Goal: Task Accomplishment & Management: Use online tool/utility

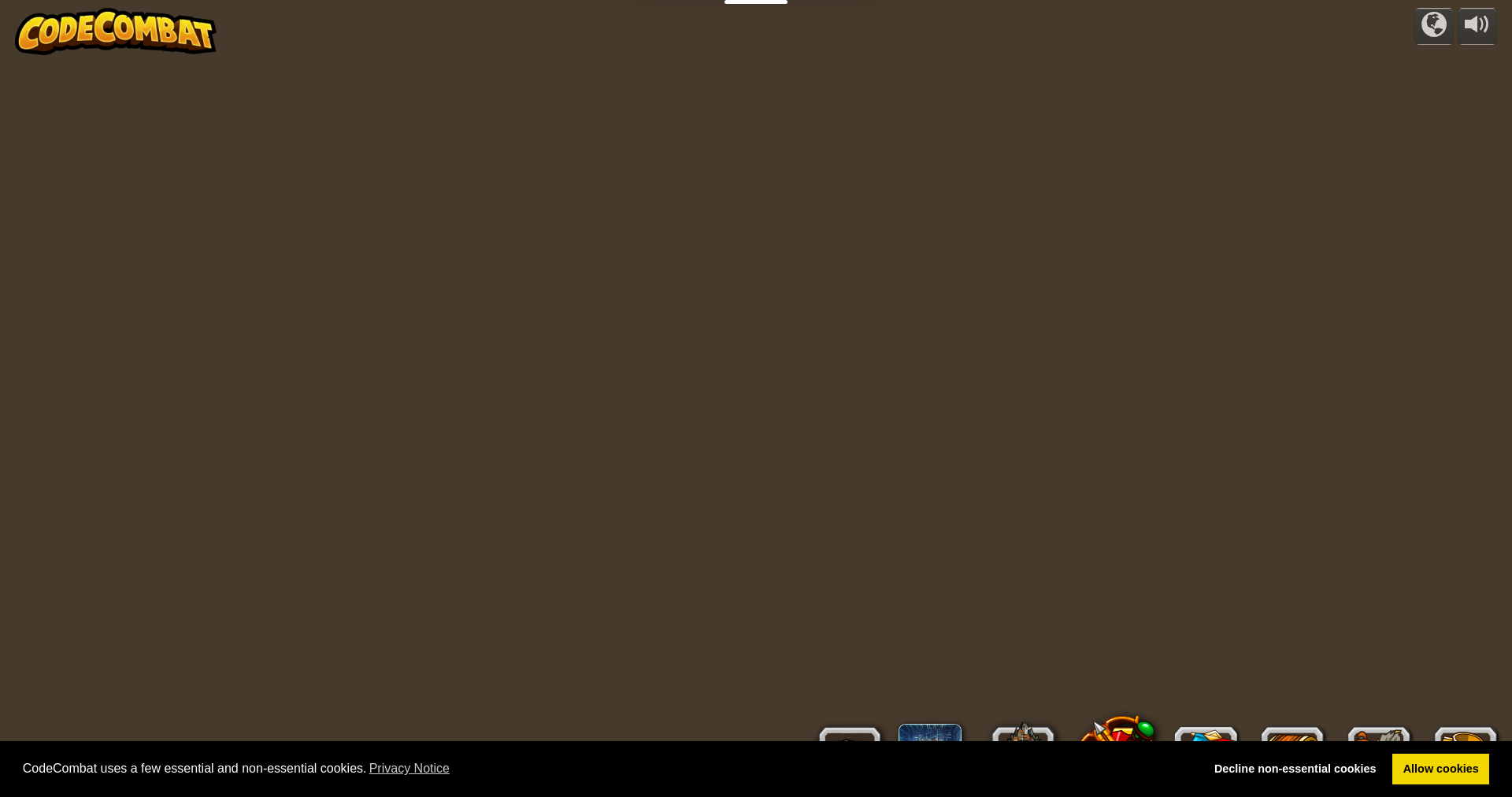
click at [1391, 762] on div "Decline non-essential cookies Allow cookies" at bounding box center [1345, 770] width 285 height 32
click at [1397, 761] on link "Allow cookies" at bounding box center [1440, 770] width 96 height 32
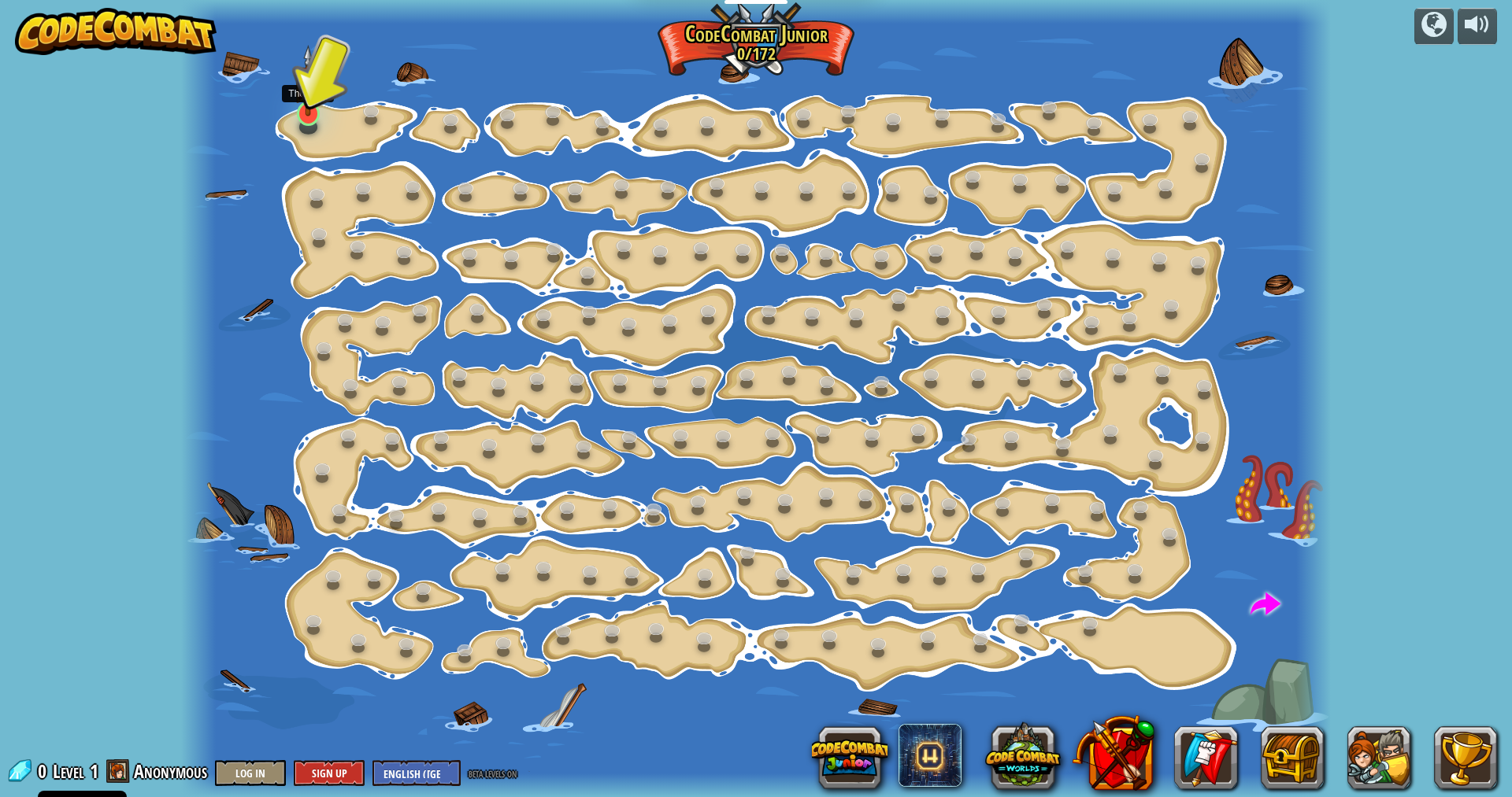
click at [303, 111] on img at bounding box center [308, 80] width 31 height 71
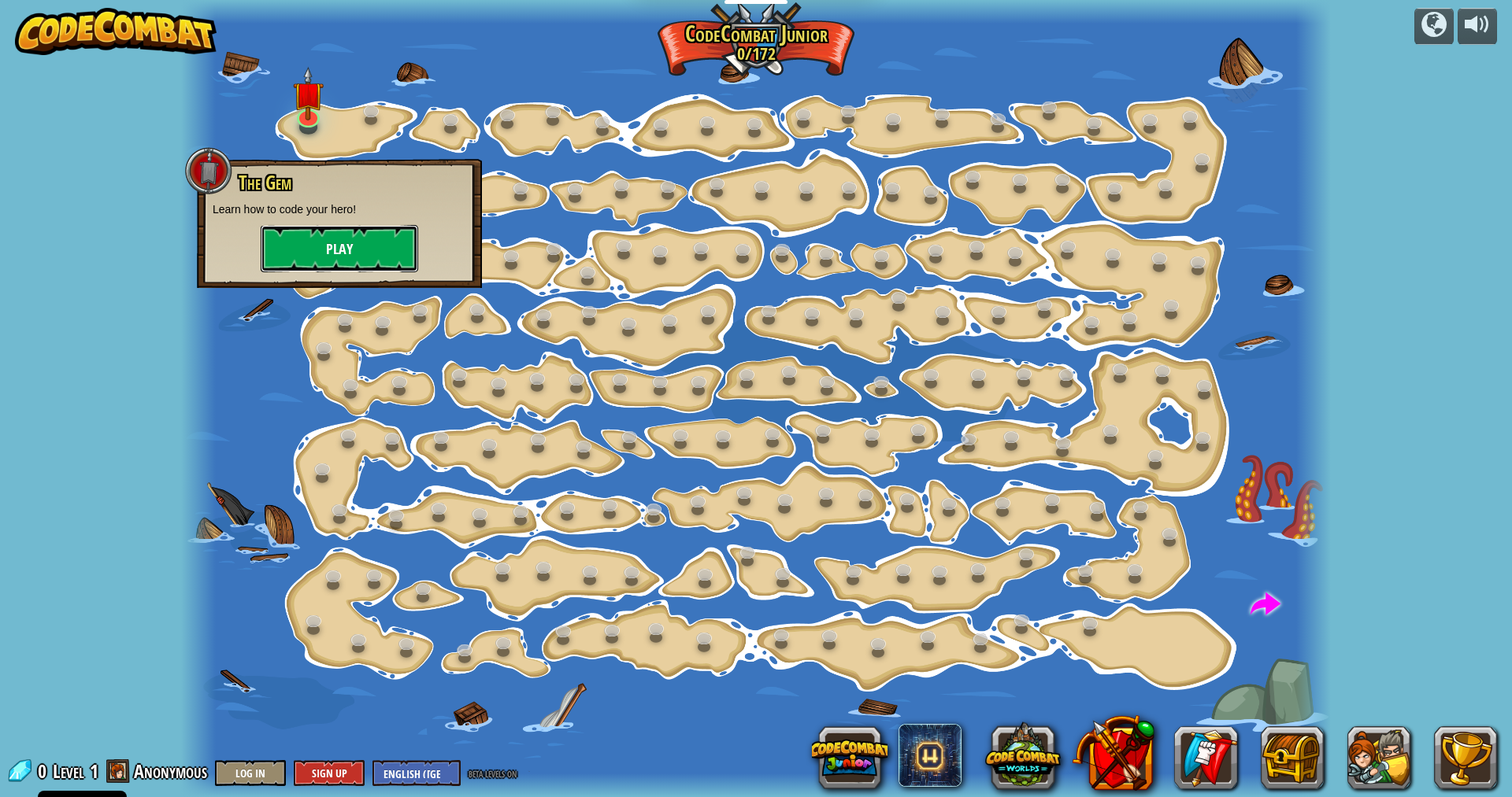
click at [378, 247] on button "Play" at bounding box center [340, 249] width 157 height 47
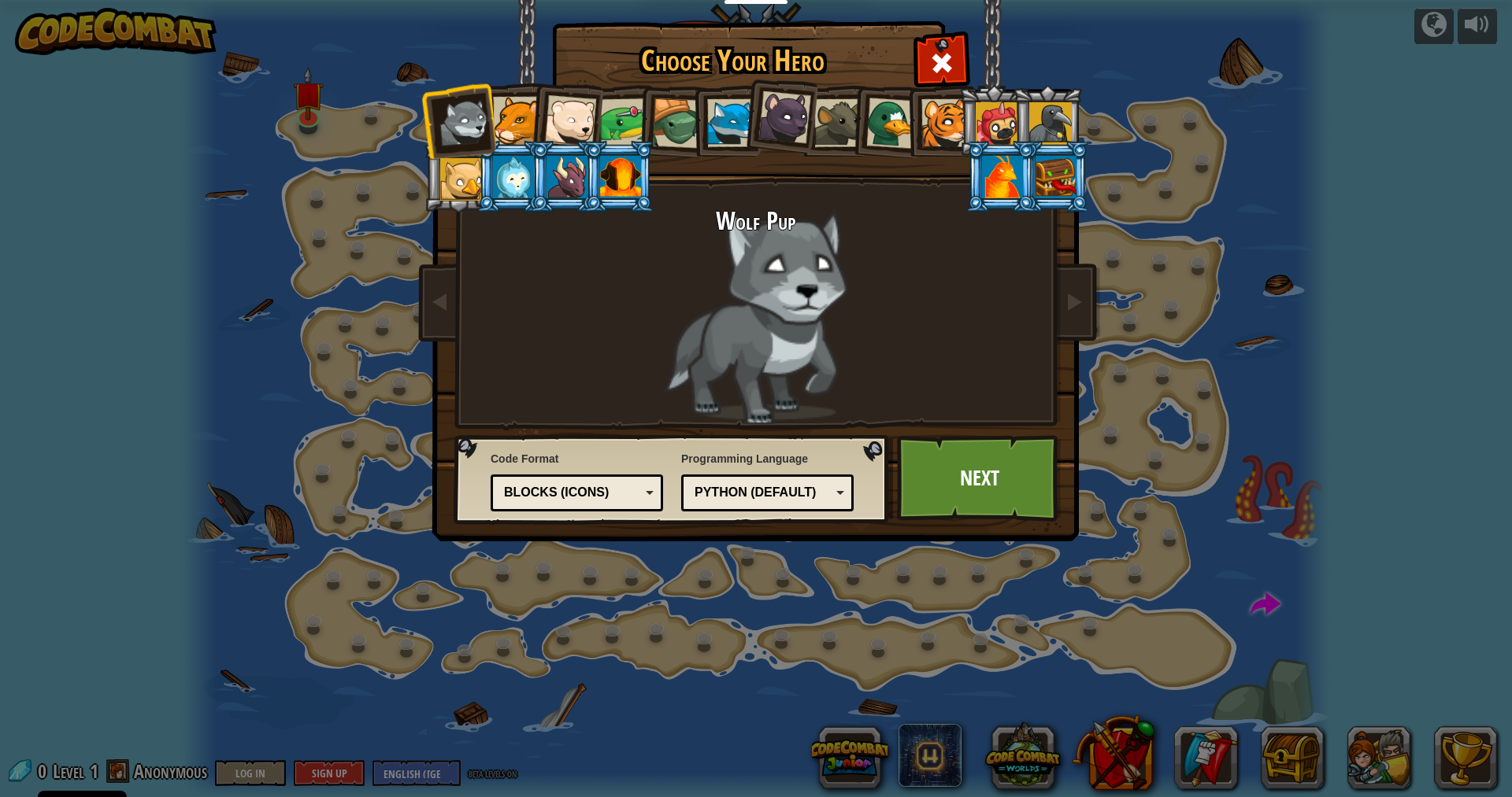
click at [524, 126] on div at bounding box center [516, 120] width 48 height 48
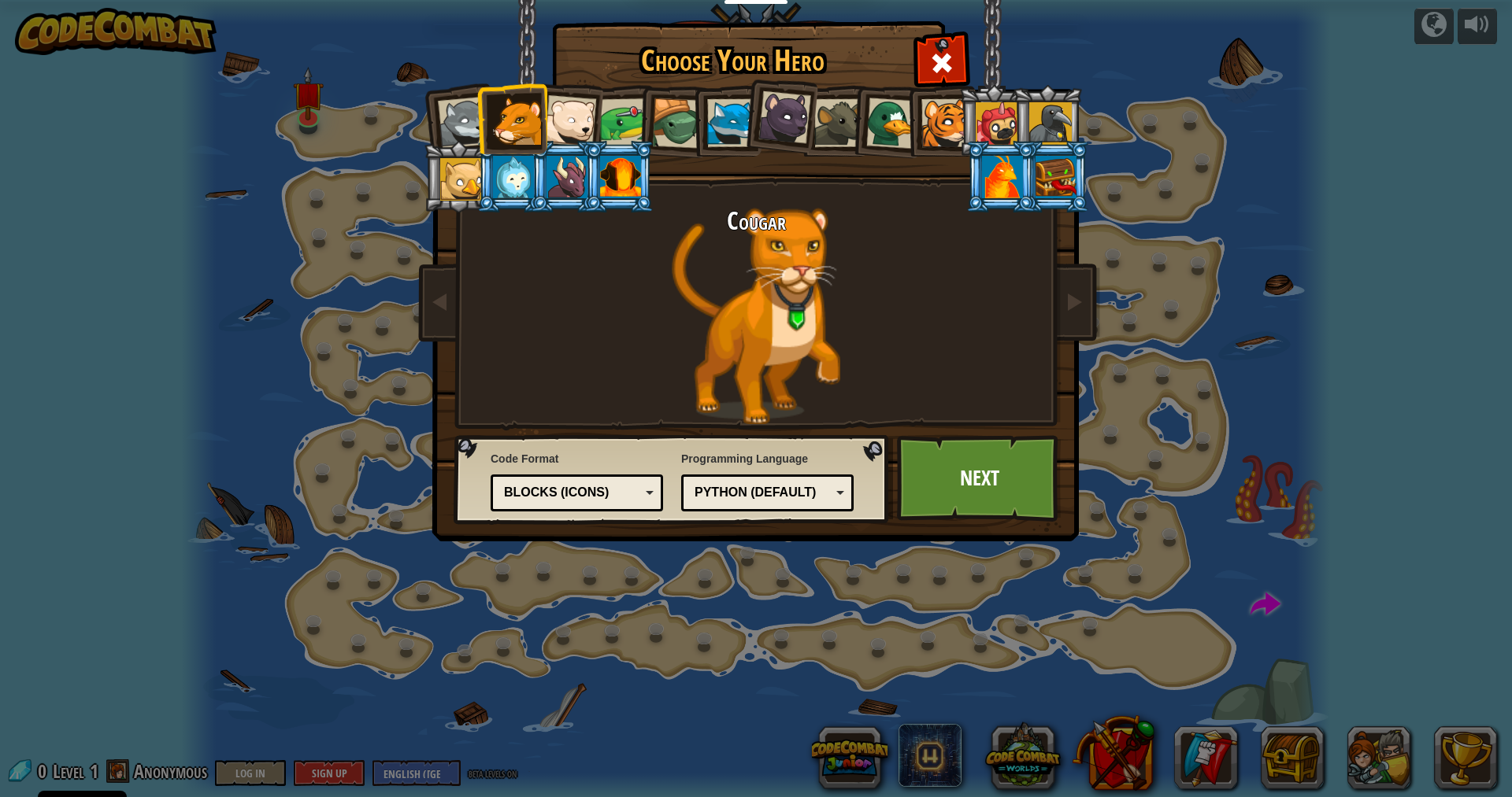
click at [554, 121] on div at bounding box center [570, 122] width 52 height 52
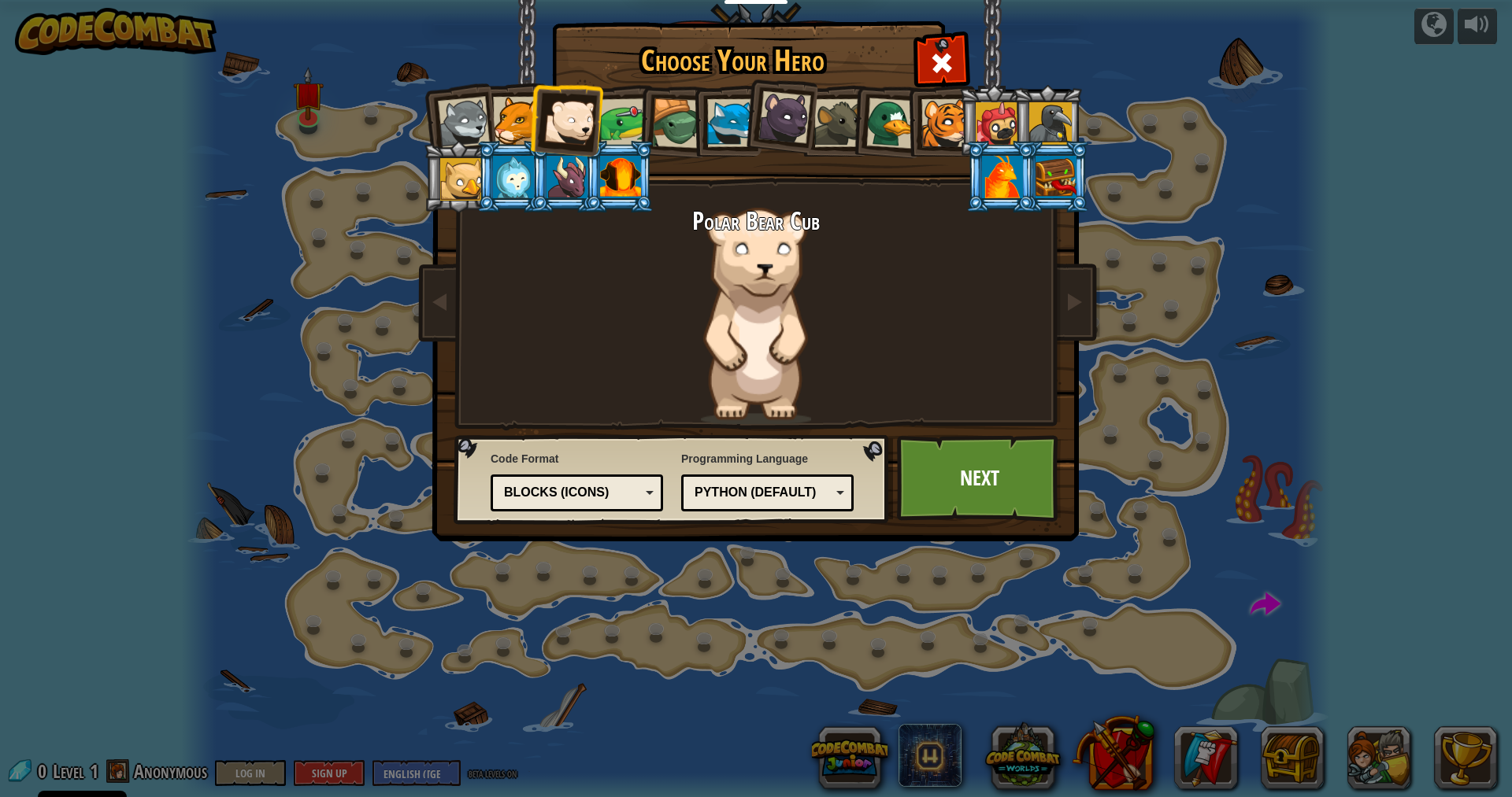
click at [657, 125] on div at bounding box center [677, 123] width 51 height 51
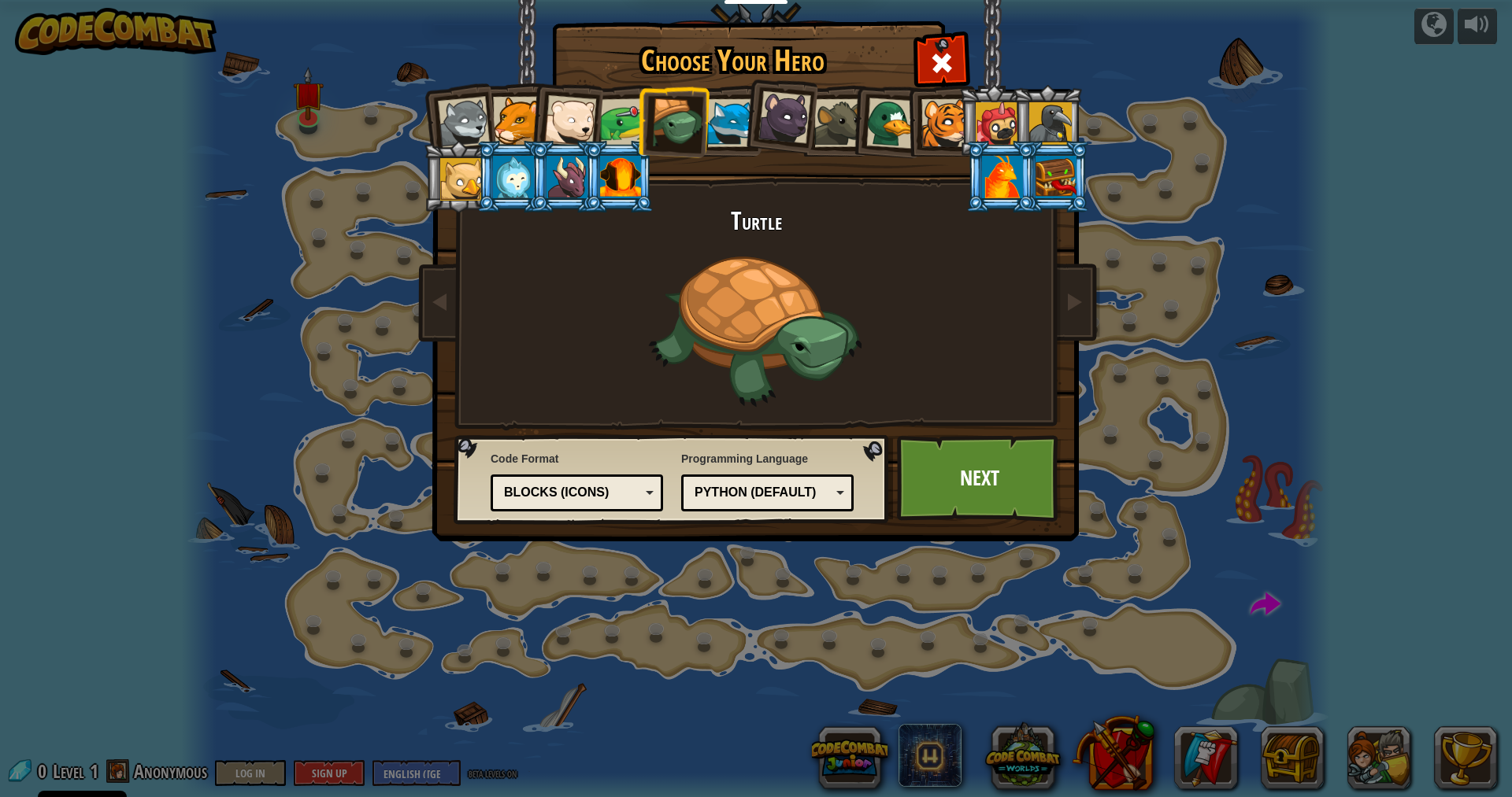
click at [720, 123] on div at bounding box center [731, 123] width 48 height 48
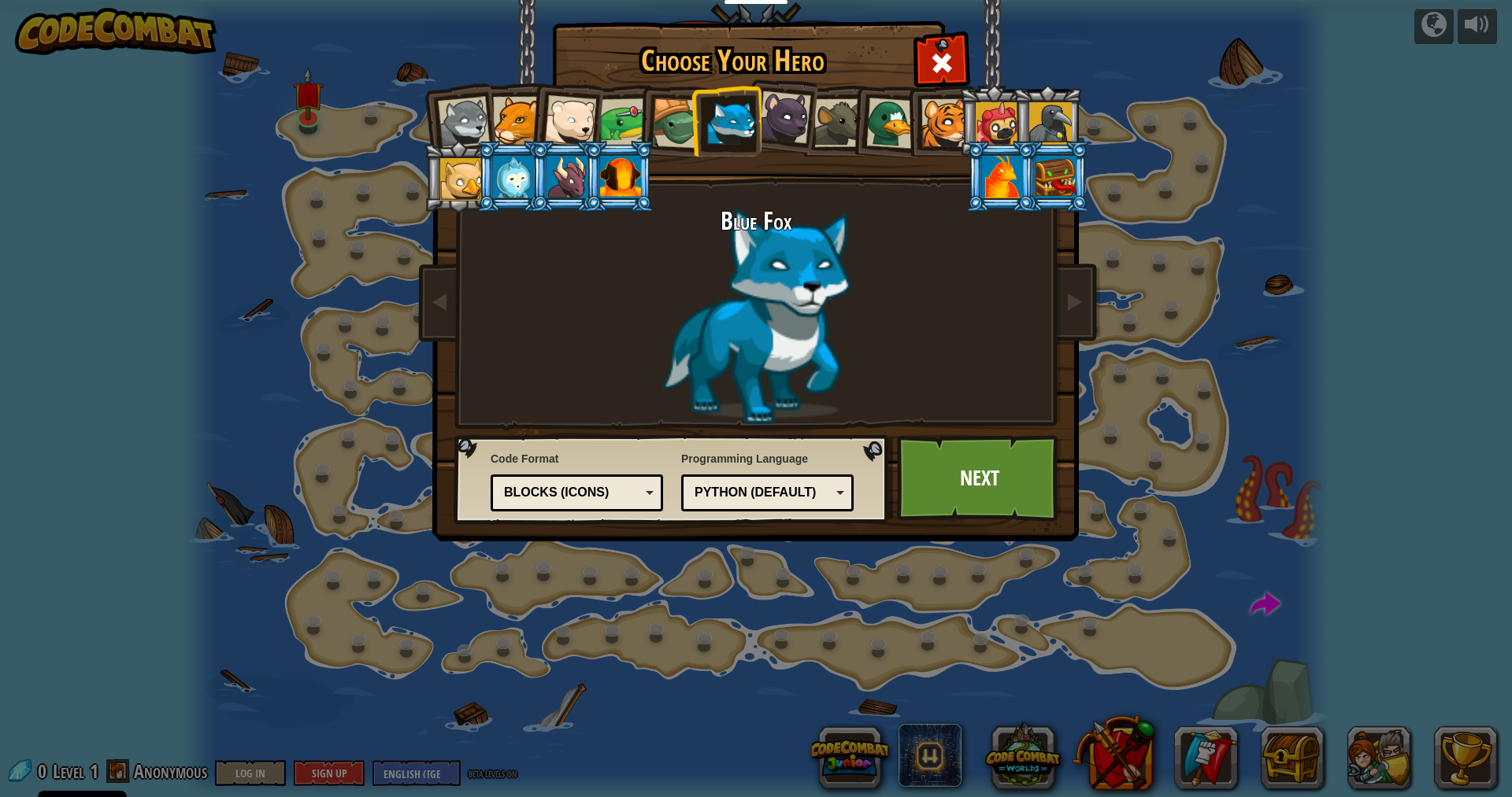
click at [646, 488] on div "Blocks (Icons)" at bounding box center [576, 493] width 152 height 24
click at [787, 122] on div at bounding box center [784, 118] width 52 height 52
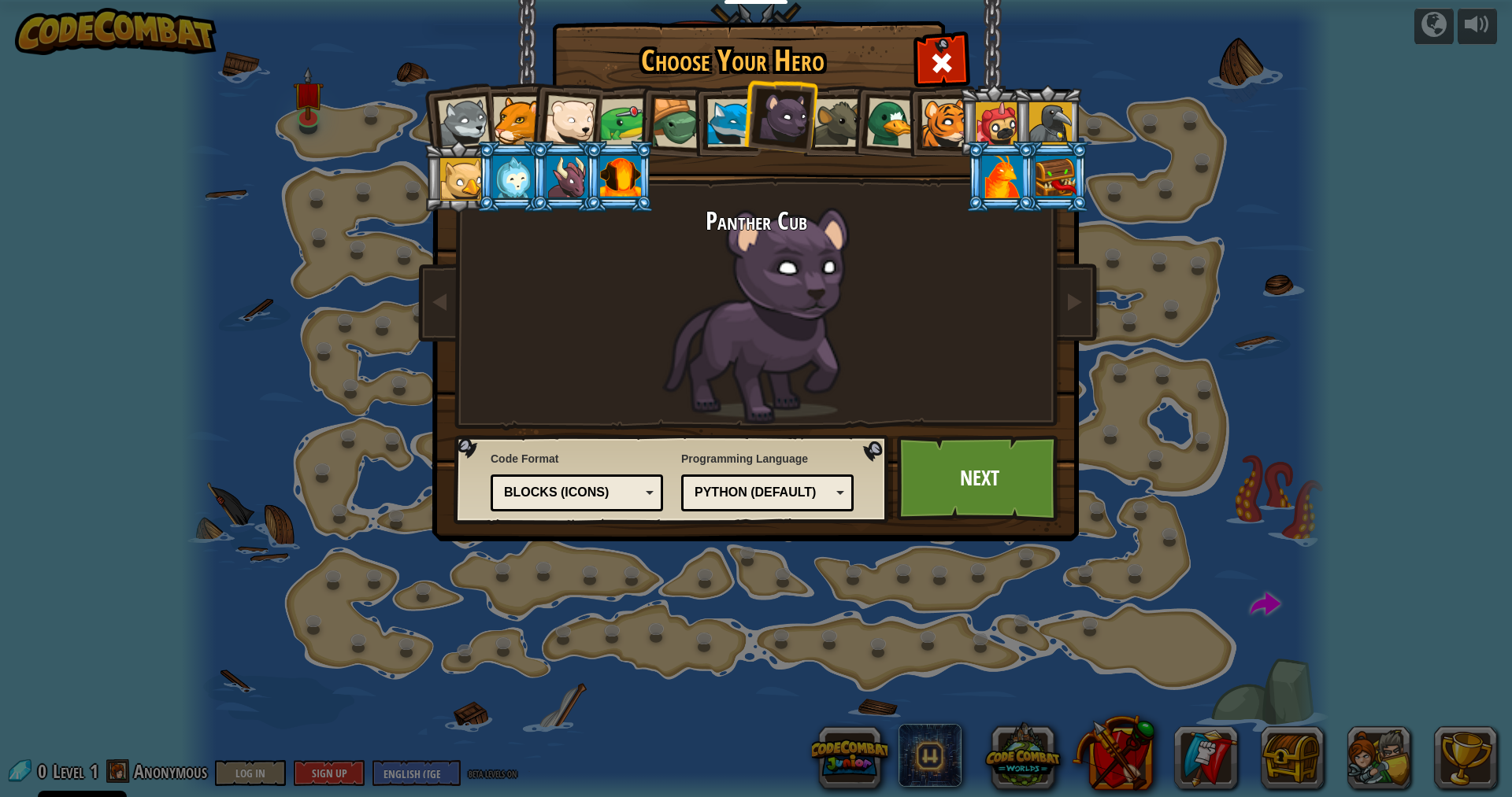
click at [828, 117] on div at bounding box center [837, 123] width 48 height 48
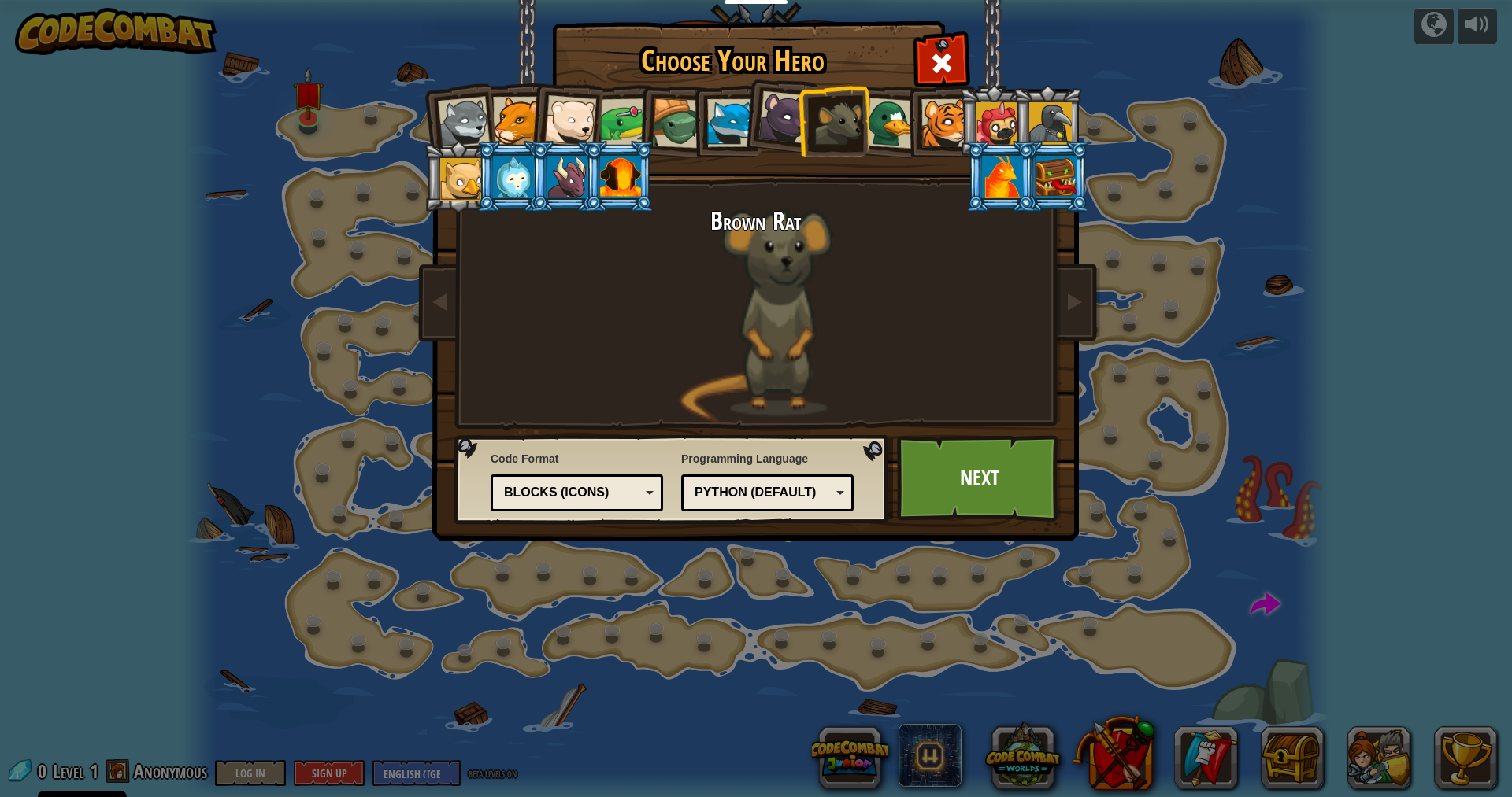
click at [894, 117] on div at bounding box center [892, 123] width 51 height 51
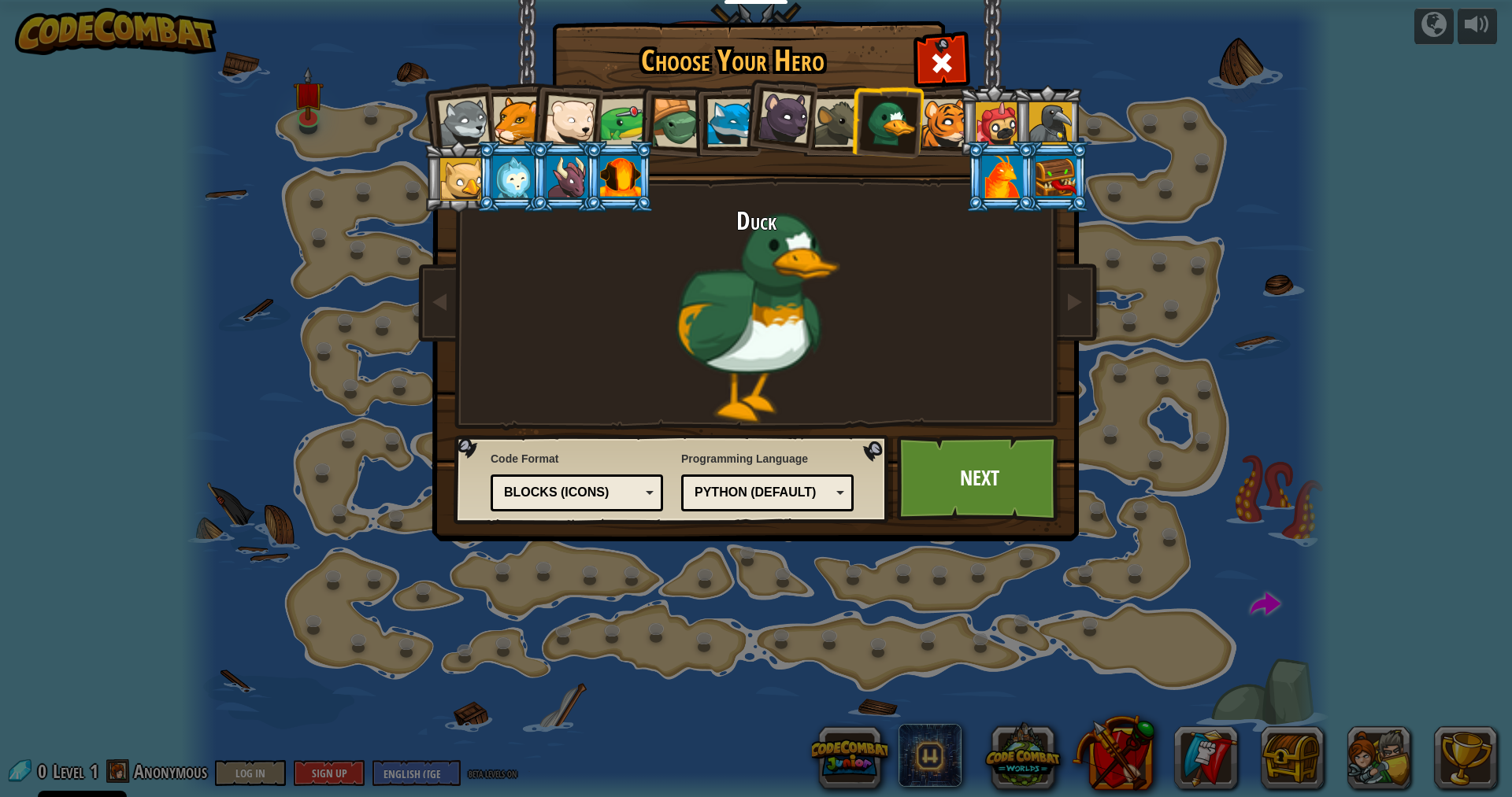
click at [950, 121] on div at bounding box center [945, 123] width 48 height 48
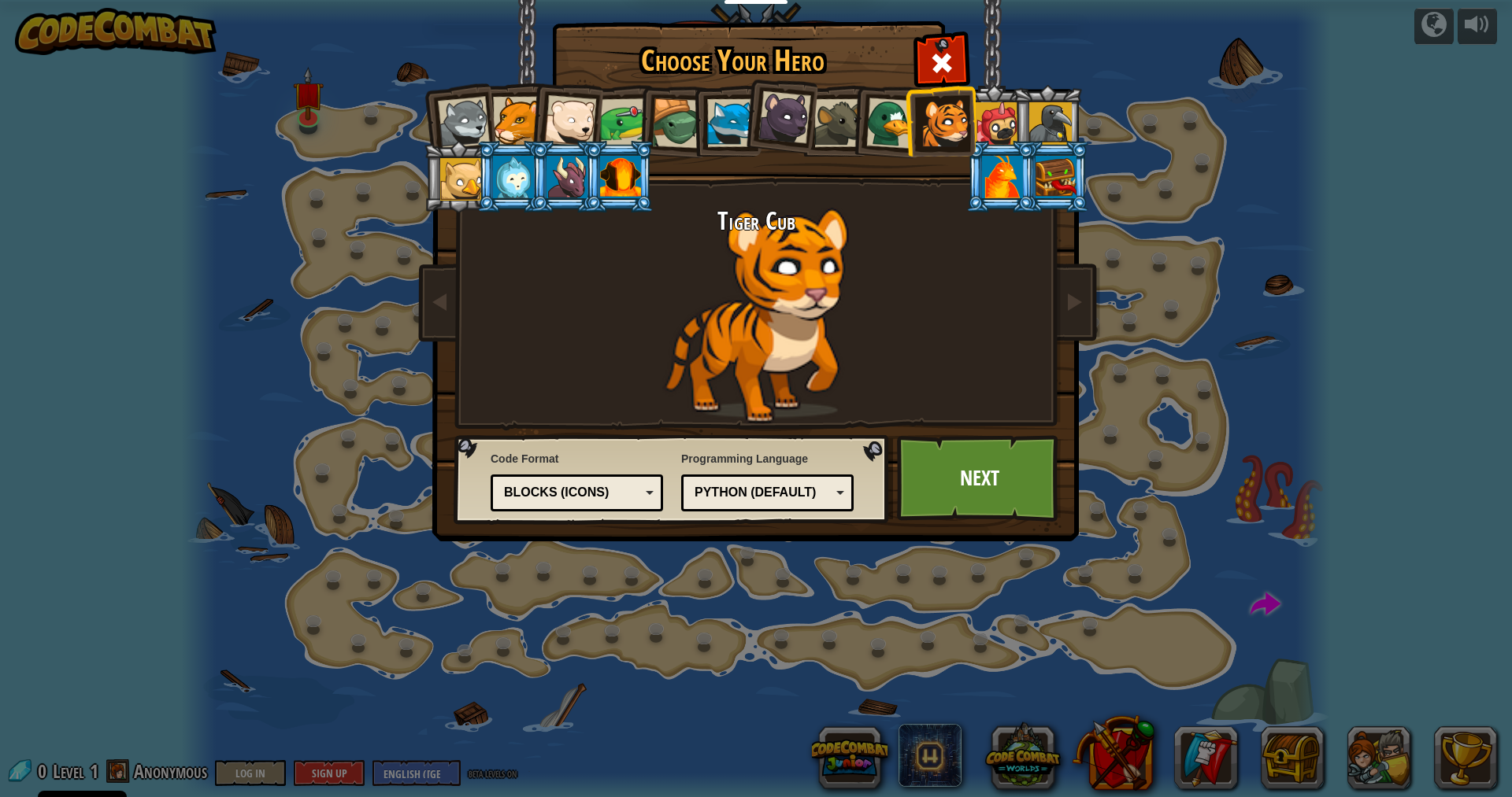
click at [995, 121] on div at bounding box center [996, 123] width 42 height 42
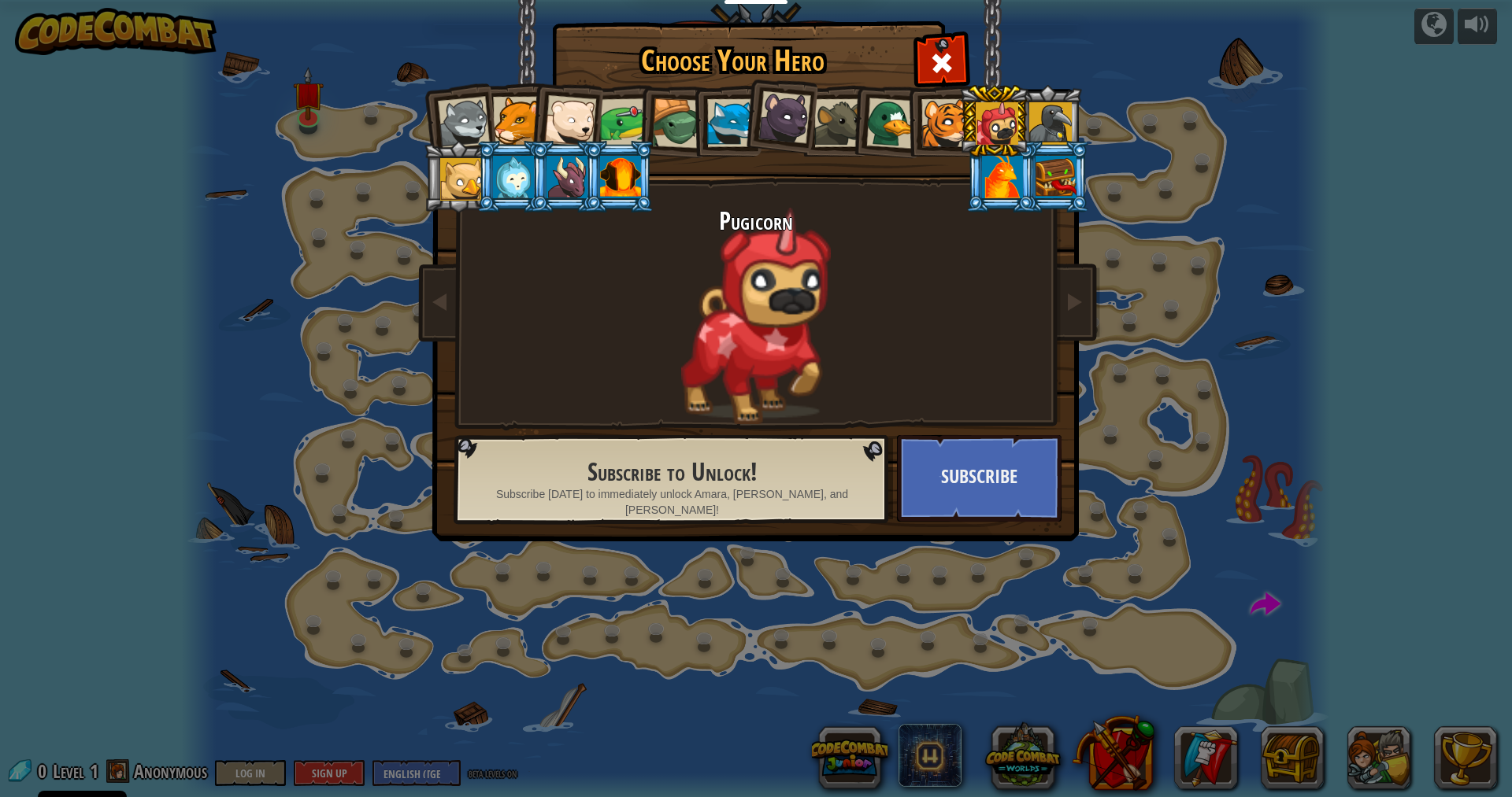
click at [991, 138] on div at bounding box center [996, 123] width 42 height 42
click at [1004, 181] on div at bounding box center [1002, 177] width 41 height 42
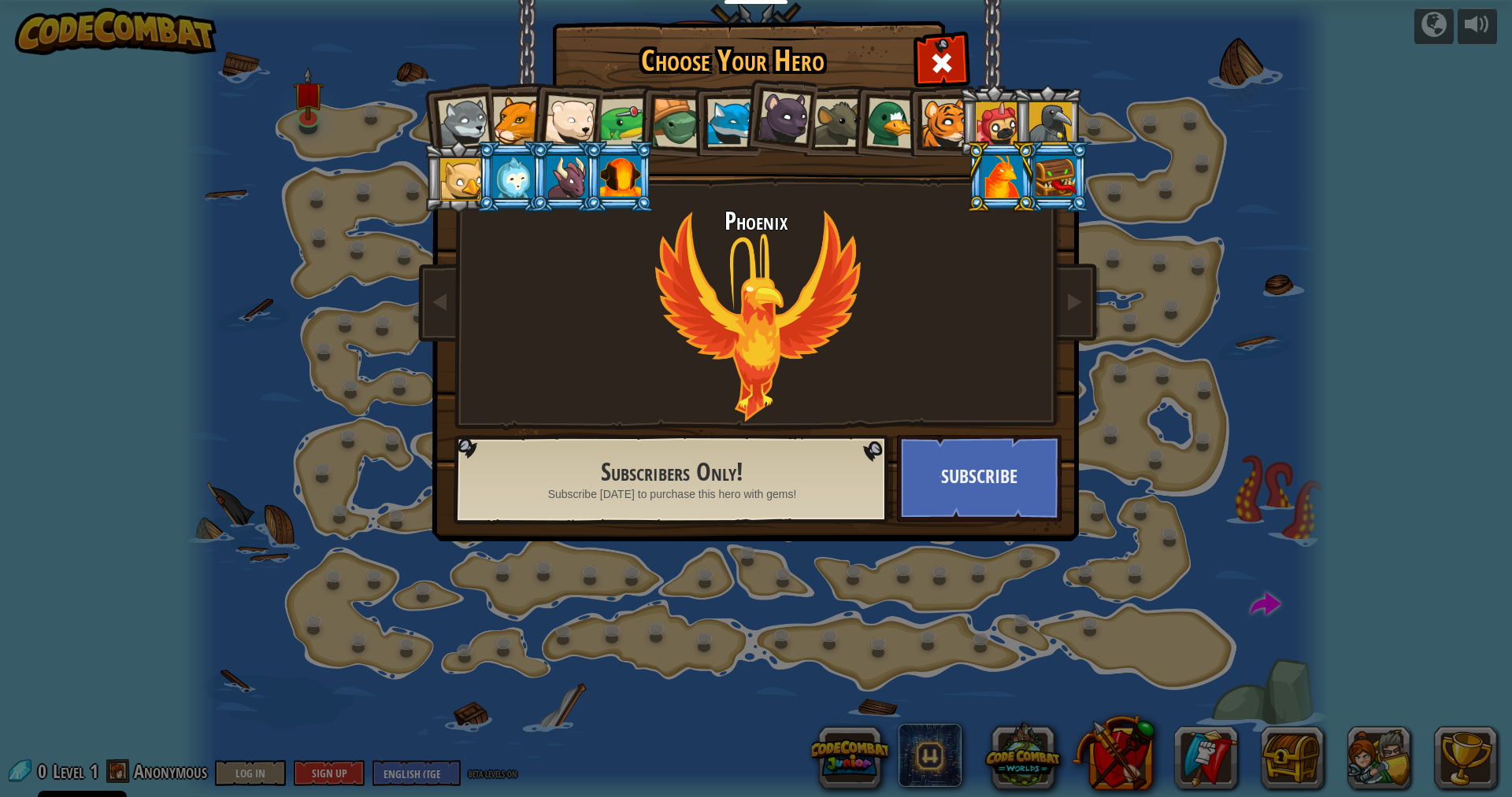
click at [1069, 177] on div at bounding box center [1056, 177] width 41 height 42
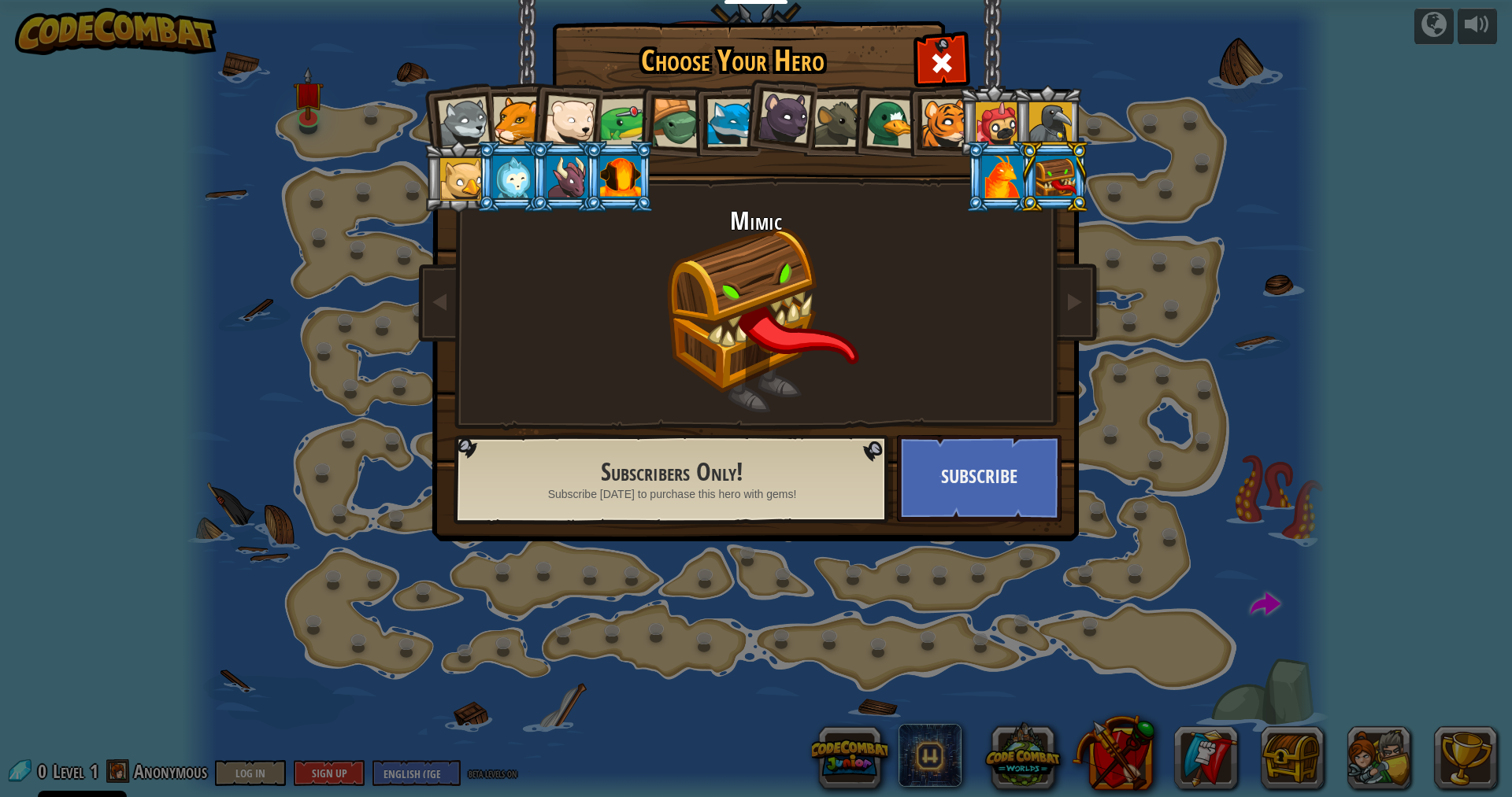
click at [988, 174] on div at bounding box center [1002, 177] width 41 height 42
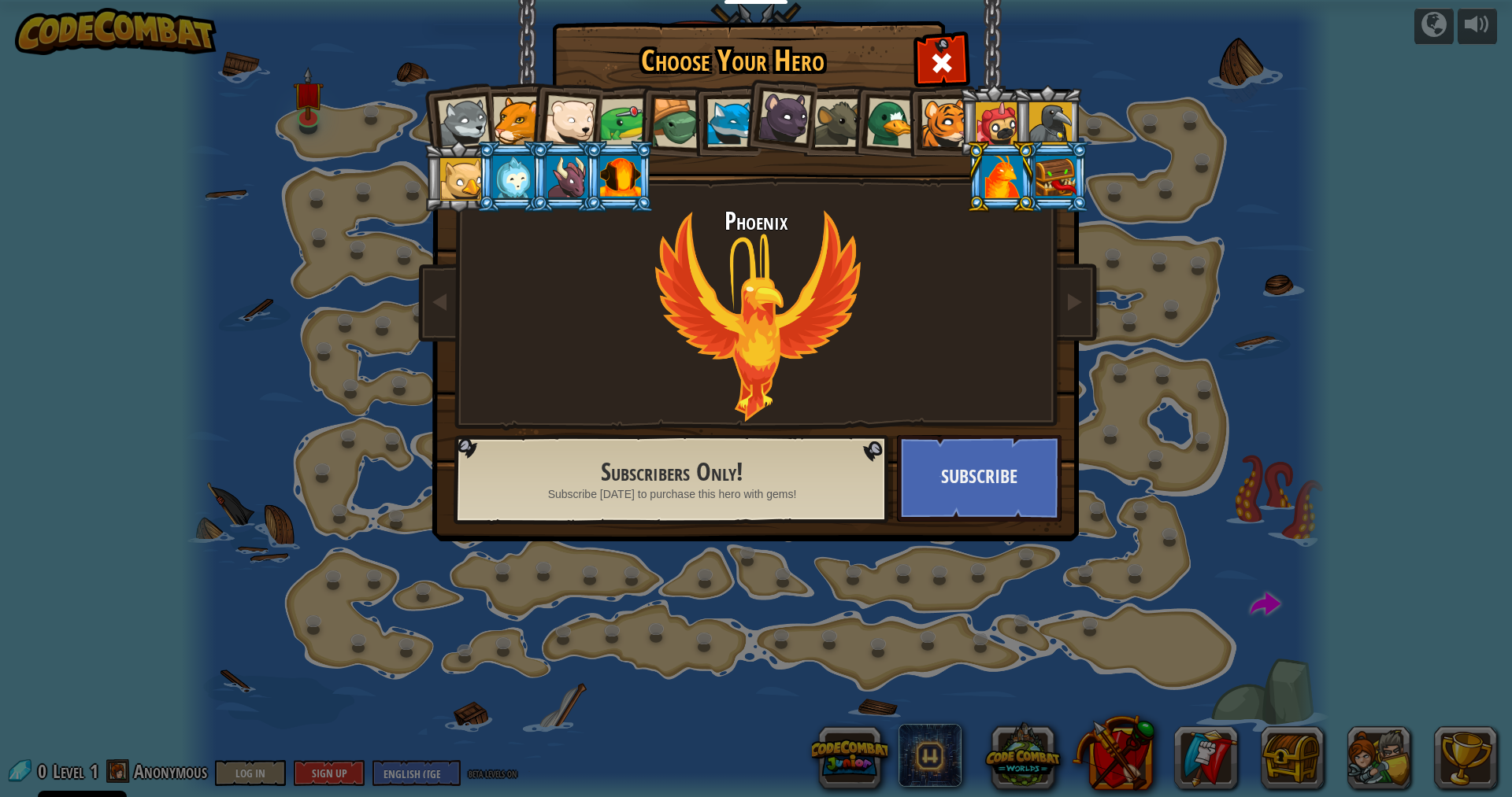
click at [550, 181] on div at bounding box center [567, 177] width 41 height 42
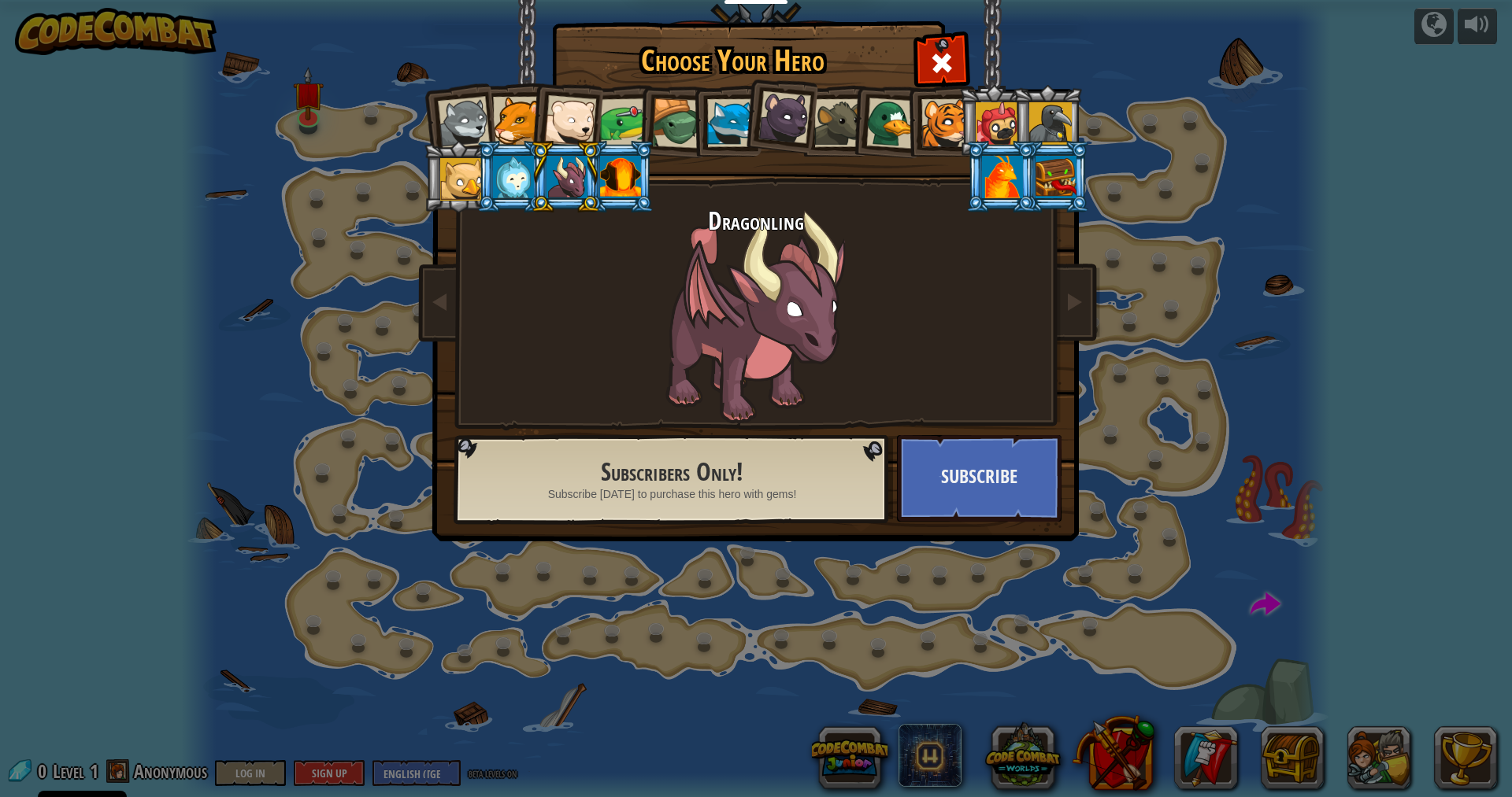
click at [604, 171] on div at bounding box center [620, 177] width 41 height 42
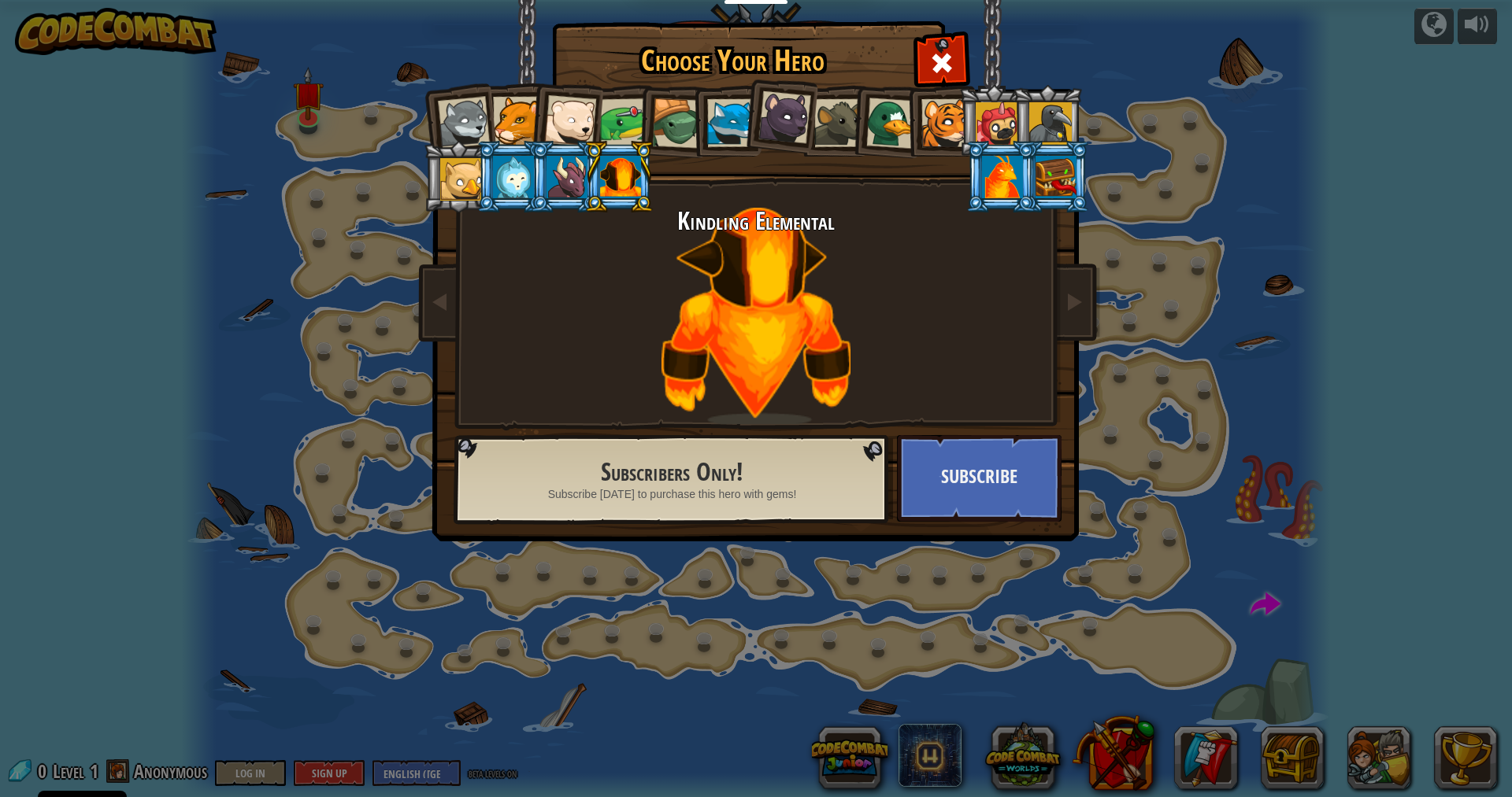
click at [458, 176] on div at bounding box center [460, 179] width 42 height 42
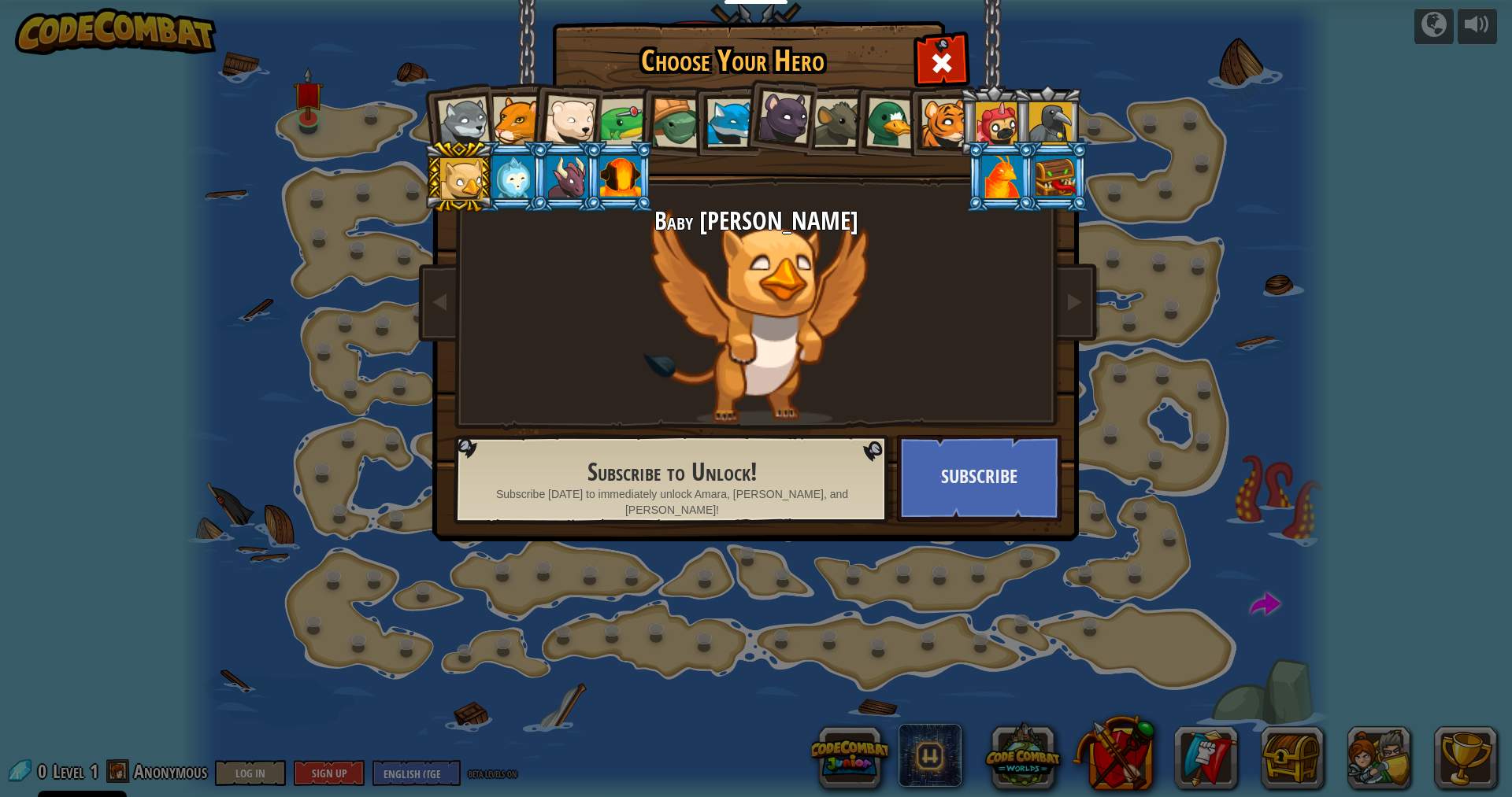
click at [493, 166] on li at bounding box center [458, 177] width 71 height 72
click at [470, 102] on div at bounding box center [464, 123] width 52 height 52
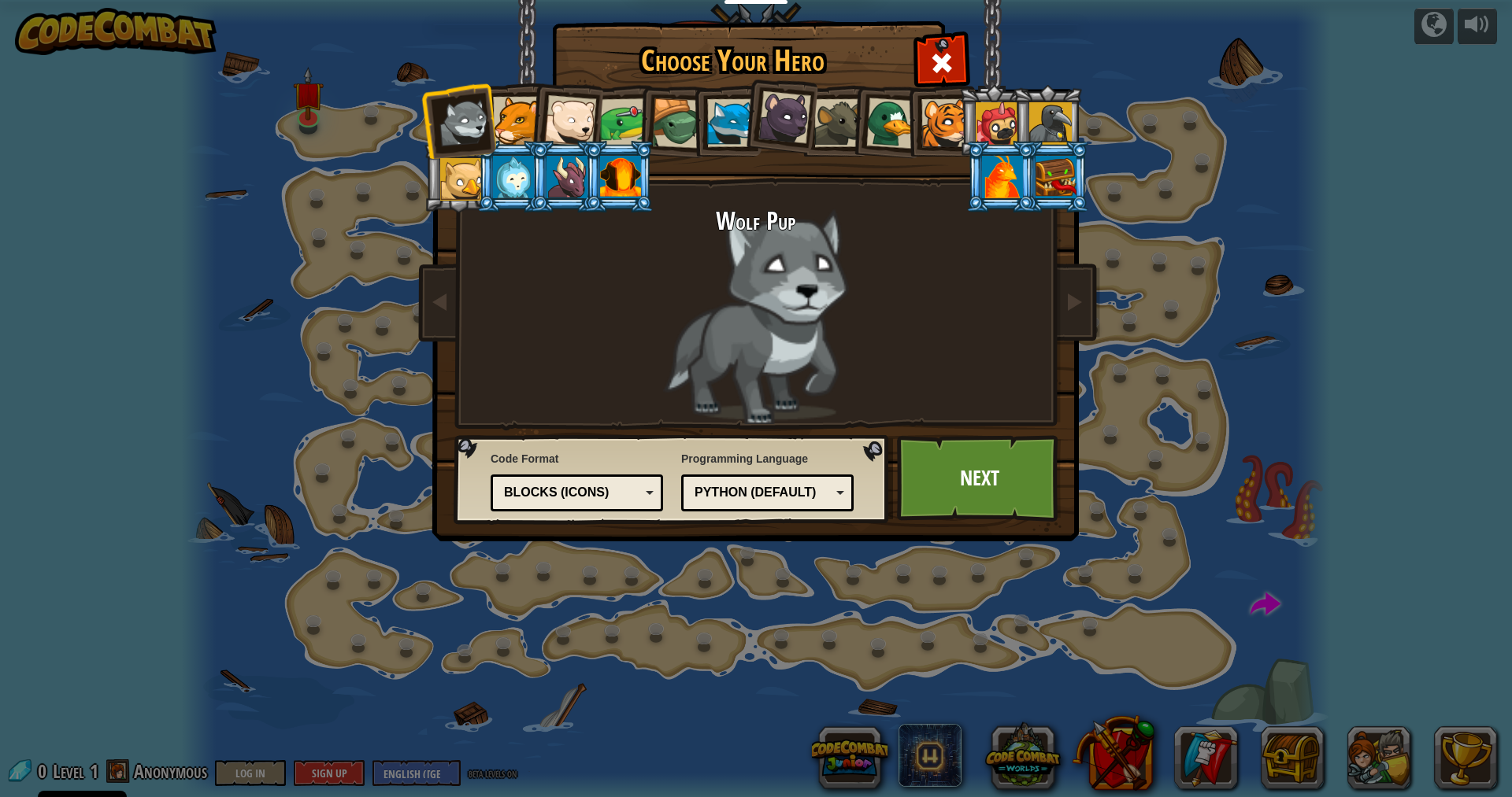
click at [891, 118] on div at bounding box center [892, 123] width 51 height 51
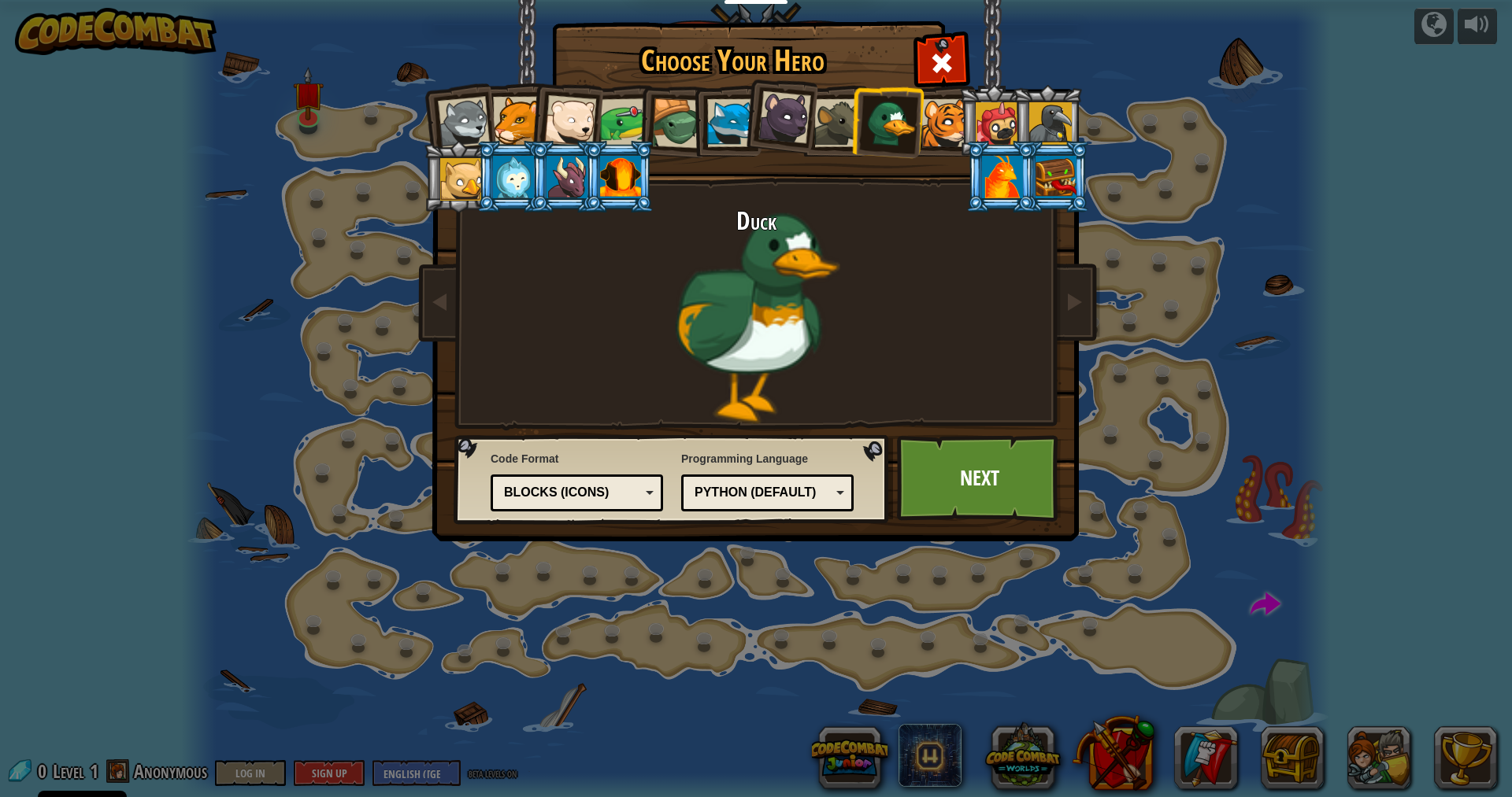
click at [813, 493] on div "Python (Default)" at bounding box center [763, 492] width 137 height 18
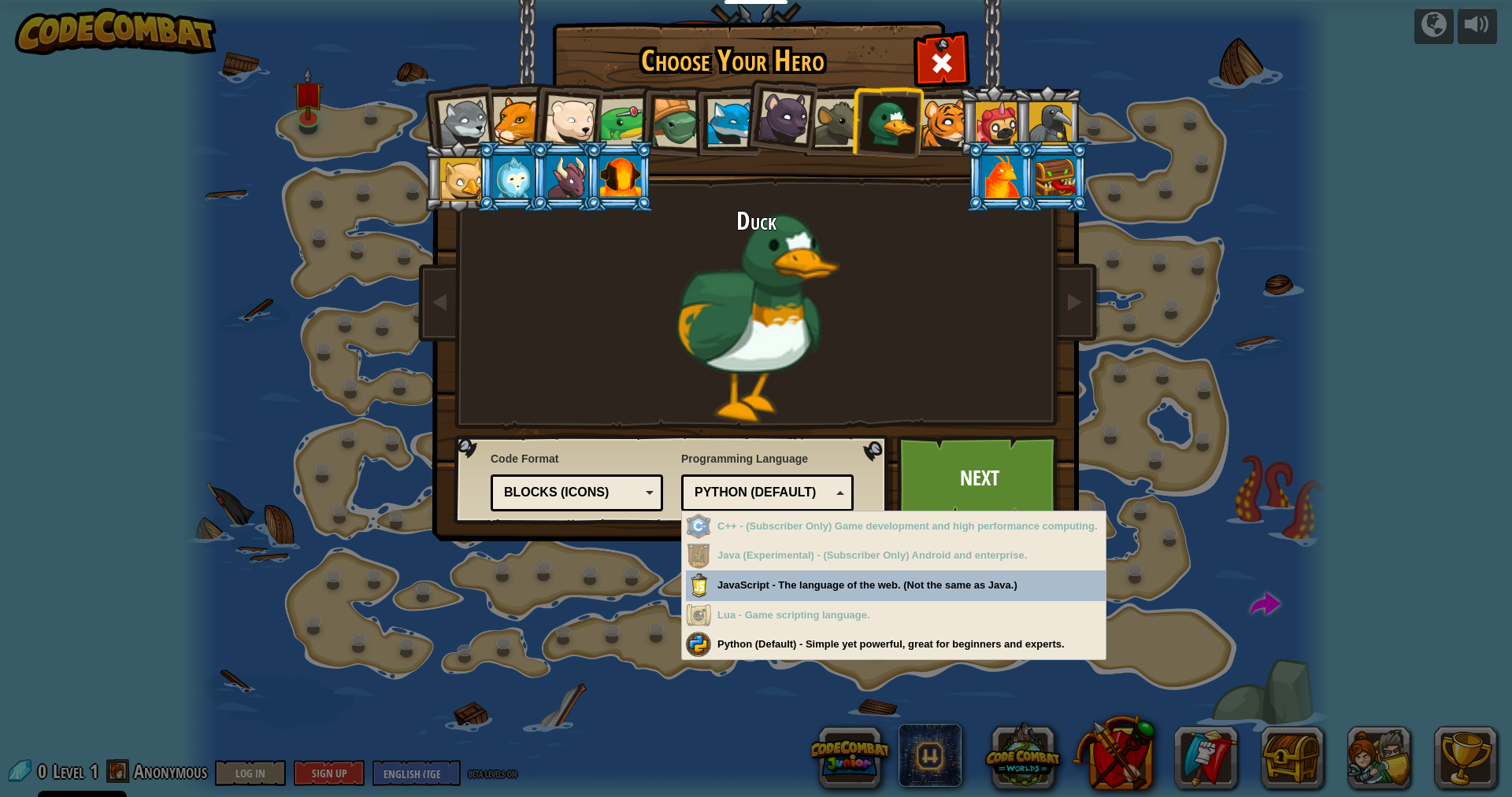
click at [813, 493] on div "Python (Default)" at bounding box center [763, 492] width 137 height 18
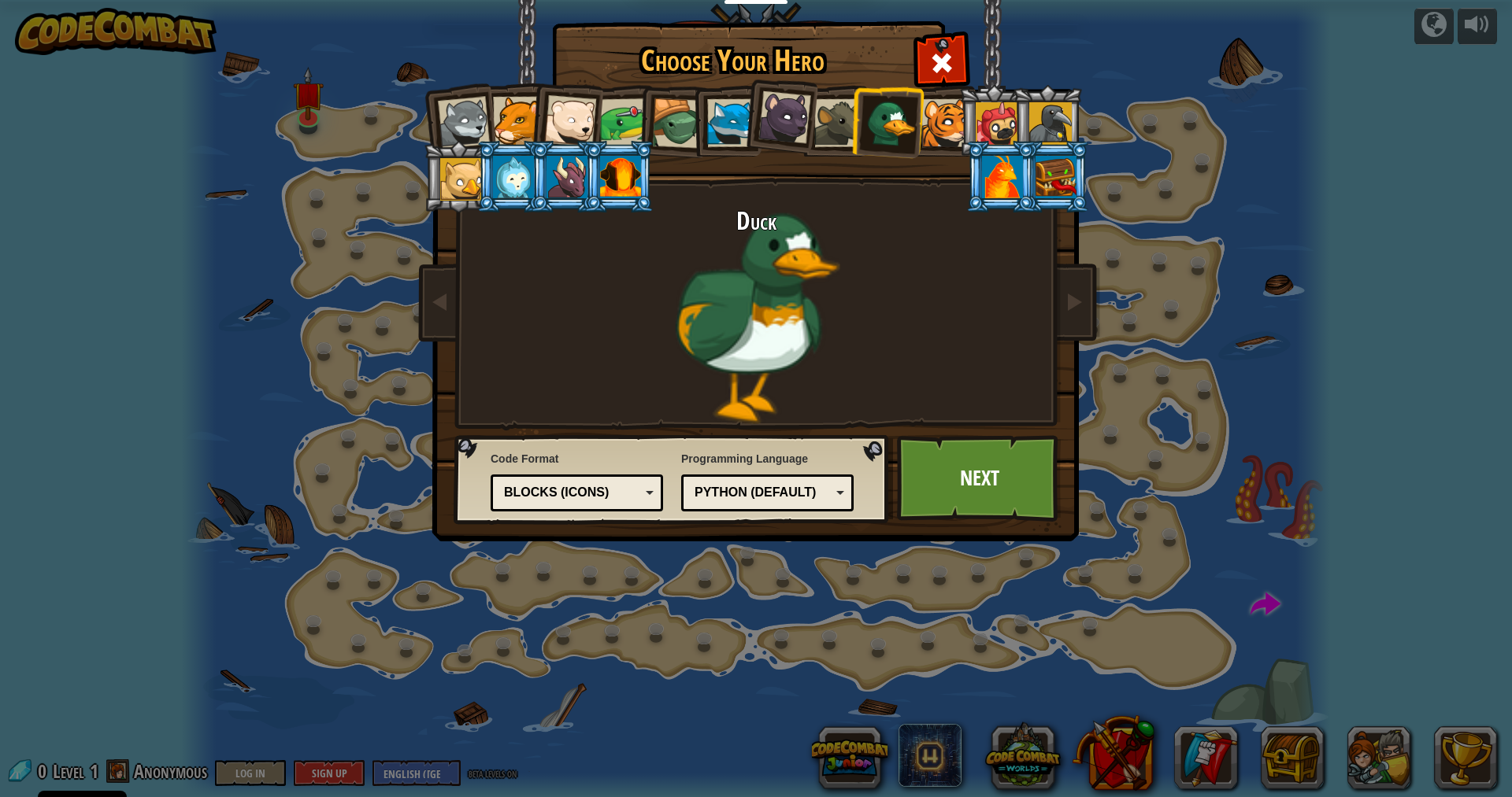
click at [468, 126] on div at bounding box center [464, 123] width 52 height 52
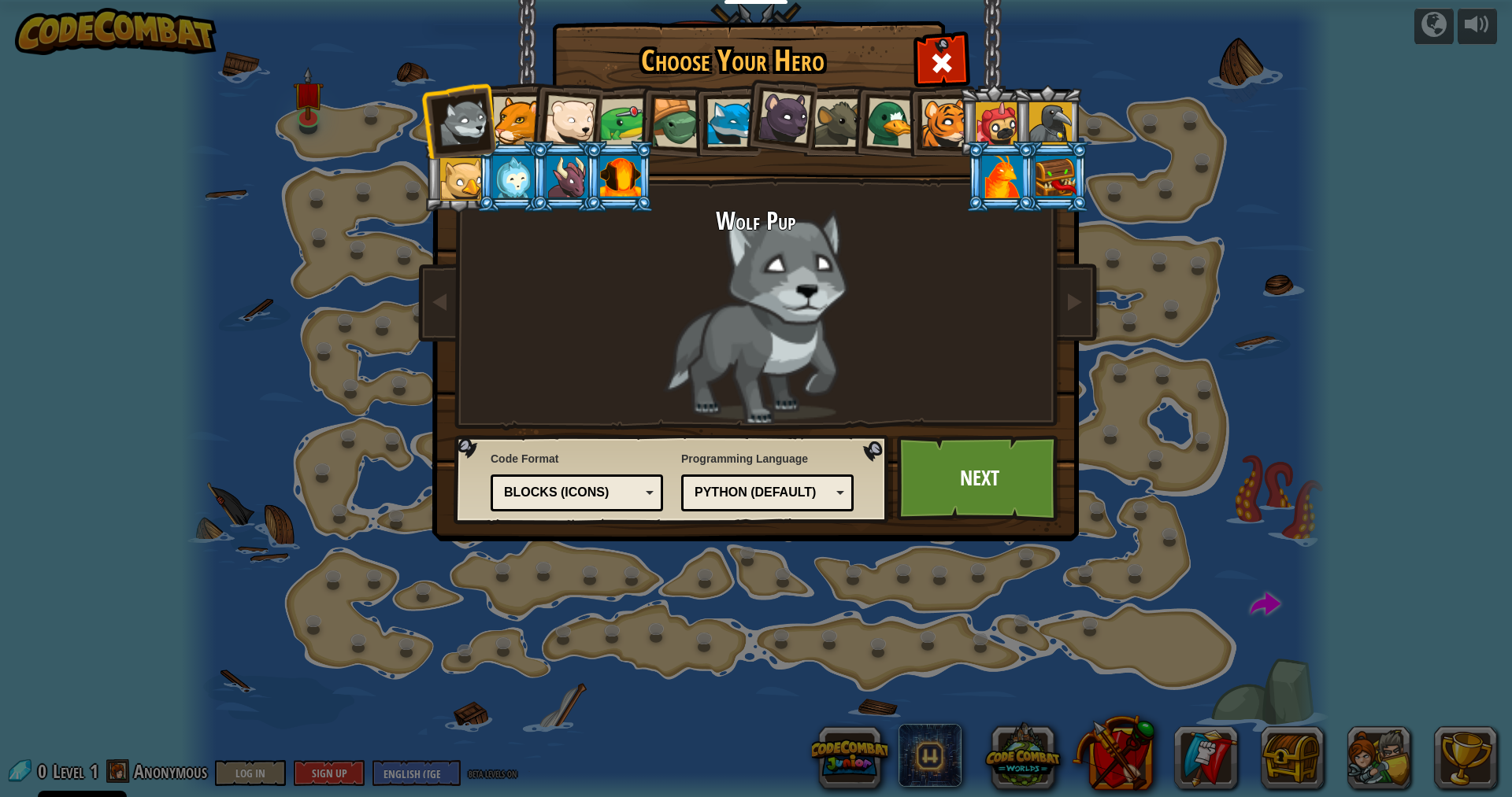
click at [505, 111] on div at bounding box center [516, 120] width 48 height 48
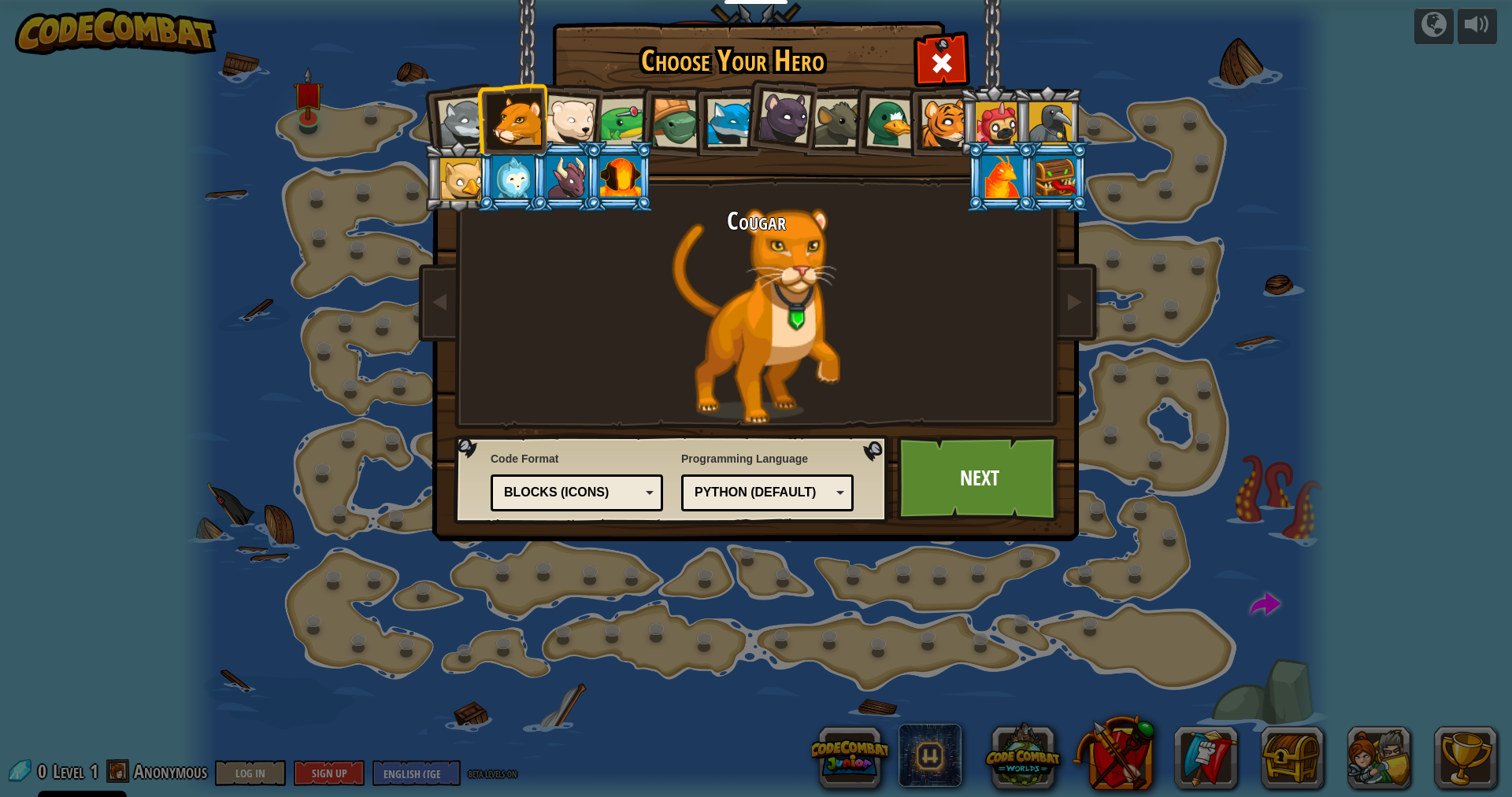
click at [601, 122] on div at bounding box center [624, 123] width 49 height 49
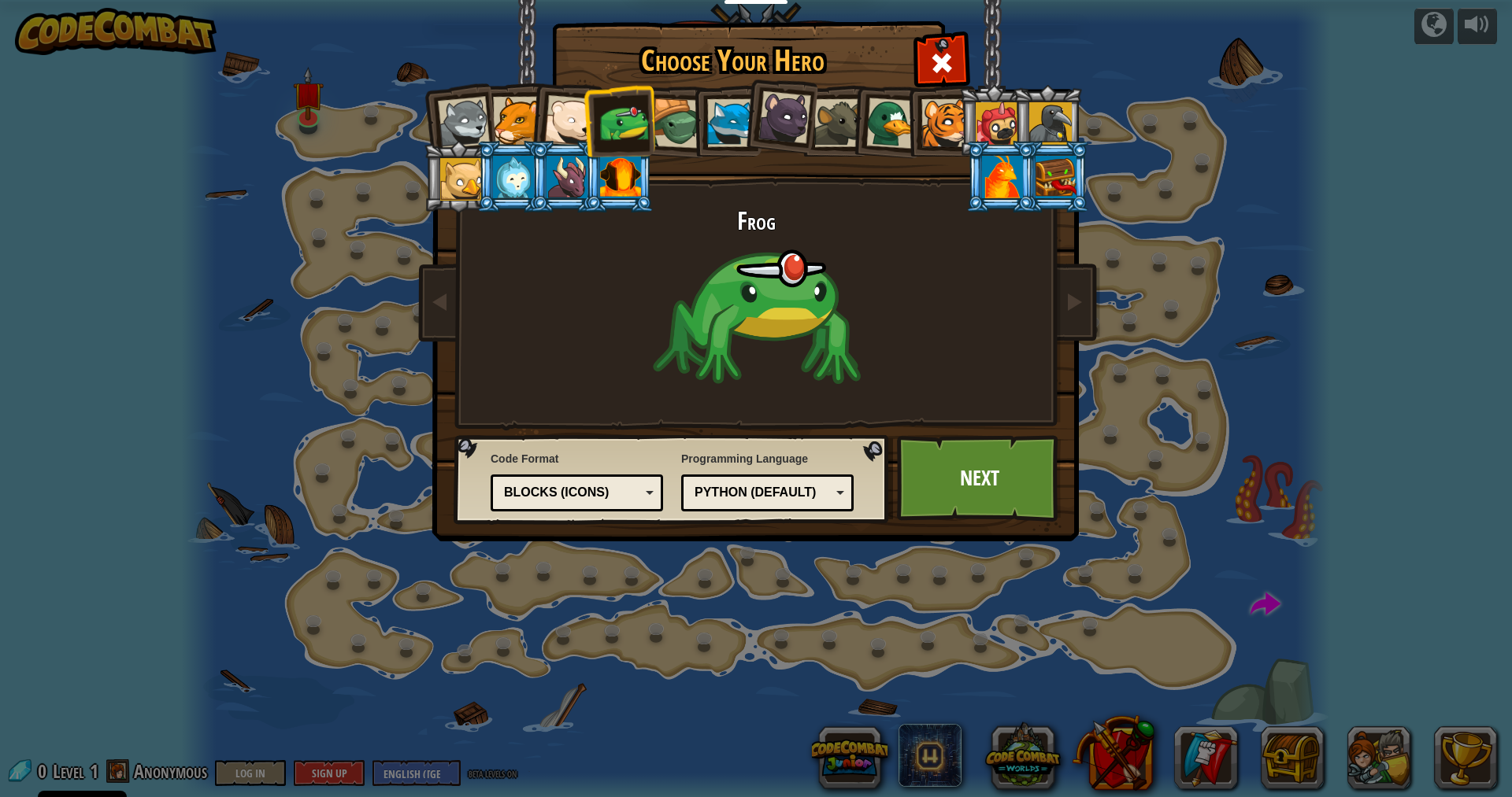
click at [585, 122] on li at bounding box center [618, 121] width 72 height 73
click at [566, 124] on div at bounding box center [570, 122] width 52 height 52
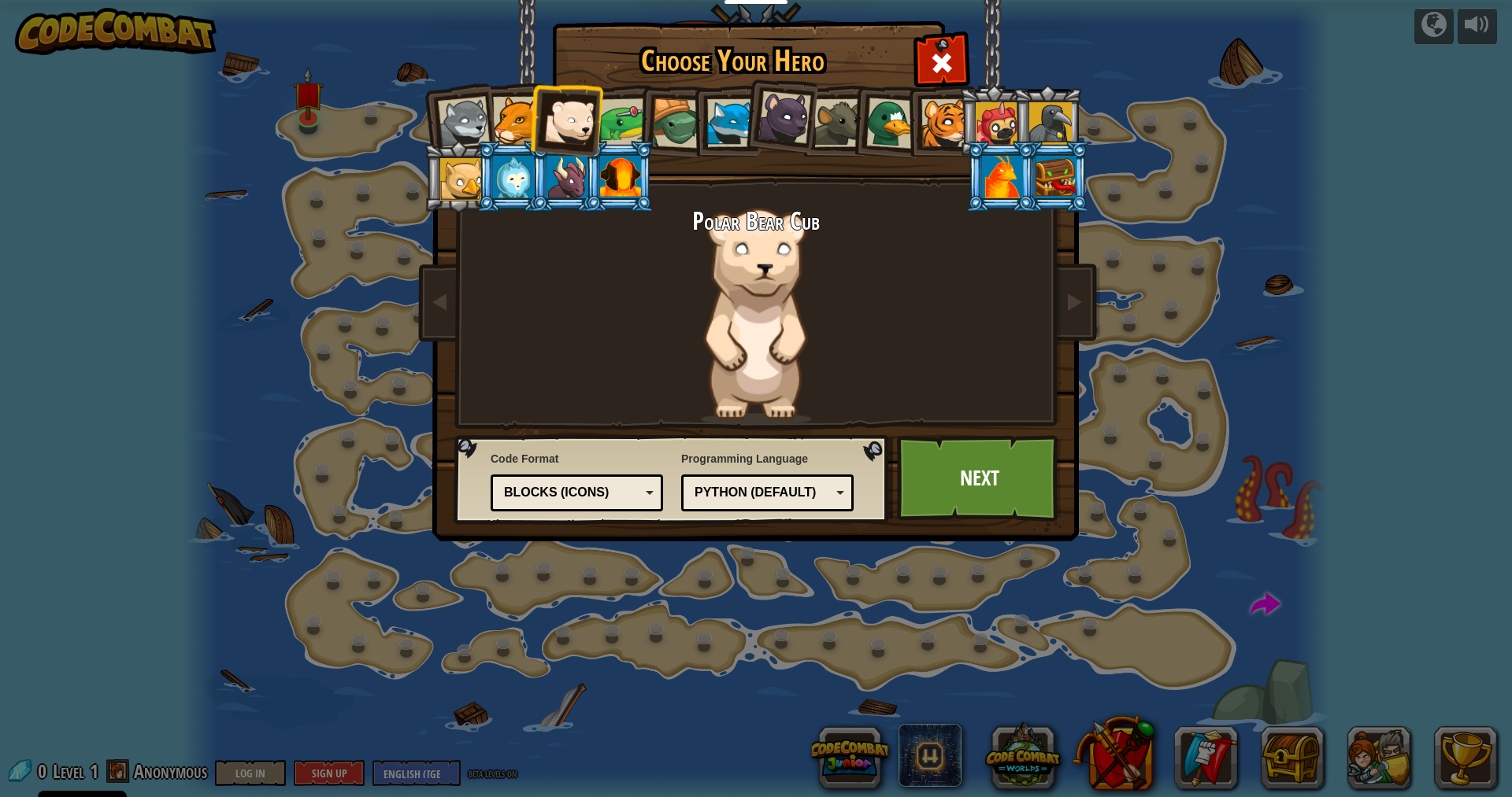
click at [464, 123] on div at bounding box center [464, 123] width 52 height 52
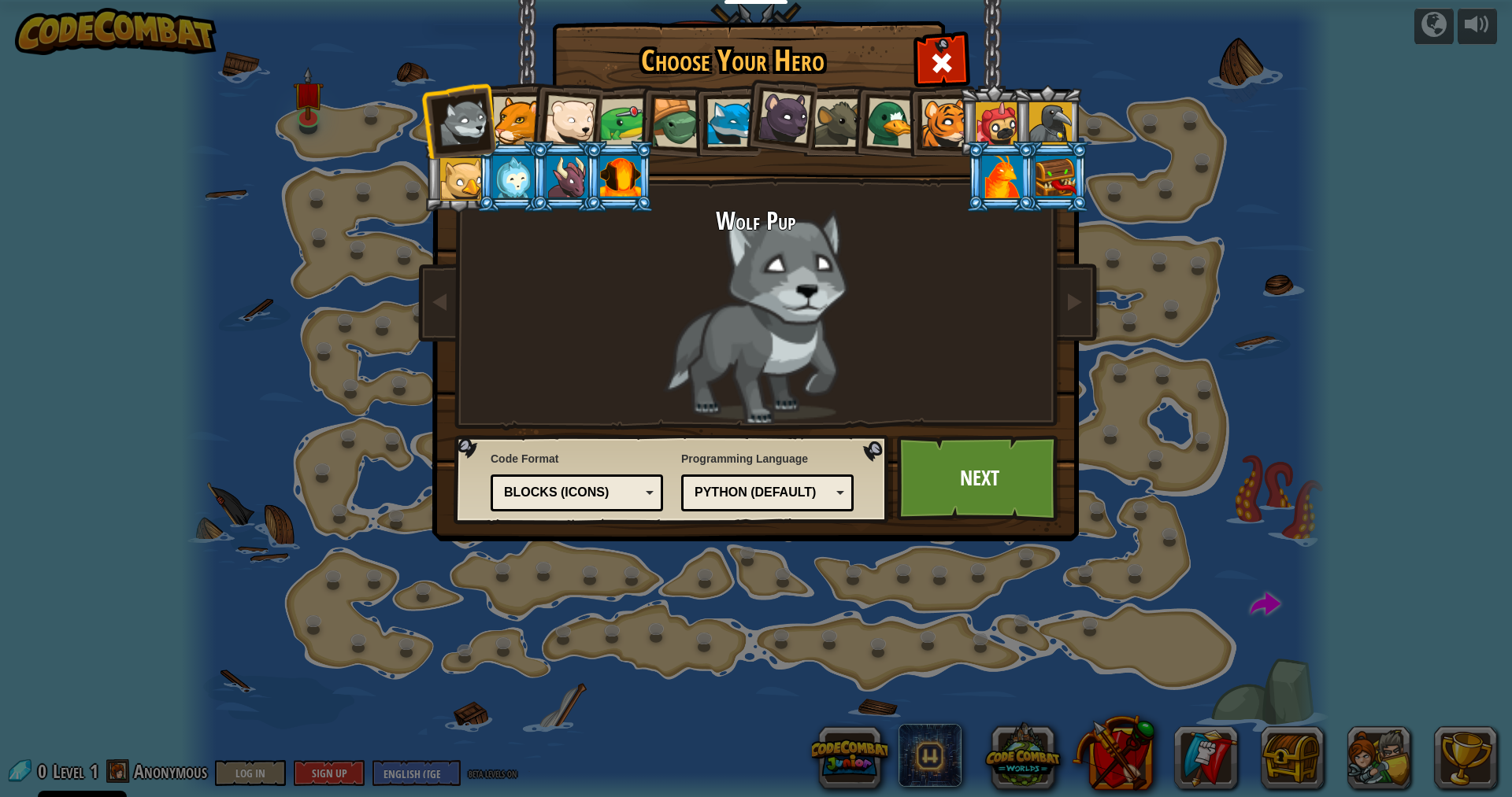
click at [514, 110] on div at bounding box center [516, 120] width 48 height 48
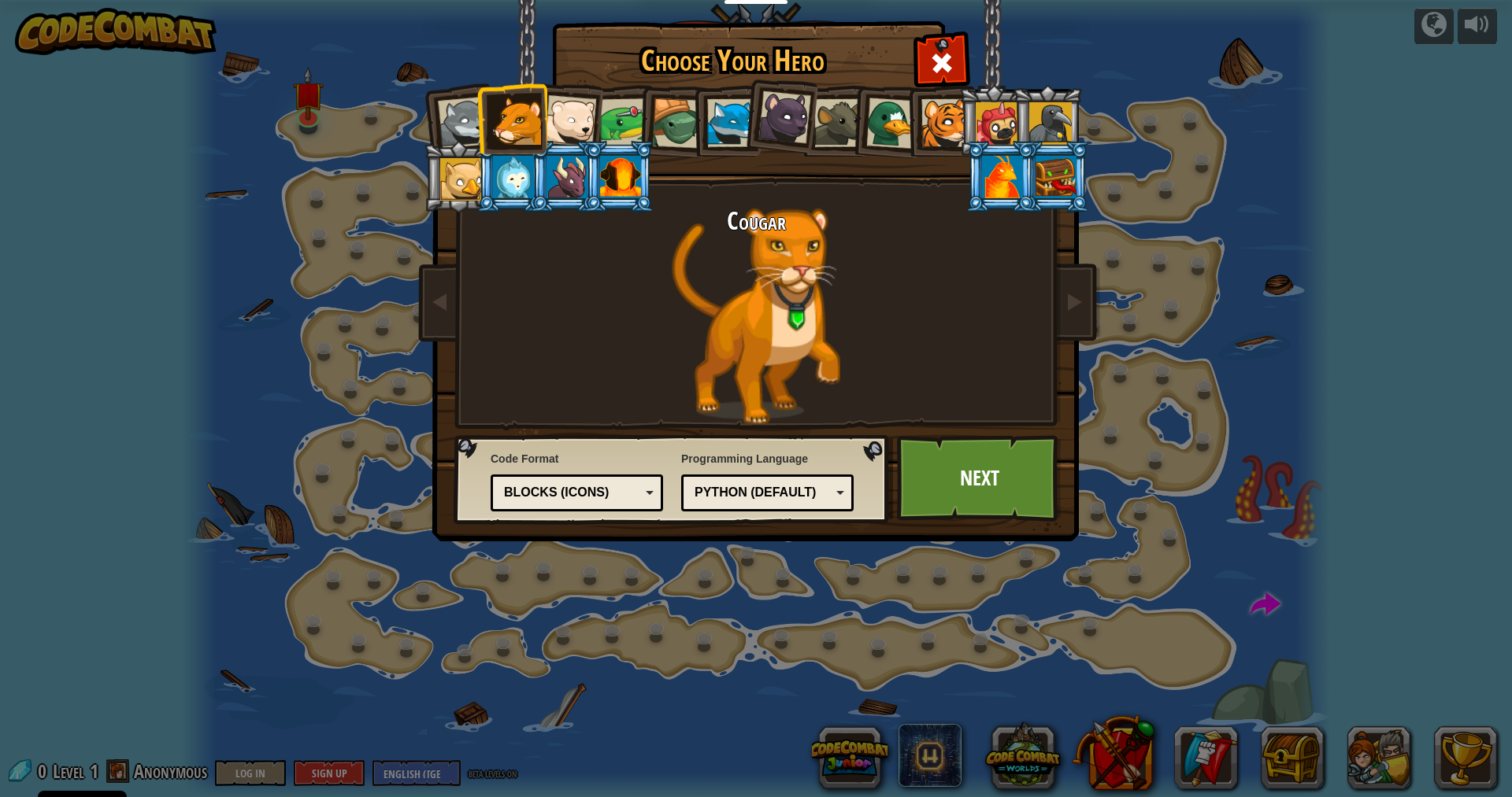
click at [572, 110] on div at bounding box center [570, 122] width 52 height 52
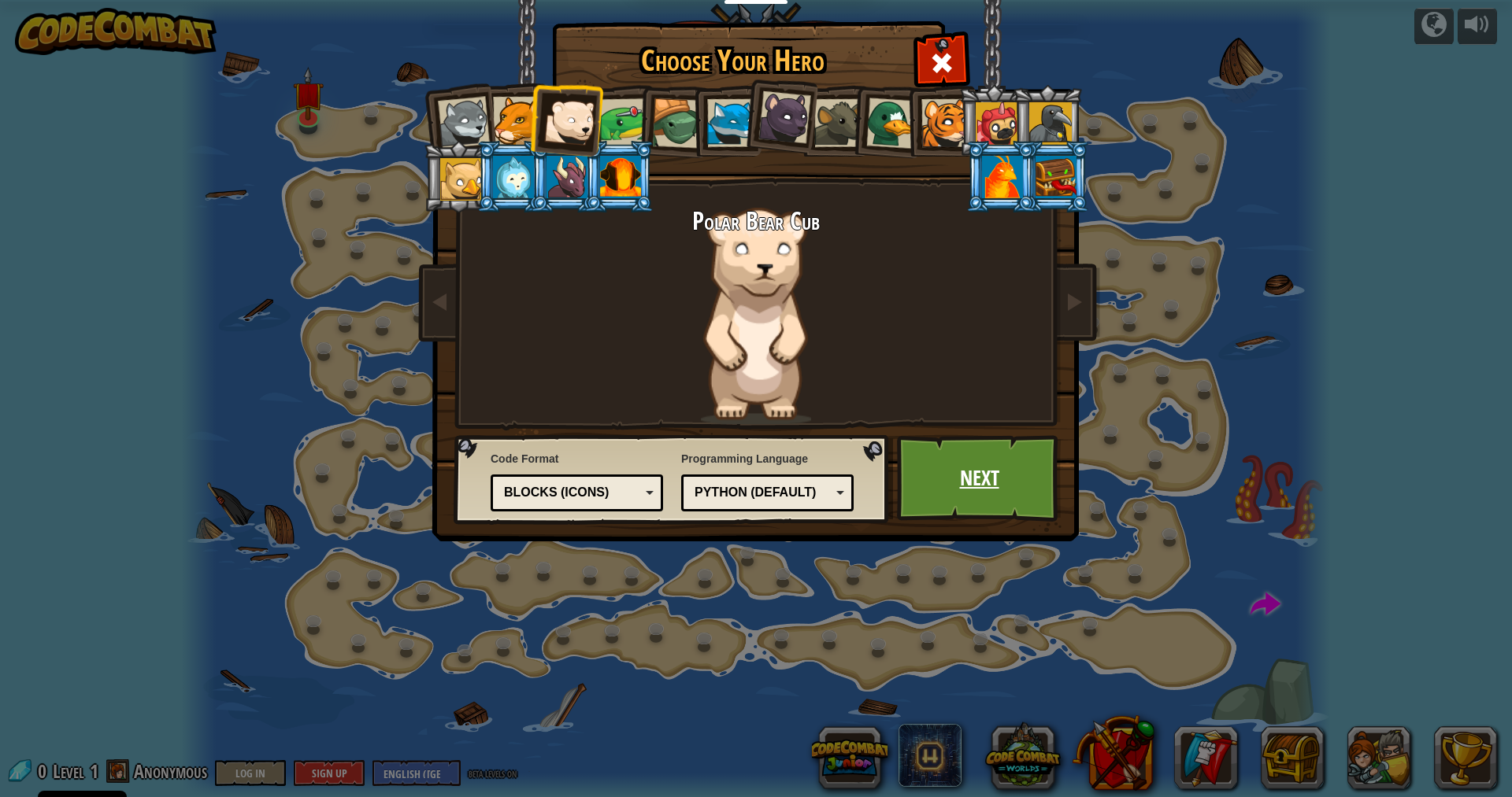
click at [1010, 474] on link "Next" at bounding box center [979, 478] width 165 height 87
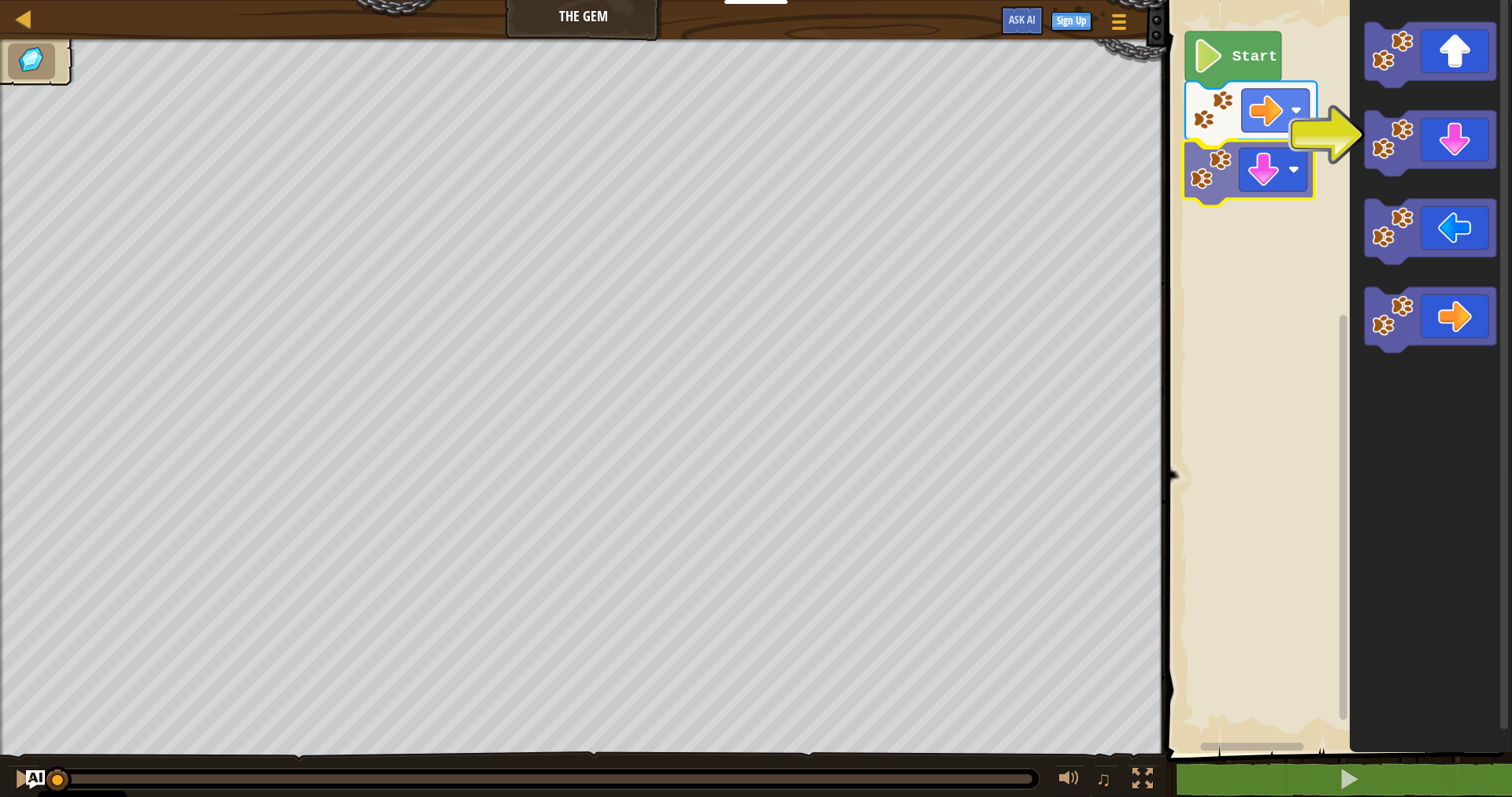
click at [1269, 167] on div "Start" at bounding box center [1336, 373] width 350 height 761
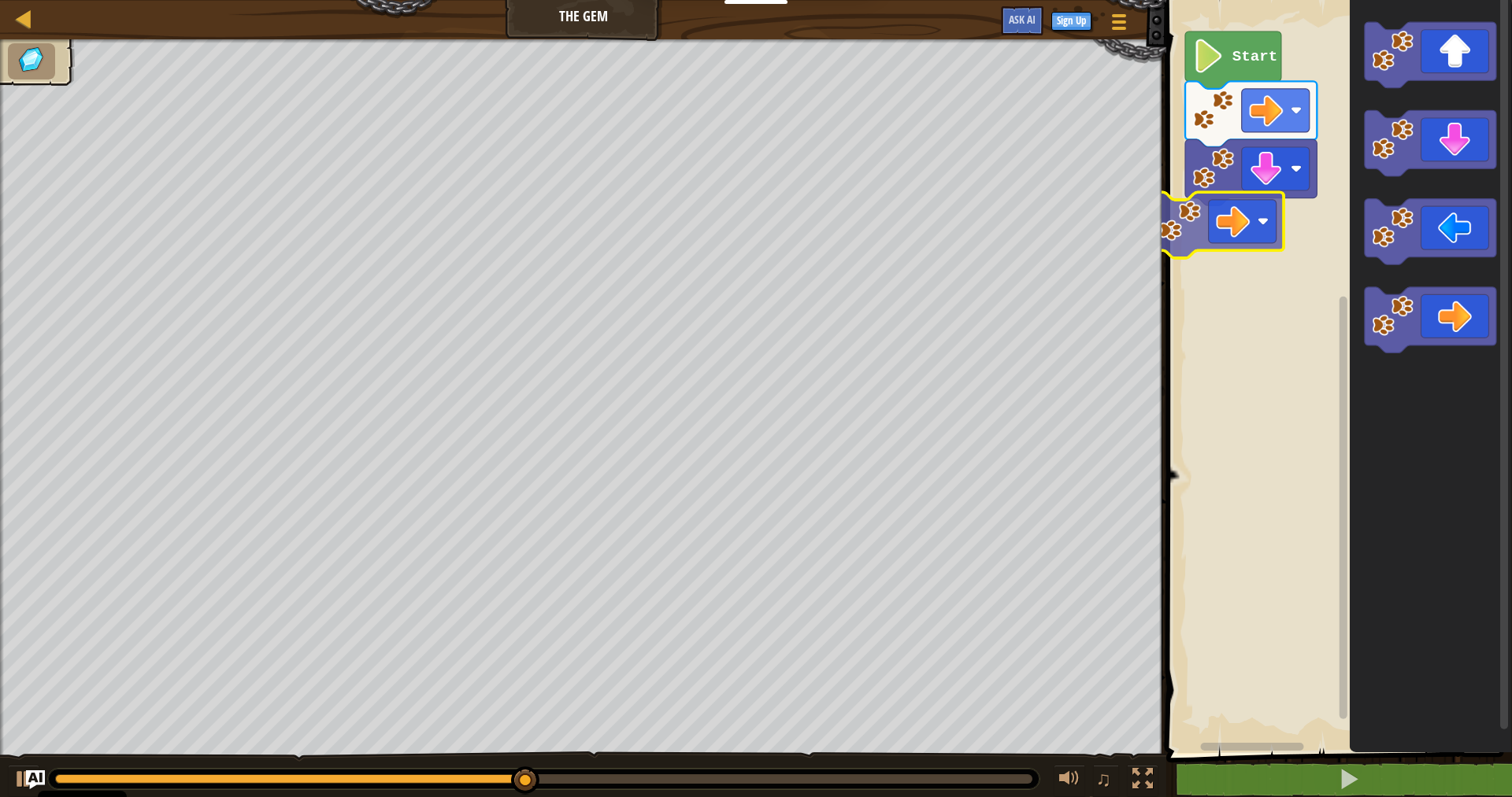
click at [1229, 221] on div "Start" at bounding box center [1336, 373] width 350 height 761
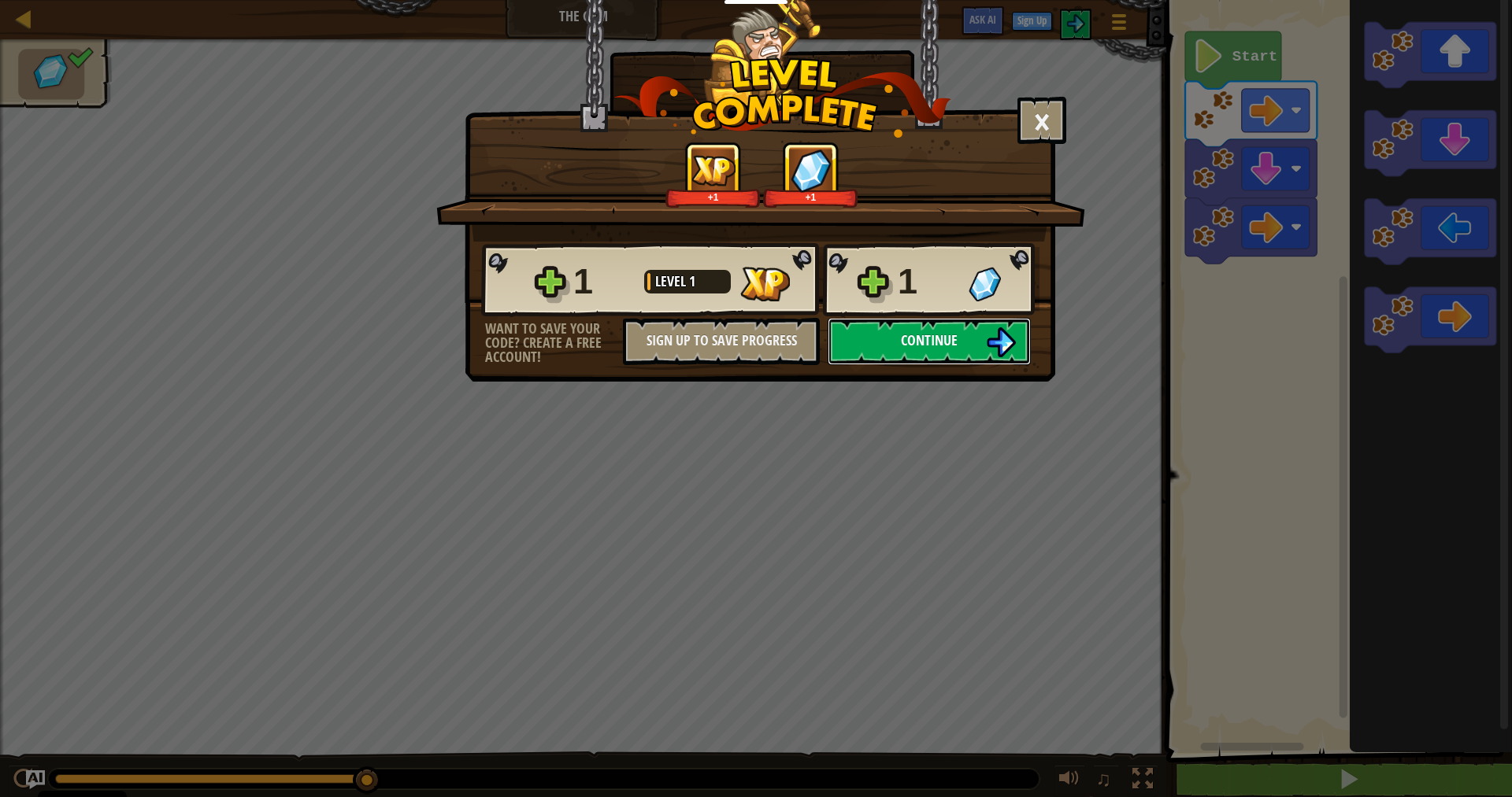
click at [953, 341] on span "Continue" at bounding box center [929, 340] width 57 height 20
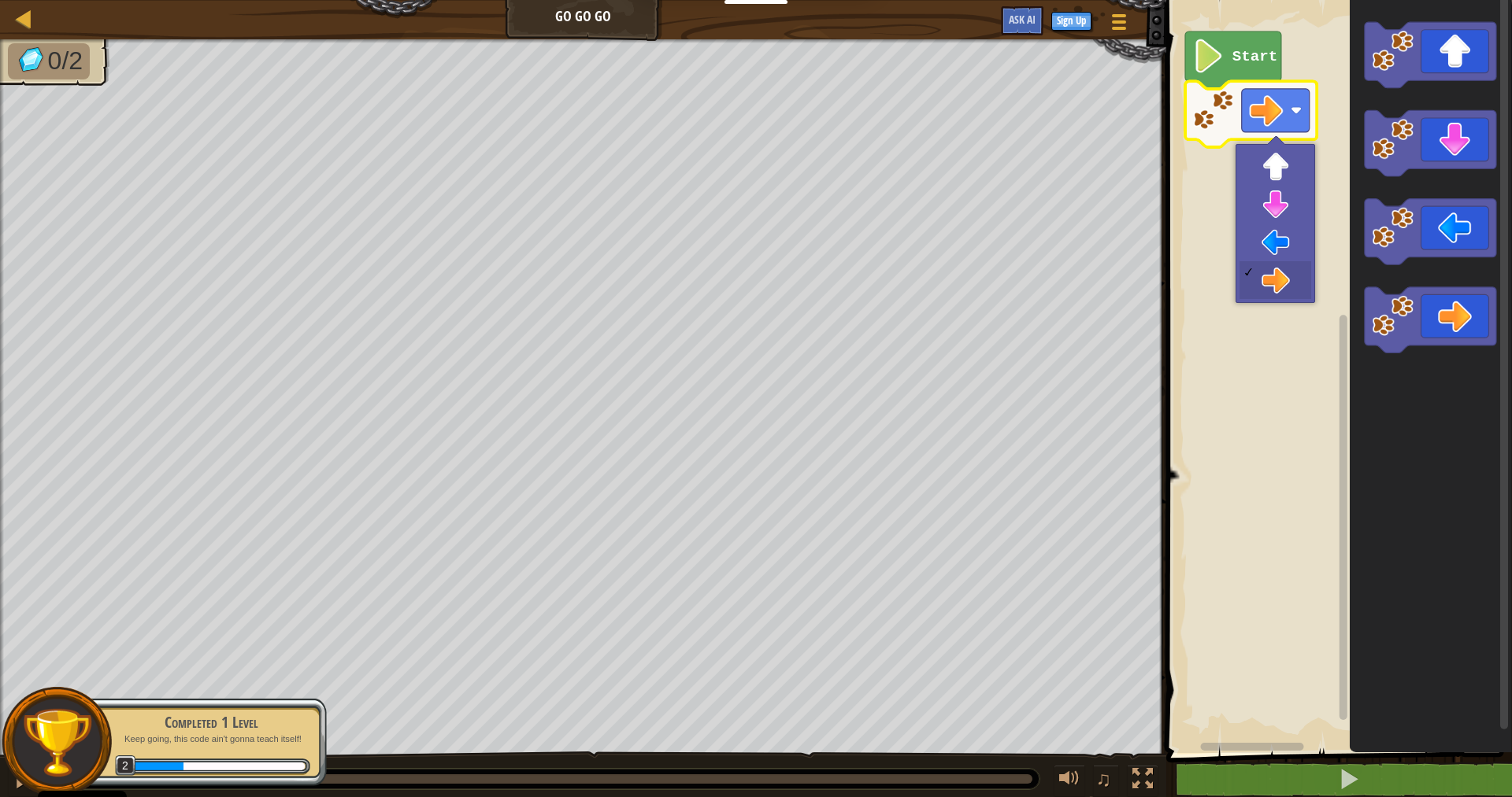
click at [1281, 379] on rect "Blockly Workspace" at bounding box center [1336, 373] width 350 height 761
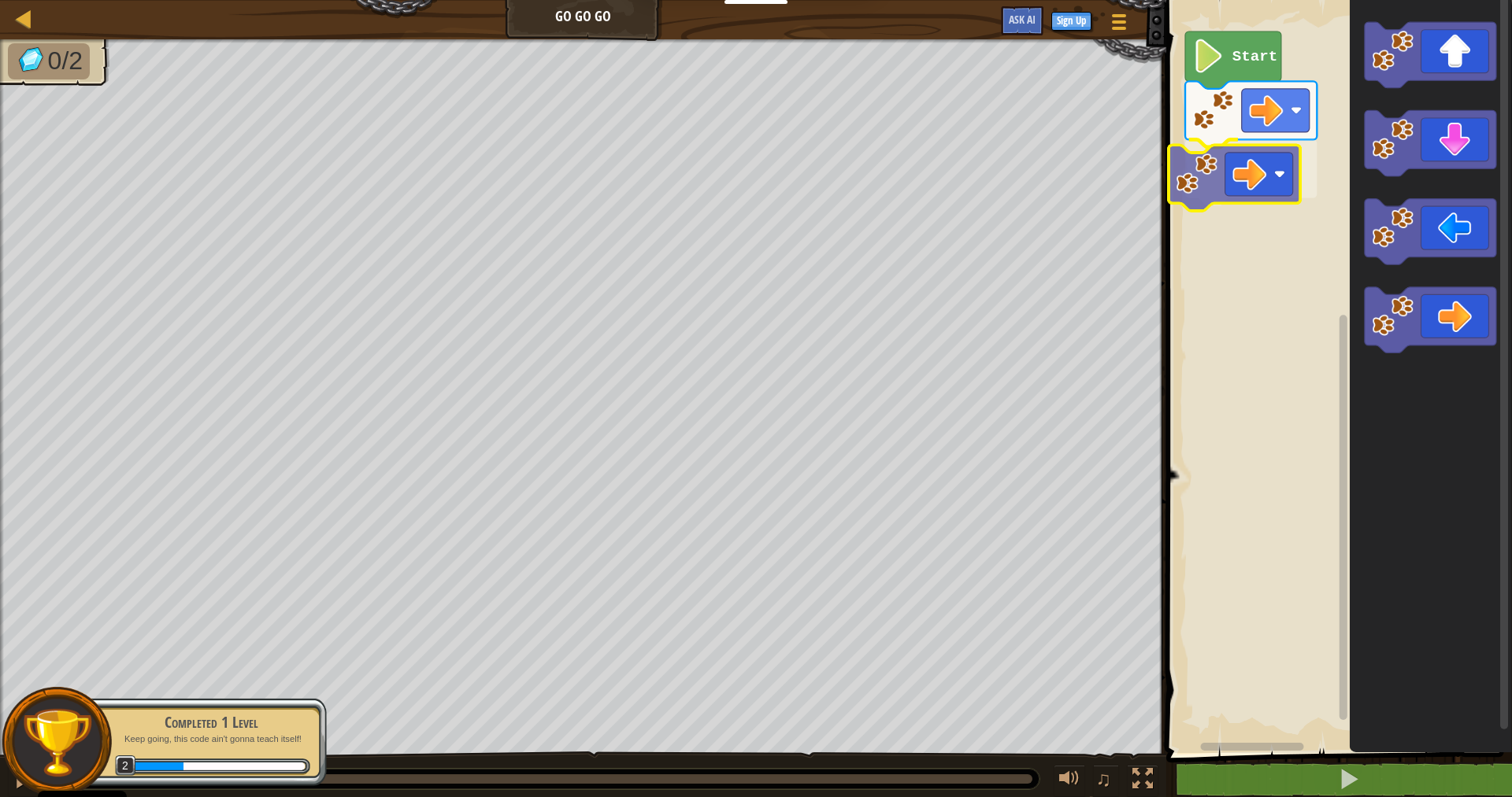
click at [1269, 181] on div "Start" at bounding box center [1336, 373] width 350 height 761
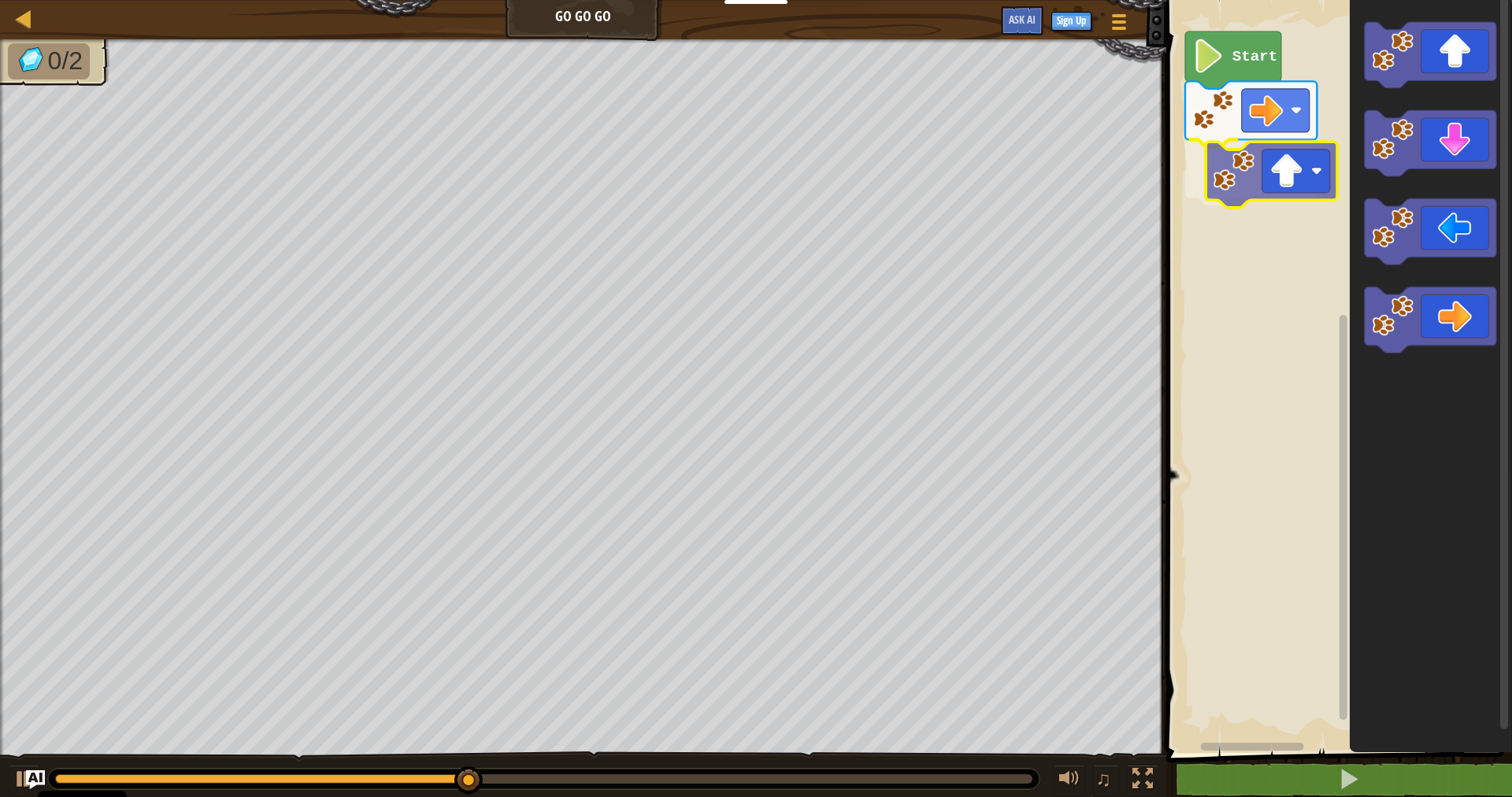
click at [1289, 185] on div "Start" at bounding box center [1336, 373] width 350 height 761
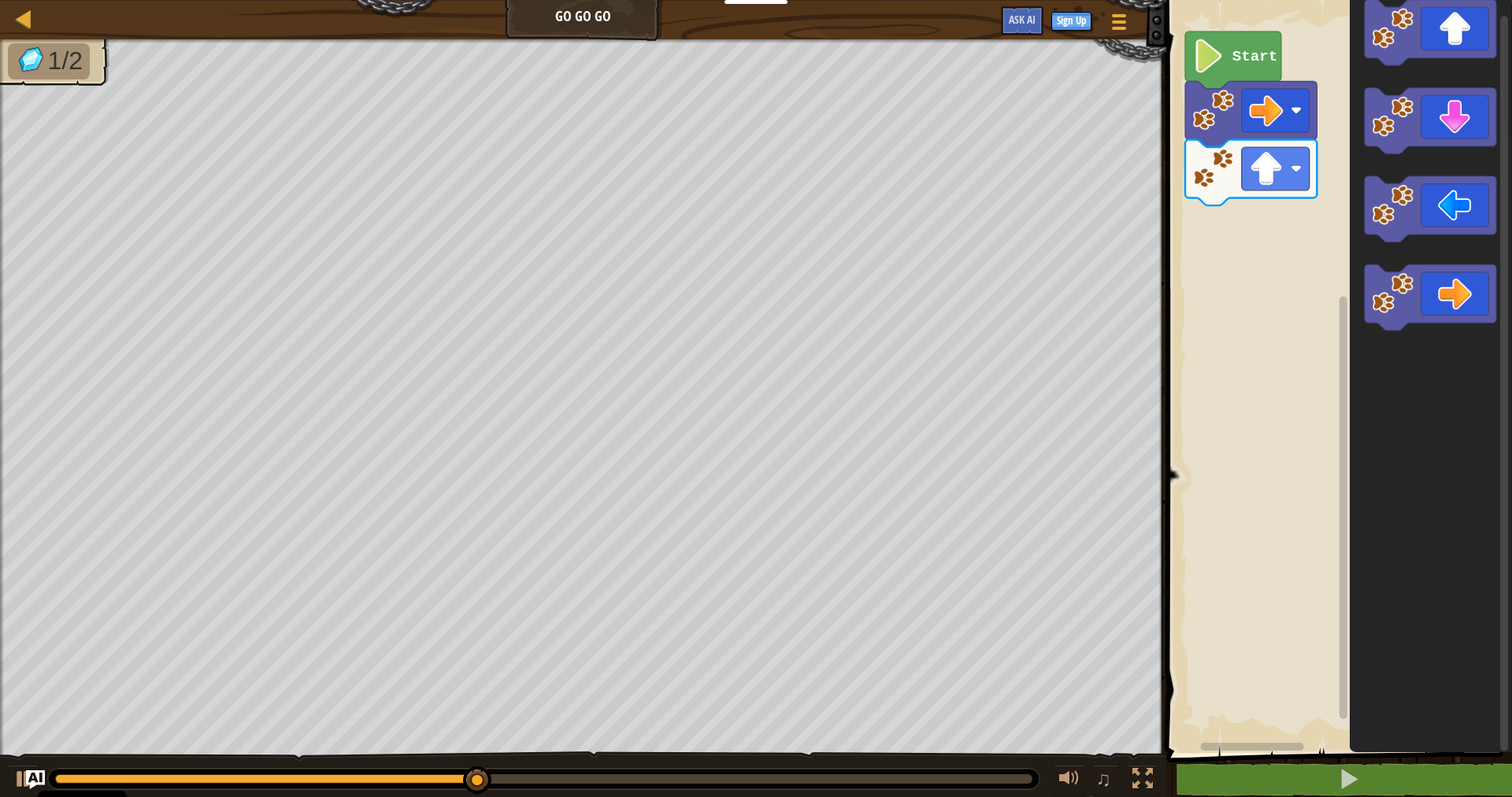
click at [1233, 200] on div "Start" at bounding box center [1336, 373] width 350 height 761
click at [1253, 216] on div "Start" at bounding box center [1336, 373] width 350 height 761
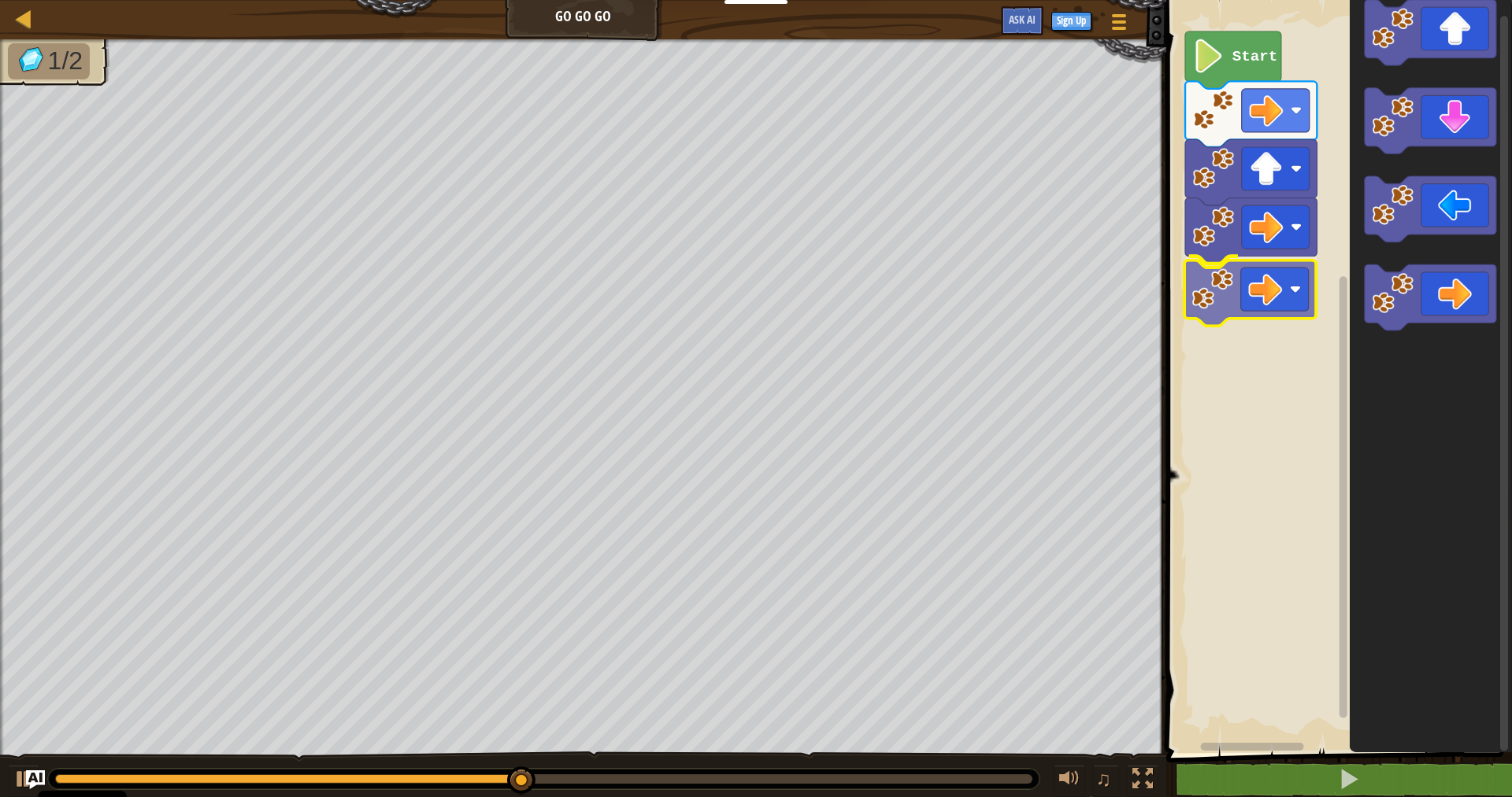
click at [1203, 286] on div "Start" at bounding box center [1336, 373] width 350 height 761
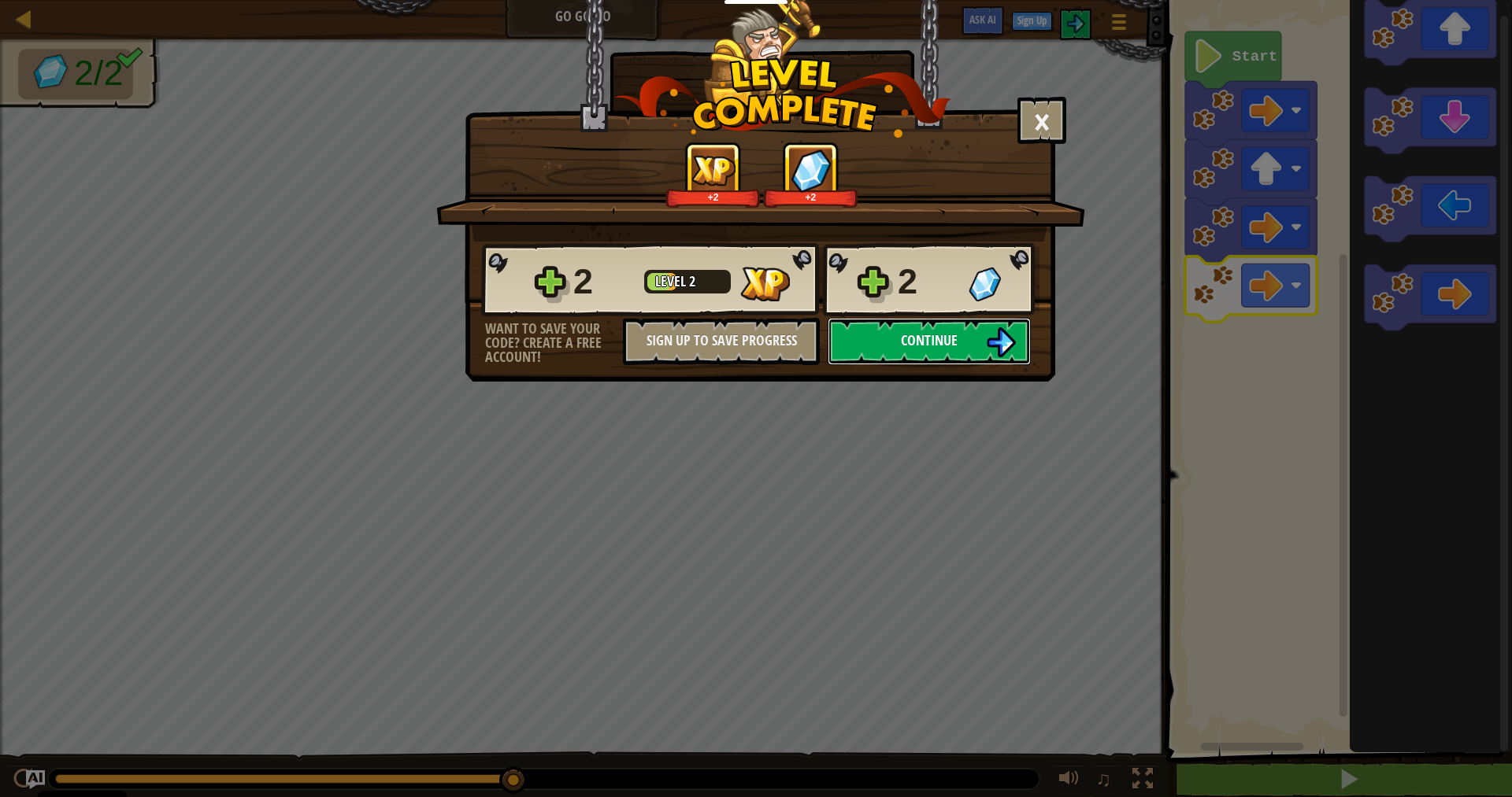
click at [988, 345] on img at bounding box center [1001, 342] width 30 height 30
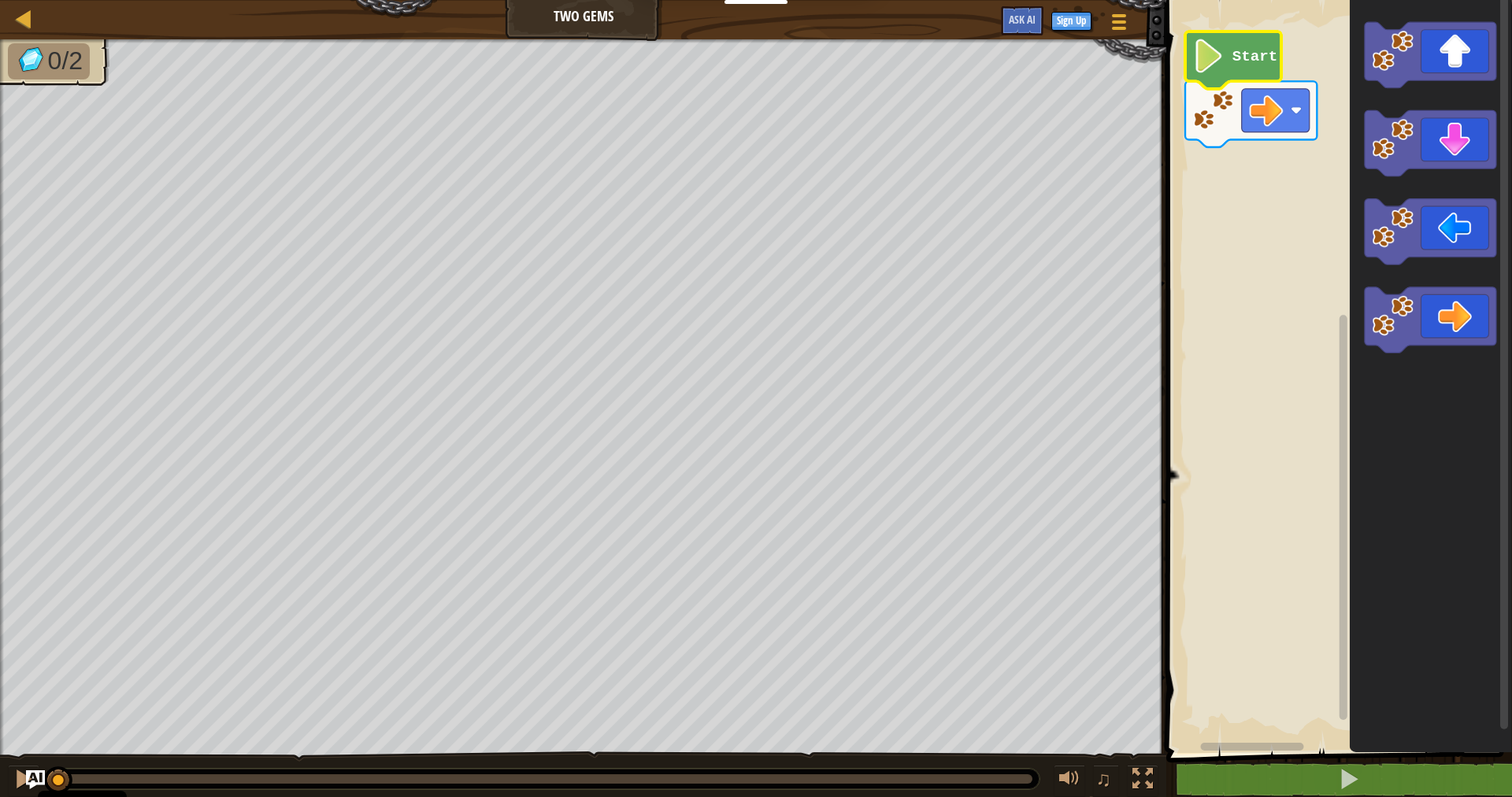
click at [1252, 77] on icon "Blockly Workspace" at bounding box center [1232, 60] width 96 height 57
click at [1251, 181] on div "Start" at bounding box center [1336, 373] width 350 height 761
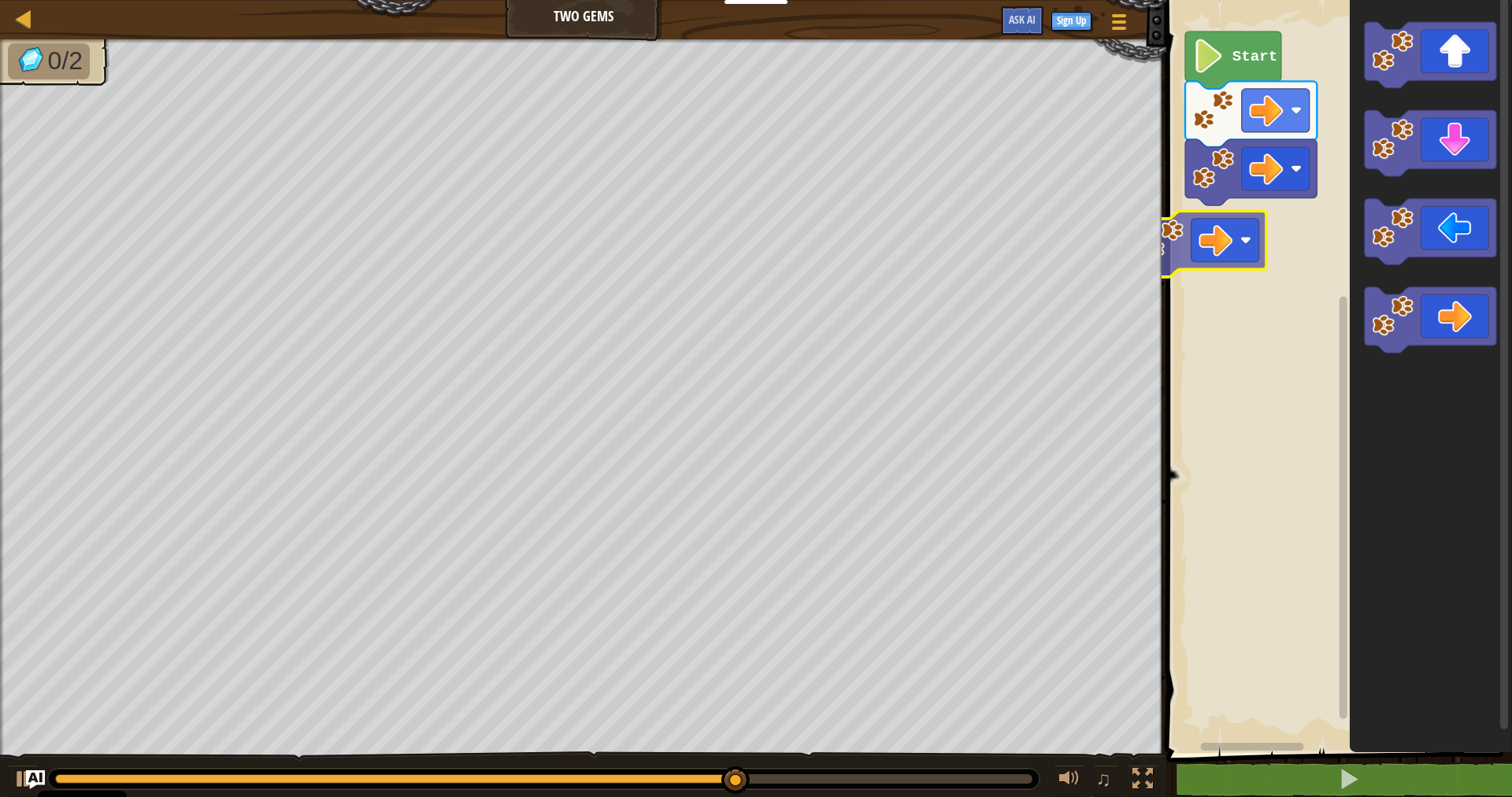
click at [1258, 228] on div "Start" at bounding box center [1336, 373] width 350 height 761
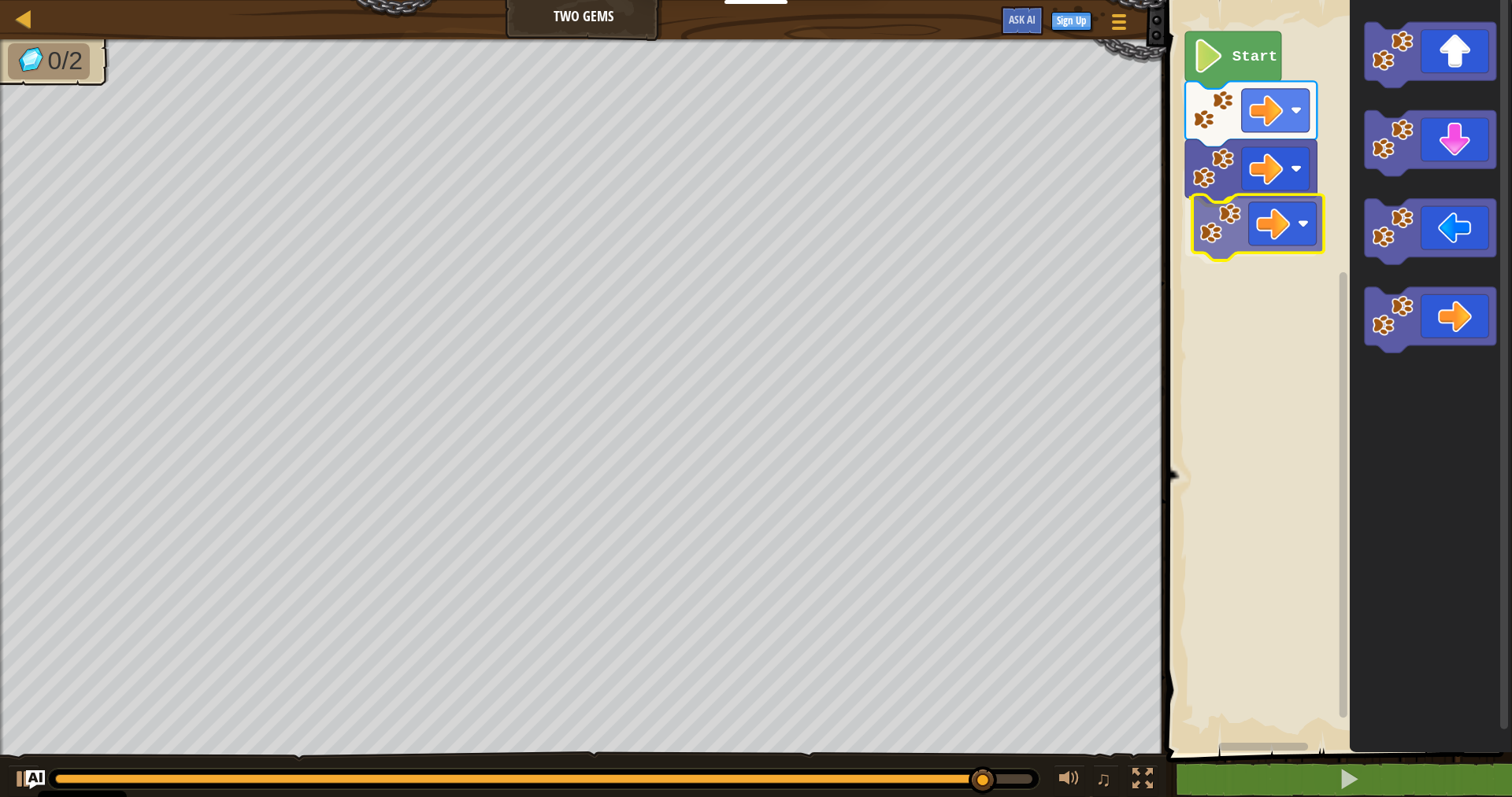
click at [1281, 244] on div "Start" at bounding box center [1336, 373] width 350 height 761
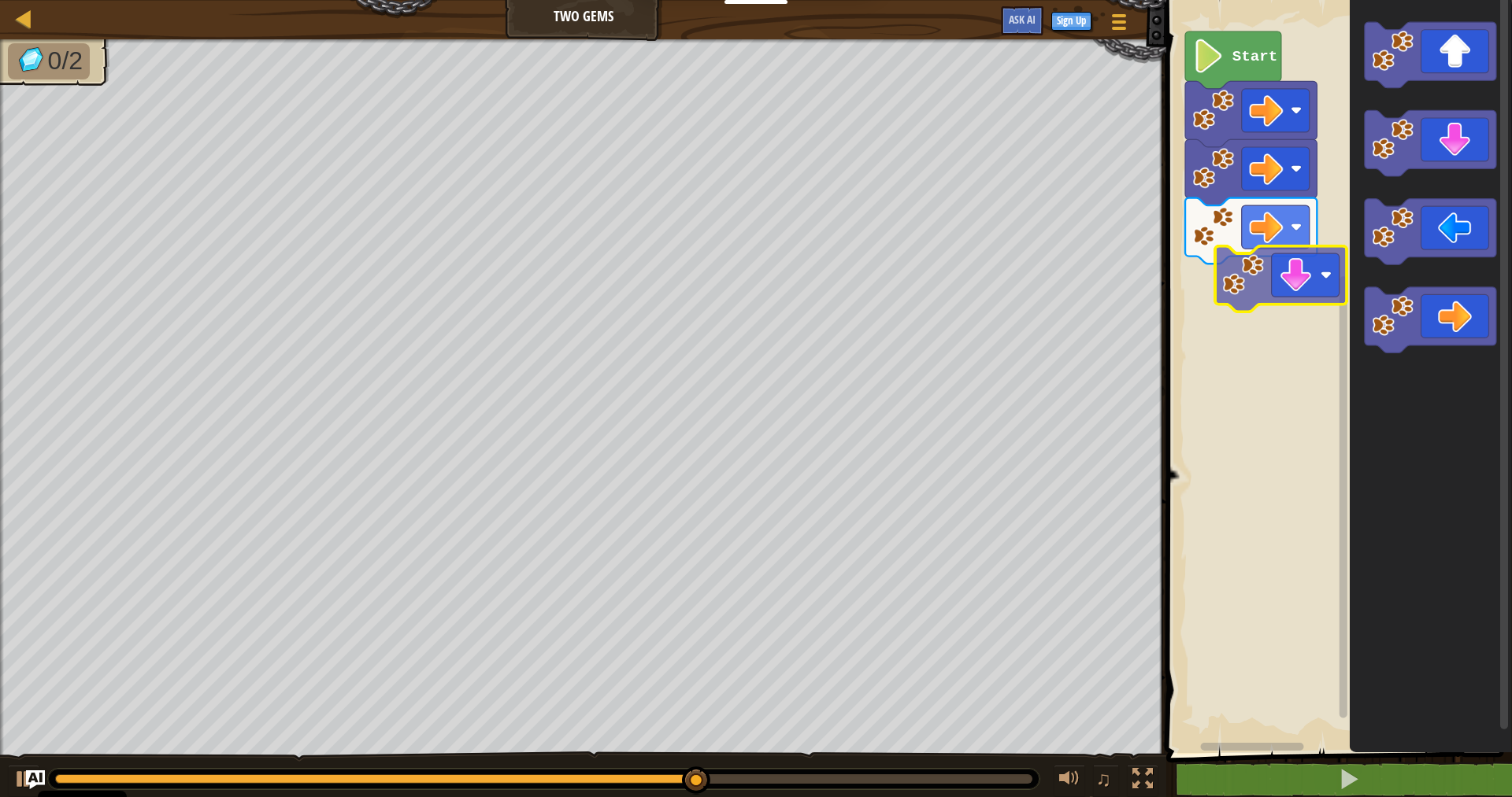
click at [1259, 312] on div "Start" at bounding box center [1336, 373] width 350 height 761
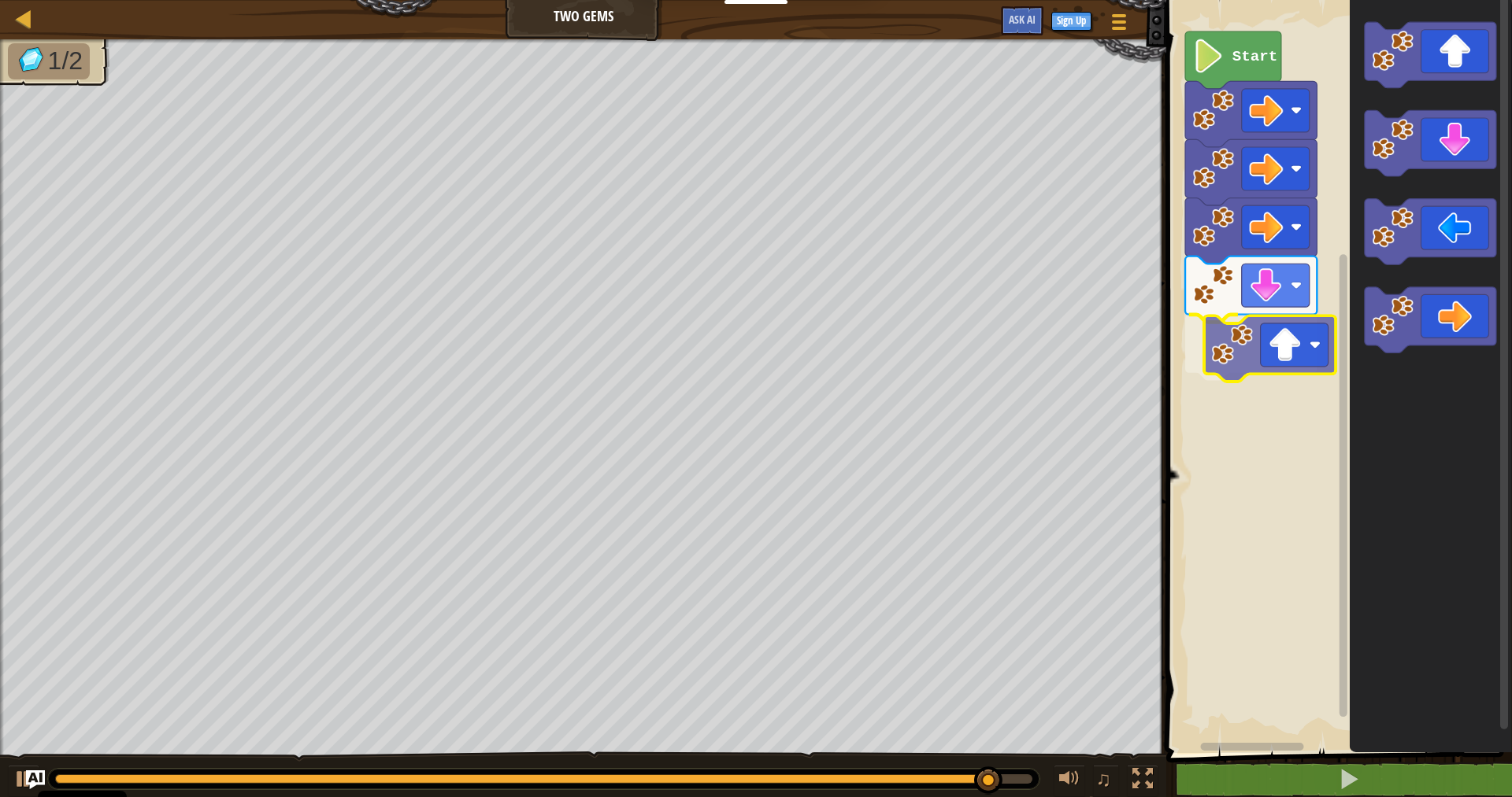
click at [1288, 345] on div "Start" at bounding box center [1336, 373] width 350 height 761
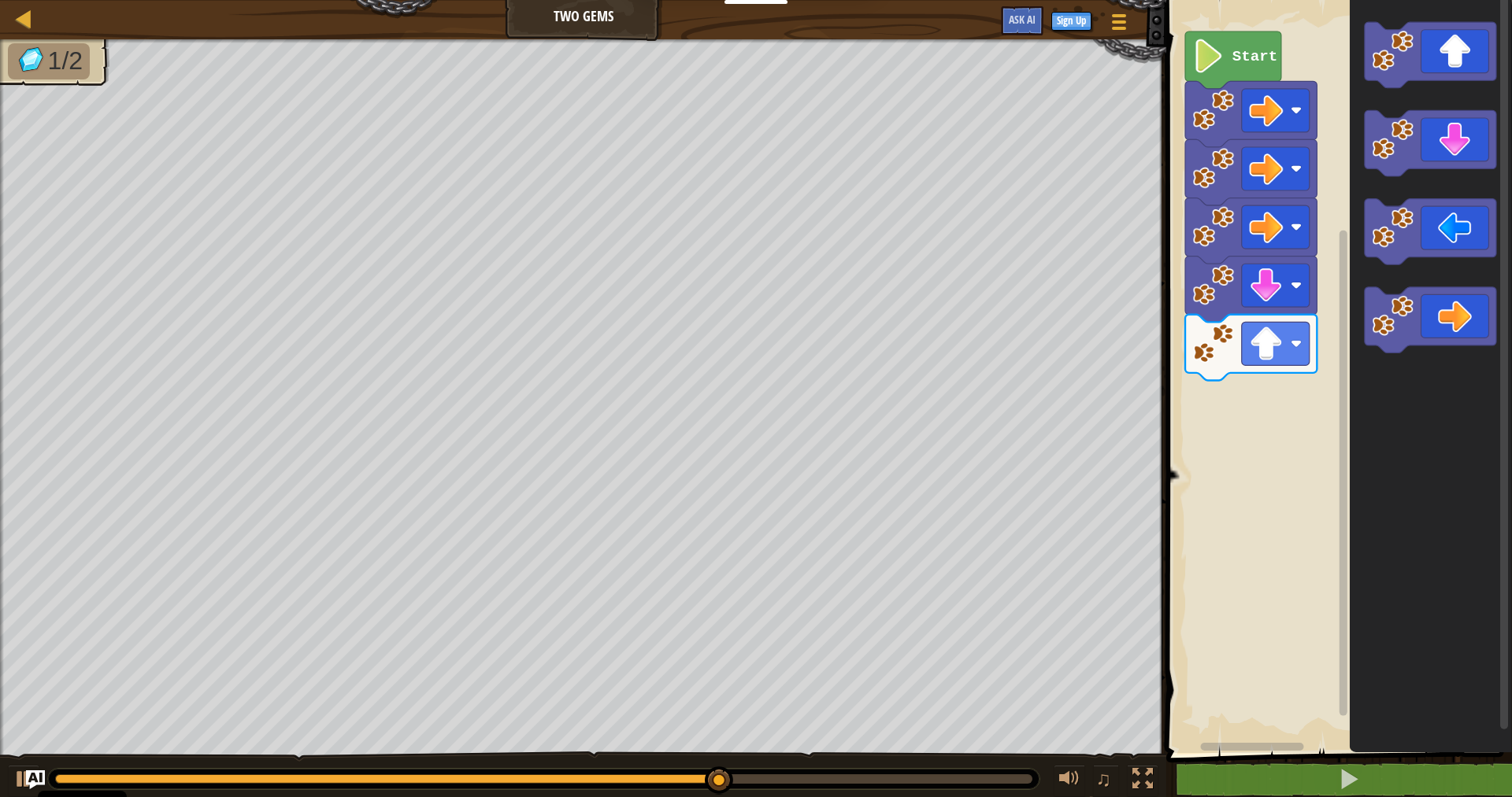
click at [1249, 397] on div "Start" at bounding box center [1336, 373] width 350 height 761
click at [1284, 374] on div "Start" at bounding box center [1336, 373] width 350 height 761
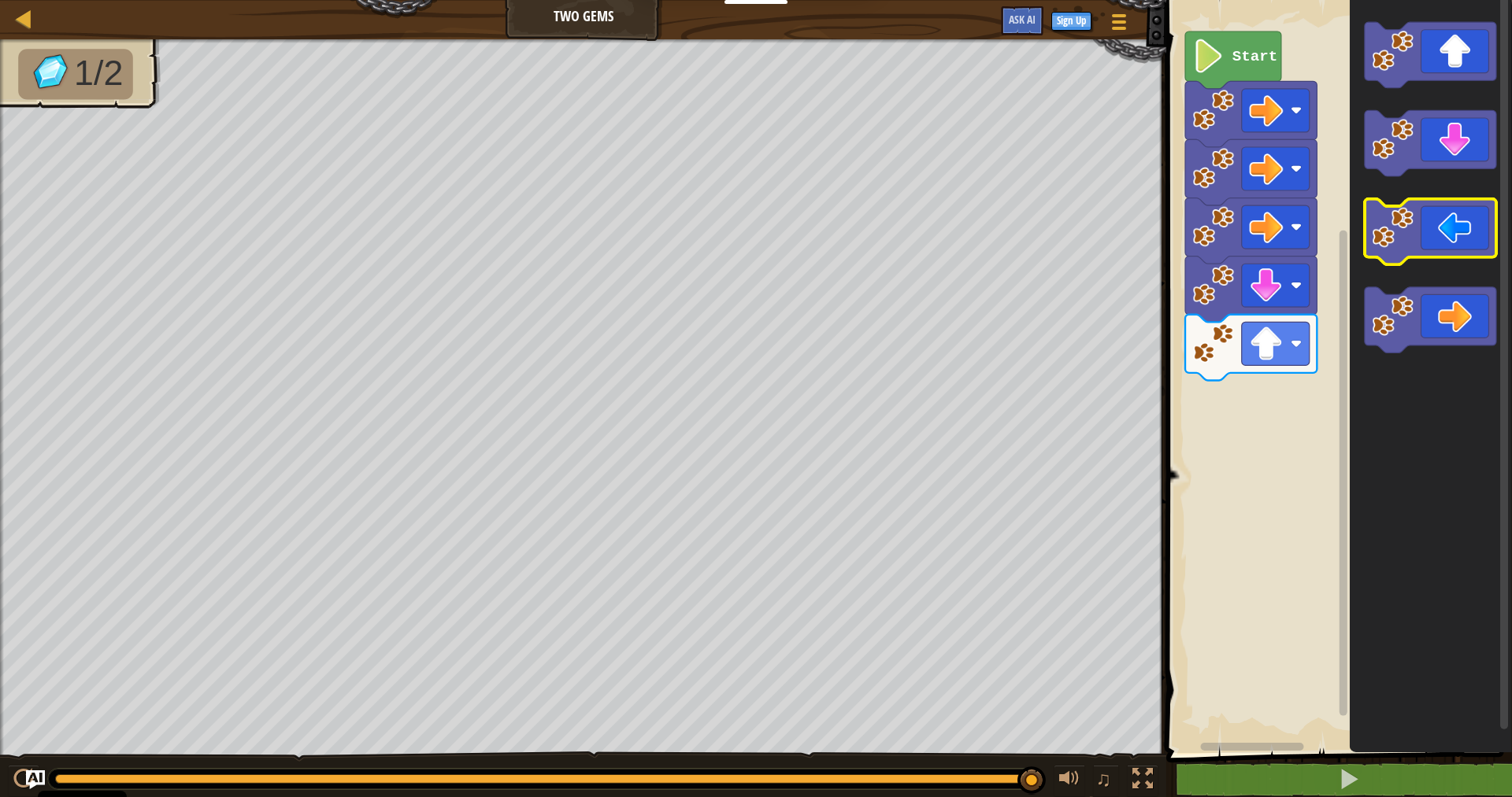
click at [1368, 225] on g "Blockly Workspace" at bounding box center [1430, 188] width 132 height 331
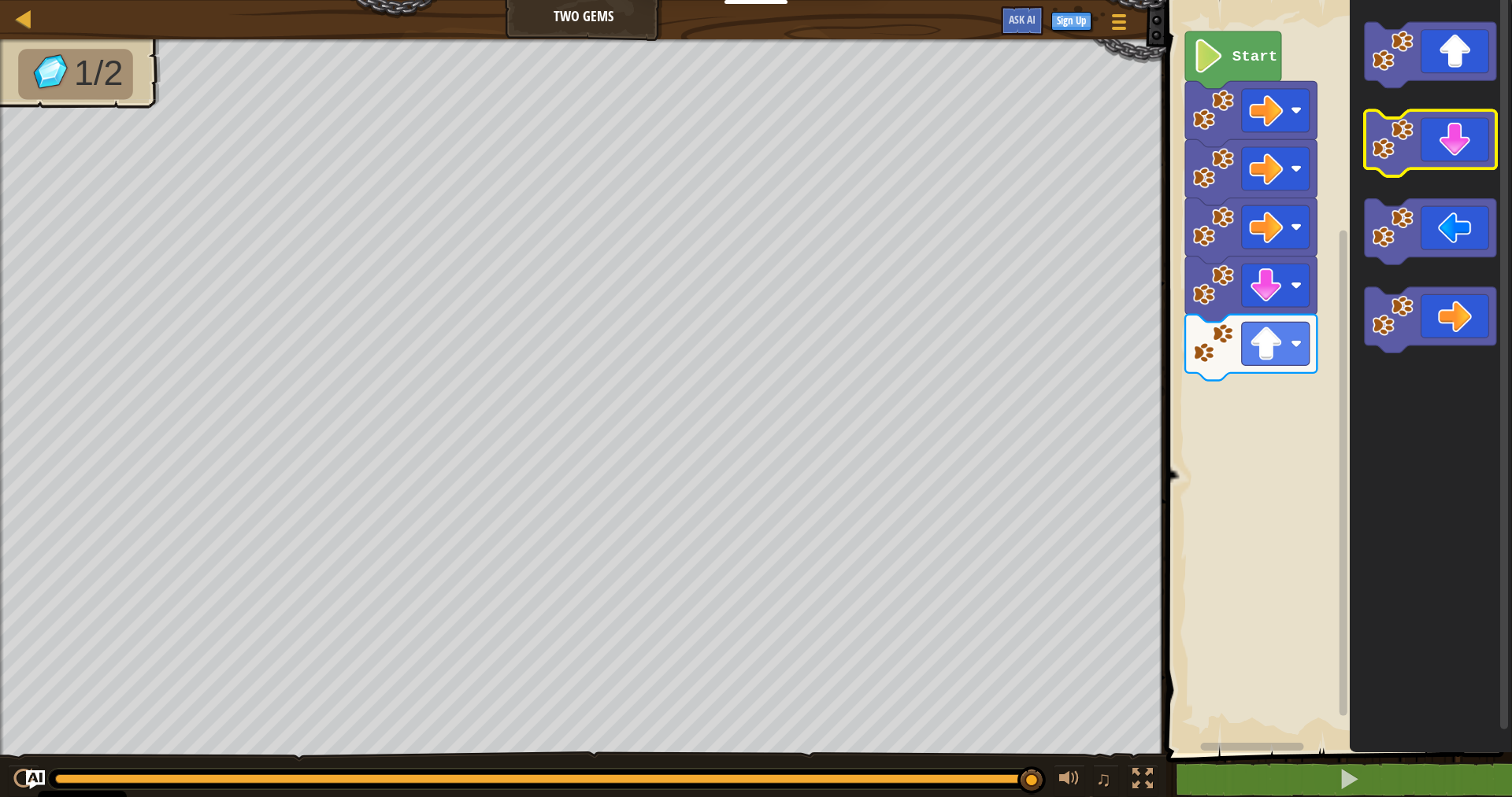
click at [1381, 186] on icon "Blockly Workspace" at bounding box center [1430, 373] width 162 height 761
click at [1413, 117] on g "Blockly Workspace" at bounding box center [1430, 188] width 132 height 331
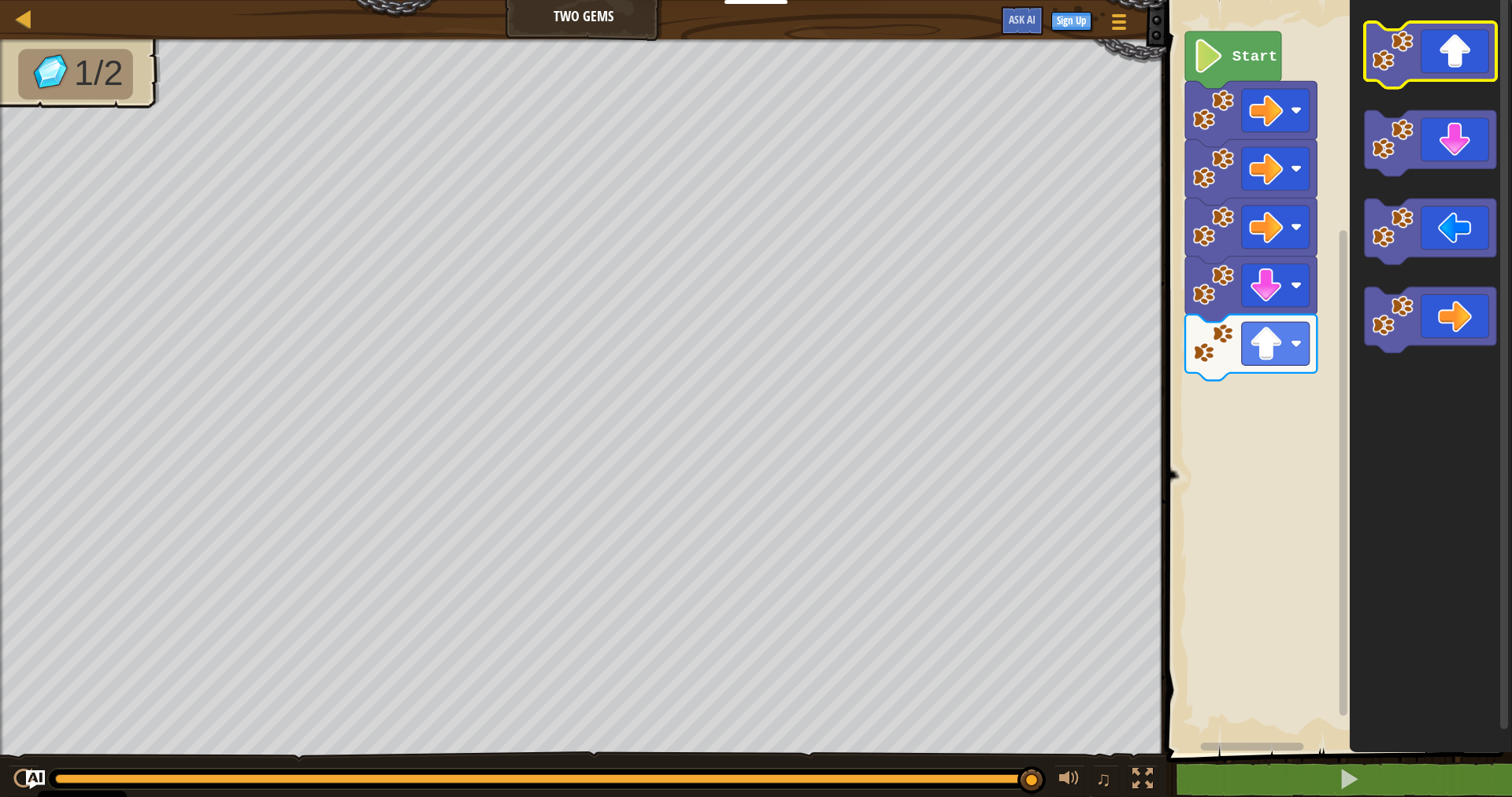
click at [1438, 119] on g "Blockly Workspace" at bounding box center [1430, 188] width 132 height 331
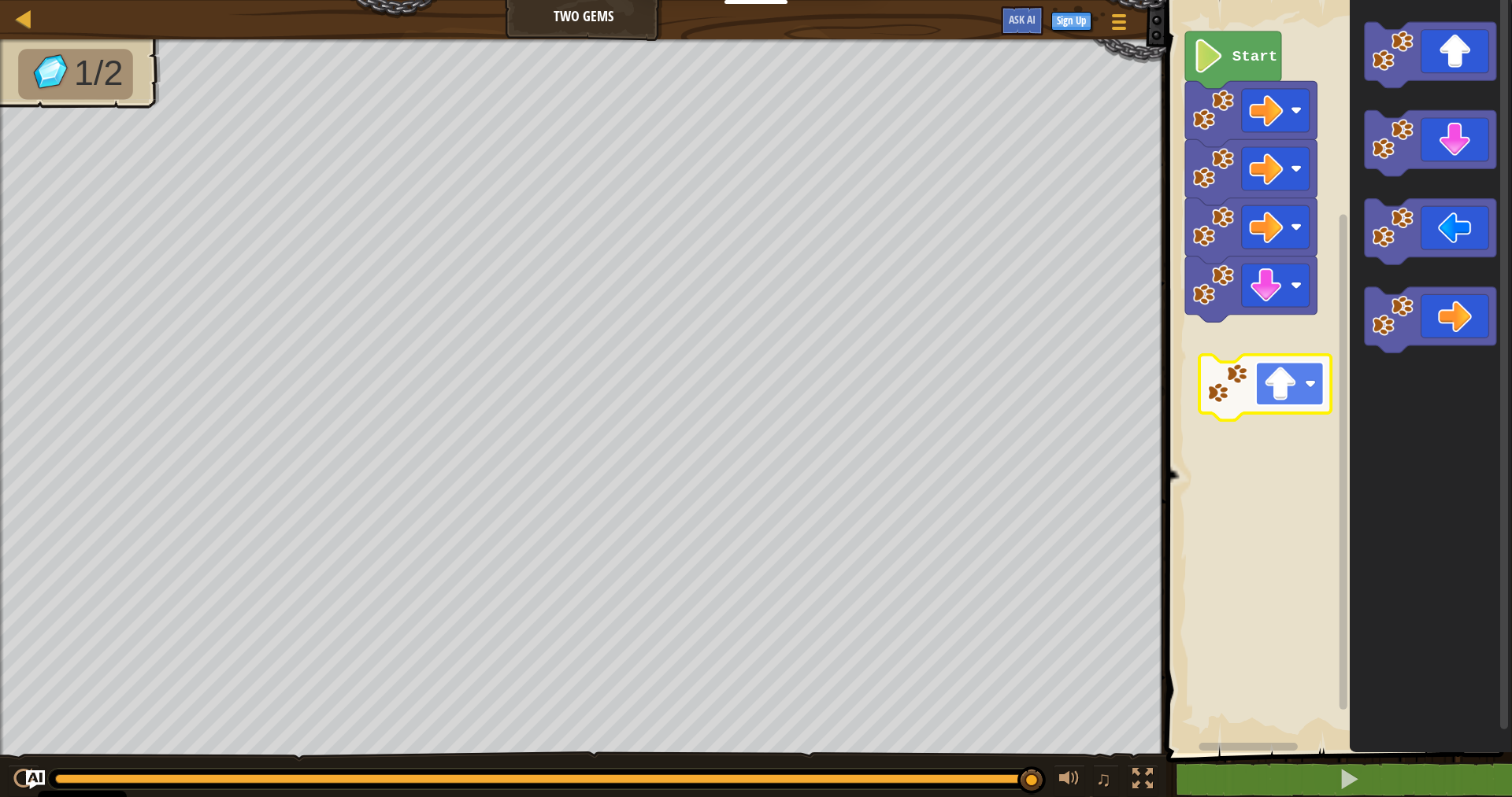
click at [1295, 400] on g "Blockly Workspace" at bounding box center [1289, 384] width 67 height 43
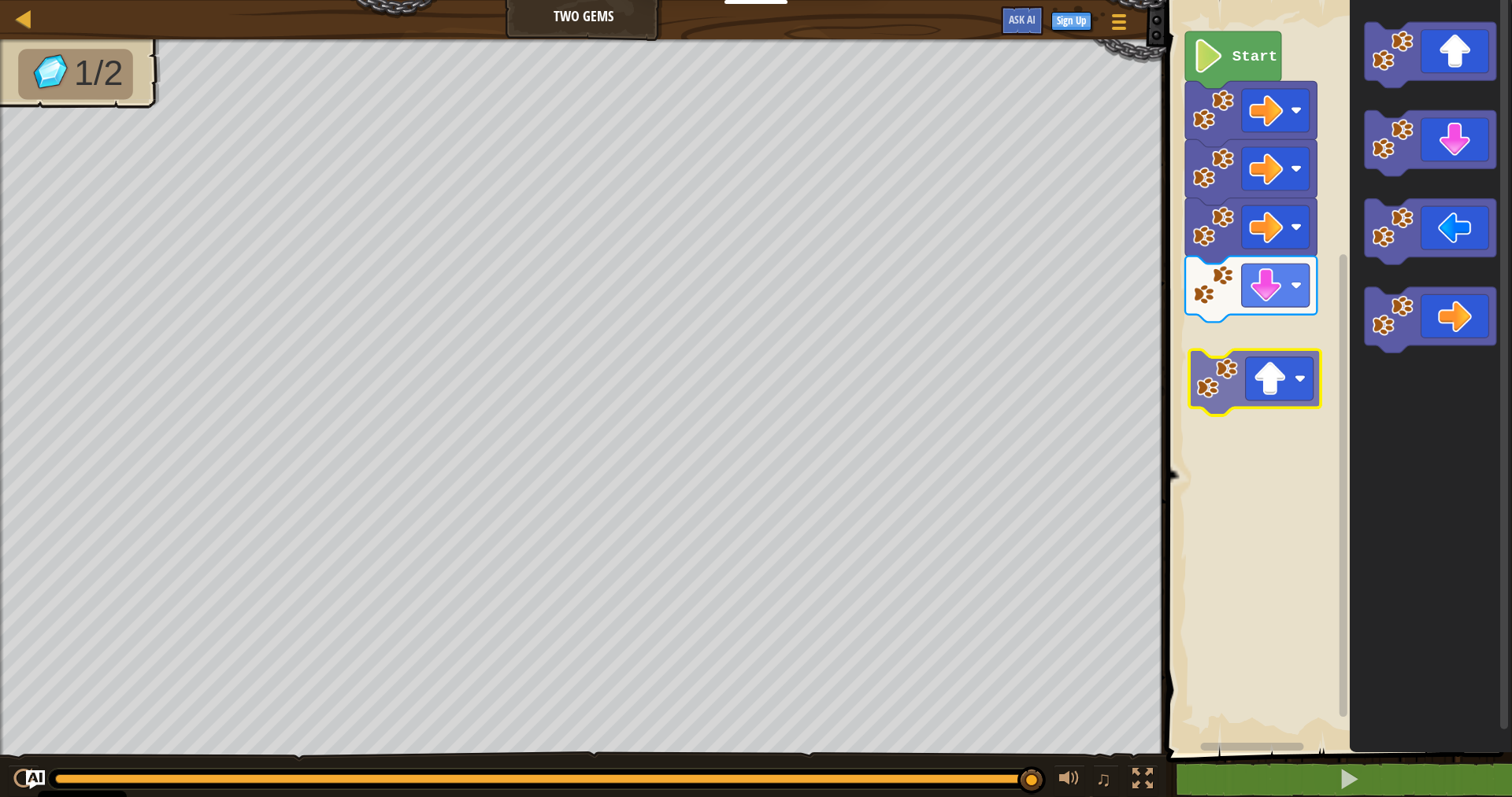
click at [1239, 405] on div "Start" at bounding box center [1336, 373] width 350 height 761
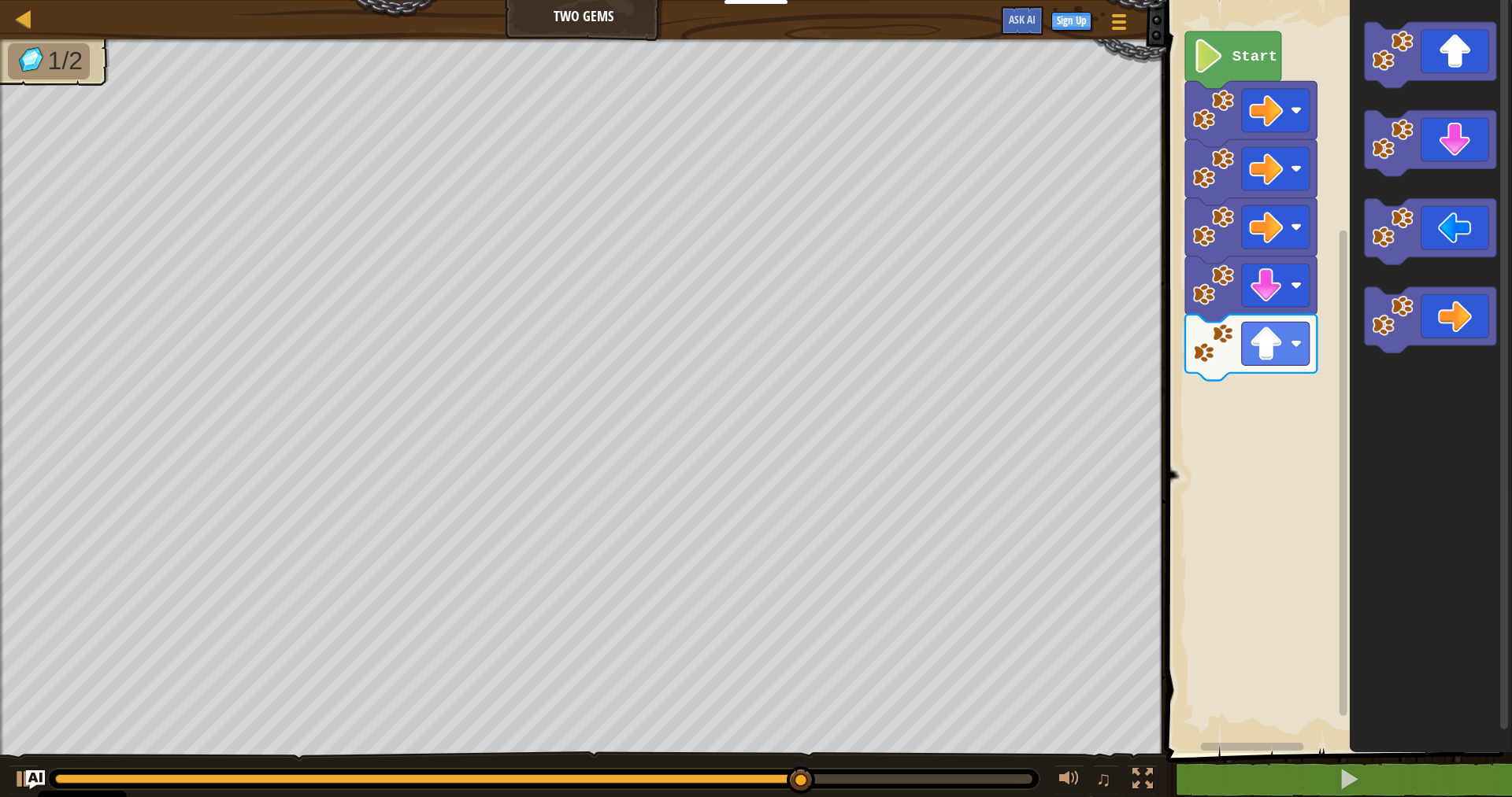
click at [1271, 299] on div "Start" at bounding box center [1336, 373] width 350 height 761
click at [1341, 200] on div "Start" at bounding box center [1336, 373] width 350 height 761
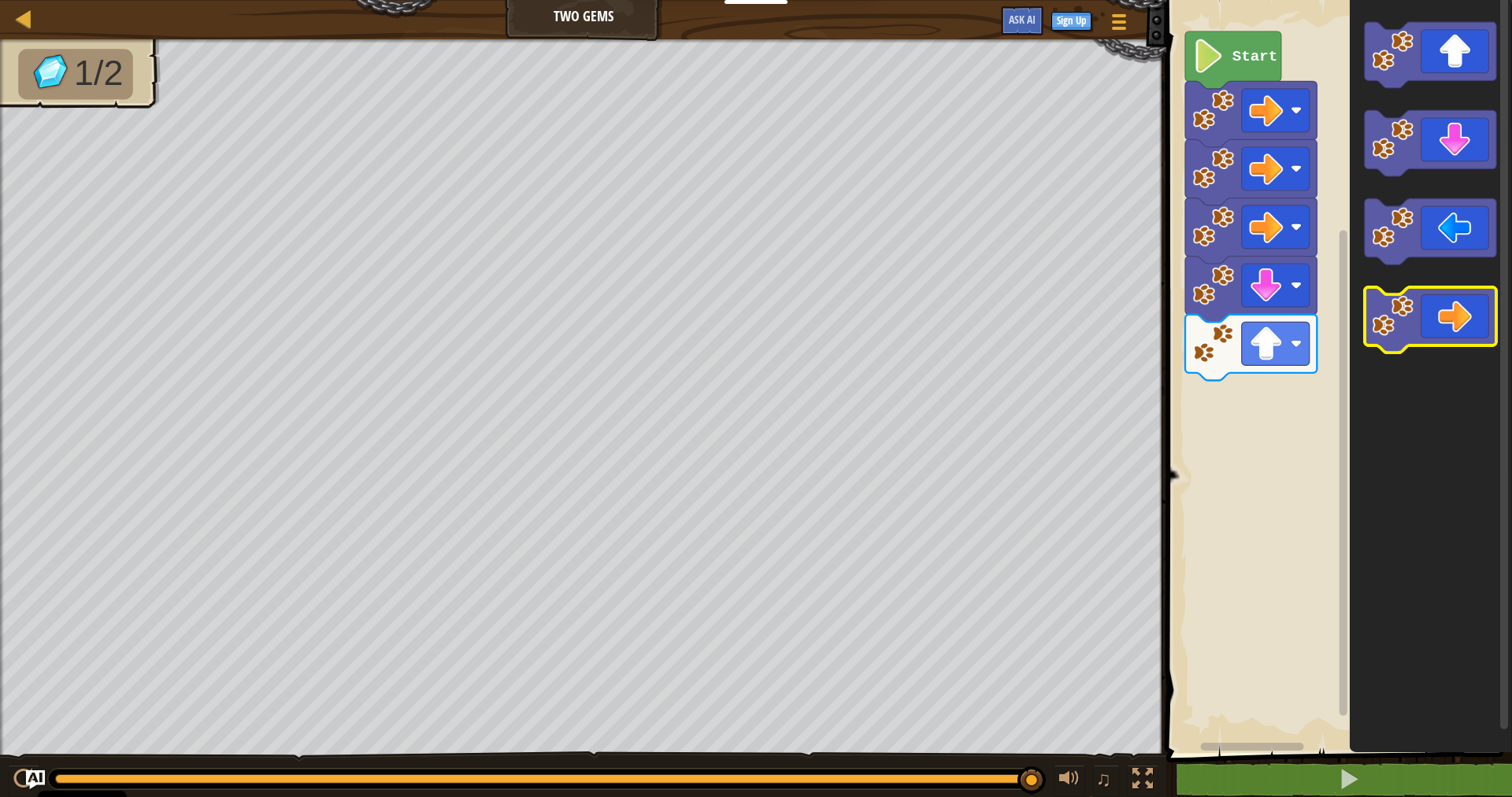
click at [1327, 329] on div "Start" at bounding box center [1336, 373] width 350 height 761
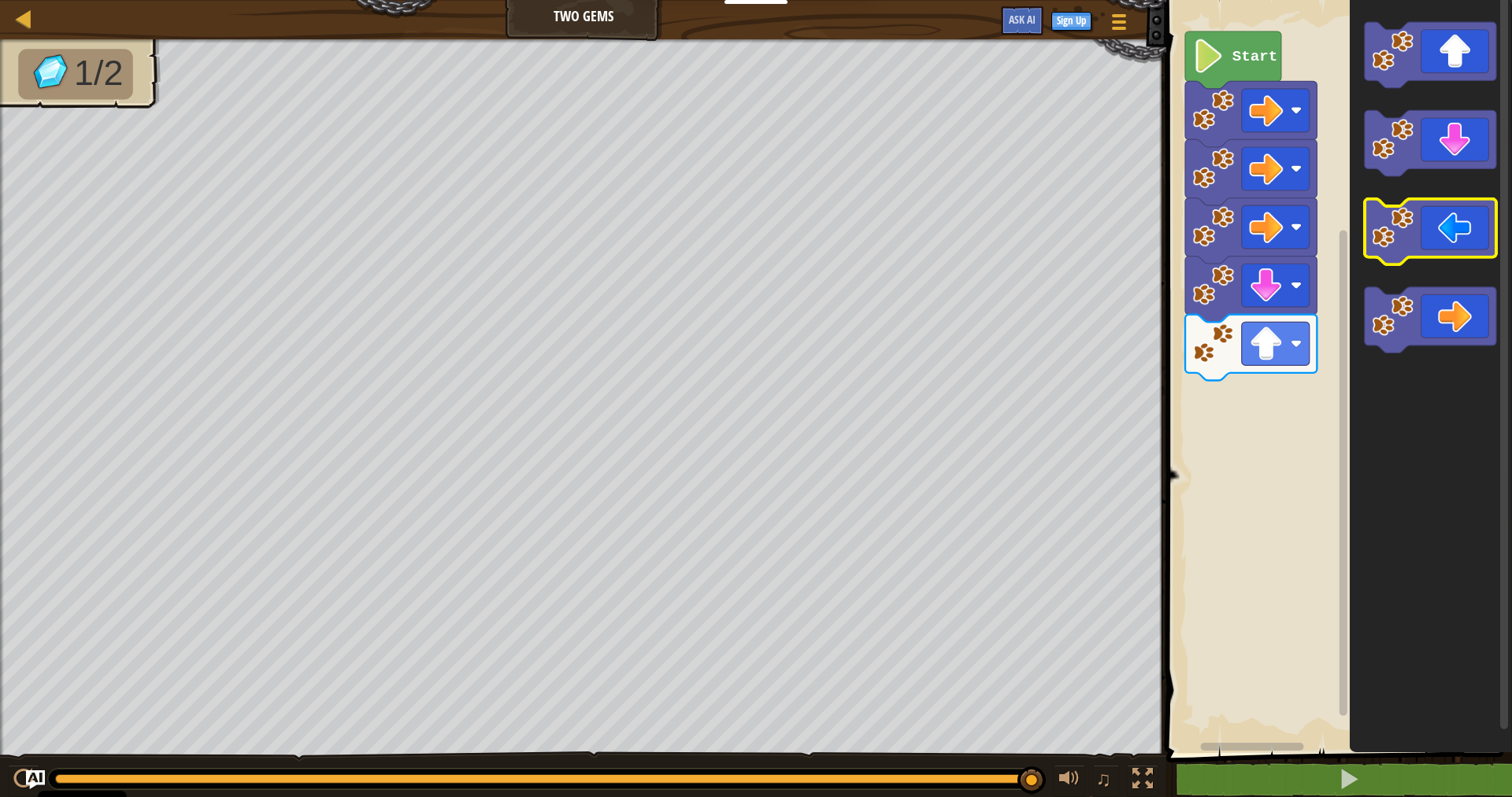
click at [1389, 273] on icon "Blockly Workspace" at bounding box center [1430, 373] width 162 height 761
click at [1321, 439] on div "Start" at bounding box center [1336, 373] width 350 height 761
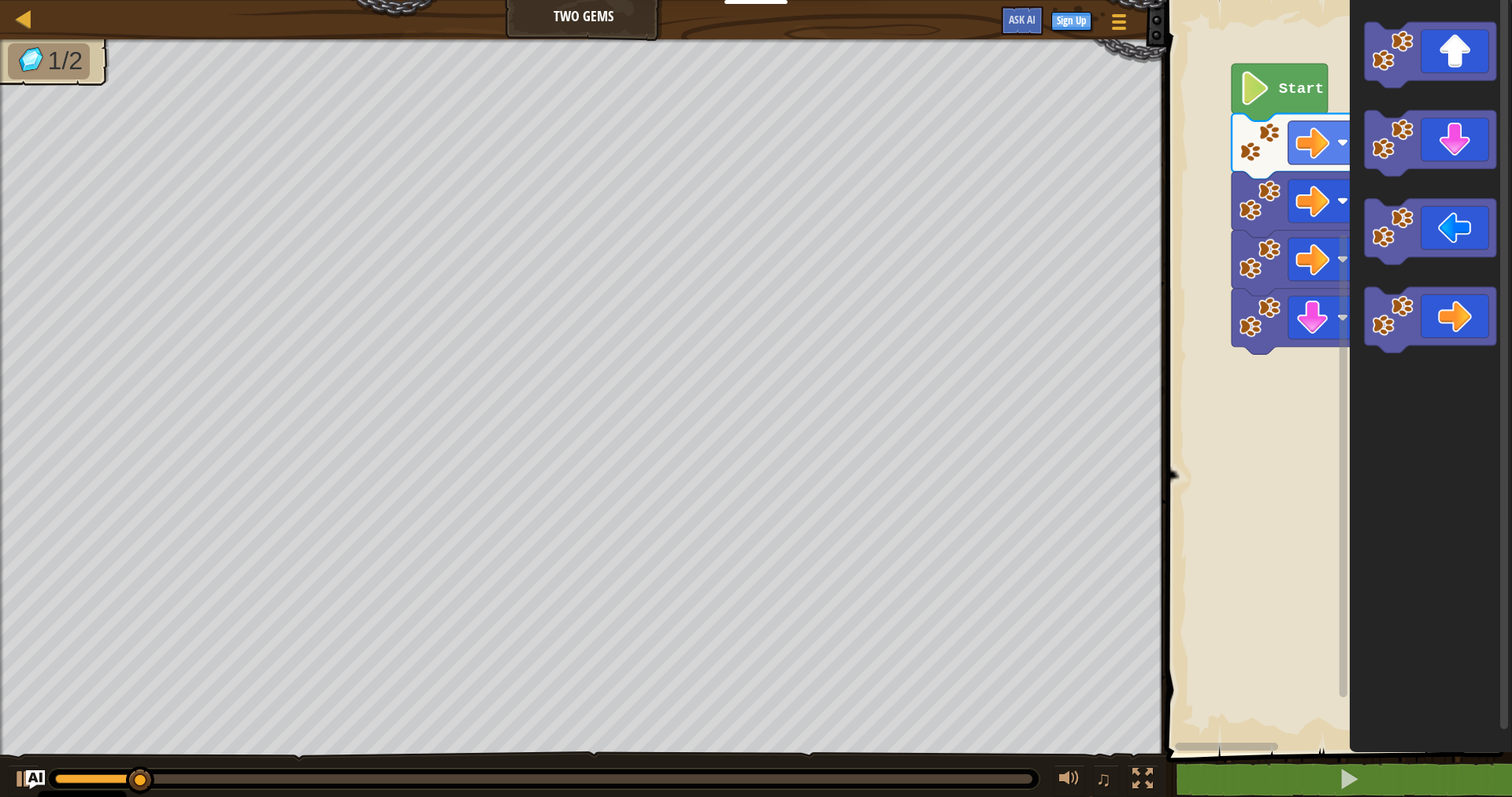
click at [1214, 289] on rect "Blockly Workspace" at bounding box center [1336, 373] width 350 height 761
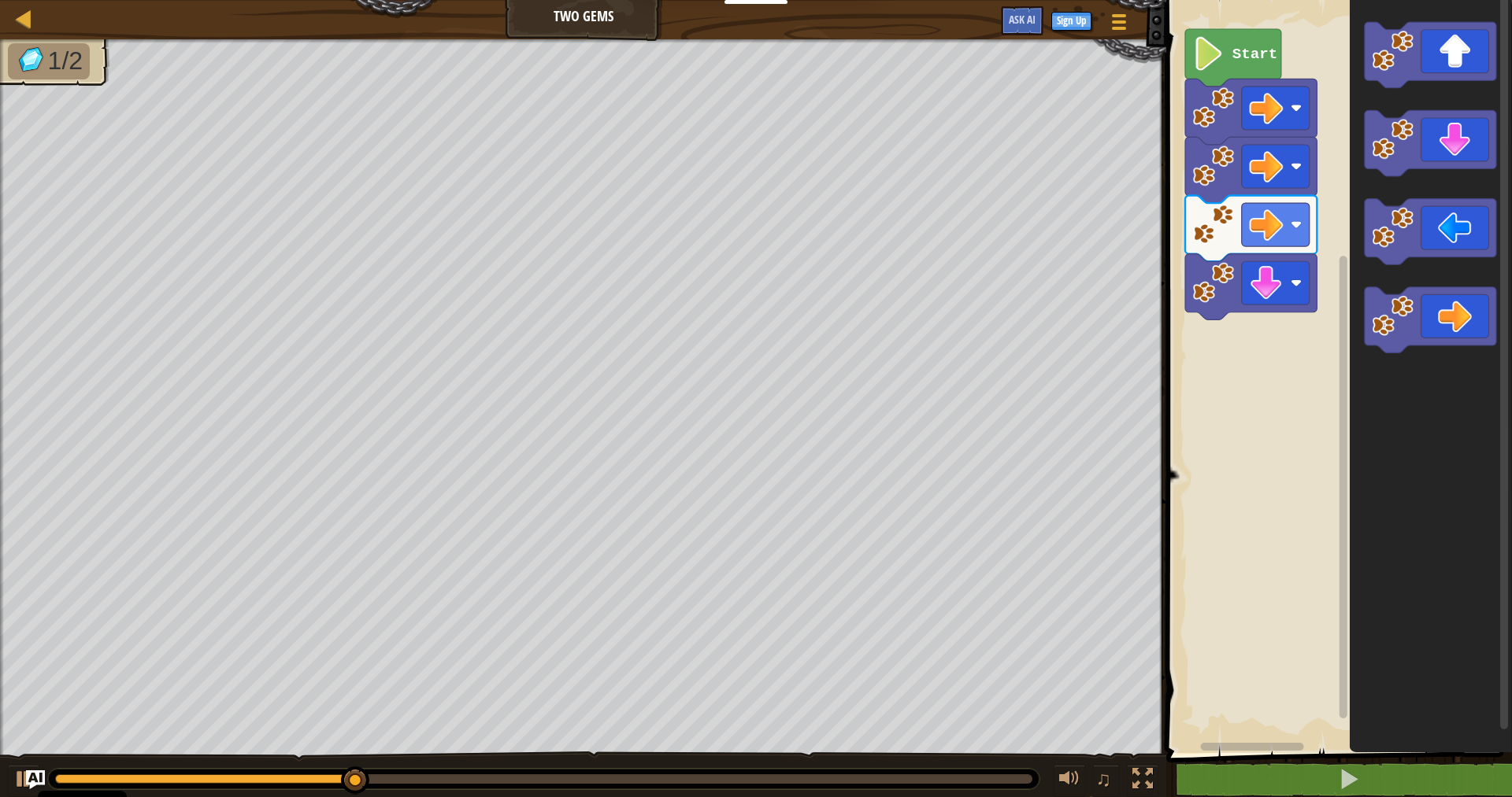
click at [1232, 25] on rect "Blockly Workspace" at bounding box center [1336, 373] width 350 height 761
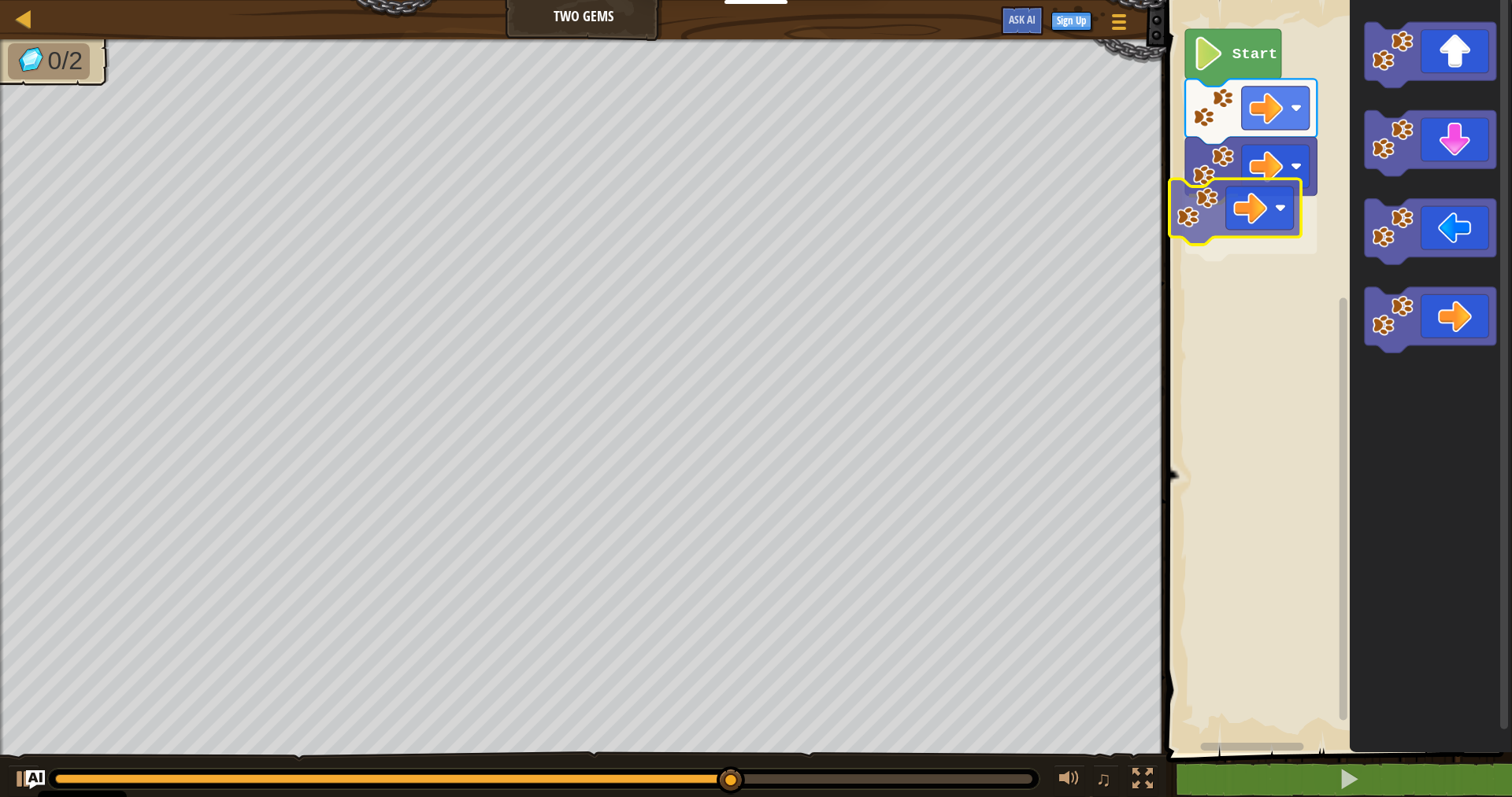
click at [1265, 240] on div "Start" at bounding box center [1336, 373] width 350 height 761
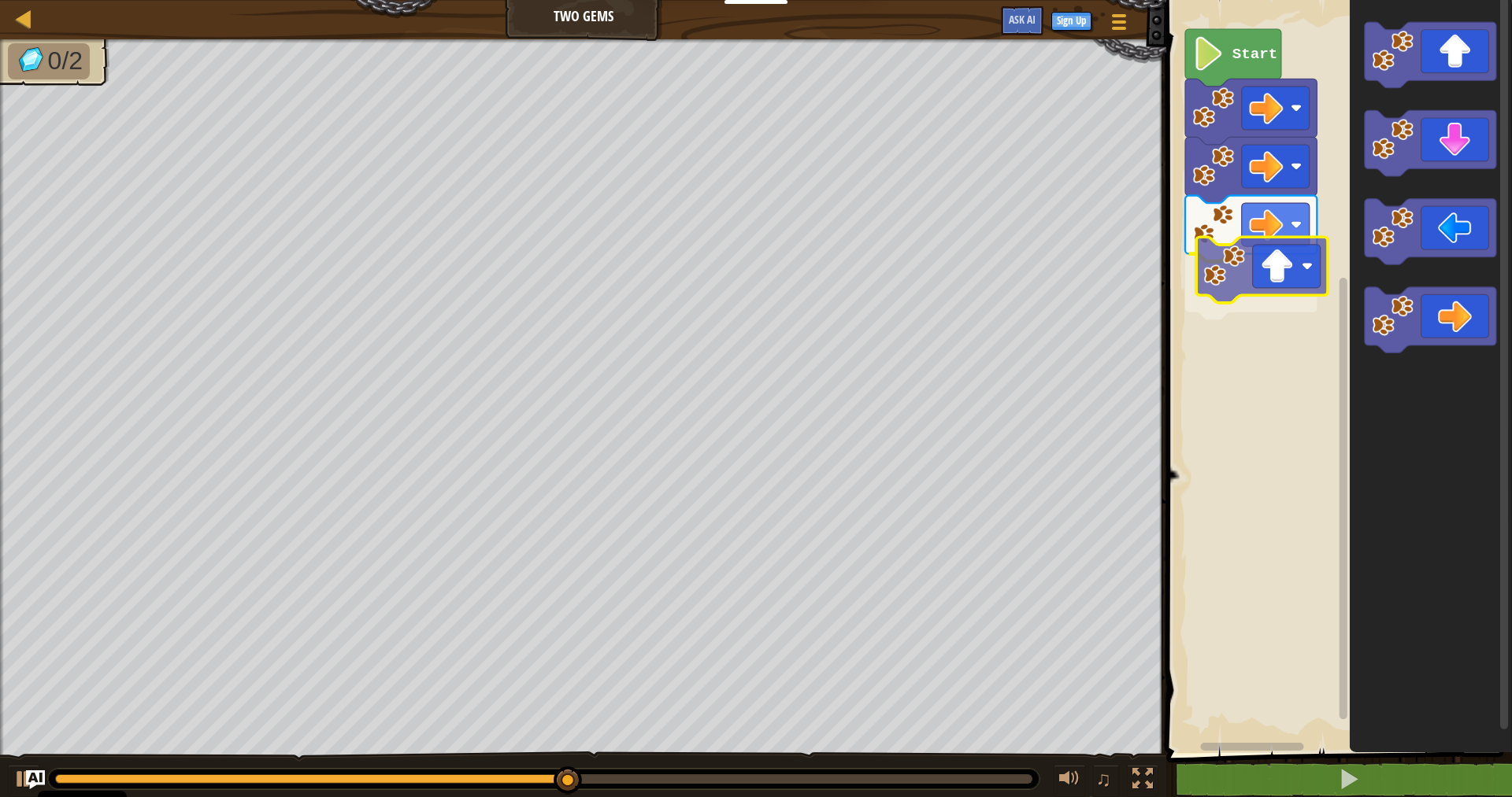
click at [1239, 281] on div "Start" at bounding box center [1336, 373] width 350 height 761
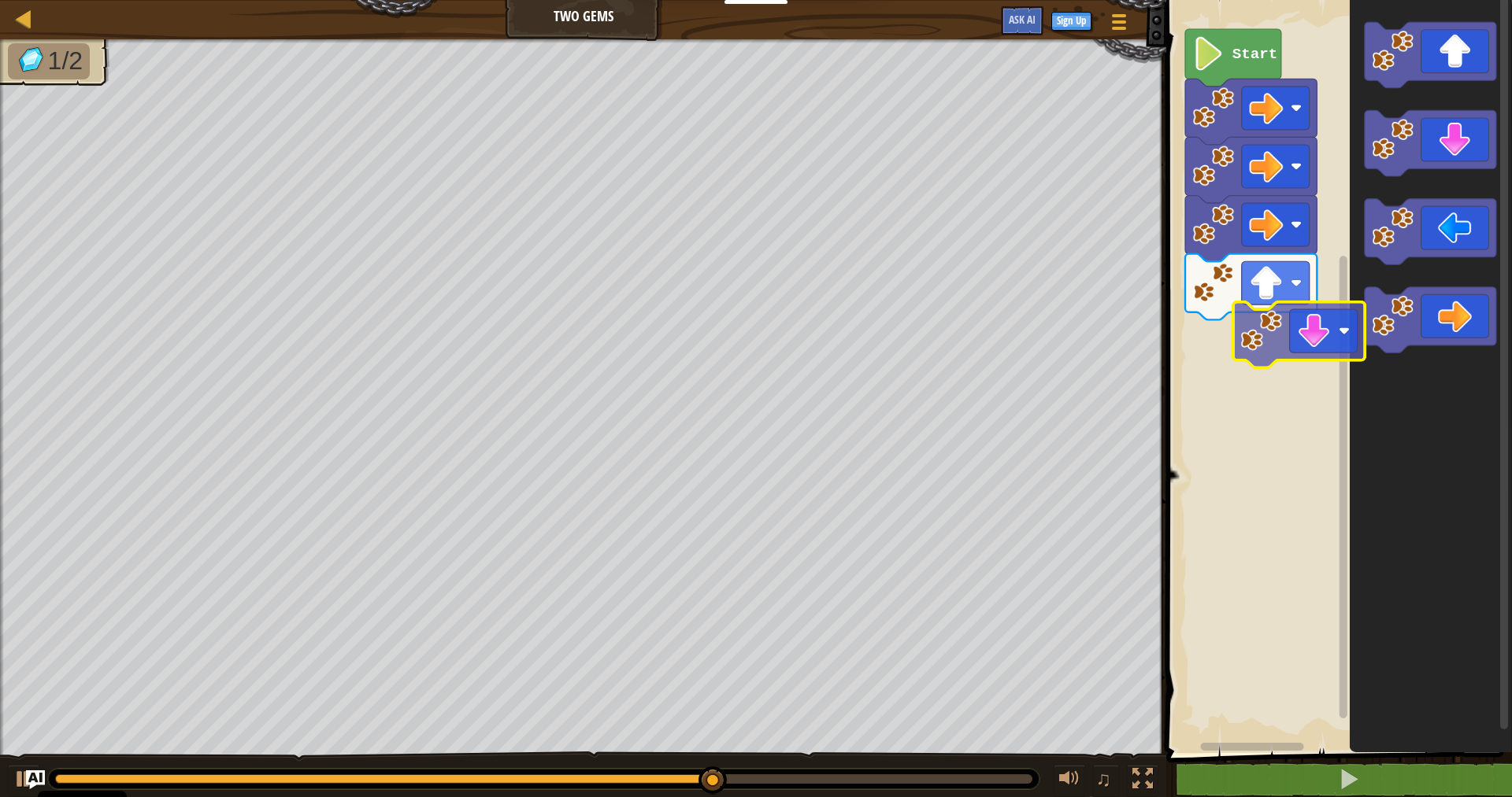
click at [1288, 374] on div "Start" at bounding box center [1336, 373] width 350 height 761
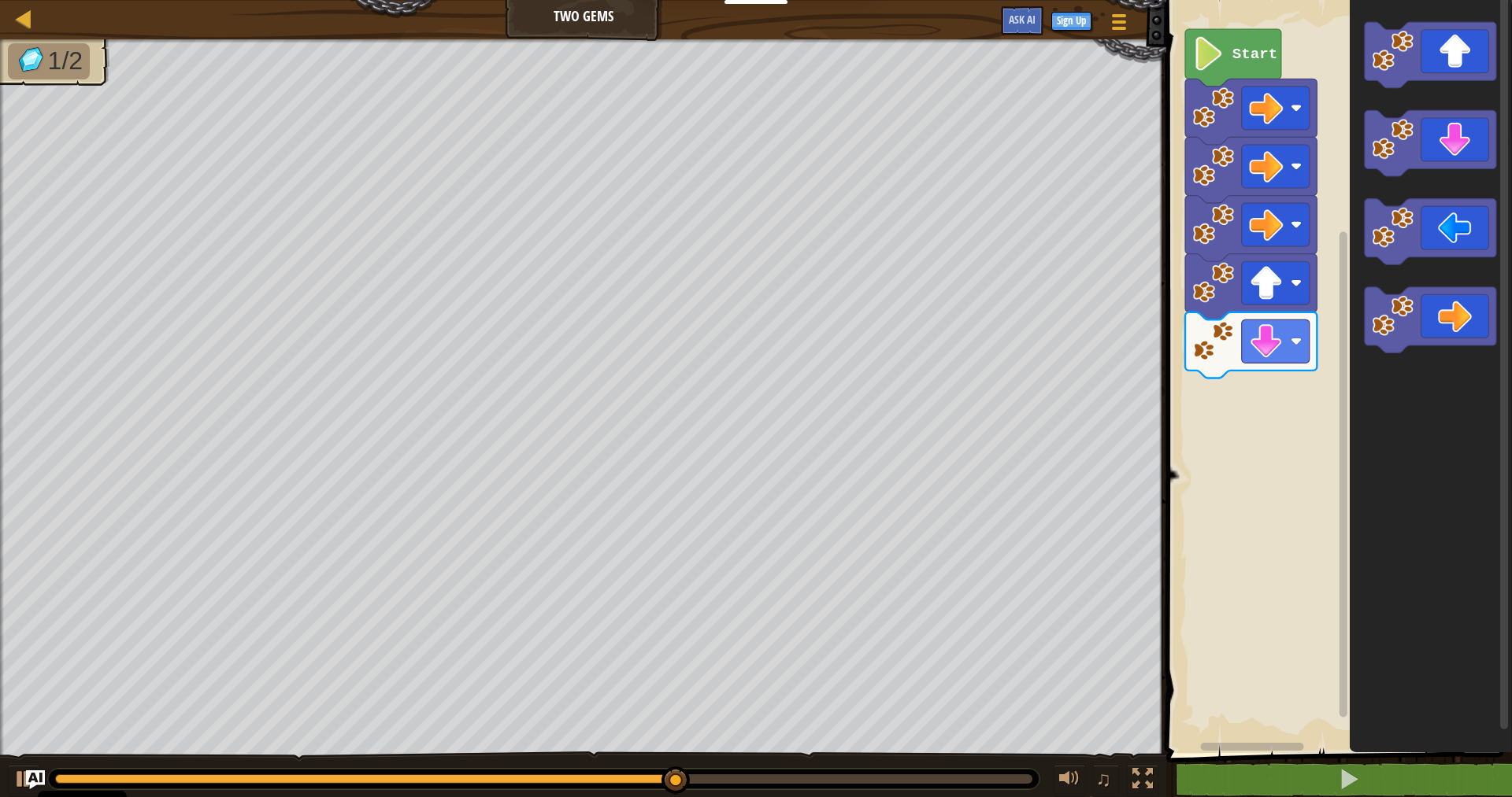
click at [1308, 303] on div "Start" at bounding box center [1336, 373] width 350 height 761
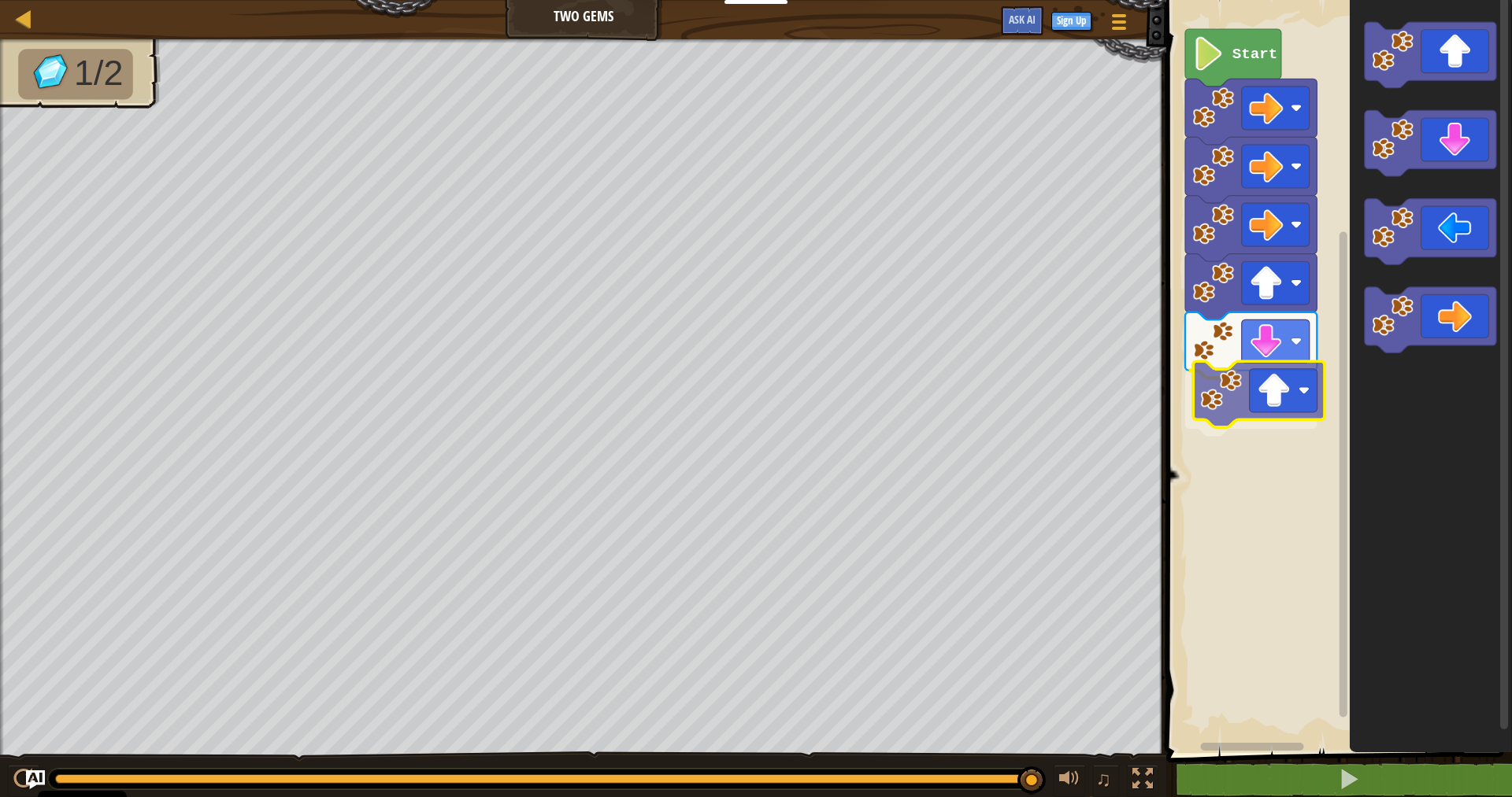
click at [1209, 398] on div "Start" at bounding box center [1336, 373] width 350 height 761
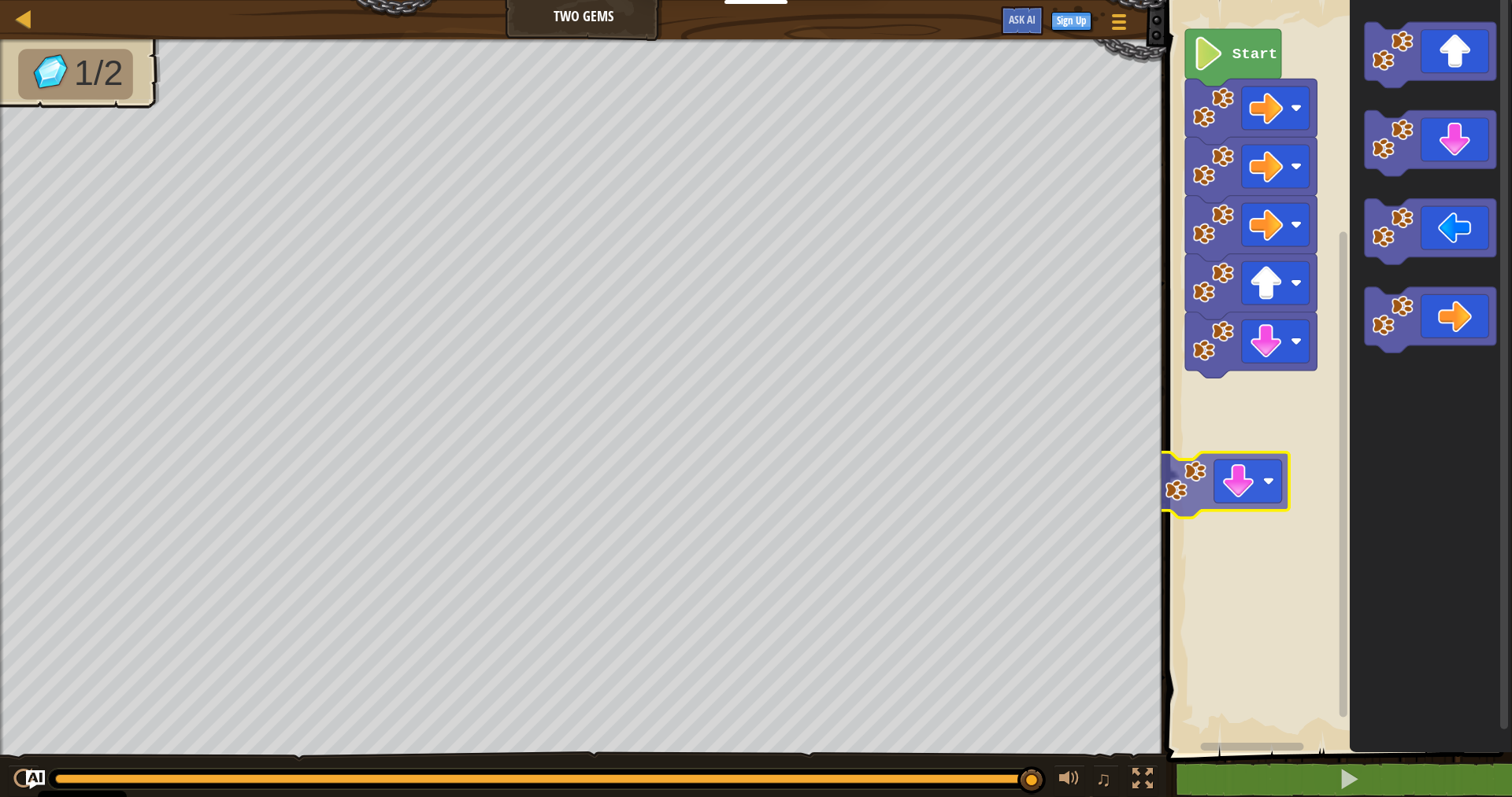
click at [1205, 489] on div "Start" at bounding box center [1336, 373] width 350 height 761
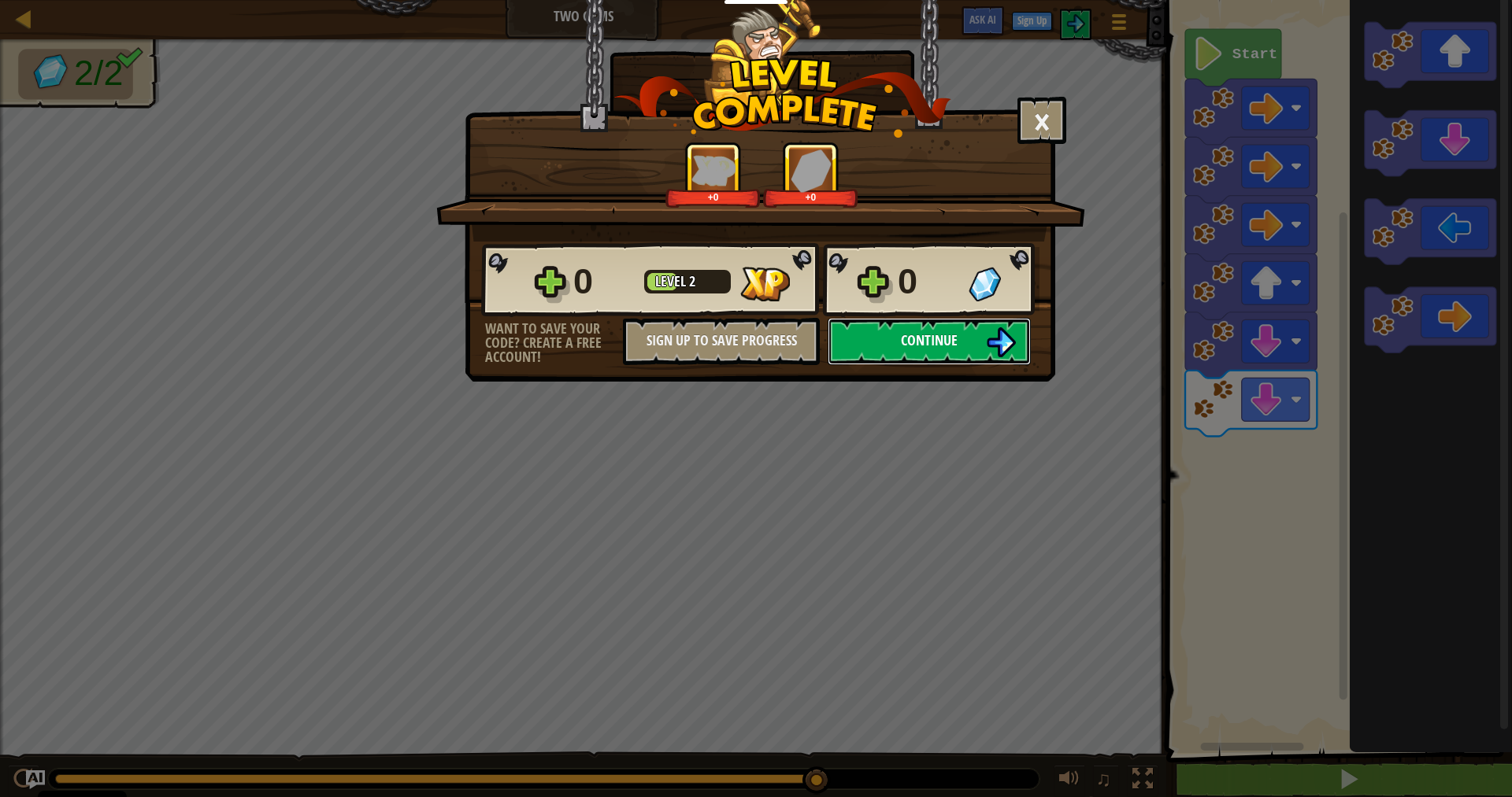
click at [936, 329] on button "Continue" at bounding box center [928, 341] width 203 height 47
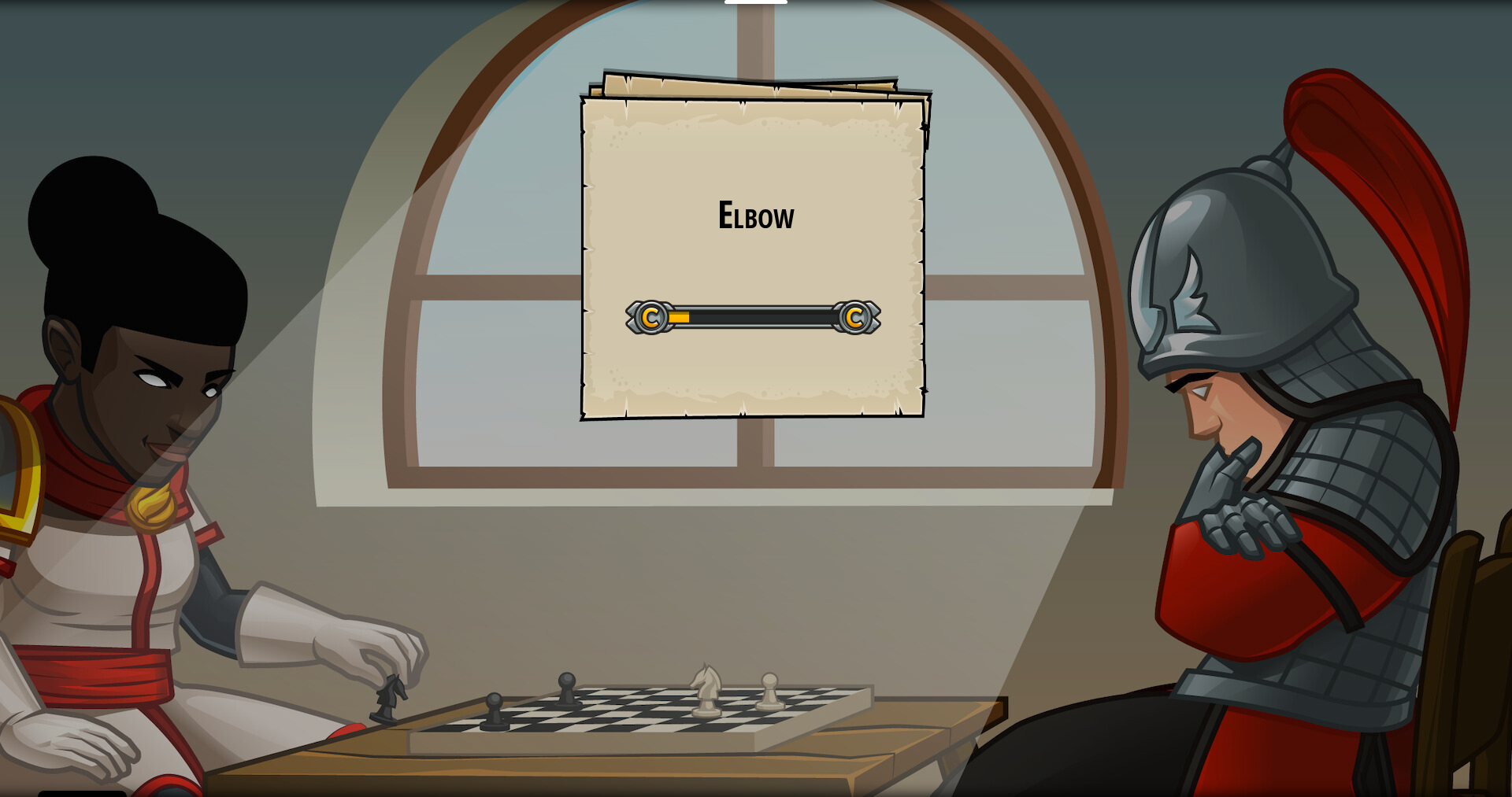
click at [936, 329] on div "Elbow Goals Start Level Error loading from server. Try refreshing the page. You…" at bounding box center [756, 398] width 1512 height 797
click at [936, 329] on div "Educators Create Free Account School & District Solutions Teacher Toolkit Previ…" at bounding box center [756, 398] width 1512 height 797
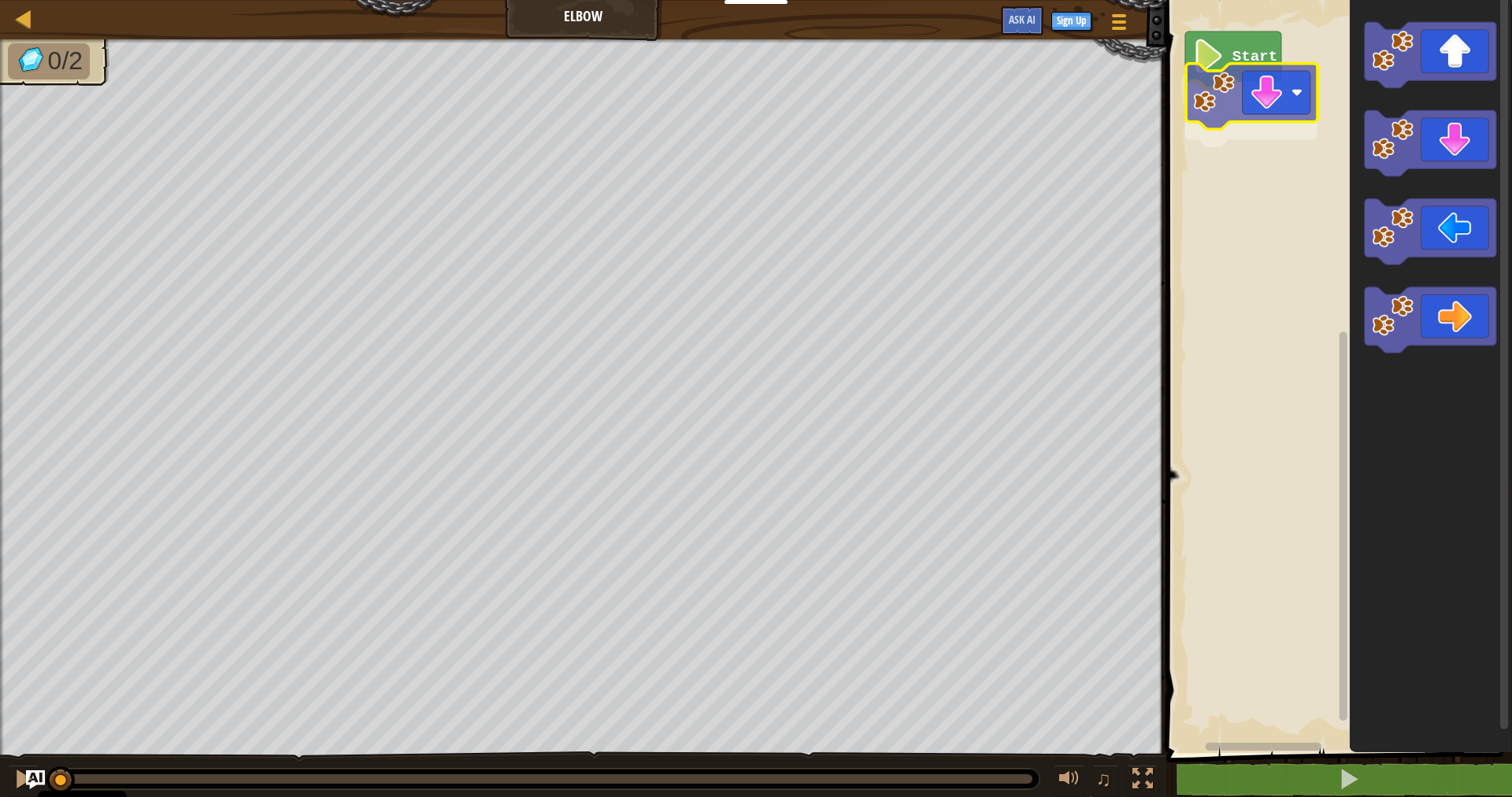
click at [1224, 107] on div "Start" at bounding box center [1336, 373] width 350 height 761
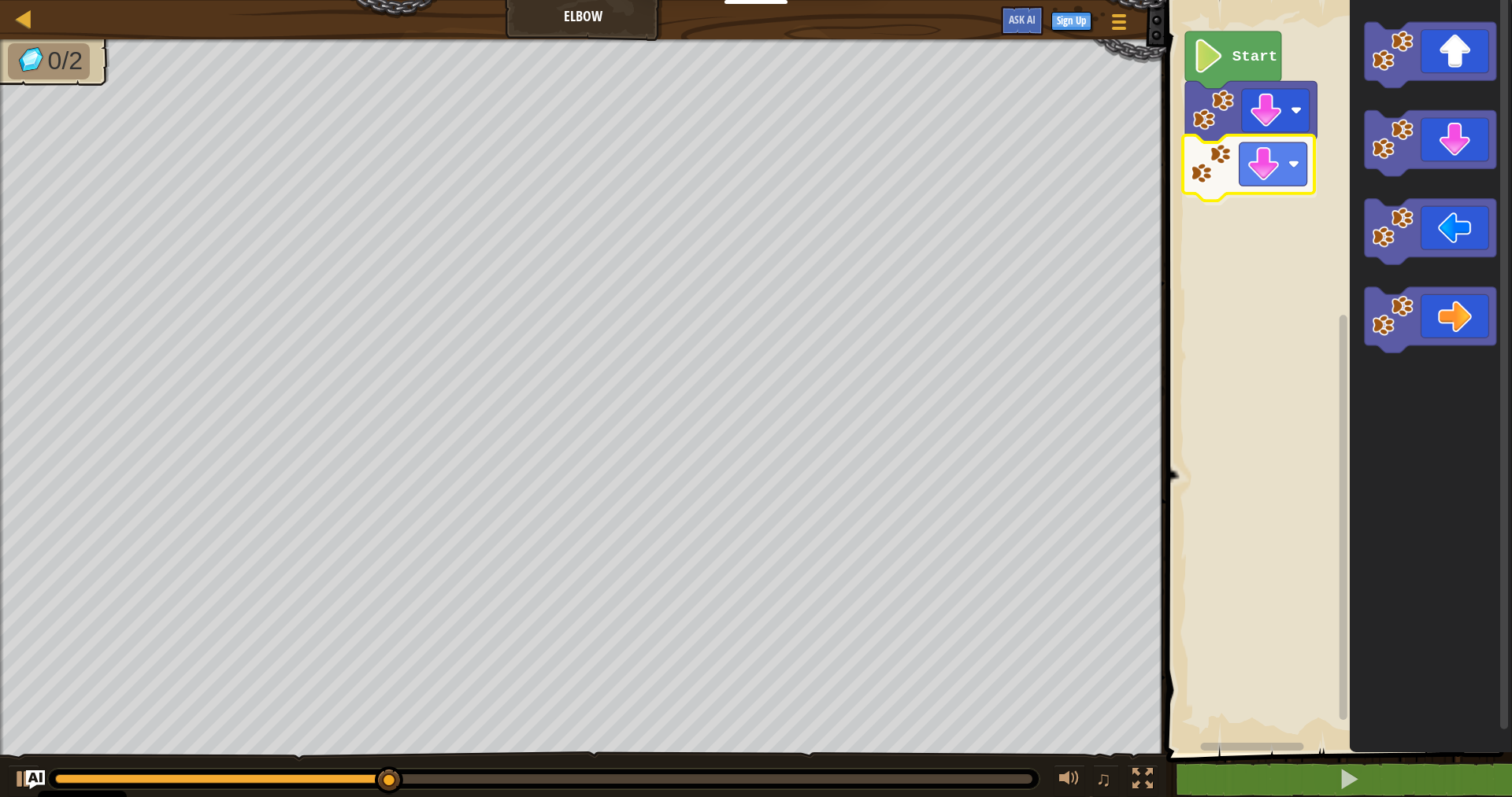
click at [1199, 158] on div "Start" at bounding box center [1336, 373] width 350 height 761
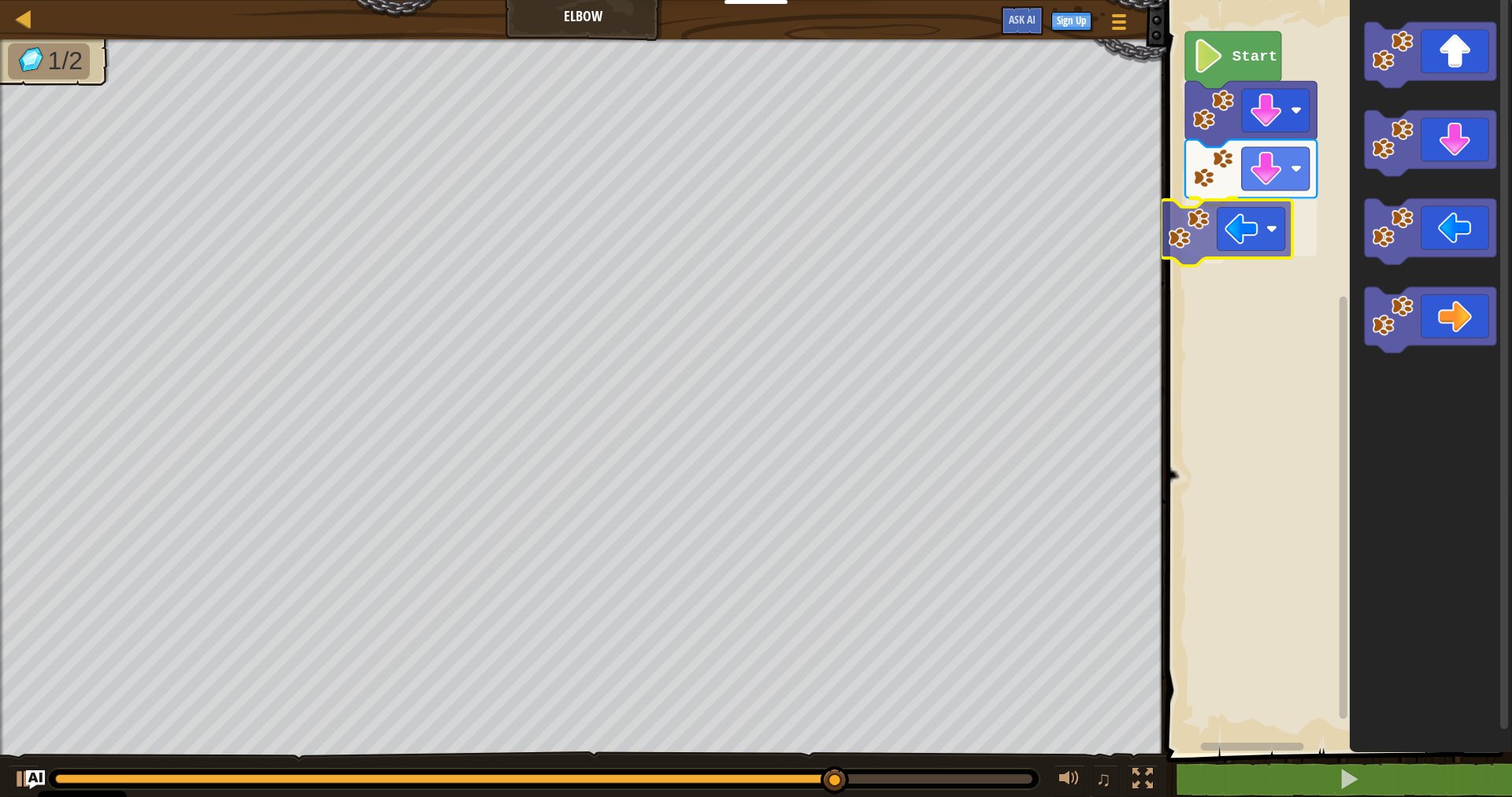
click at [1183, 251] on div "Start" at bounding box center [1336, 373] width 350 height 761
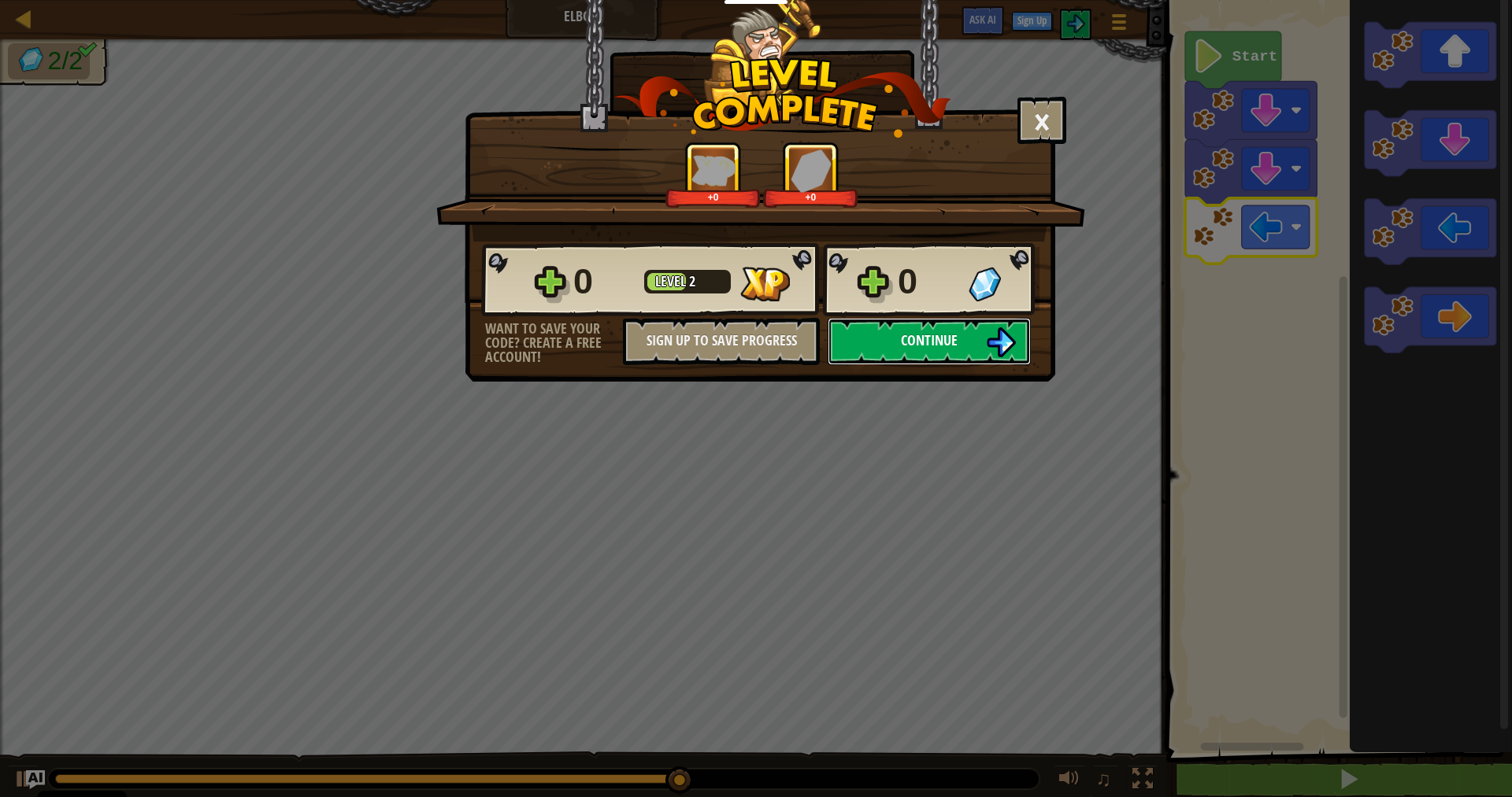
click at [966, 339] on button "Continue" at bounding box center [928, 341] width 203 height 47
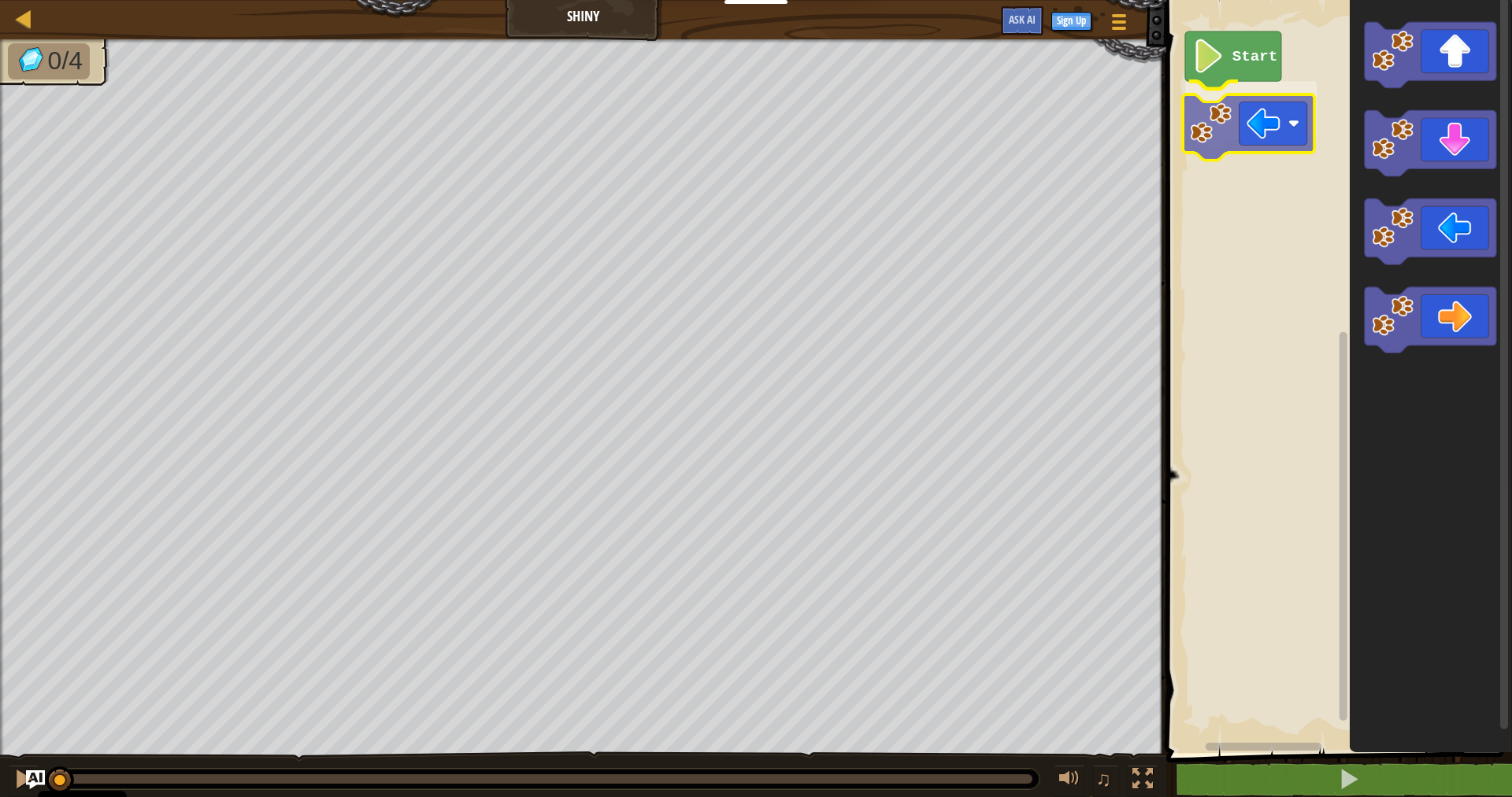
click at [1196, 96] on div "Start" at bounding box center [1336, 373] width 350 height 761
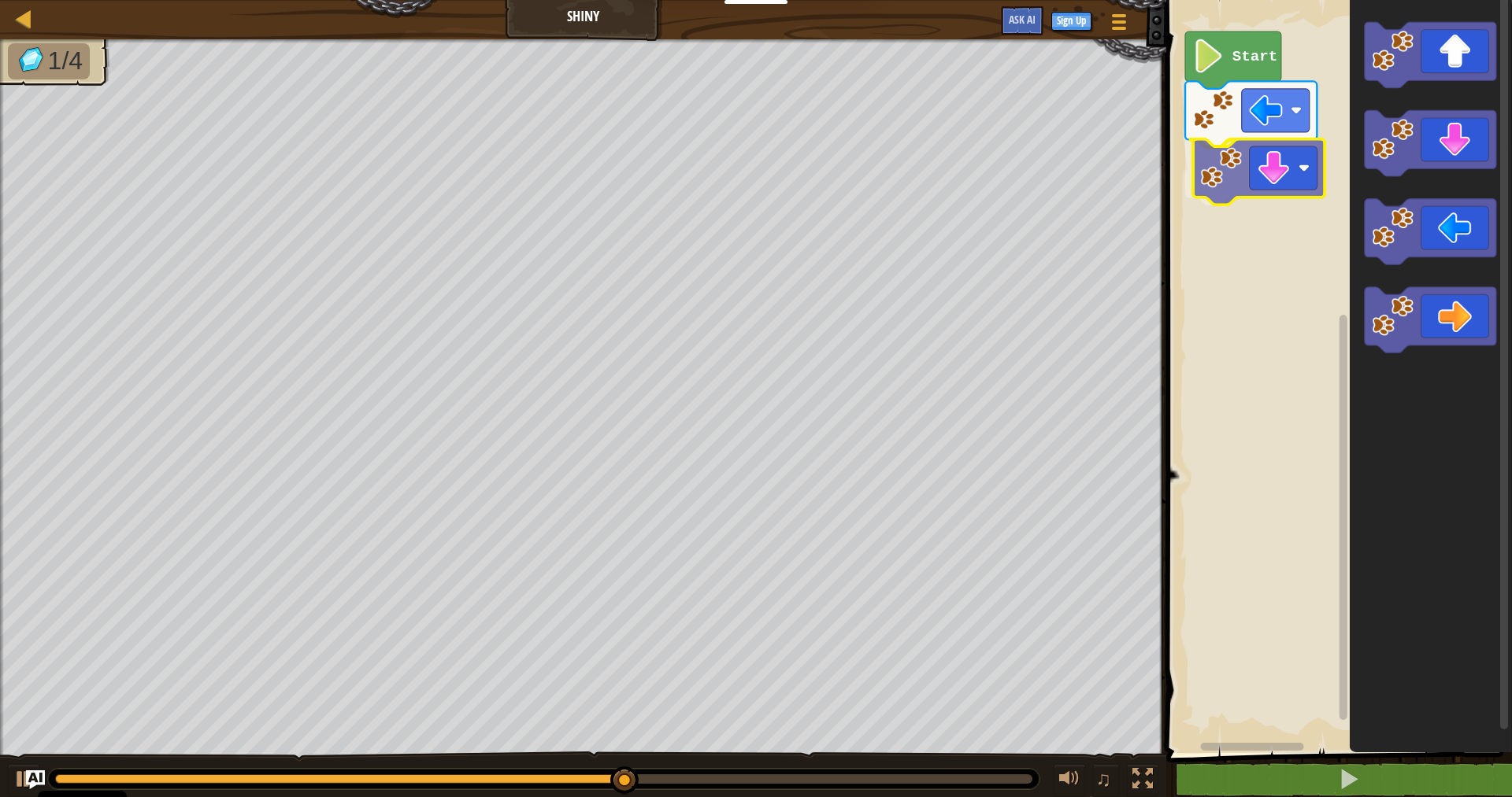
click at [1244, 171] on div "Start" at bounding box center [1336, 373] width 350 height 761
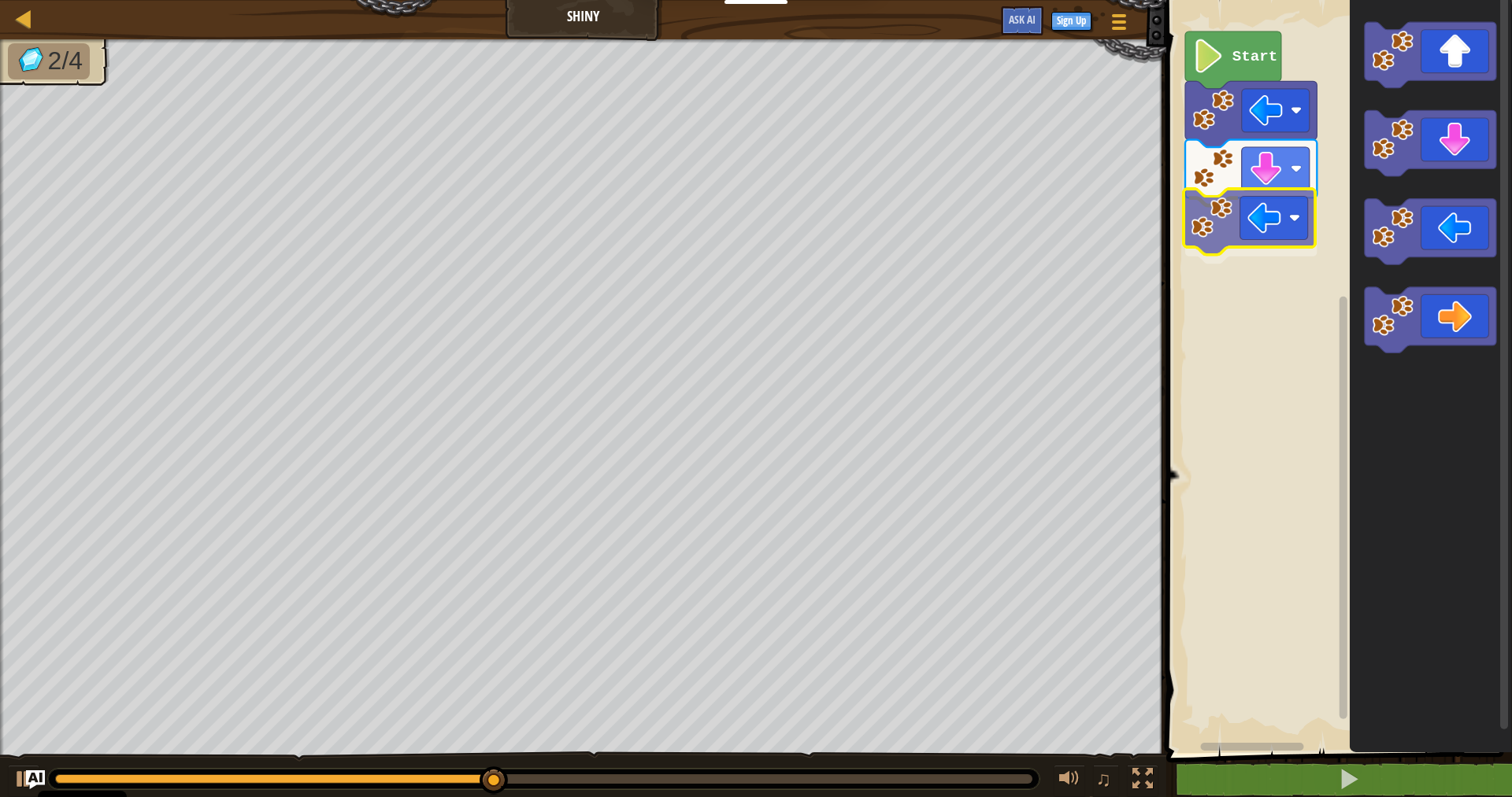
click at [1238, 251] on div "Start" at bounding box center [1336, 373] width 350 height 761
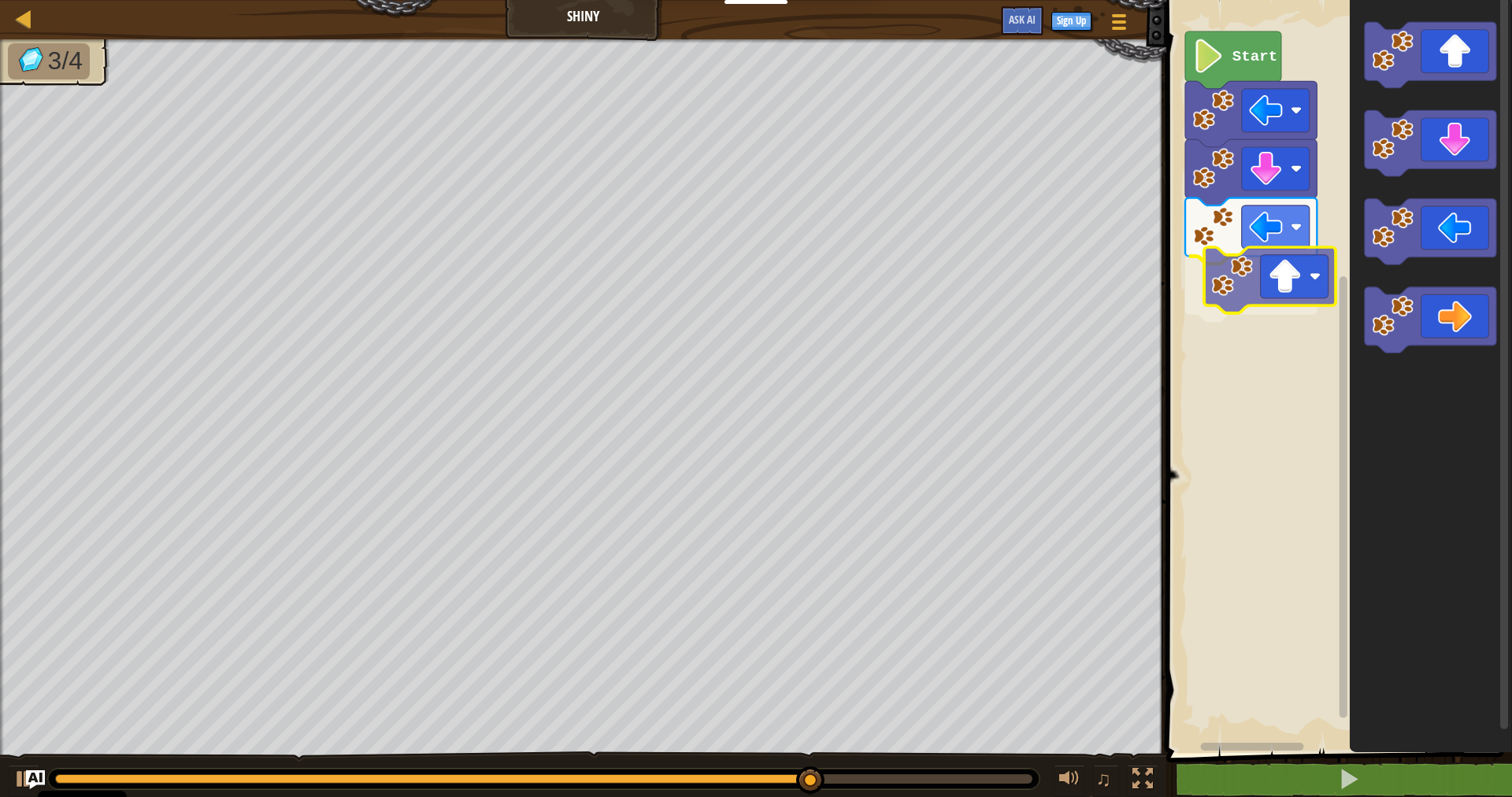
click at [1238, 287] on div "Start" at bounding box center [1336, 373] width 350 height 761
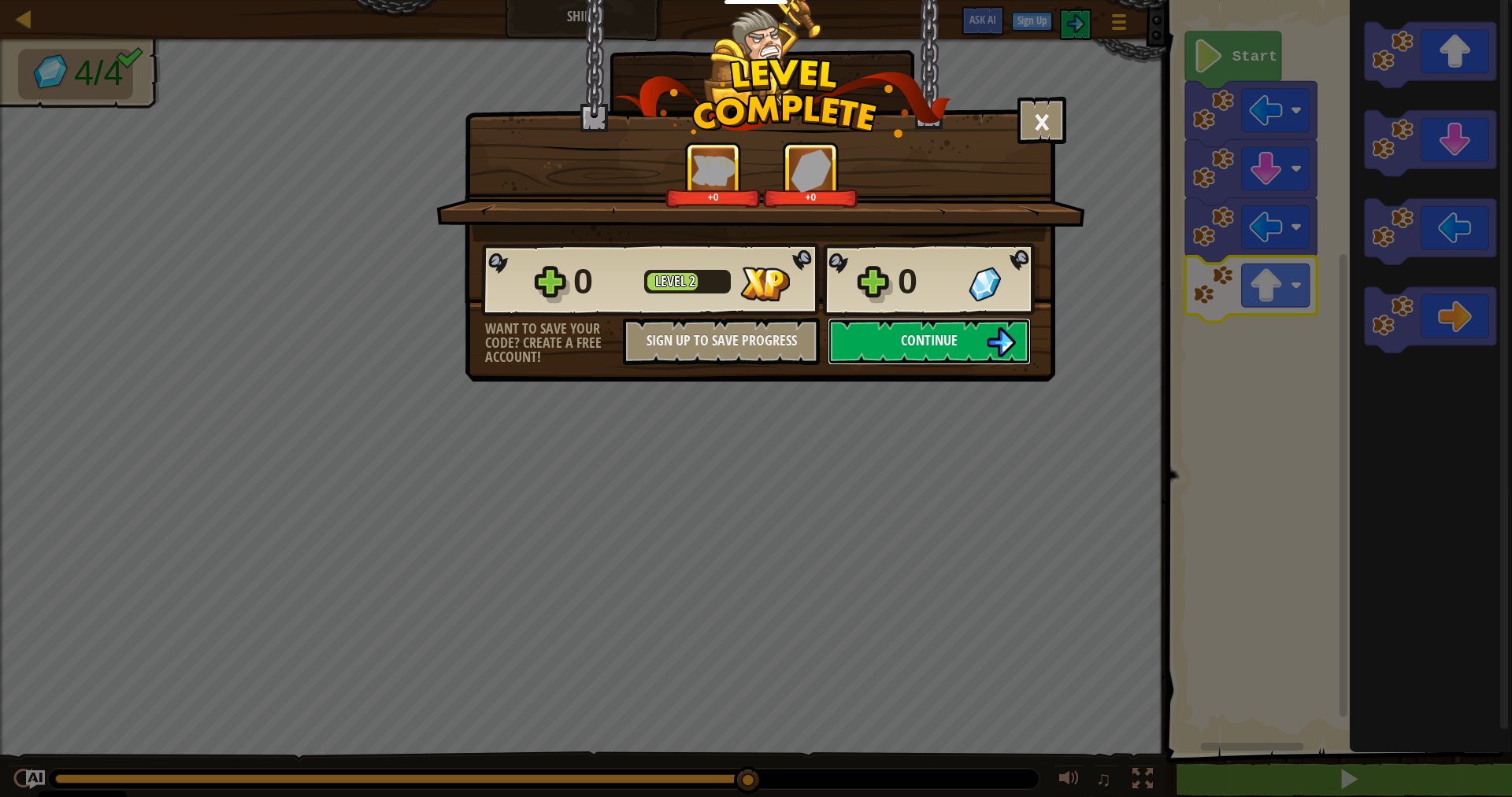
click at [1012, 355] on img at bounding box center [1001, 342] width 30 height 30
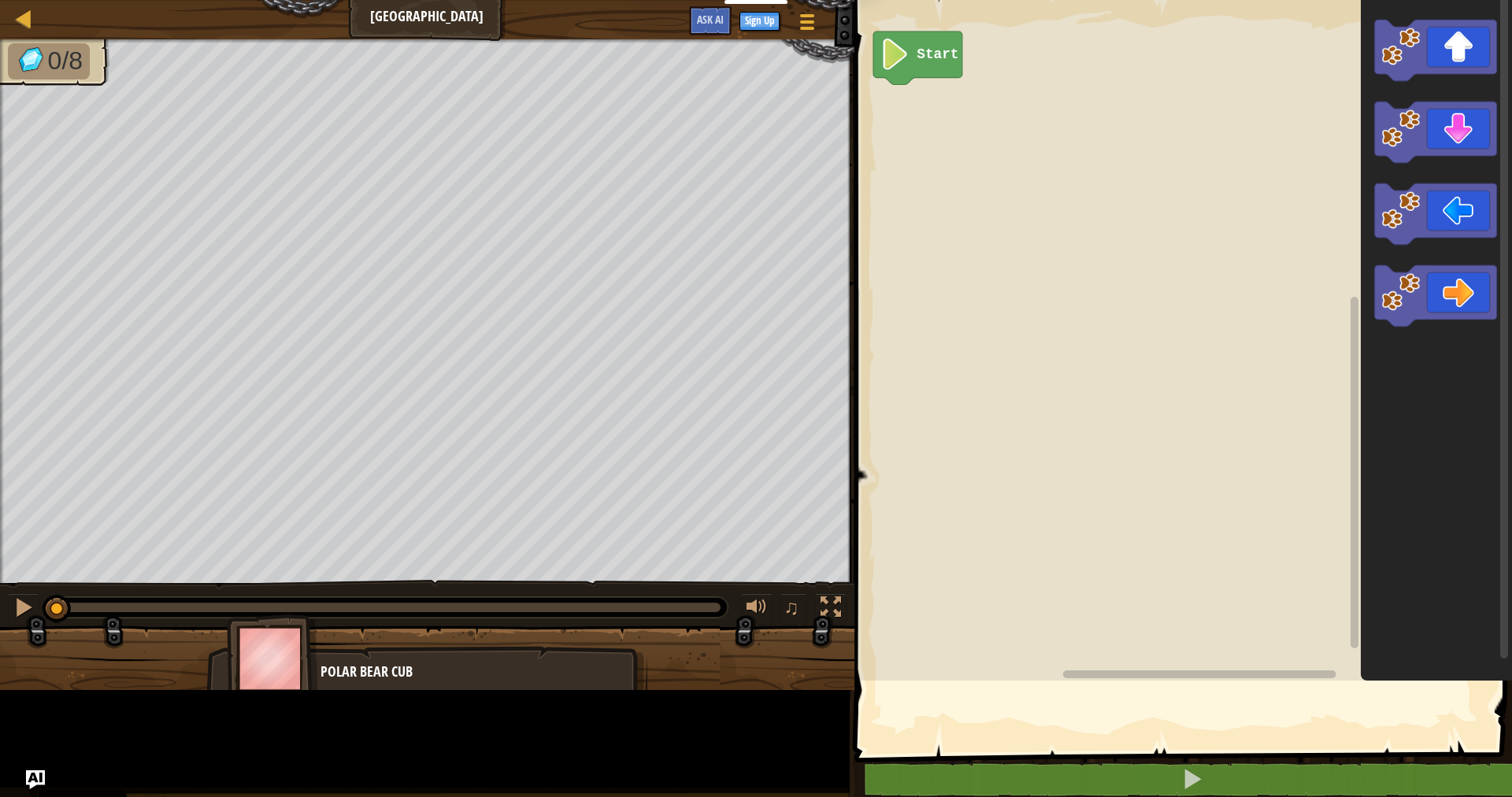
click at [1012, 353] on rect "Blockly Workspace" at bounding box center [1181, 337] width 662 height 688
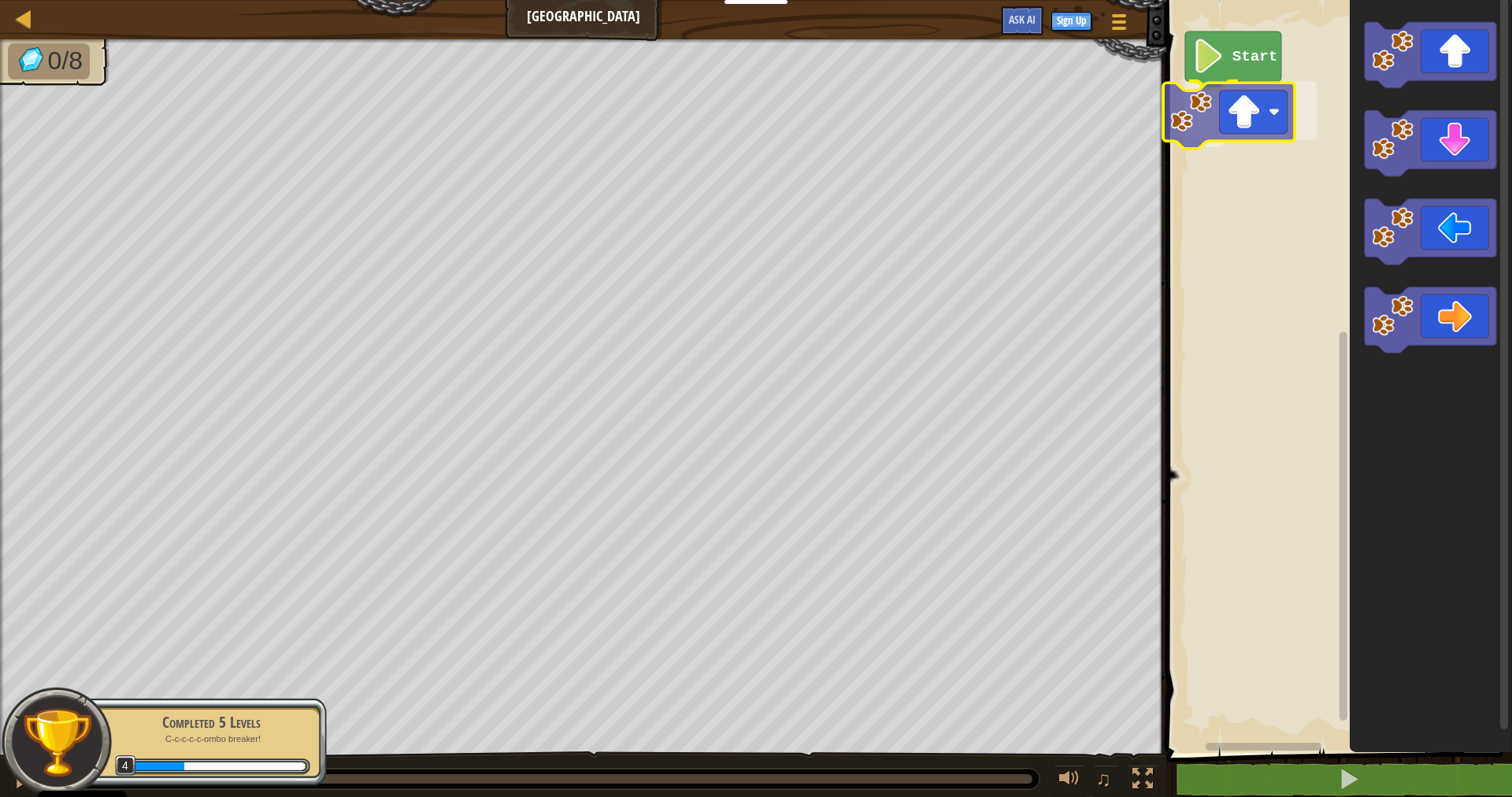
click at [1175, 134] on div "Start" at bounding box center [1336, 373] width 350 height 761
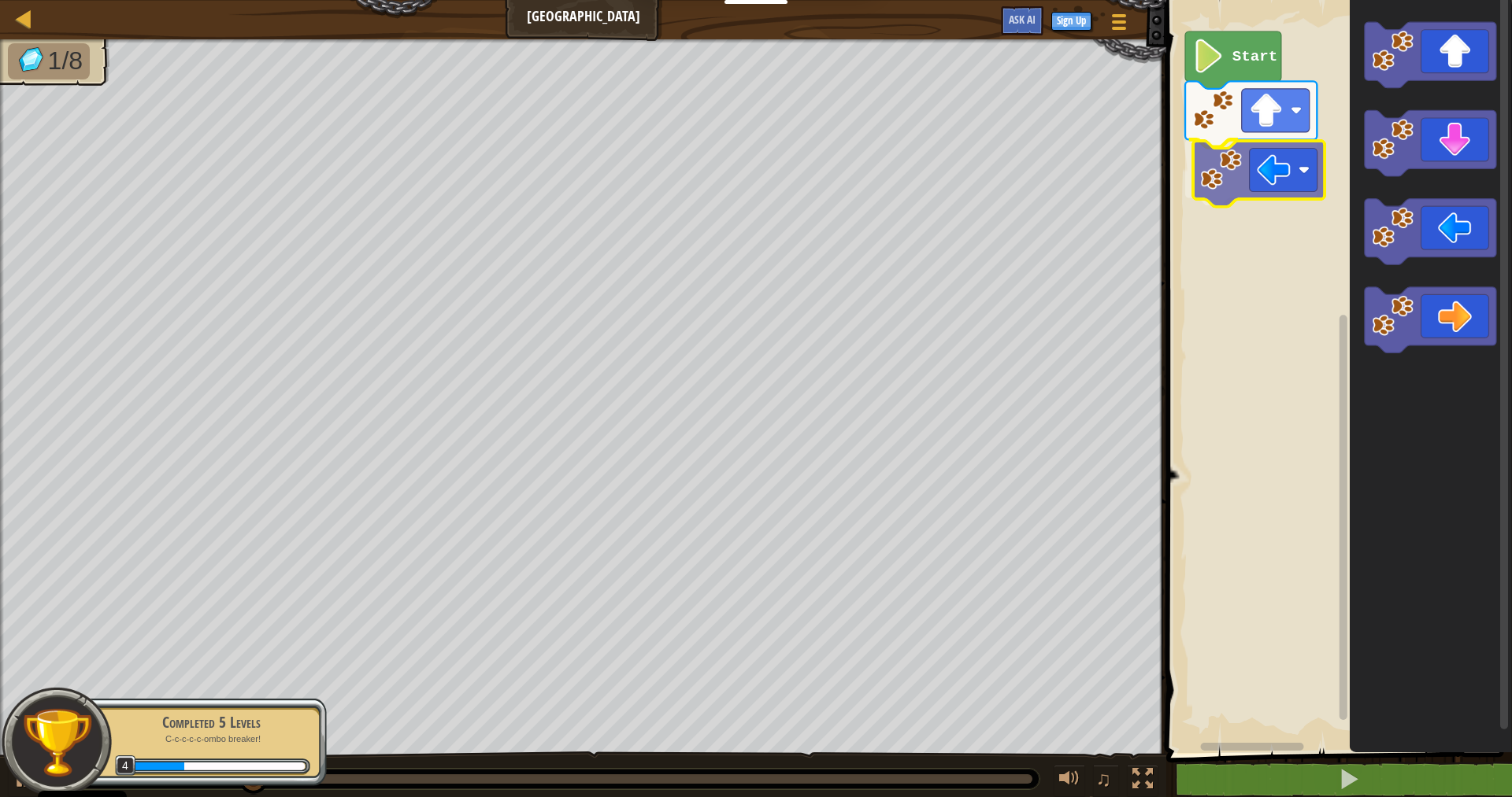
click at [1226, 172] on div "Start" at bounding box center [1336, 373] width 350 height 761
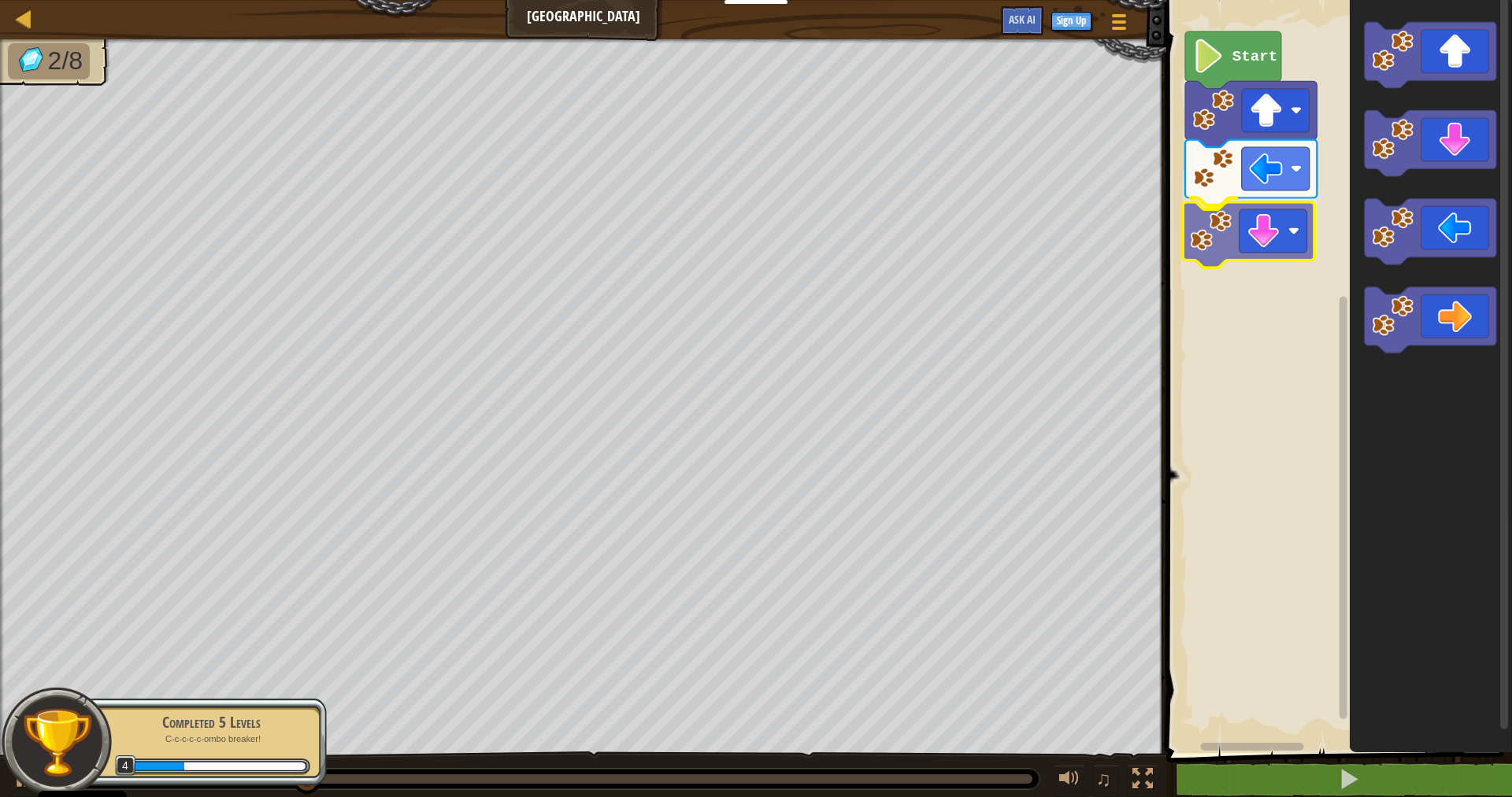
click at [1228, 243] on div "Start" at bounding box center [1336, 373] width 350 height 761
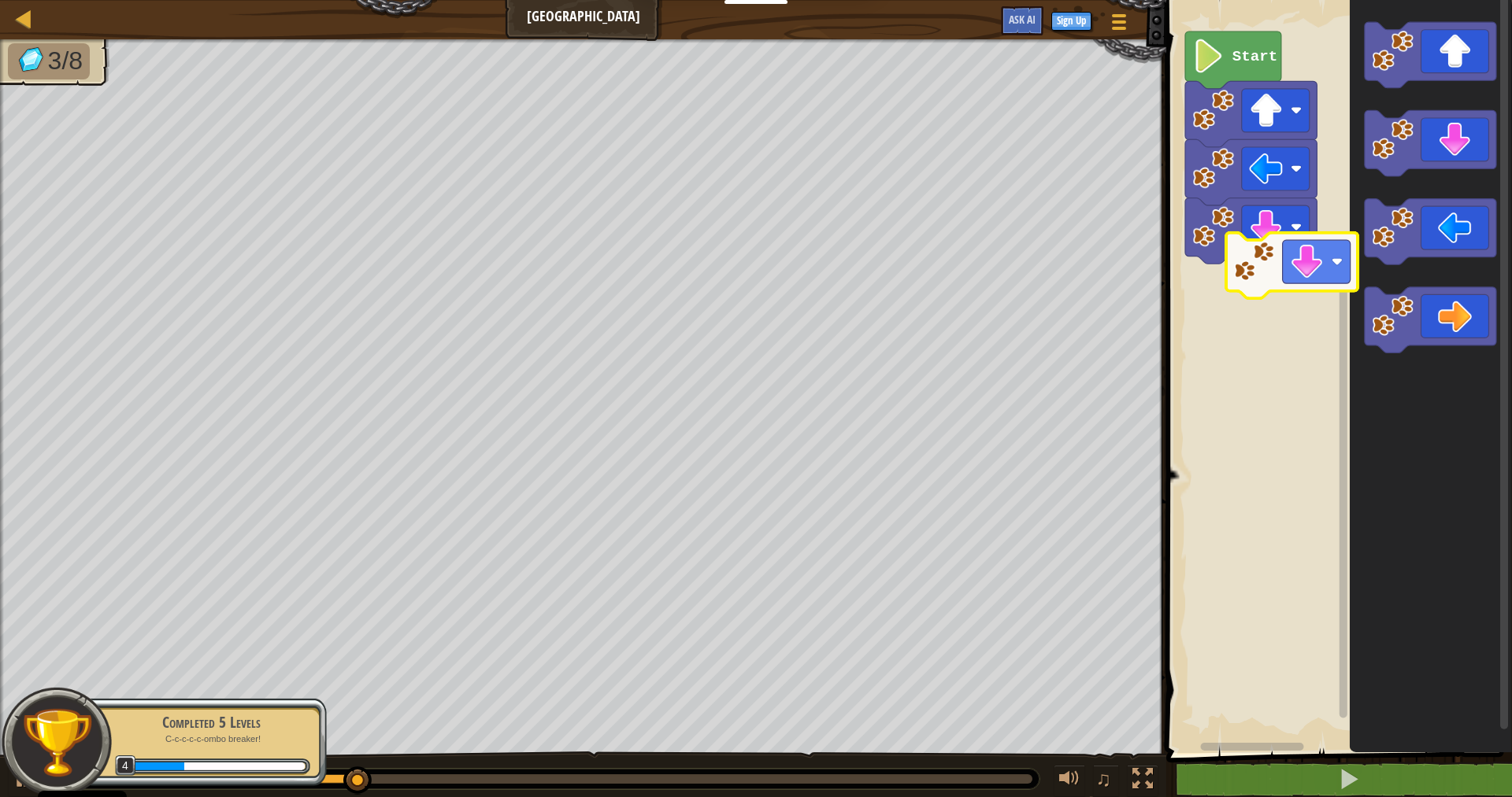
click at [1230, 279] on div "Start" at bounding box center [1336, 373] width 350 height 761
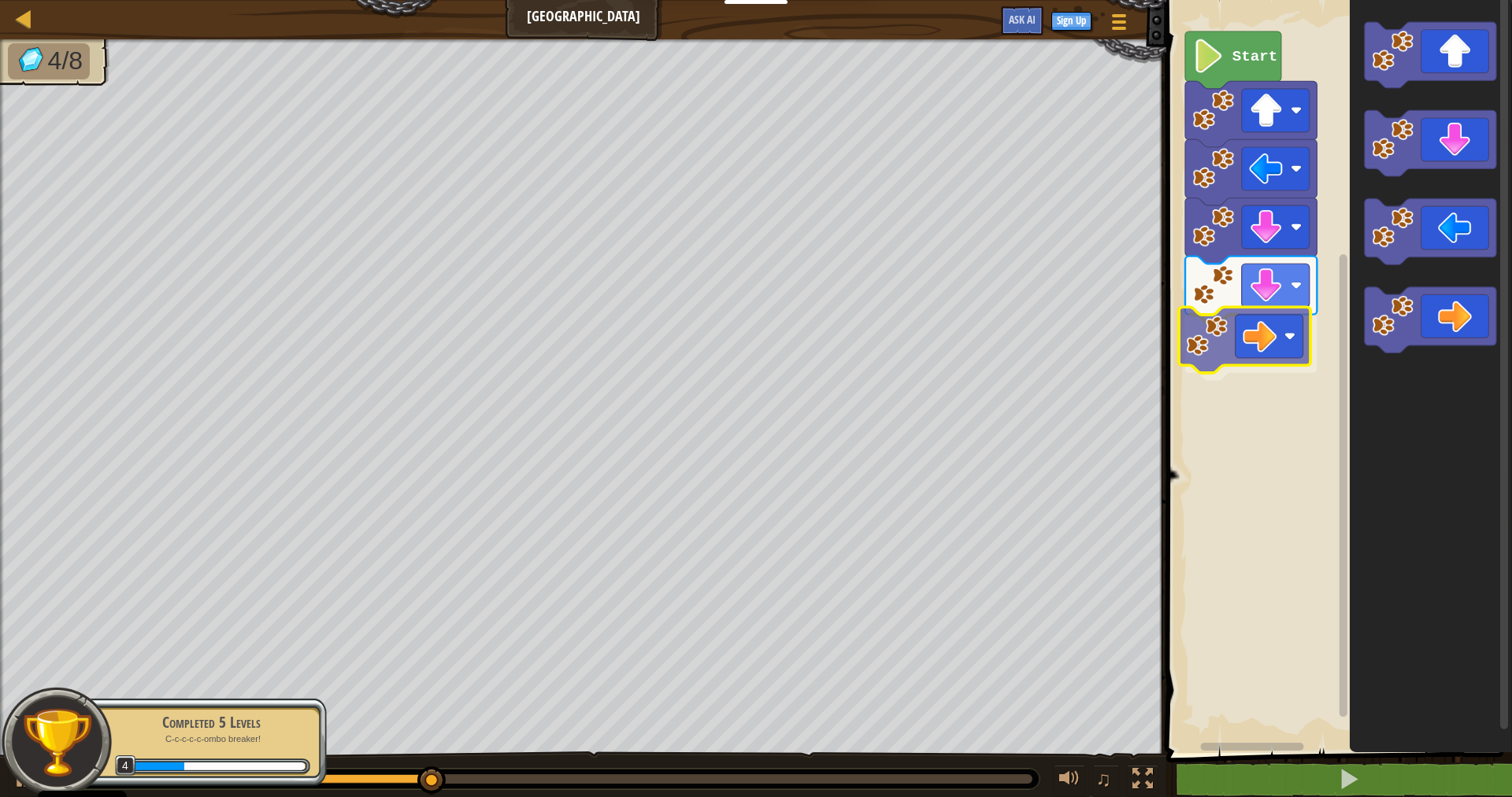
click at [1255, 352] on div "Start" at bounding box center [1336, 373] width 350 height 761
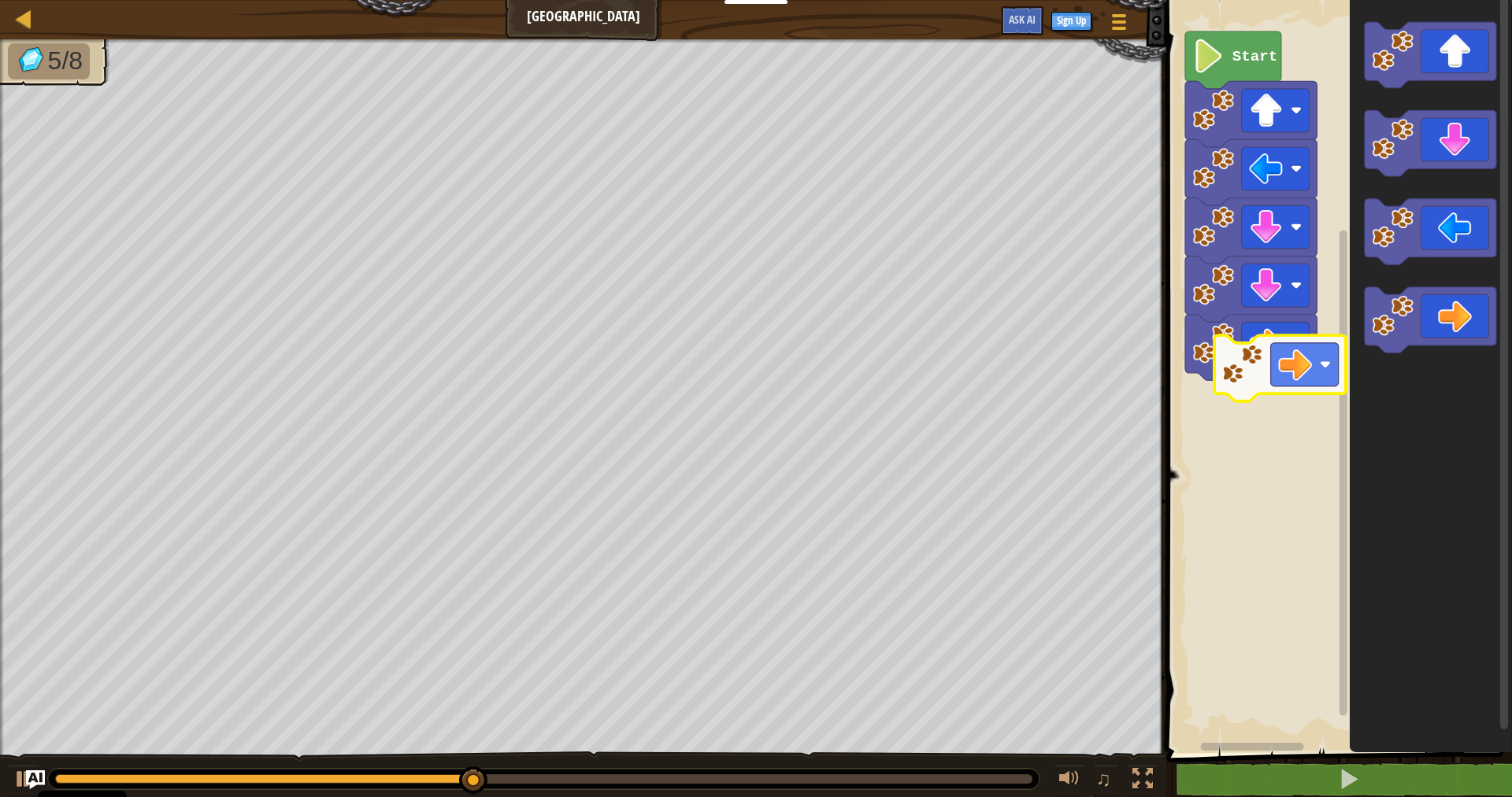
click at [1210, 413] on div "Start" at bounding box center [1336, 373] width 350 height 761
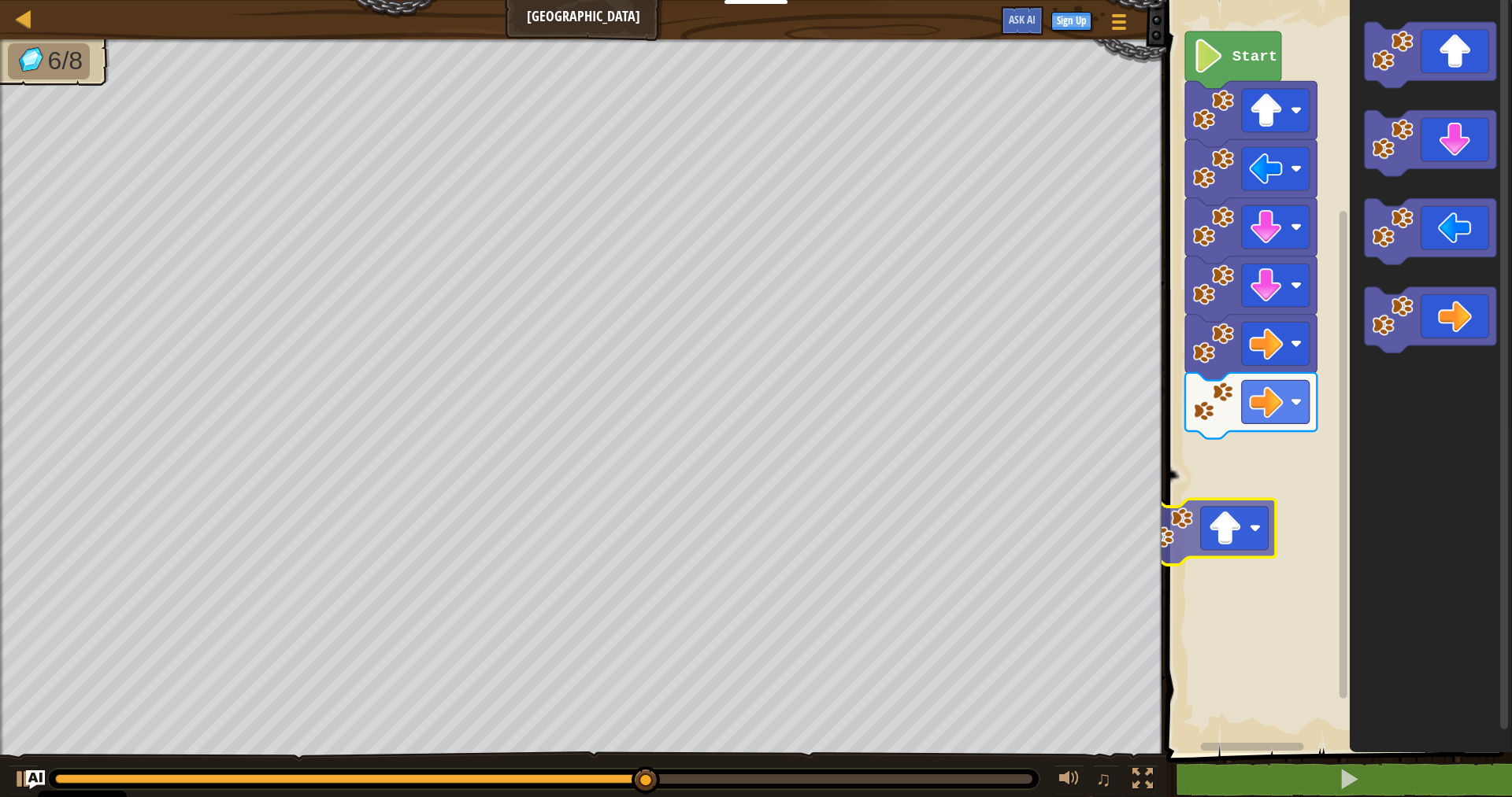
click at [1198, 578] on div "Start" at bounding box center [1336, 373] width 350 height 761
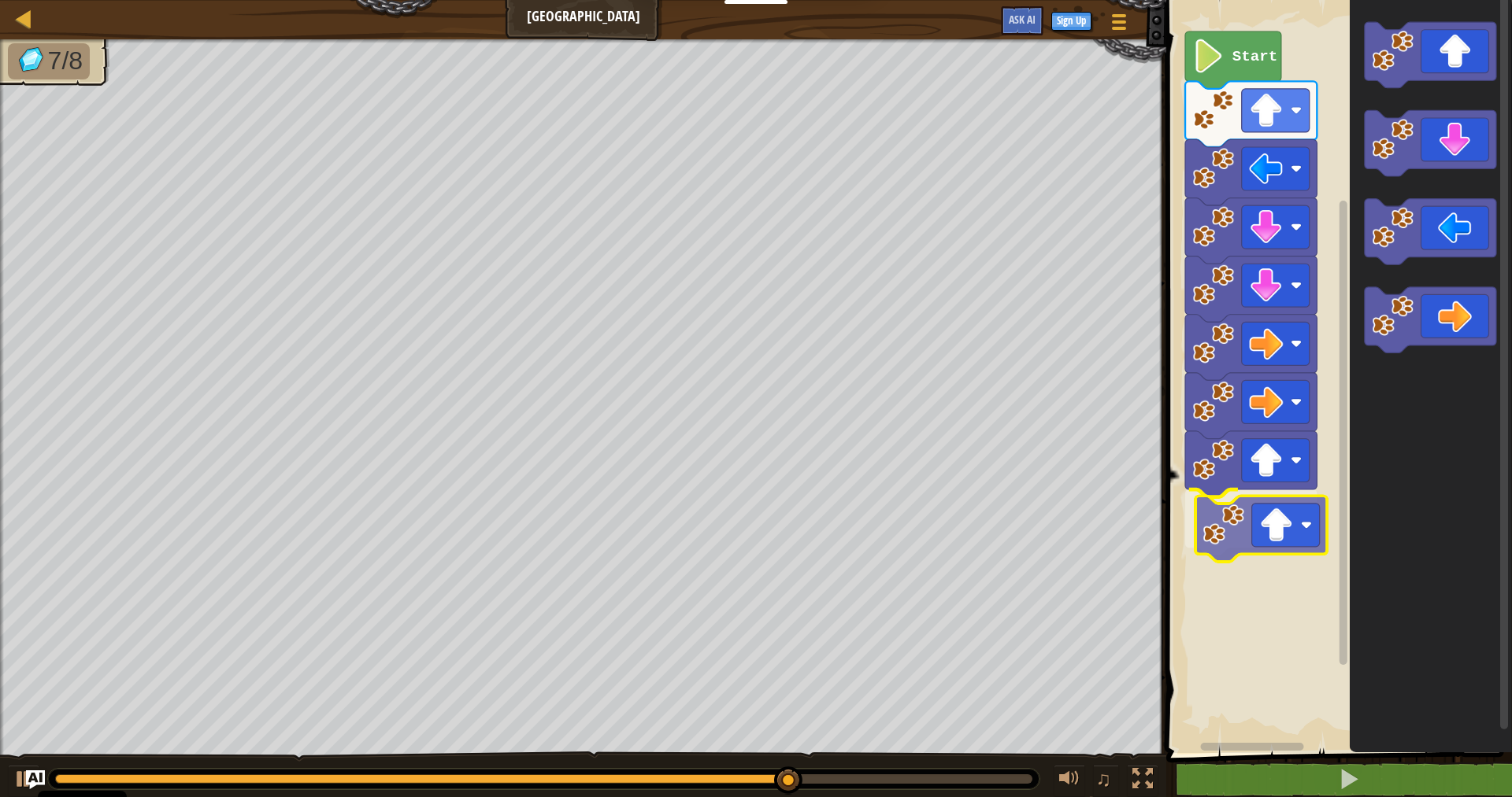
click at [1237, 555] on div "Start" at bounding box center [1336, 373] width 350 height 761
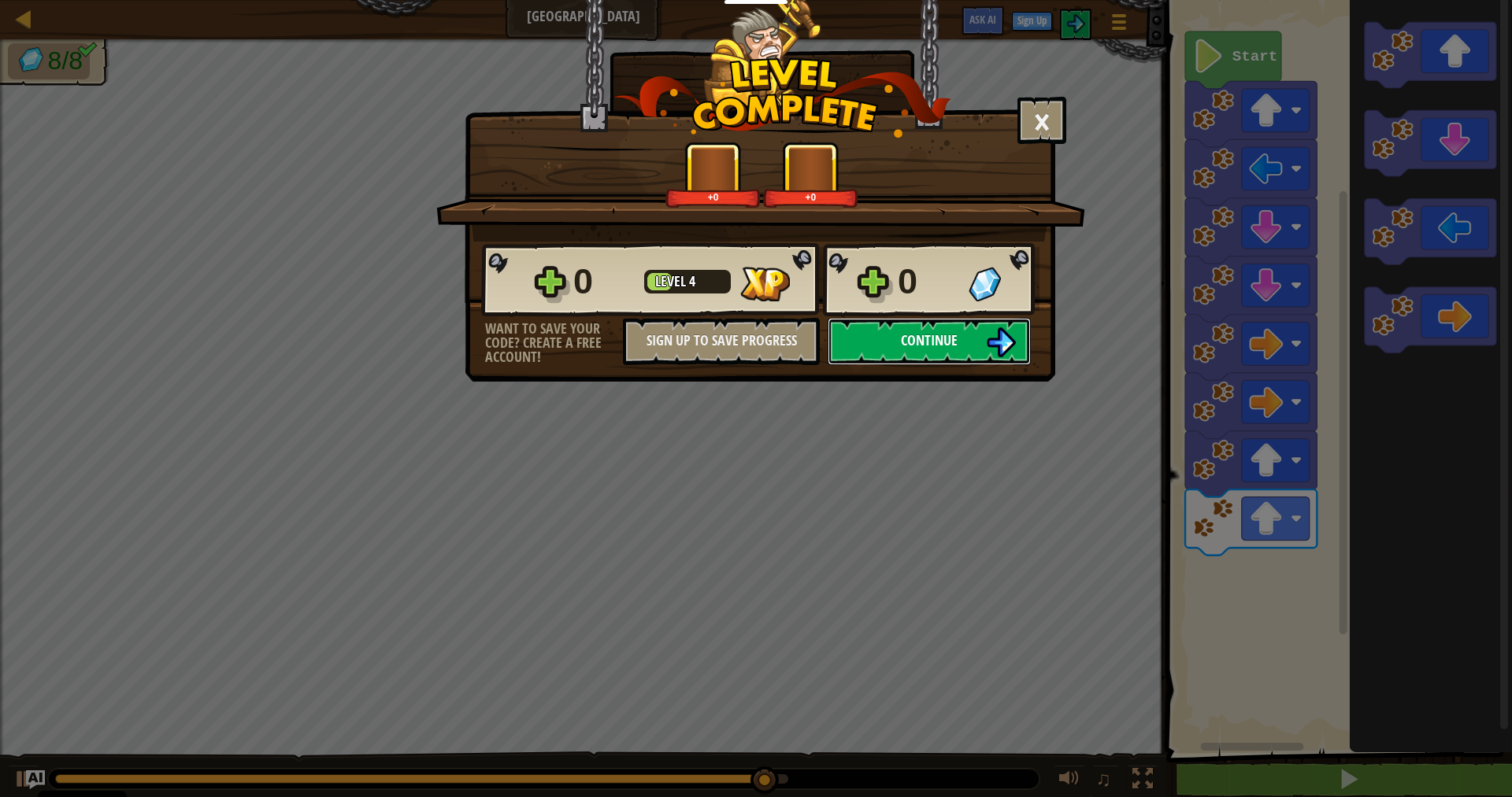
click at [930, 346] on span "Continue" at bounding box center [929, 340] width 57 height 20
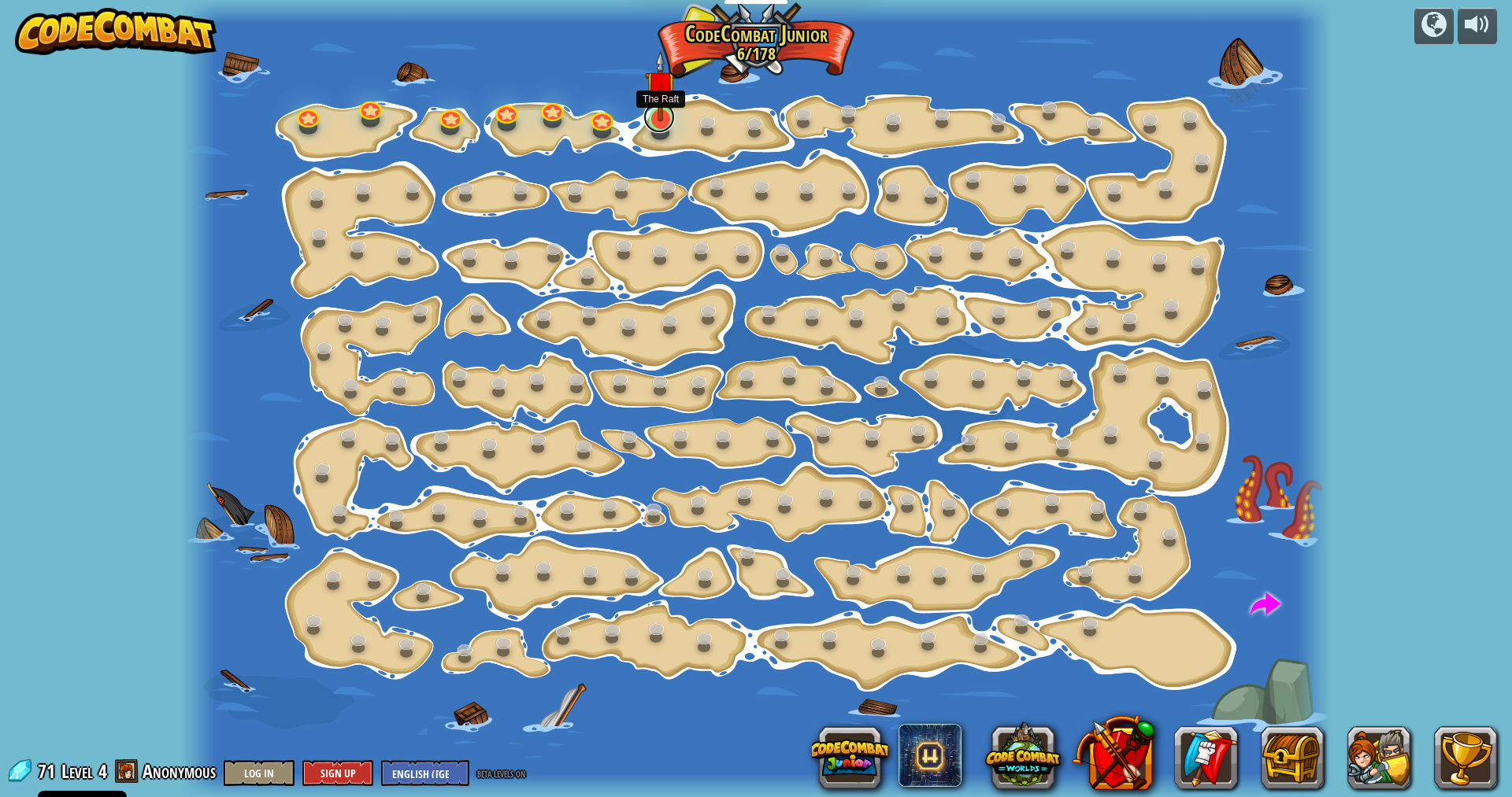
click at [667, 122] on link at bounding box center [659, 118] width 32 height 32
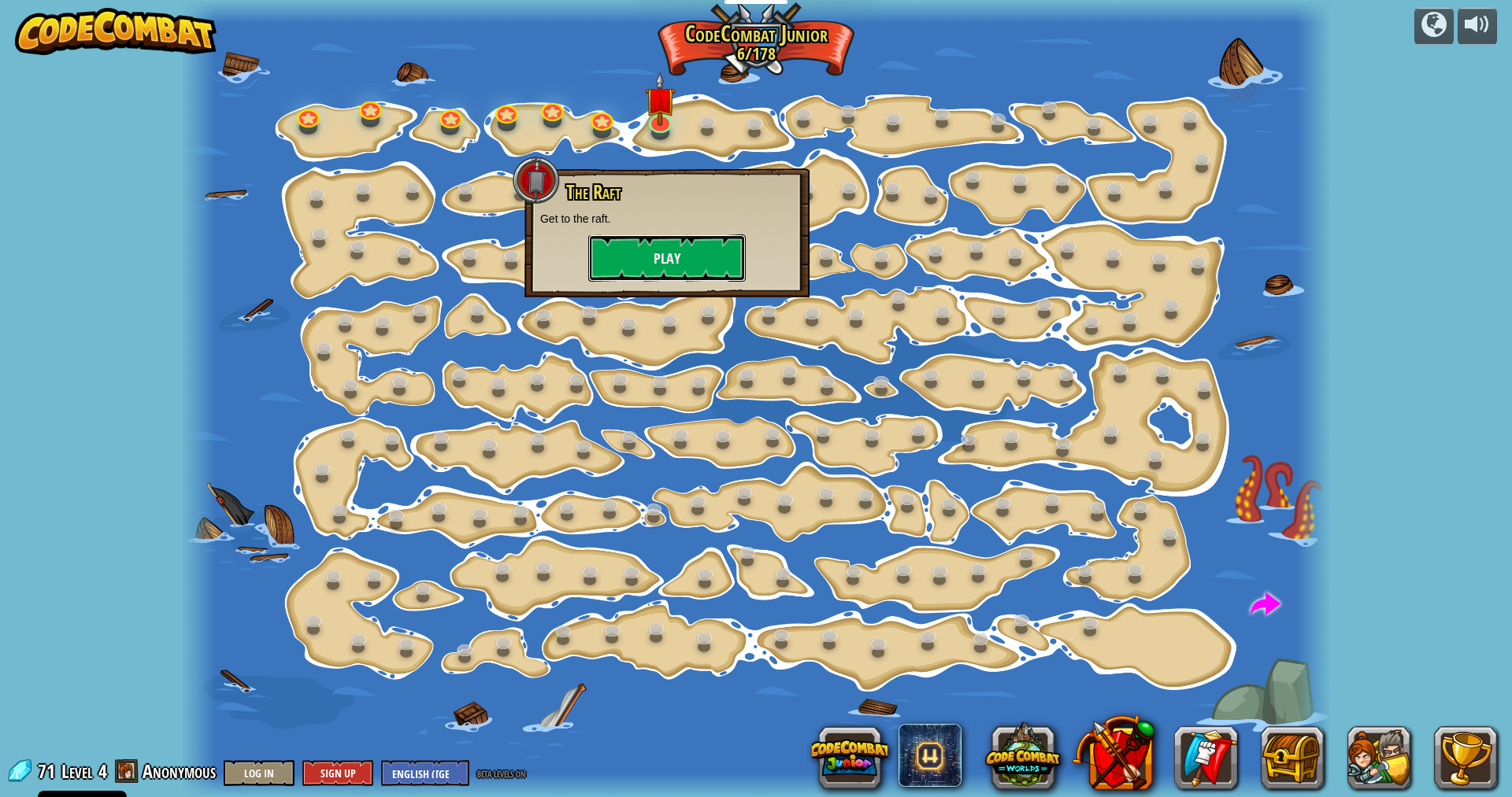
click at [711, 261] on button "Play" at bounding box center [667, 258] width 157 height 47
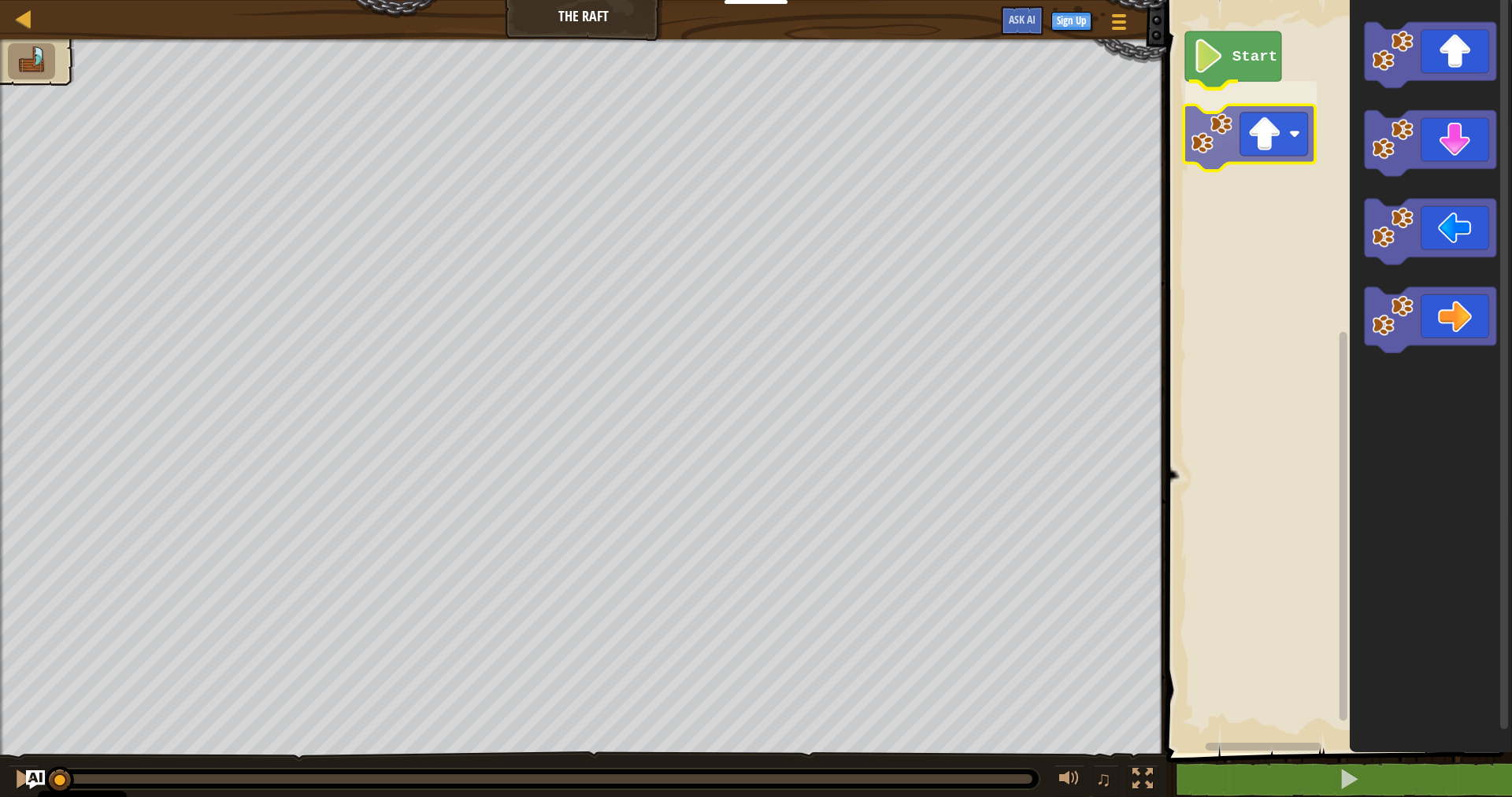
click at [1161, 171] on div "Blocks 1 הההההההההההההההההההההההההההההההההההההההההההההההההההההההההההההההההההההה…" at bounding box center [1336, 398] width 350 height 797
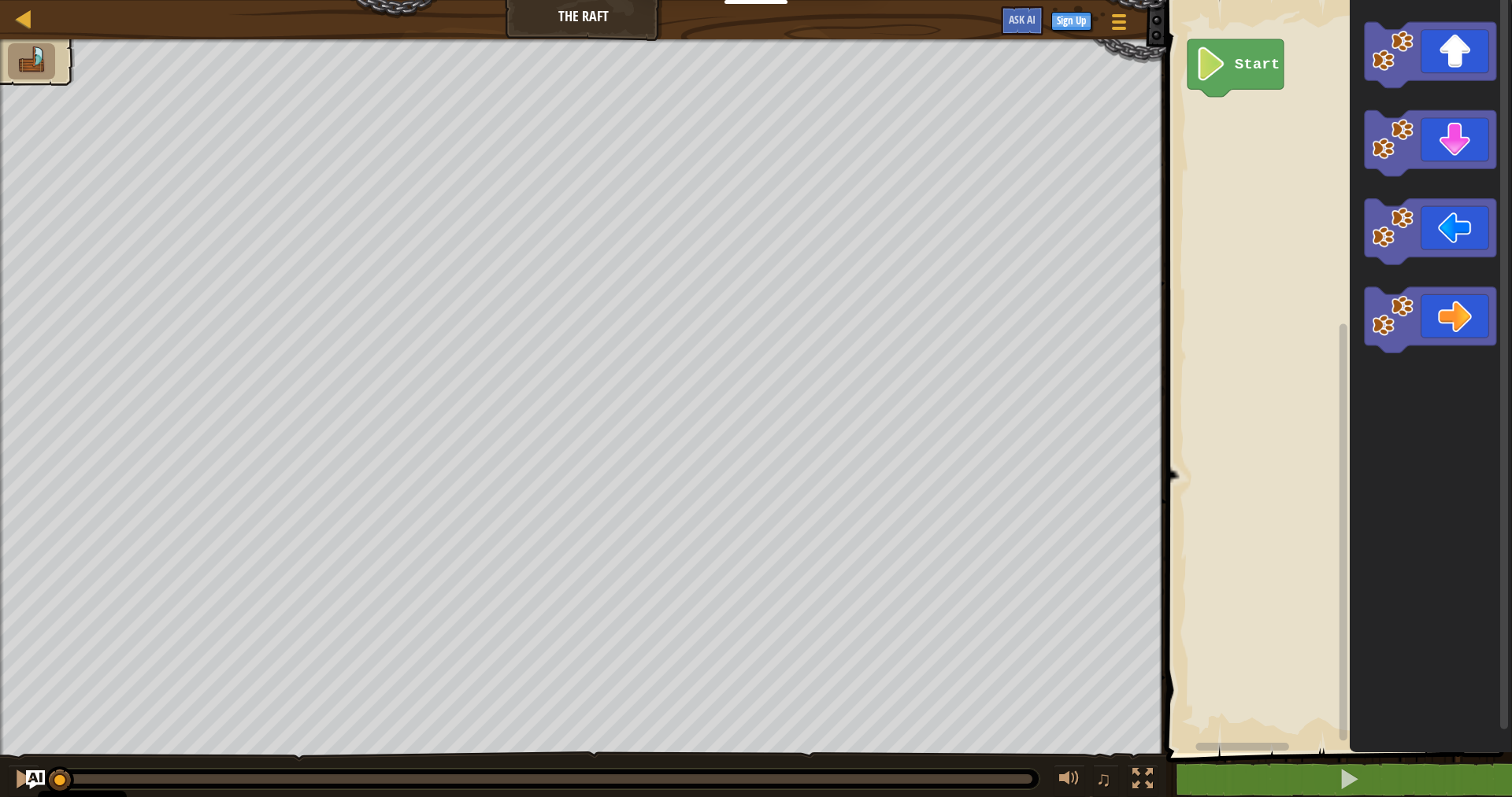
click at [1321, 35] on rect "Blockly Workspace" at bounding box center [1336, 373] width 350 height 761
click at [1203, 144] on div "Start" at bounding box center [1336, 373] width 350 height 761
click at [1189, 147] on div "Start" at bounding box center [1336, 373] width 350 height 761
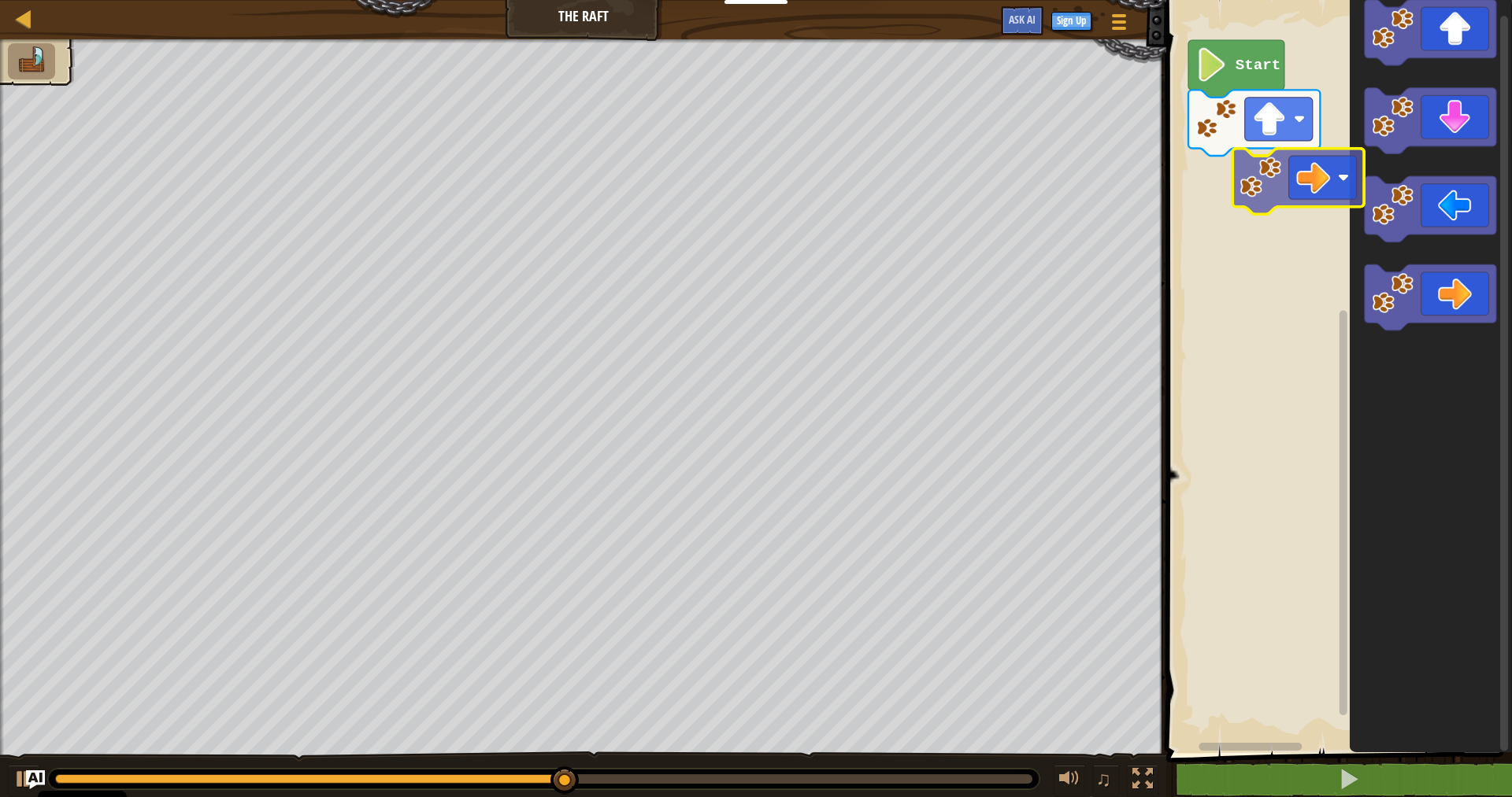
click at [1252, 182] on div "Start" at bounding box center [1336, 373] width 350 height 761
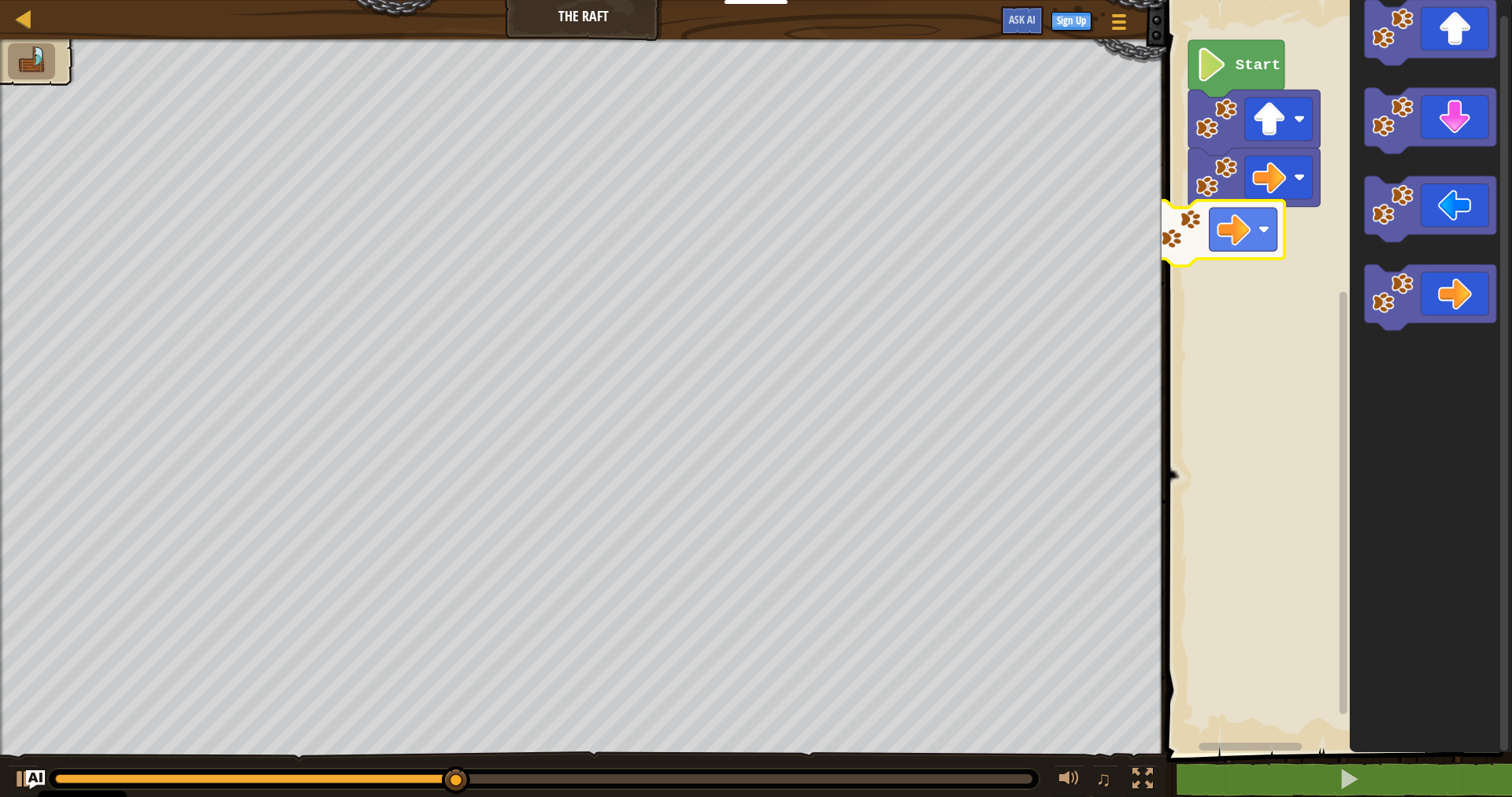
click at [1185, 244] on div "Start" at bounding box center [1336, 373] width 350 height 761
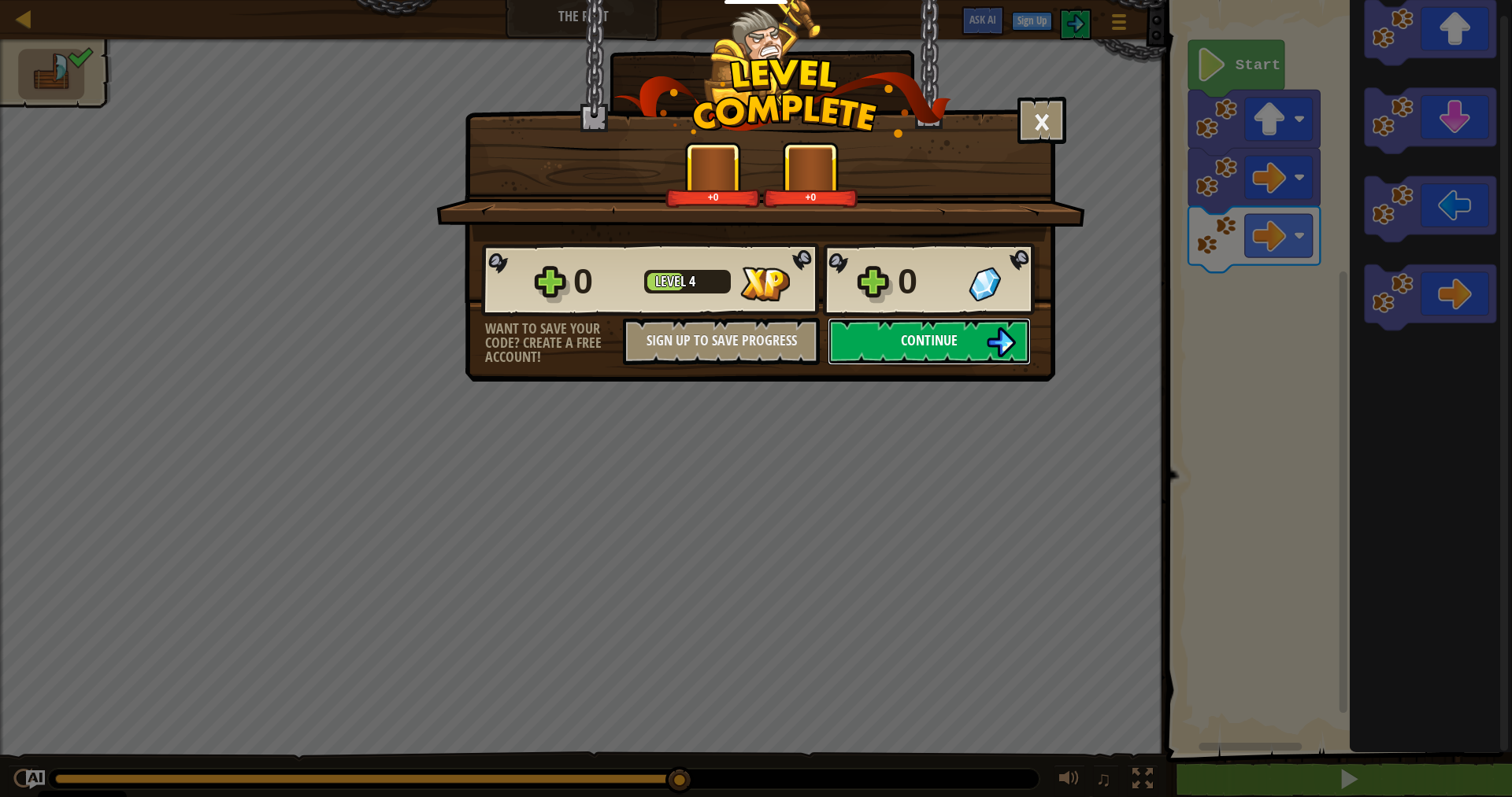
click at [972, 337] on button "Continue" at bounding box center [928, 341] width 203 height 47
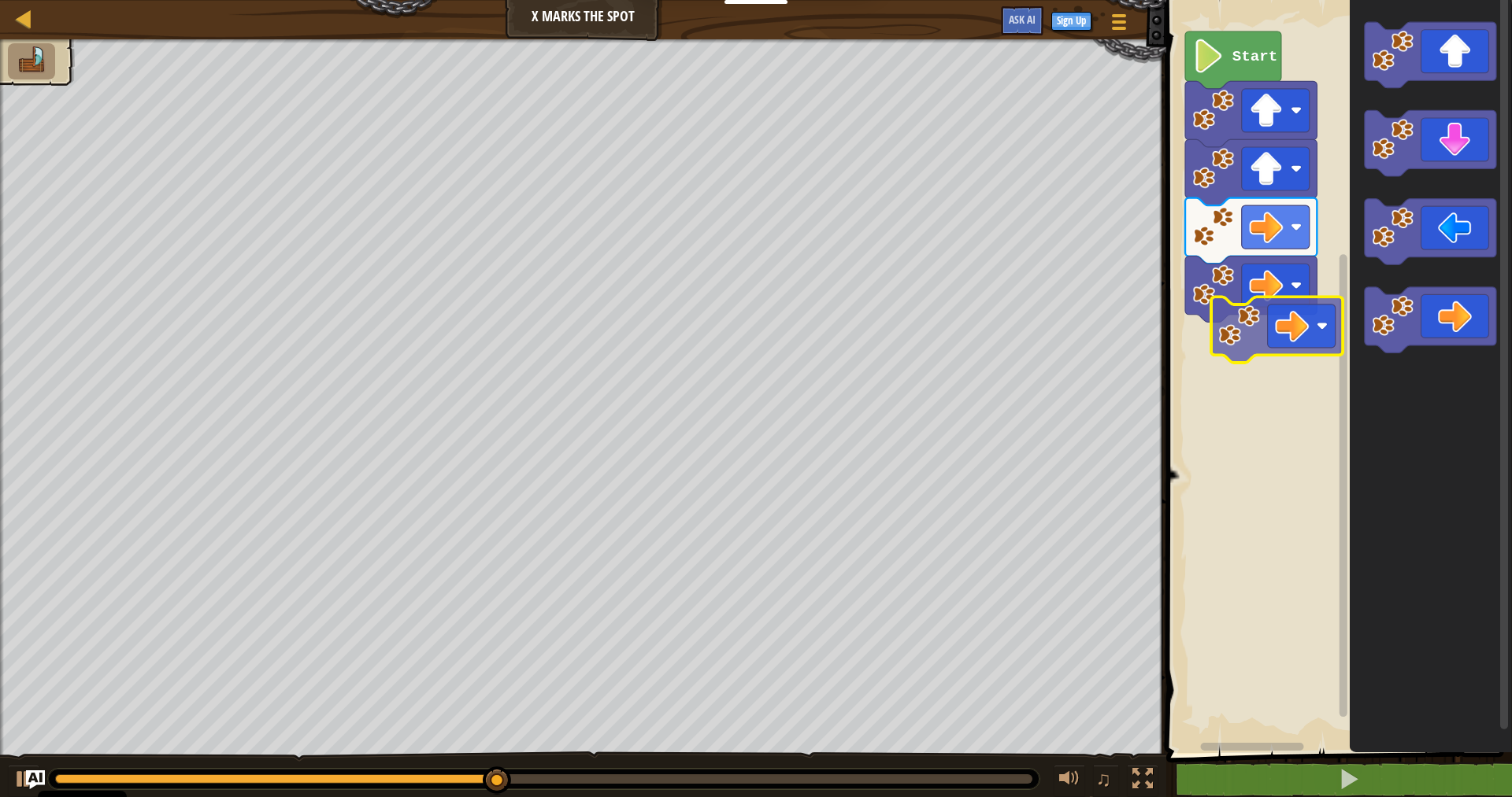
click at [1254, 353] on div "Start" at bounding box center [1336, 373] width 350 height 761
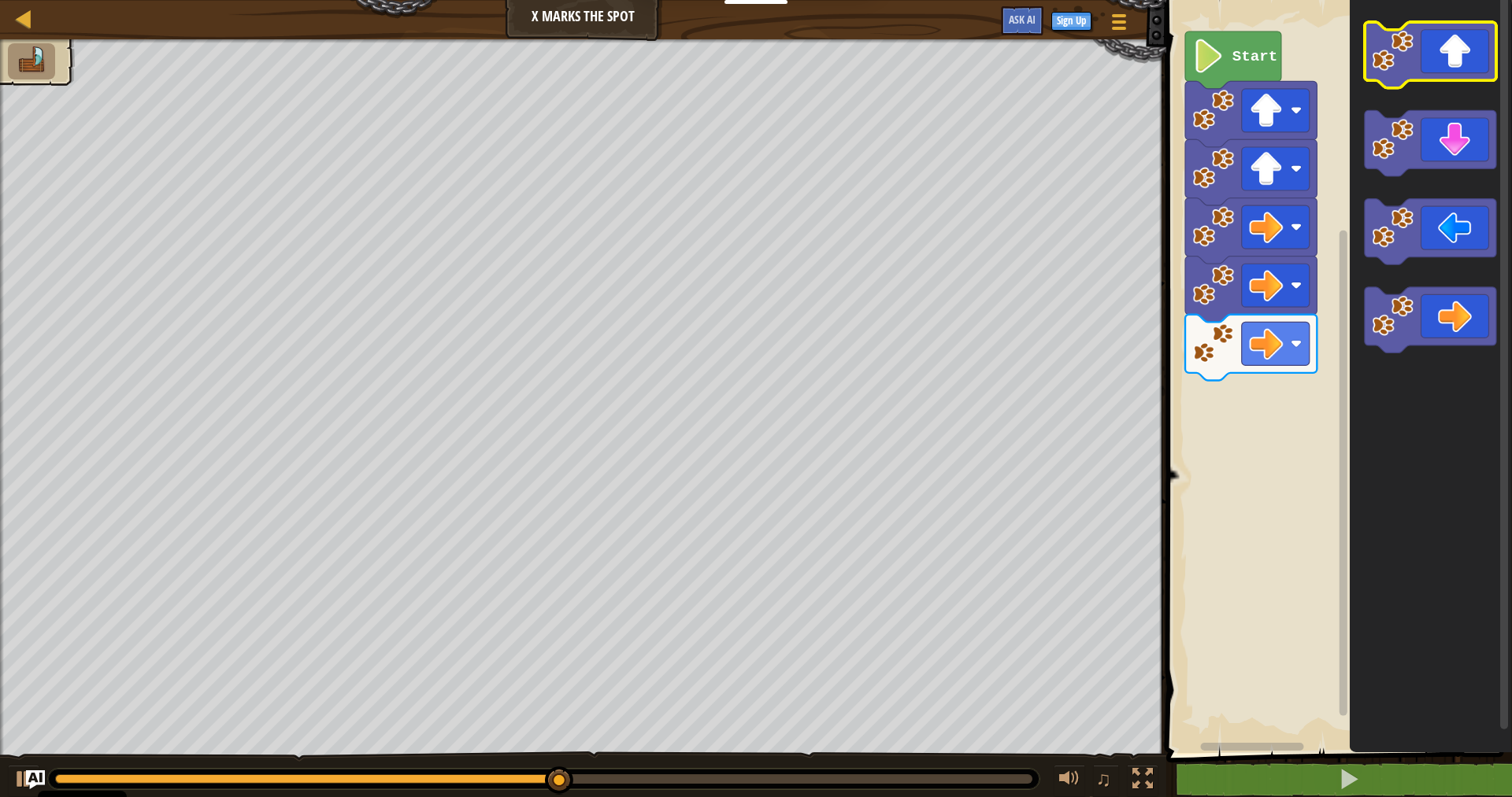
click at [1444, 69] on icon "Blockly Workspace" at bounding box center [1430, 55] width 132 height 66
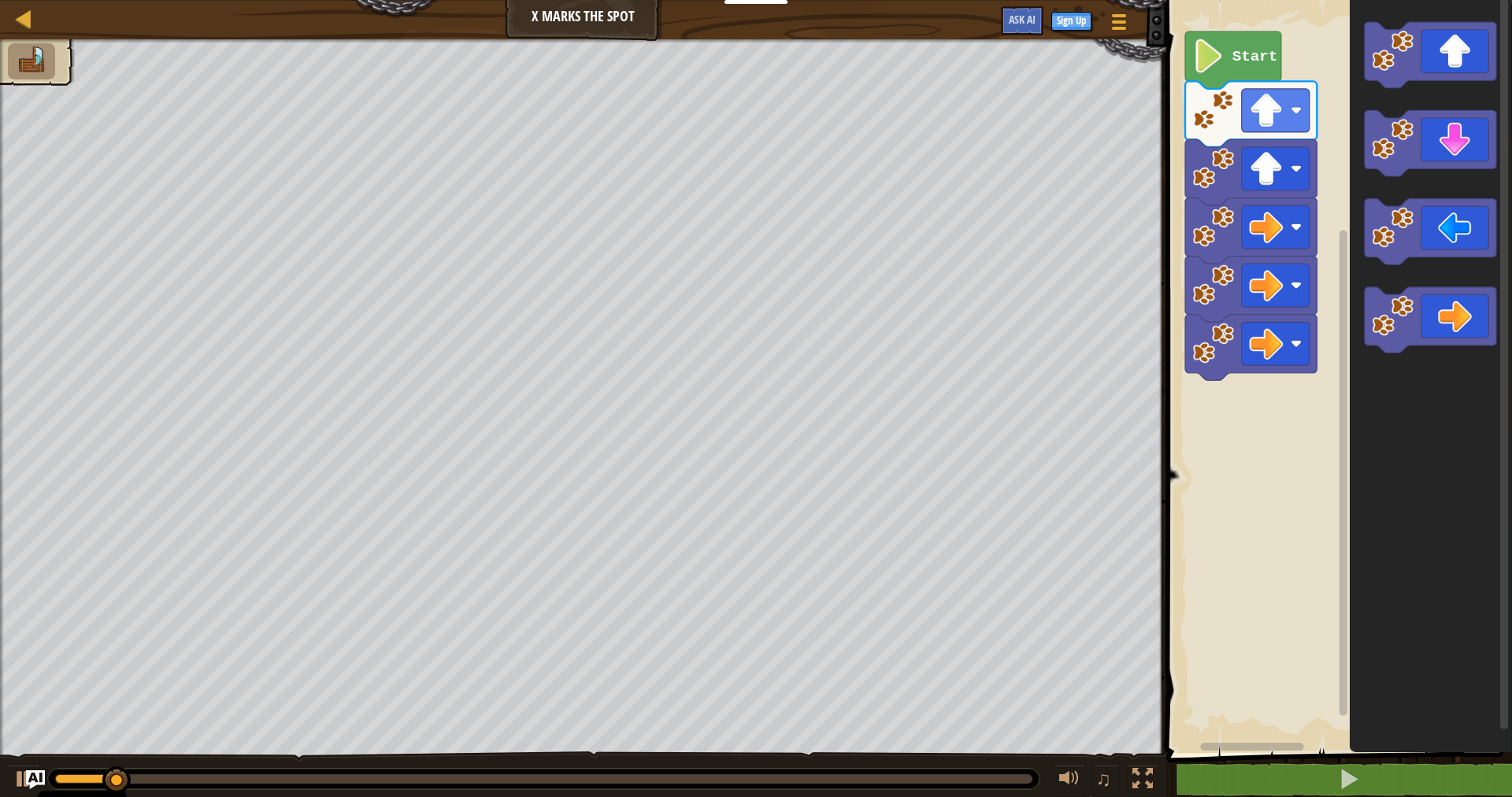
click at [1277, 365] on div "Start" at bounding box center [1336, 373] width 350 height 761
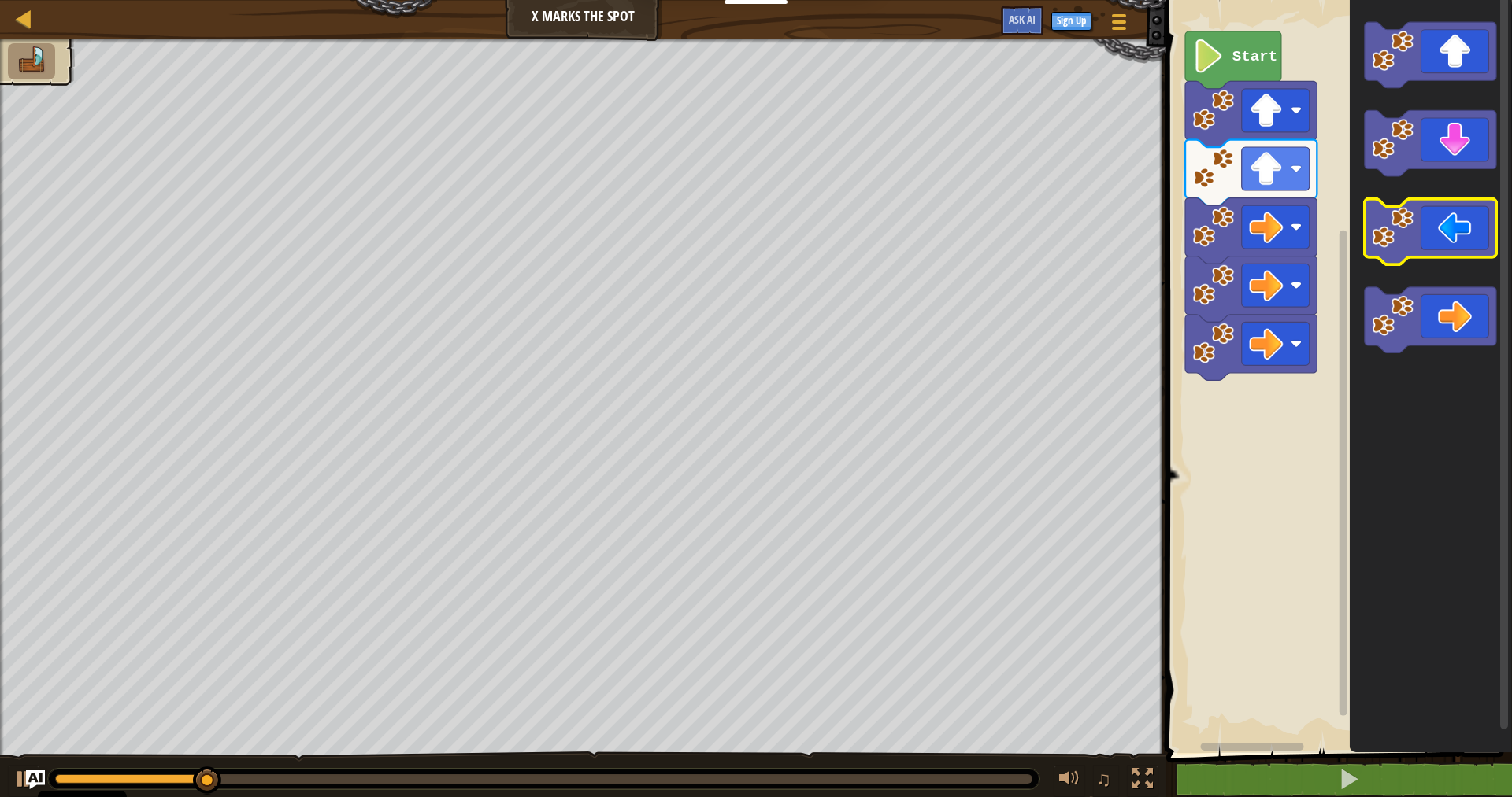
click at [1366, 222] on g "Blockly Workspace" at bounding box center [1430, 188] width 132 height 331
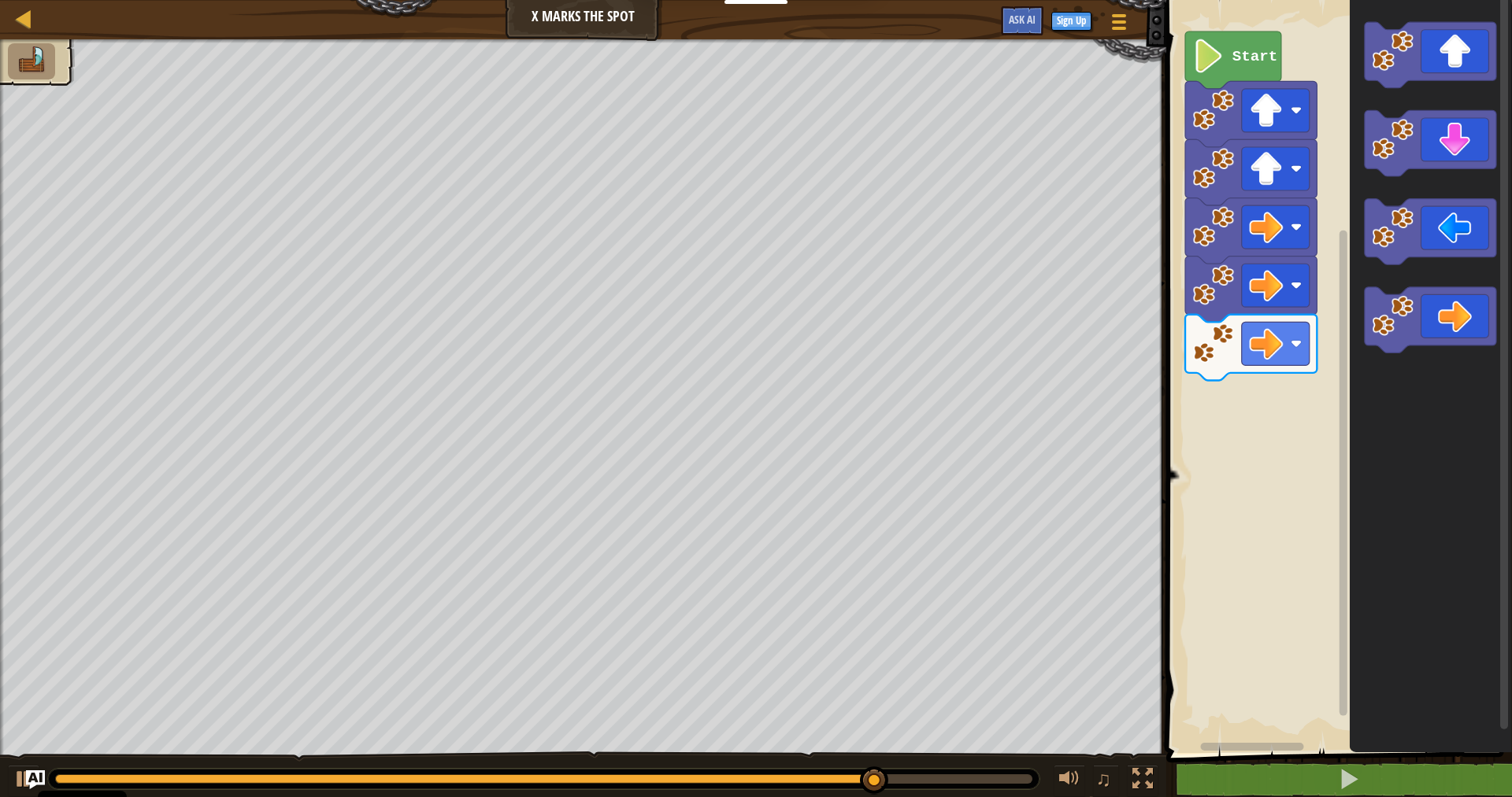
click at [1341, 252] on div "Start" at bounding box center [1336, 373] width 350 height 761
click at [1373, 197] on icon "Blockly Workspace" at bounding box center [1430, 373] width 162 height 761
click at [1388, 136] on image "Blockly Workspace" at bounding box center [1392, 139] width 42 height 42
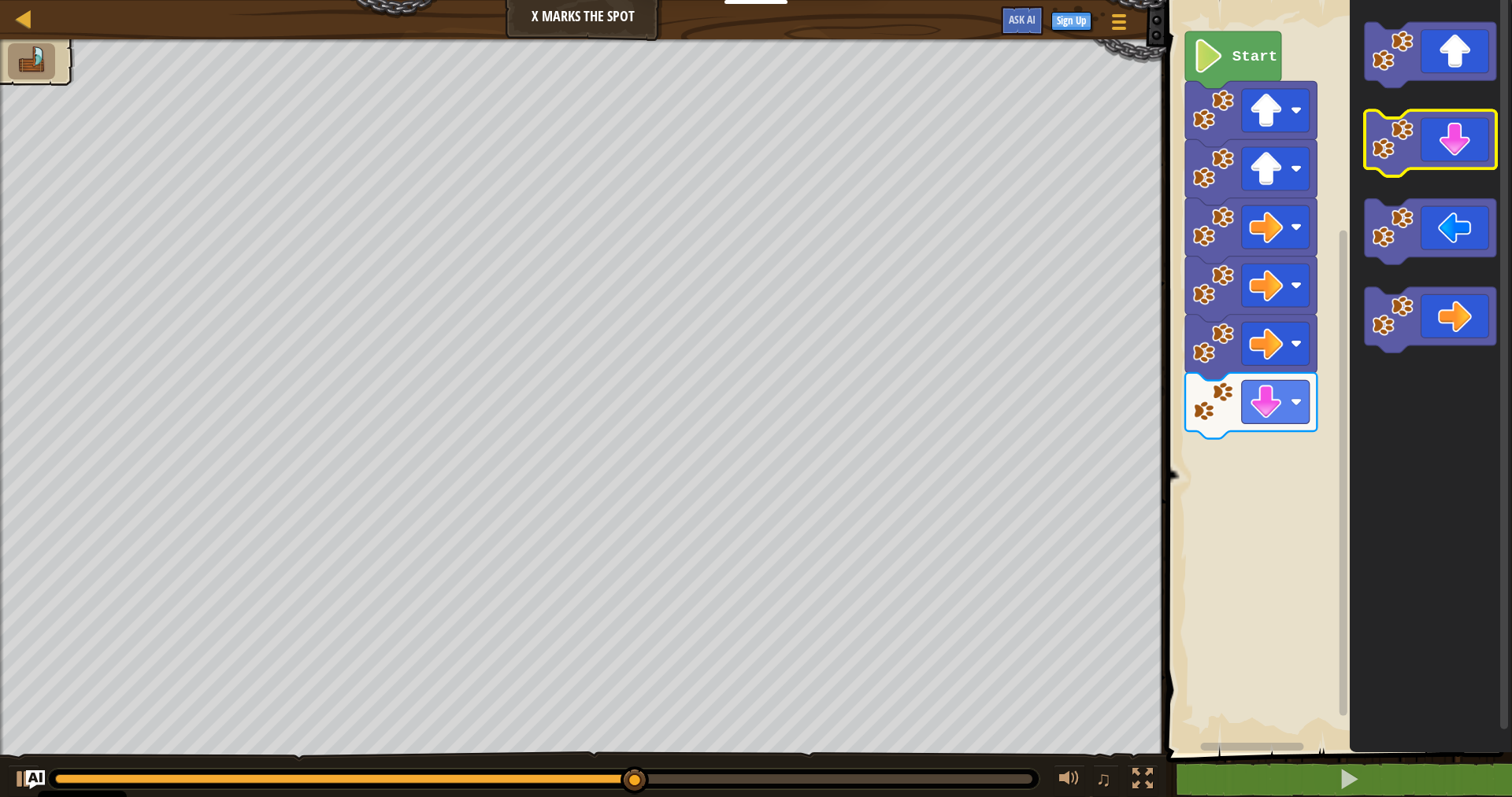
click at [1386, 151] on image "Blockly Workspace" at bounding box center [1392, 139] width 42 height 42
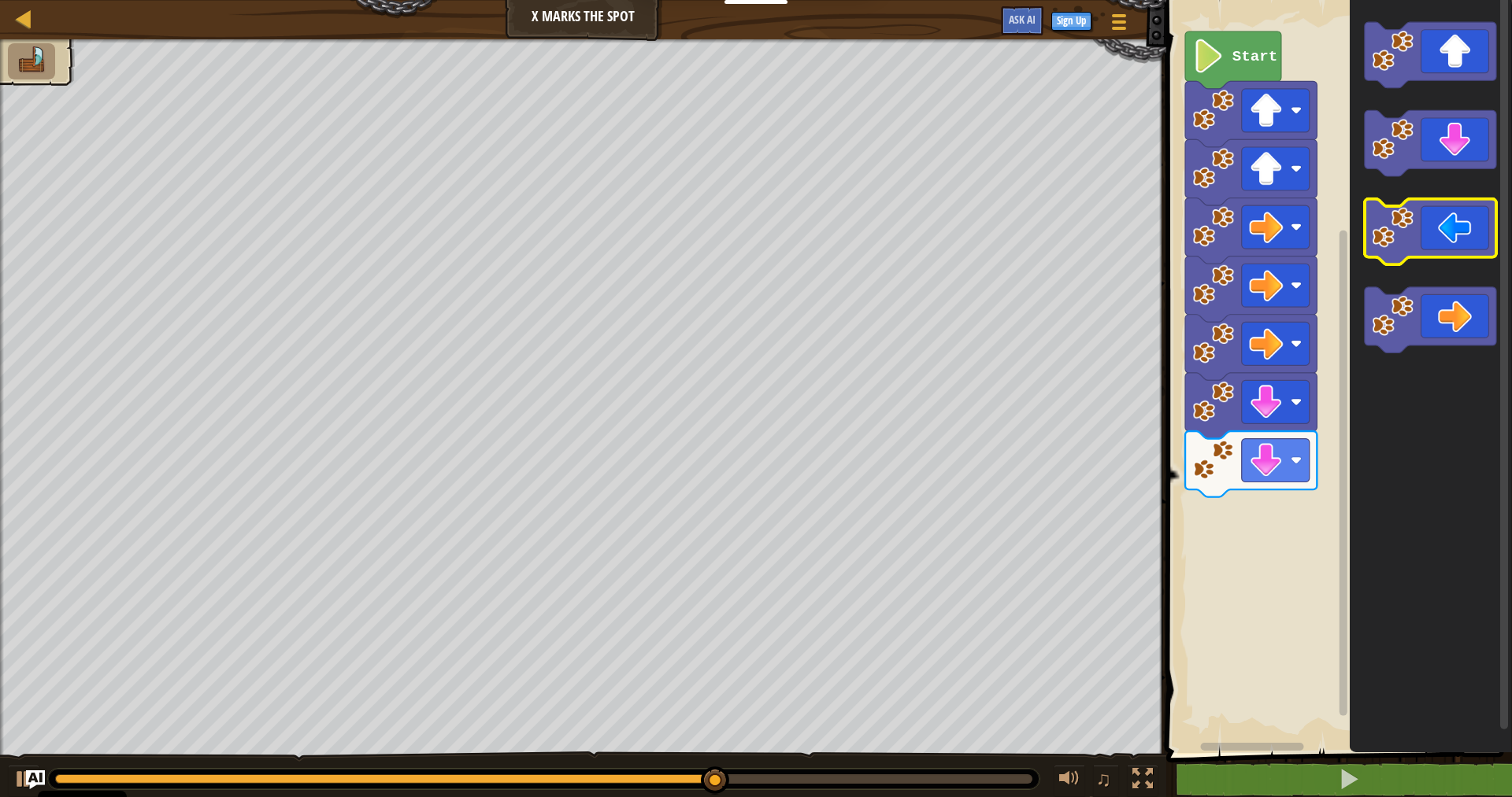
click at [1388, 253] on icon "Blockly Workspace" at bounding box center [1430, 232] width 132 height 66
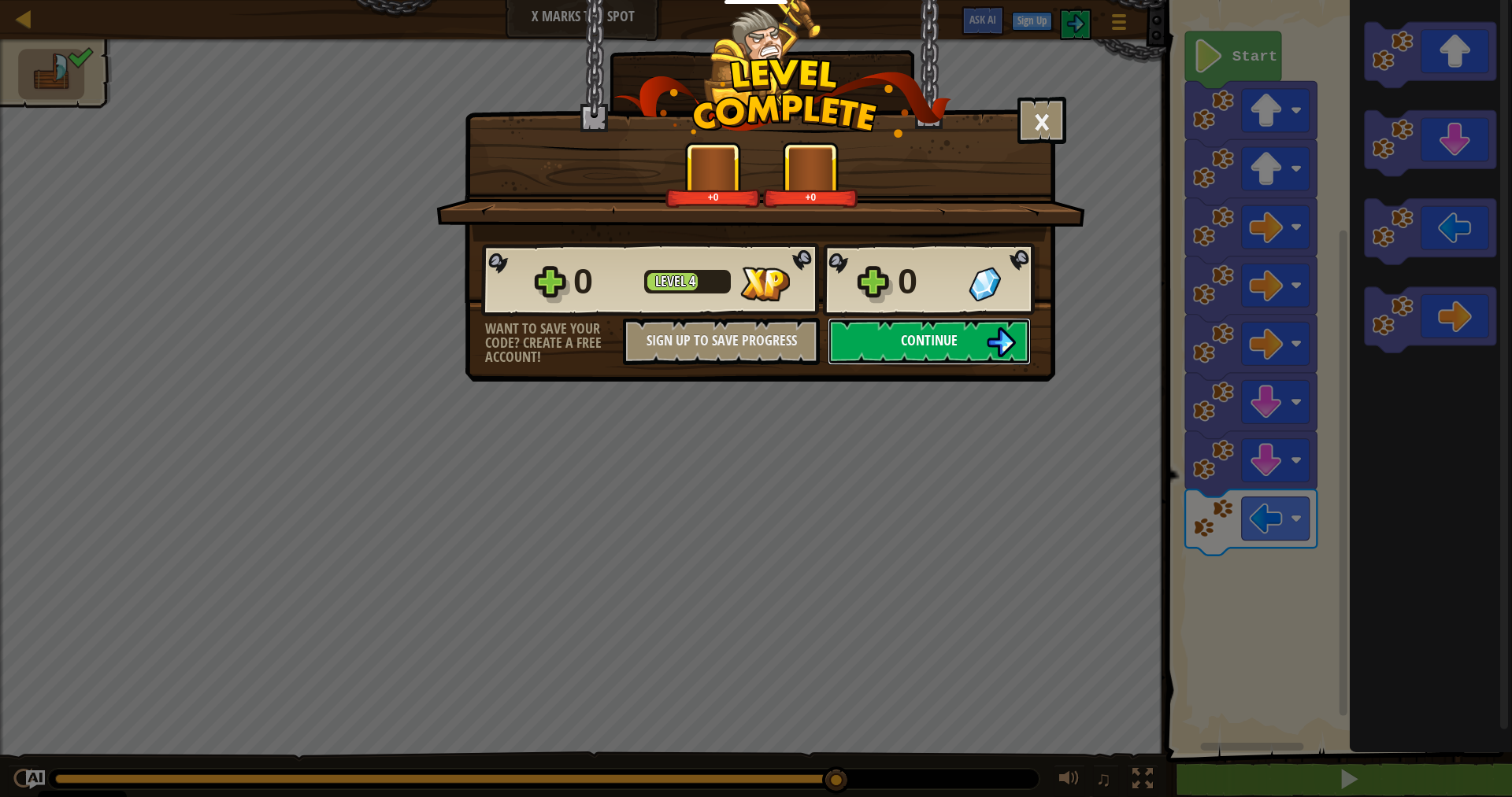
click at [1012, 355] on img at bounding box center [1001, 342] width 30 height 30
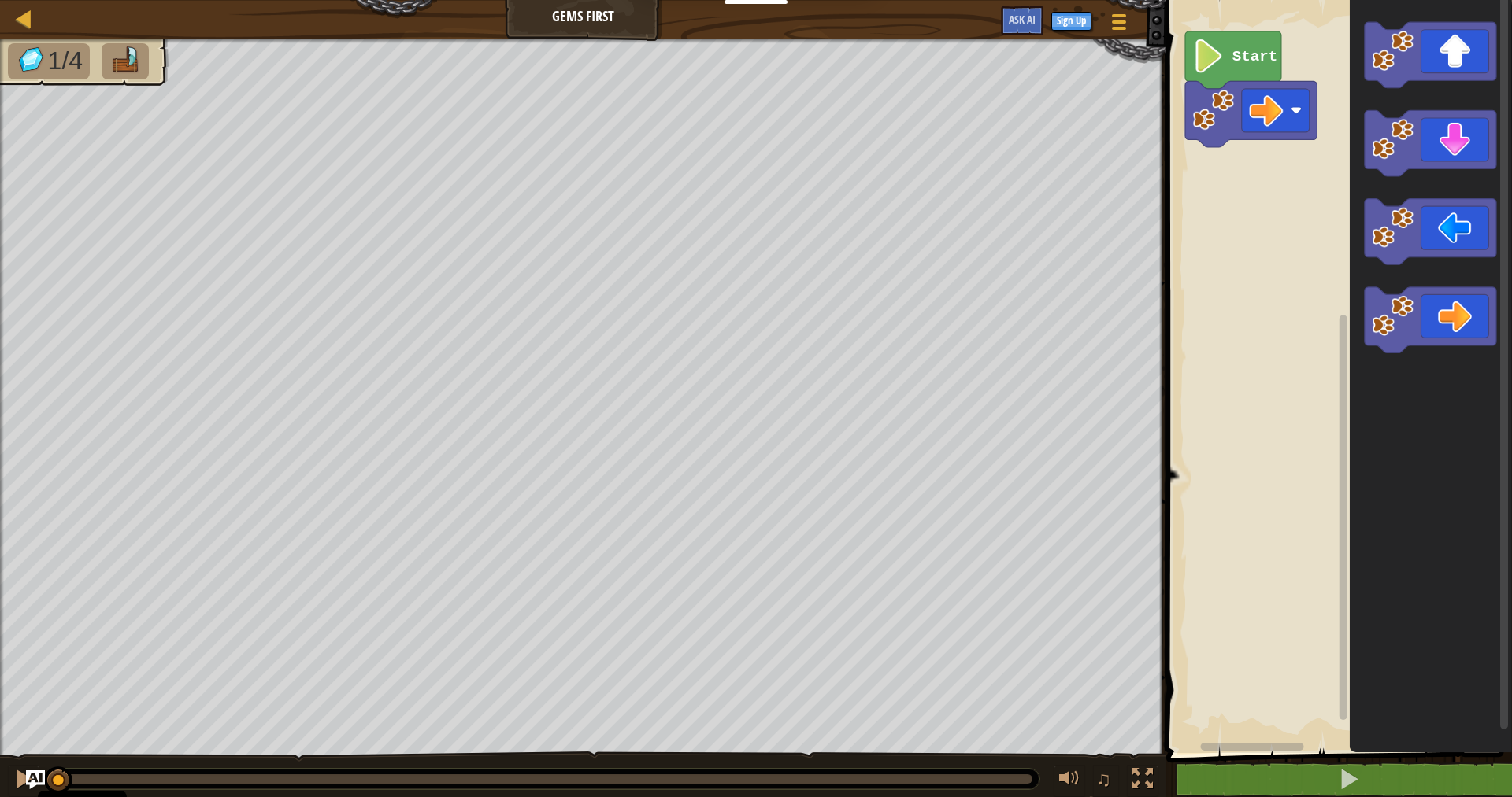
click at [1359, 176] on icon "Blockly Workspace" at bounding box center [1430, 373] width 162 height 761
click at [1279, 156] on div "Start" at bounding box center [1336, 373] width 350 height 761
click at [1243, 171] on div "Start" at bounding box center [1336, 373] width 350 height 761
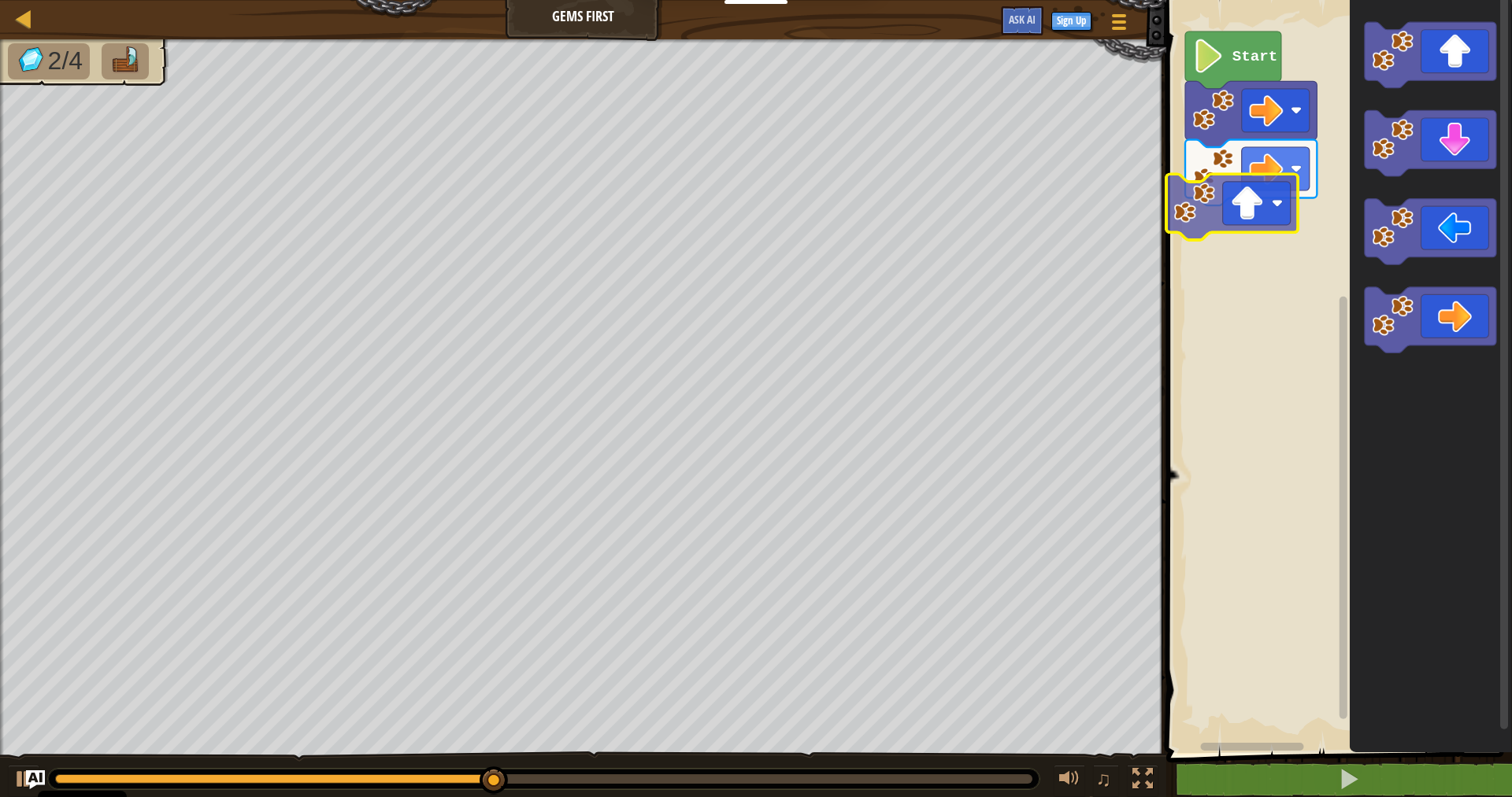
click at [1223, 218] on div "Start" at bounding box center [1336, 373] width 350 height 761
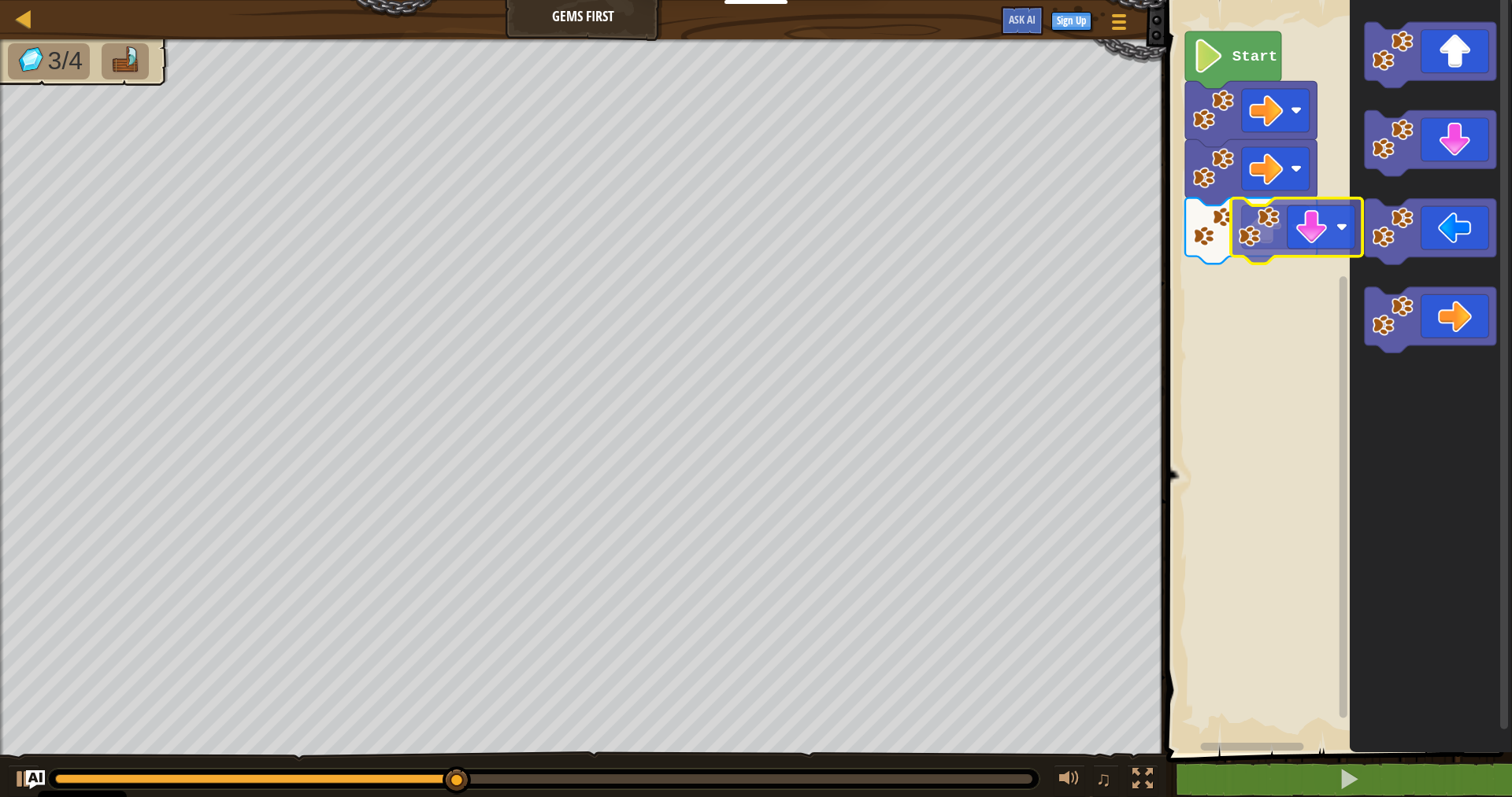
click at [1223, 280] on div "Start" at bounding box center [1336, 373] width 350 height 761
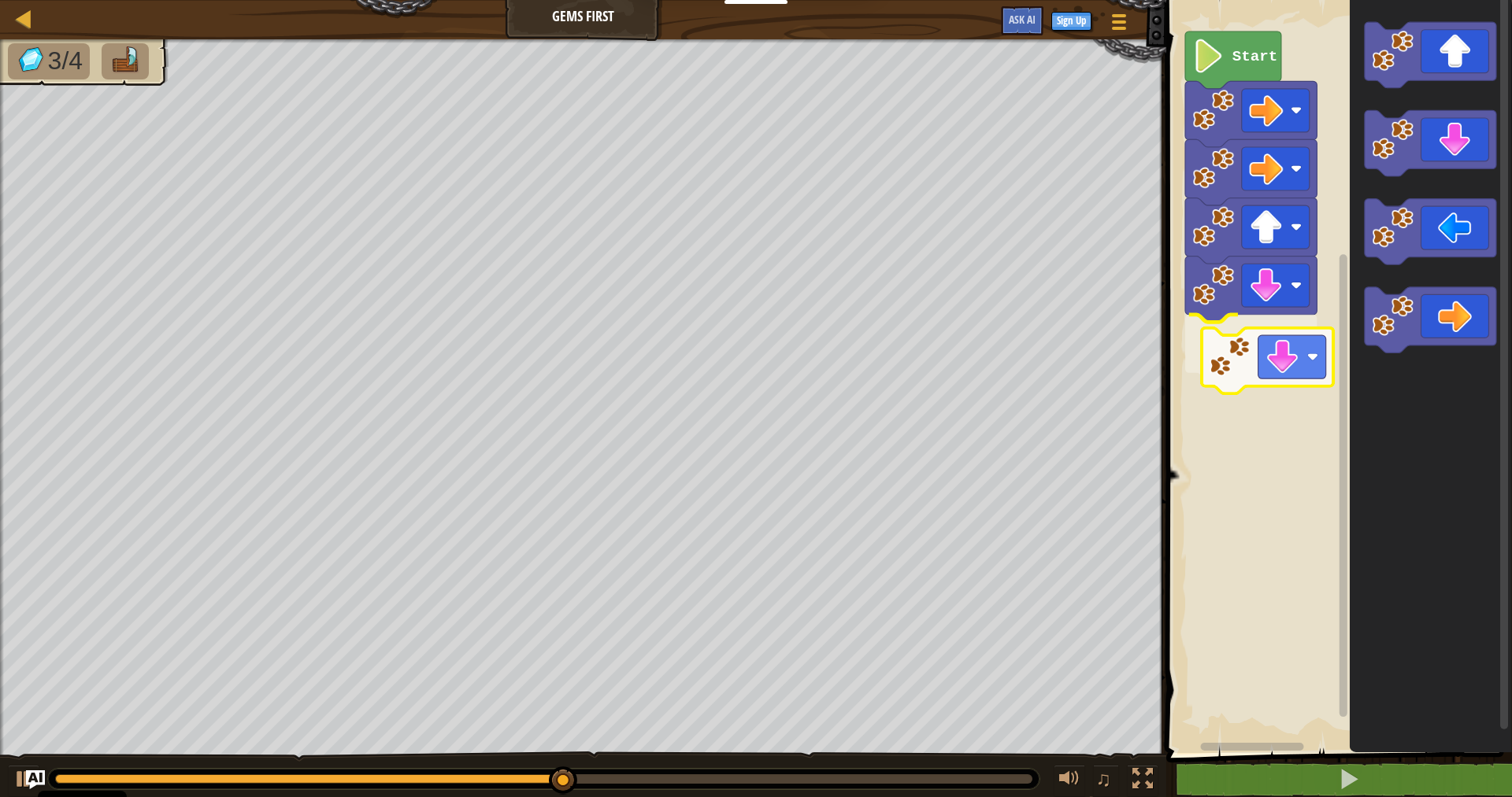
click at [1234, 372] on div "Start" at bounding box center [1336, 373] width 350 height 761
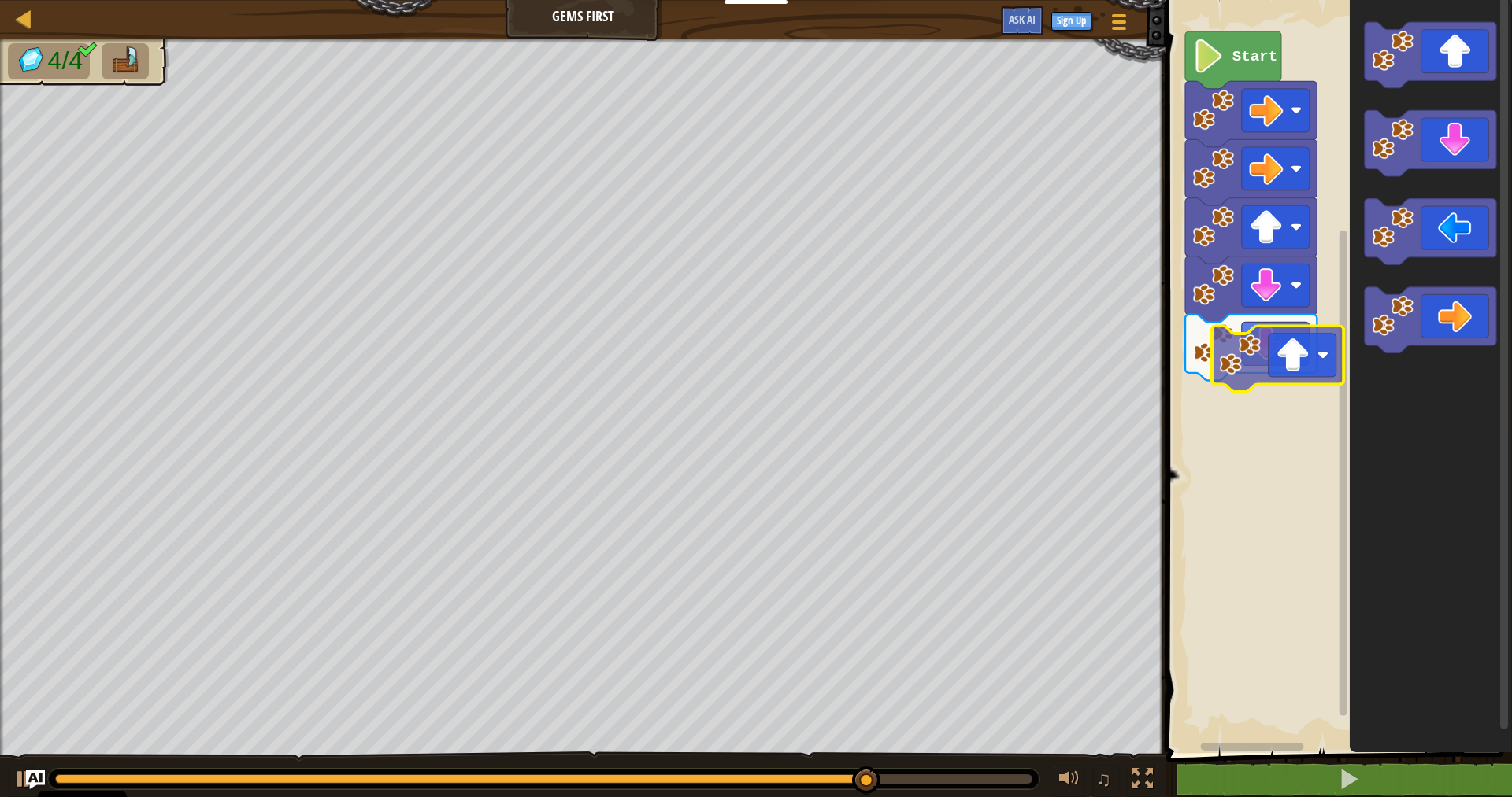
click at [1233, 387] on div "Start" at bounding box center [1336, 373] width 350 height 761
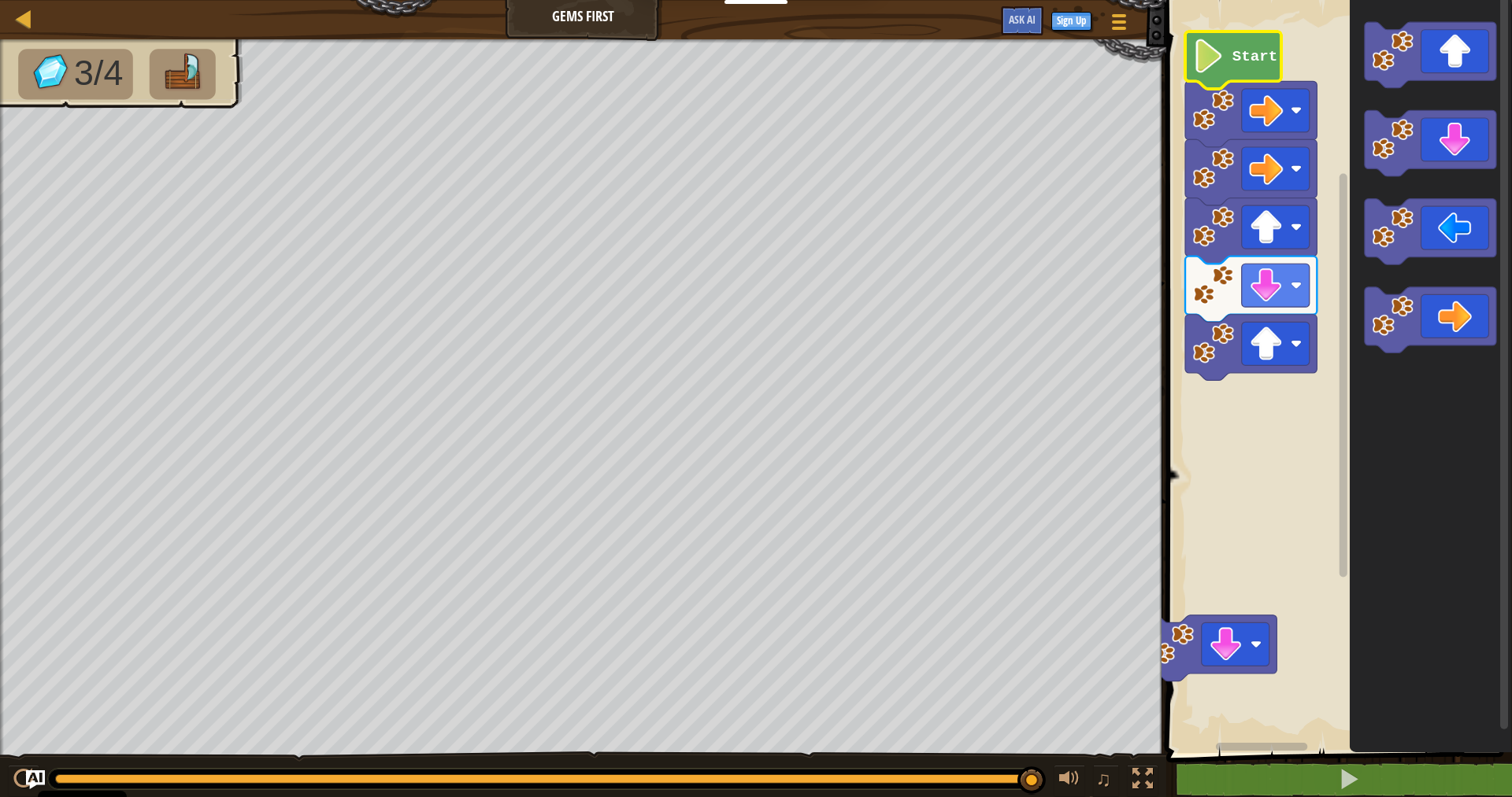
click at [1270, 62] on text "Start" at bounding box center [1255, 56] width 45 height 18
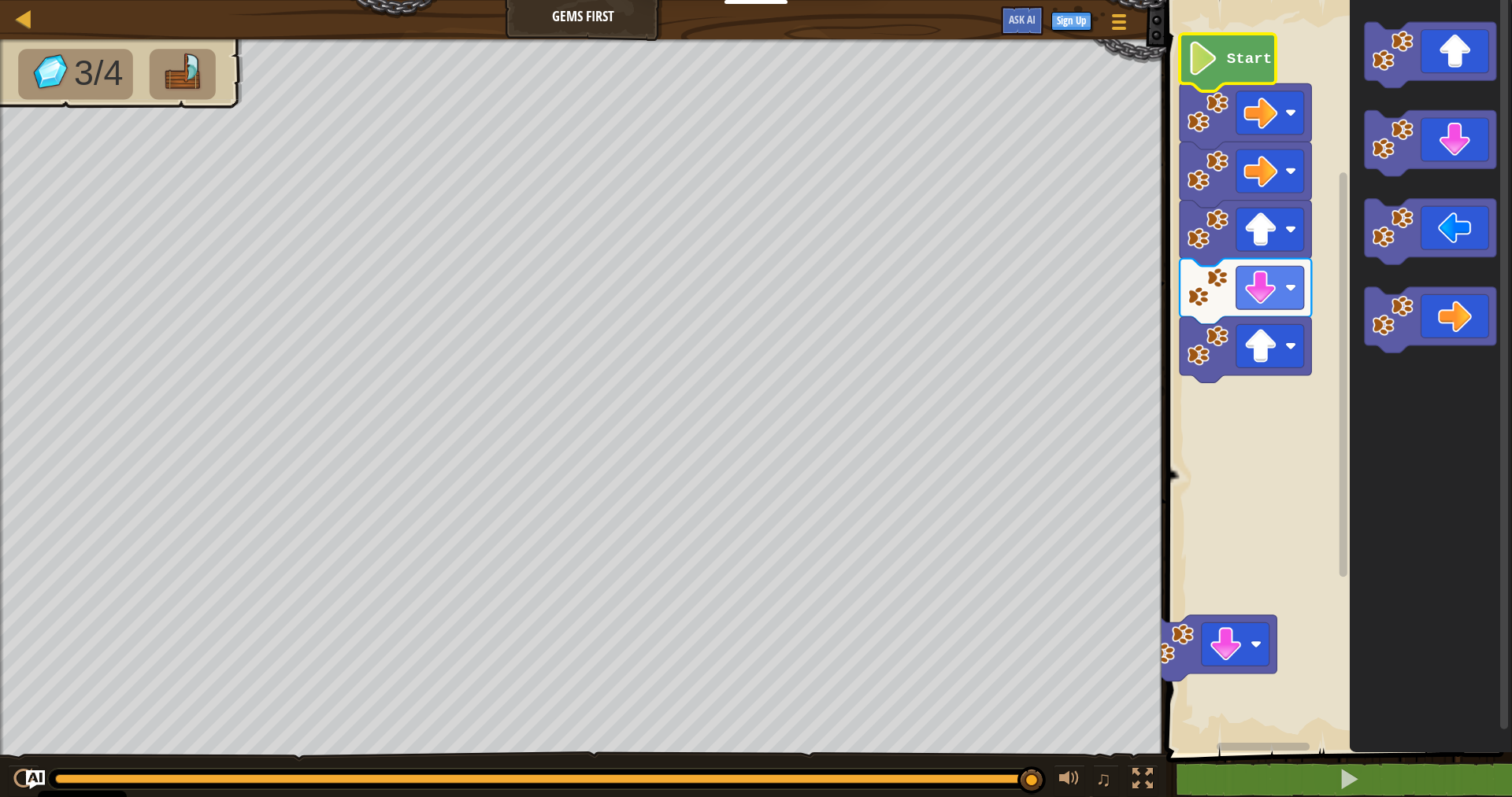
click at [1202, 464] on rect "Blockly Workspace" at bounding box center [1336, 373] width 350 height 761
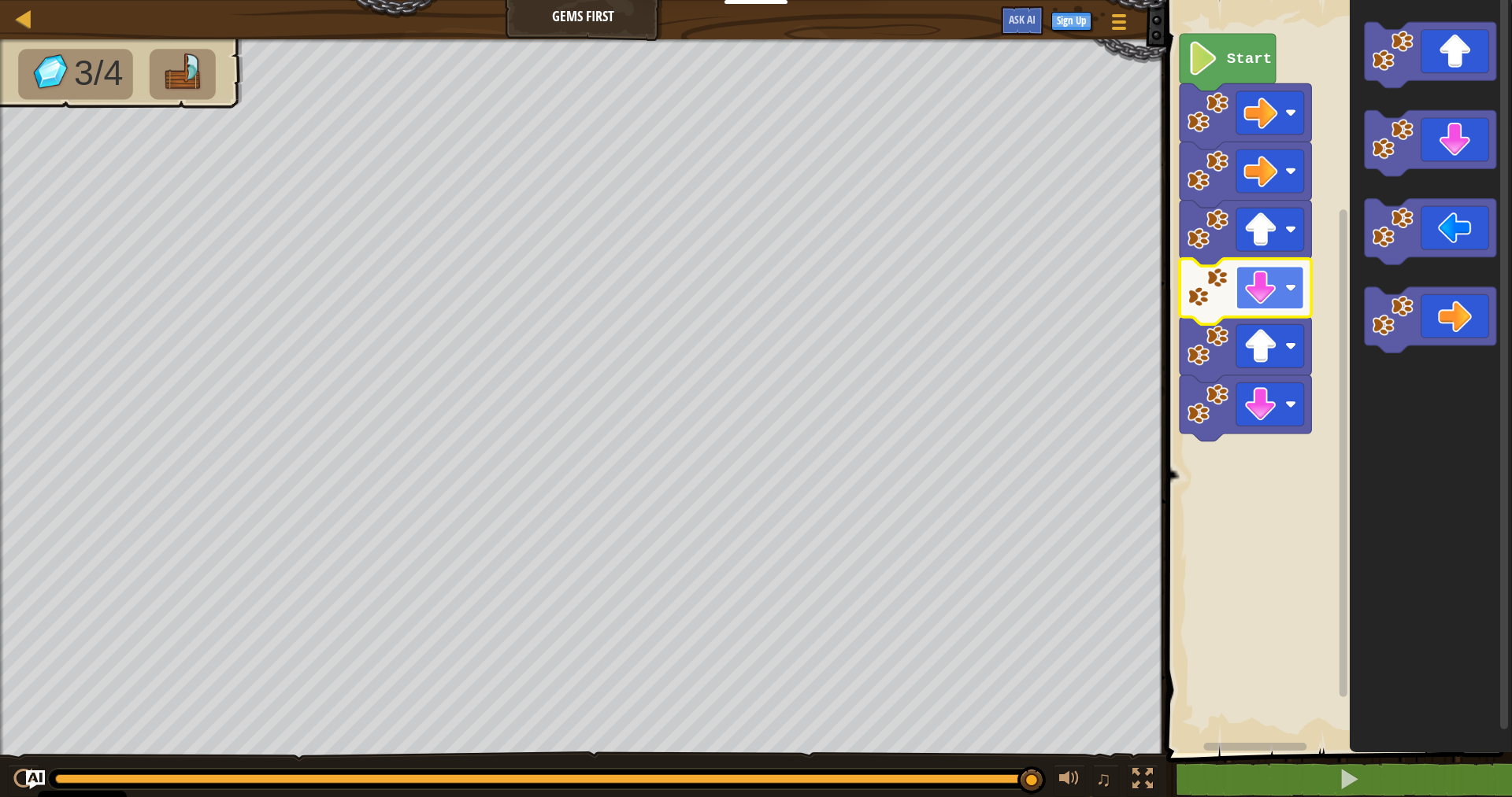
click at [1275, 279] on image "Blockly Workspace" at bounding box center [1260, 287] width 34 height 34
click at [1214, 288] on image "Blockly Workspace" at bounding box center [1208, 287] width 42 height 42
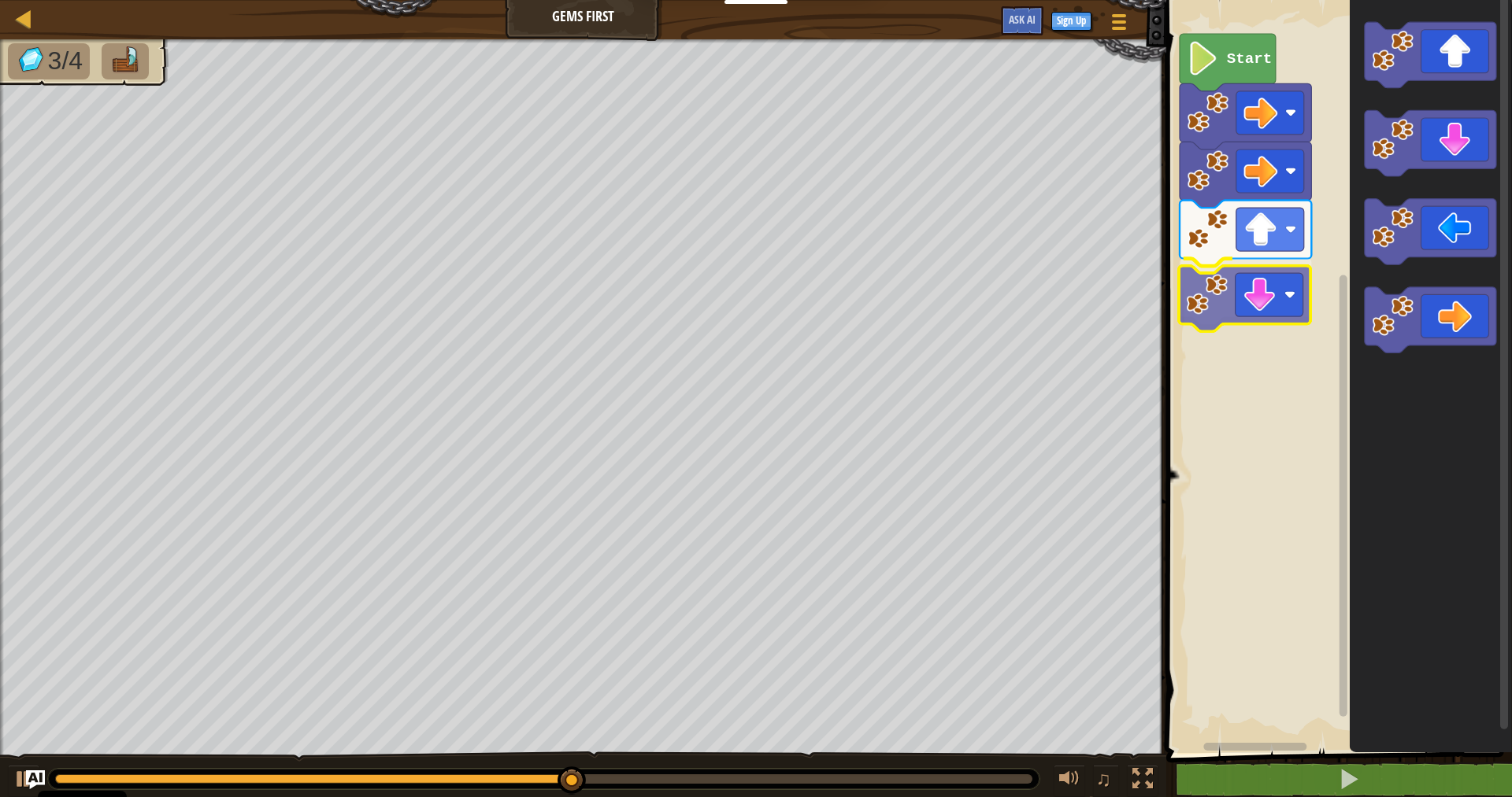
click at [1214, 300] on div "Start" at bounding box center [1336, 373] width 350 height 761
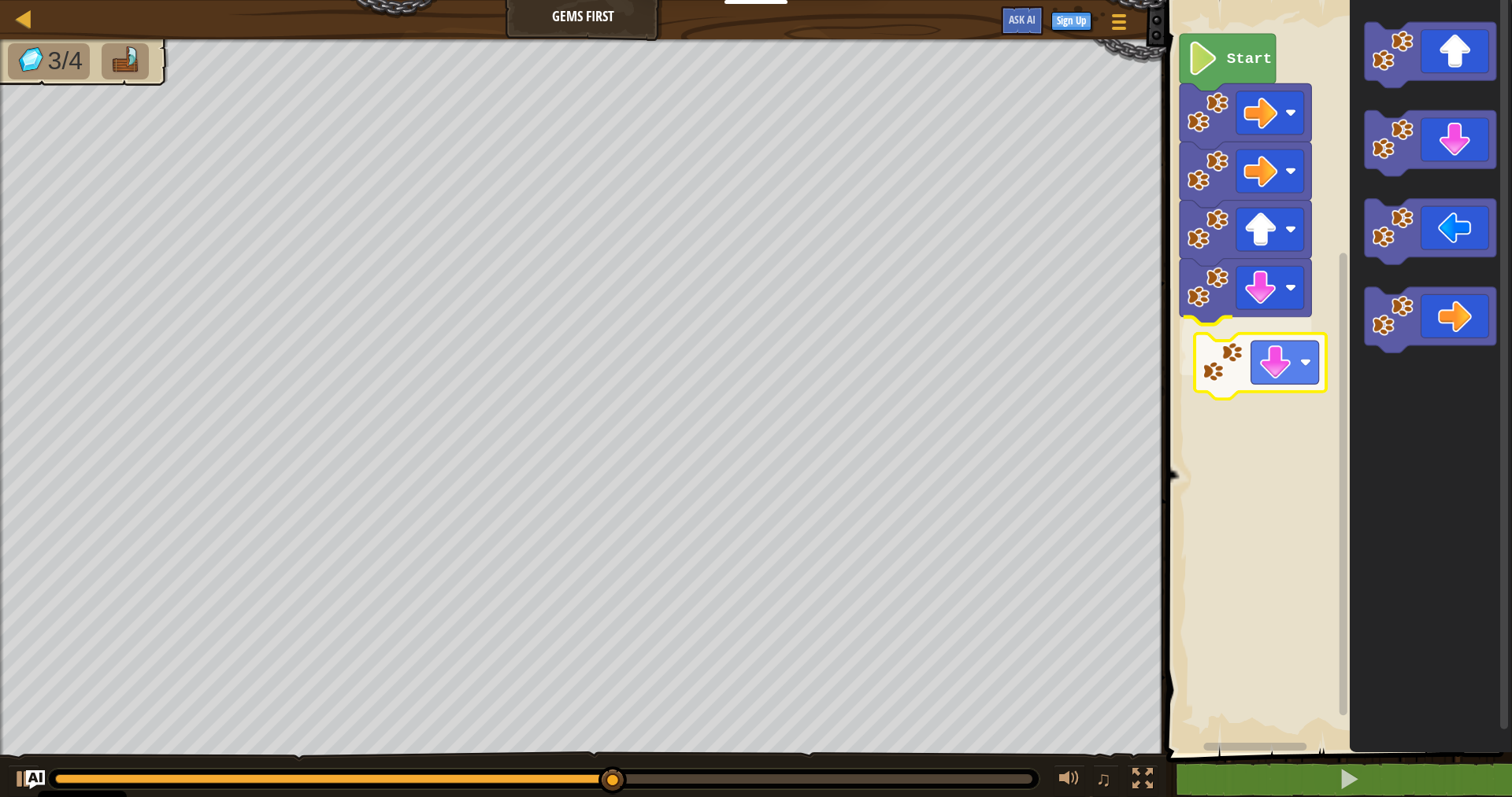
click at [1210, 360] on div "Start" at bounding box center [1336, 373] width 350 height 761
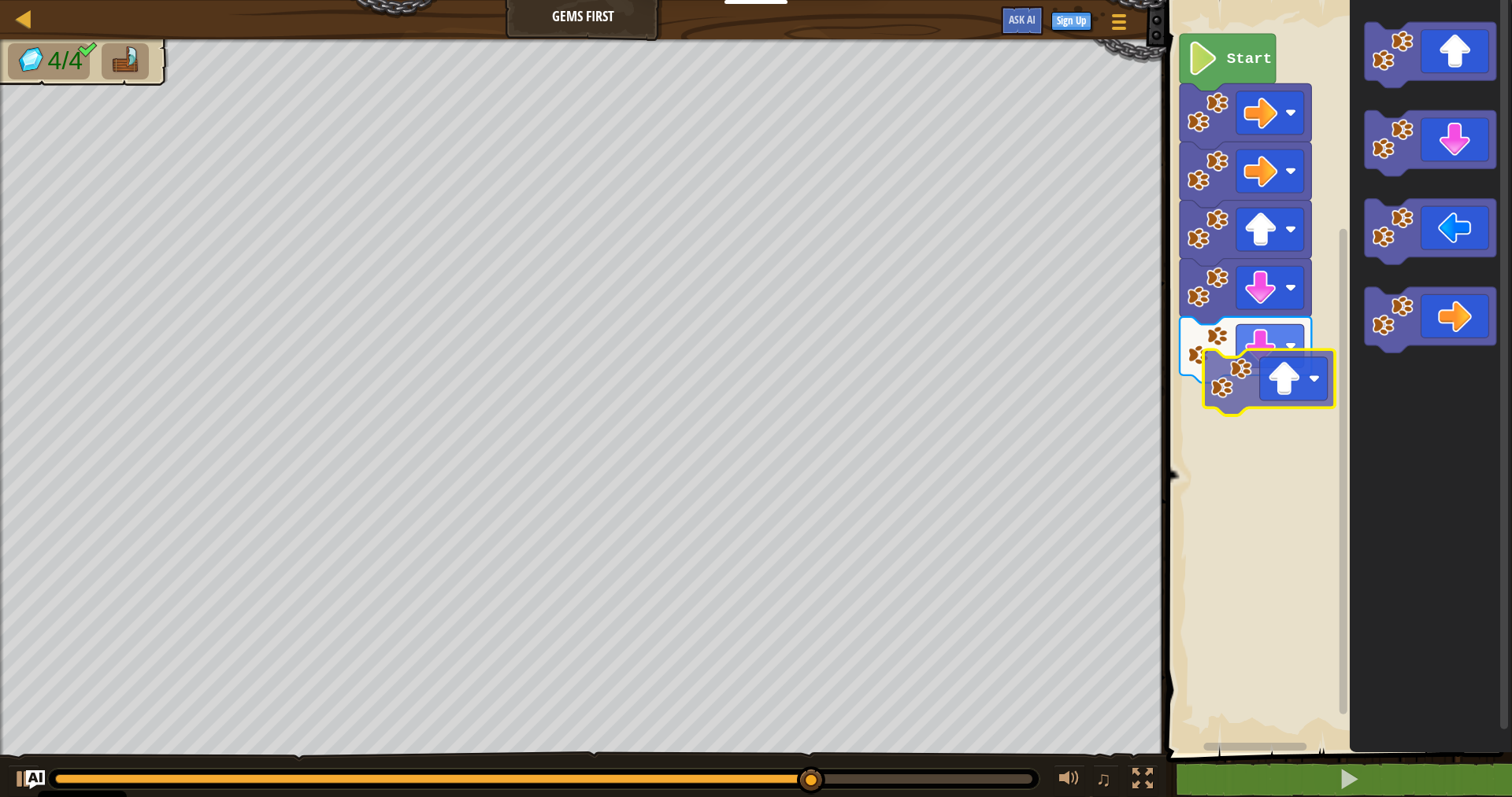
click at [1211, 405] on div "Start" at bounding box center [1336, 373] width 350 height 761
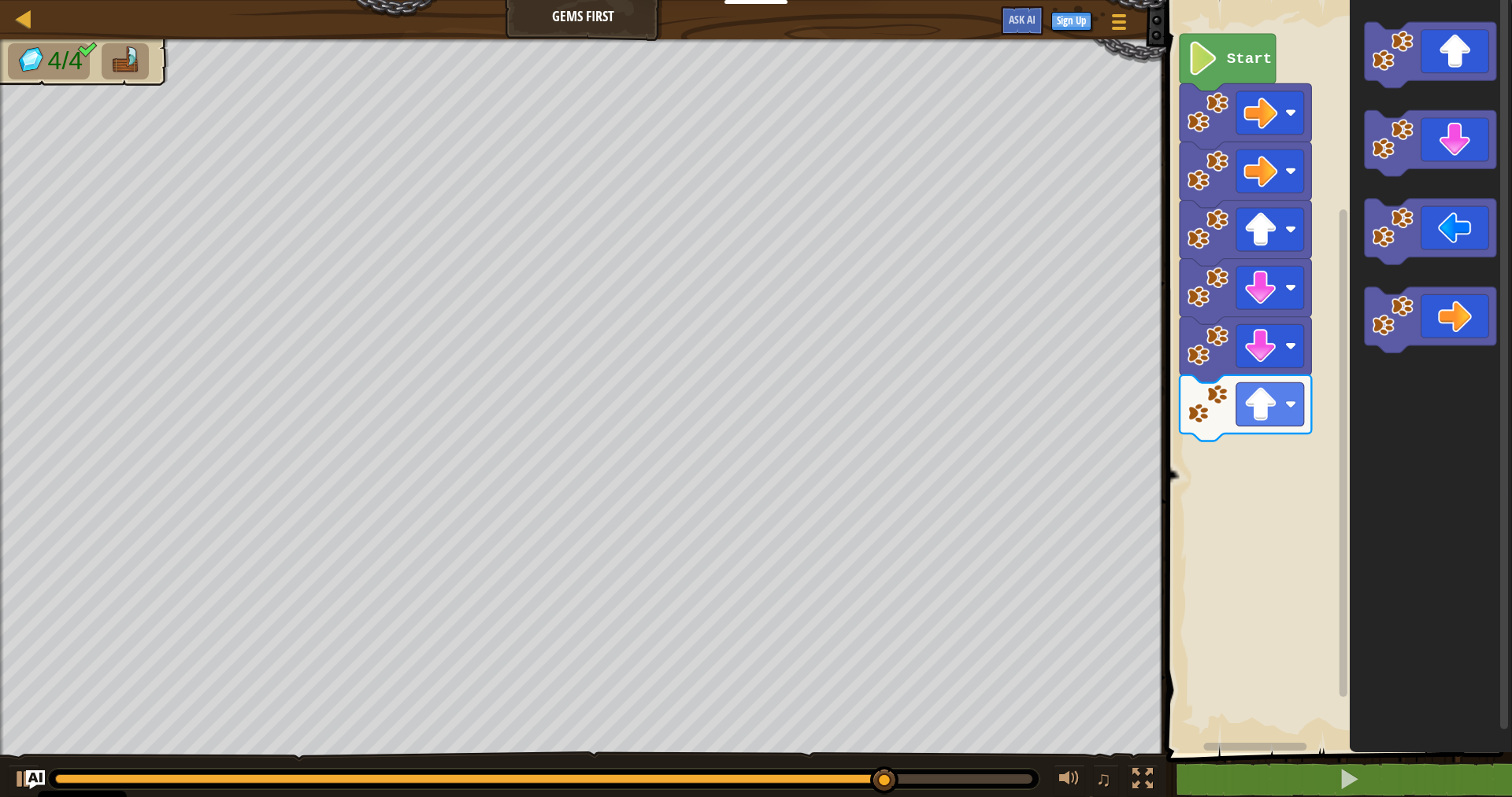
click at [1338, 371] on div "Start" at bounding box center [1336, 373] width 350 height 761
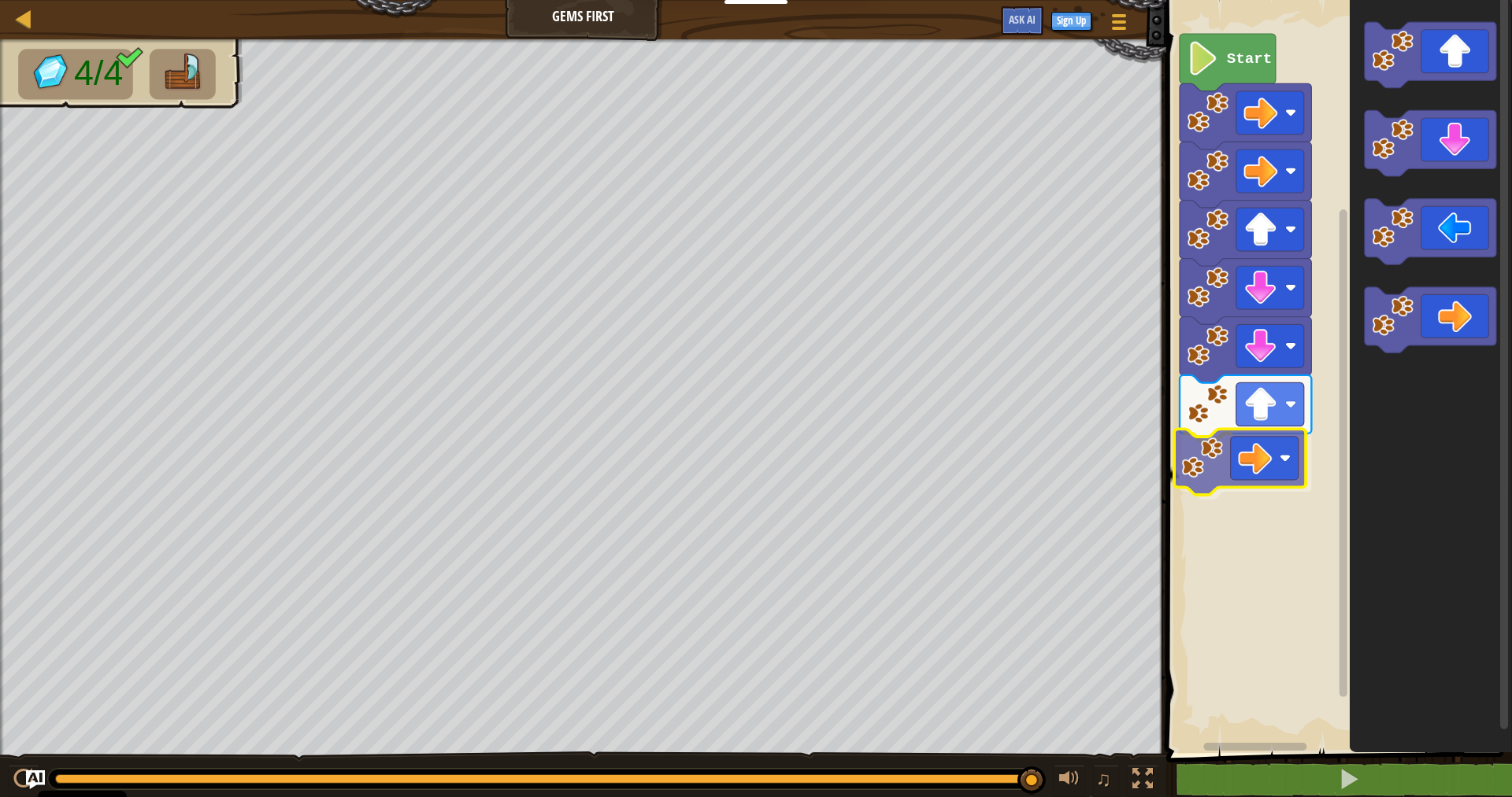
click at [1208, 464] on div "Start" at bounding box center [1336, 373] width 350 height 761
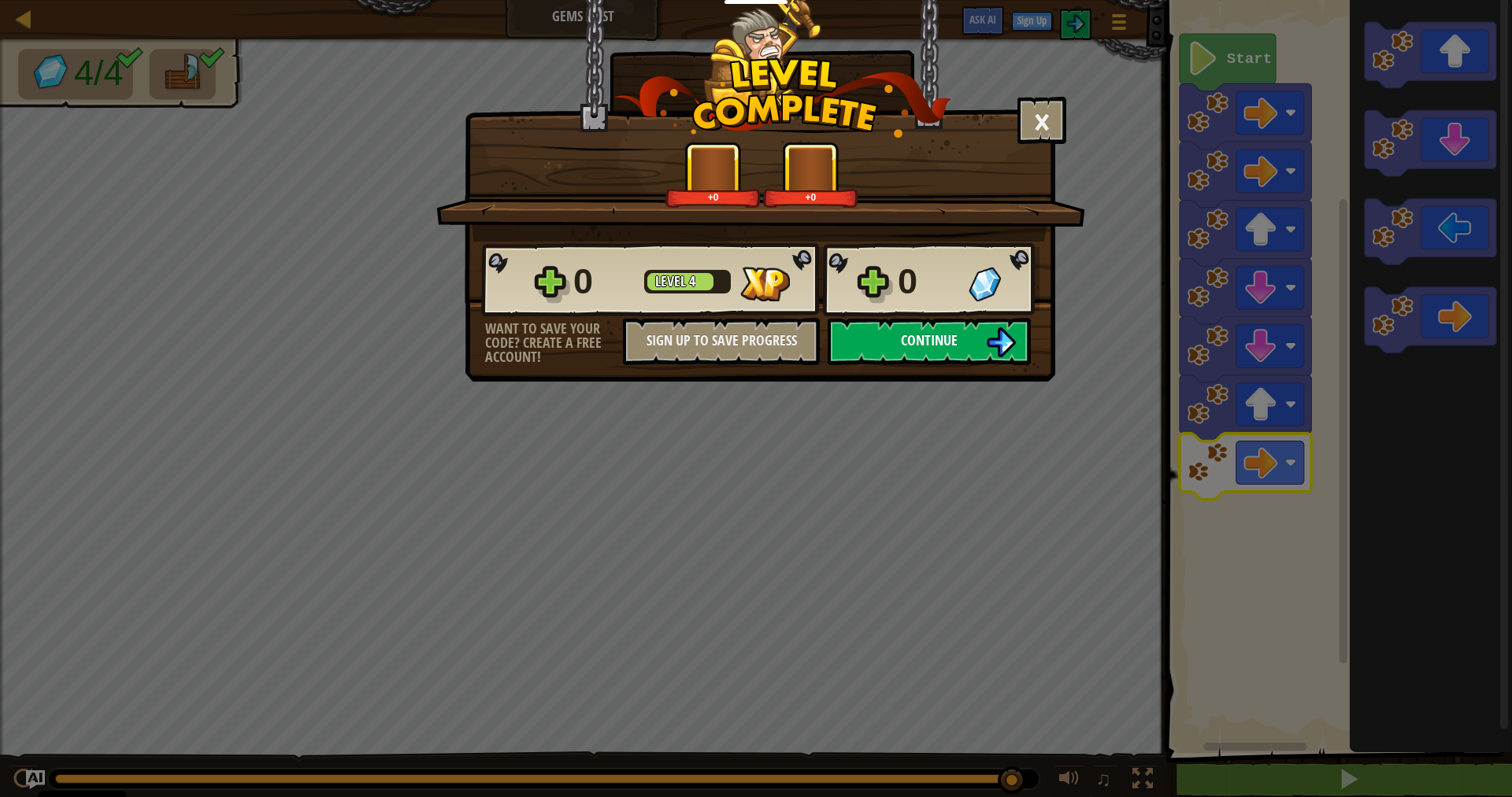
click at [1000, 335] on img at bounding box center [1001, 342] width 30 height 30
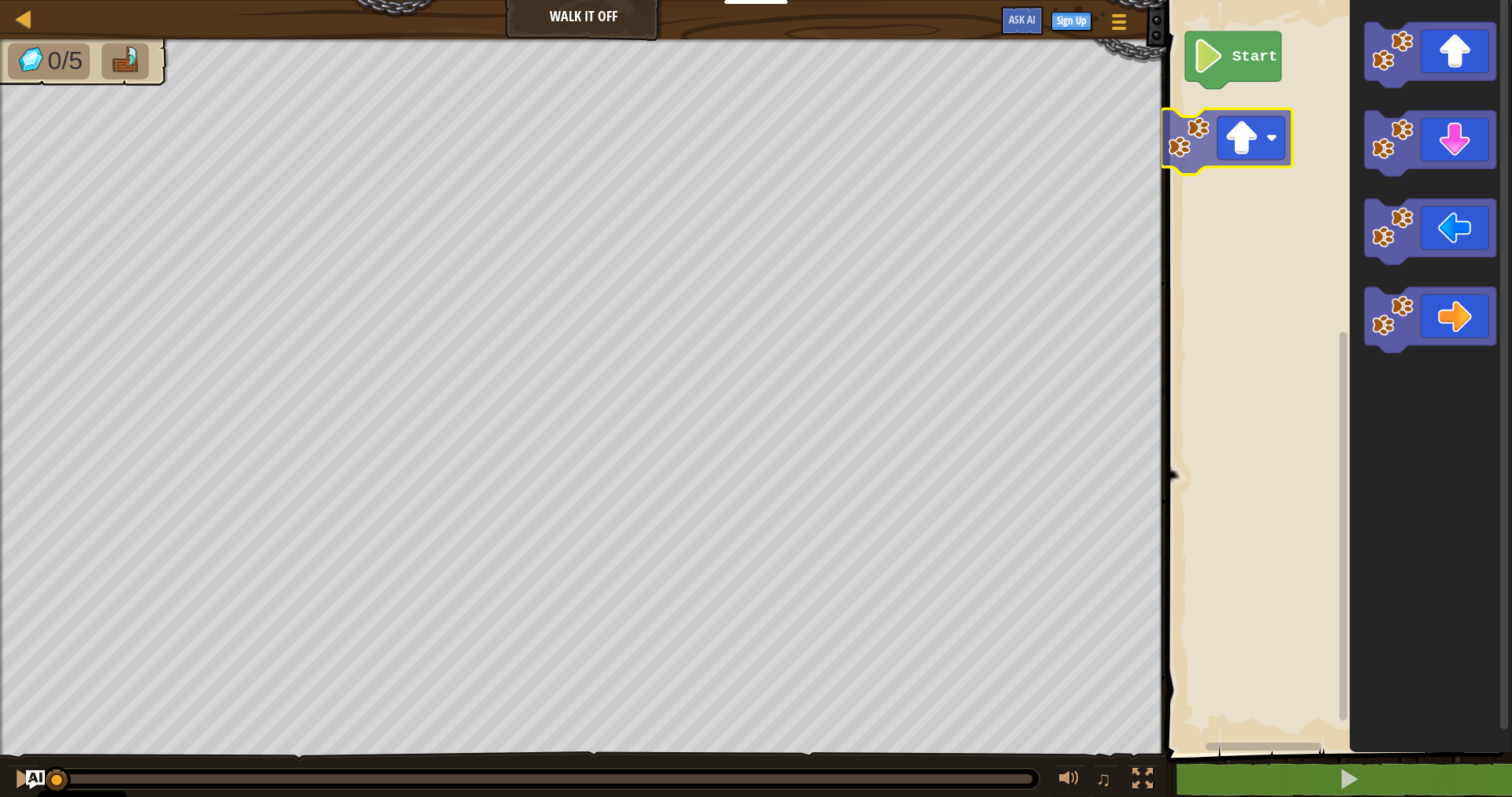
click at [1184, 152] on div "Start" at bounding box center [1336, 373] width 350 height 761
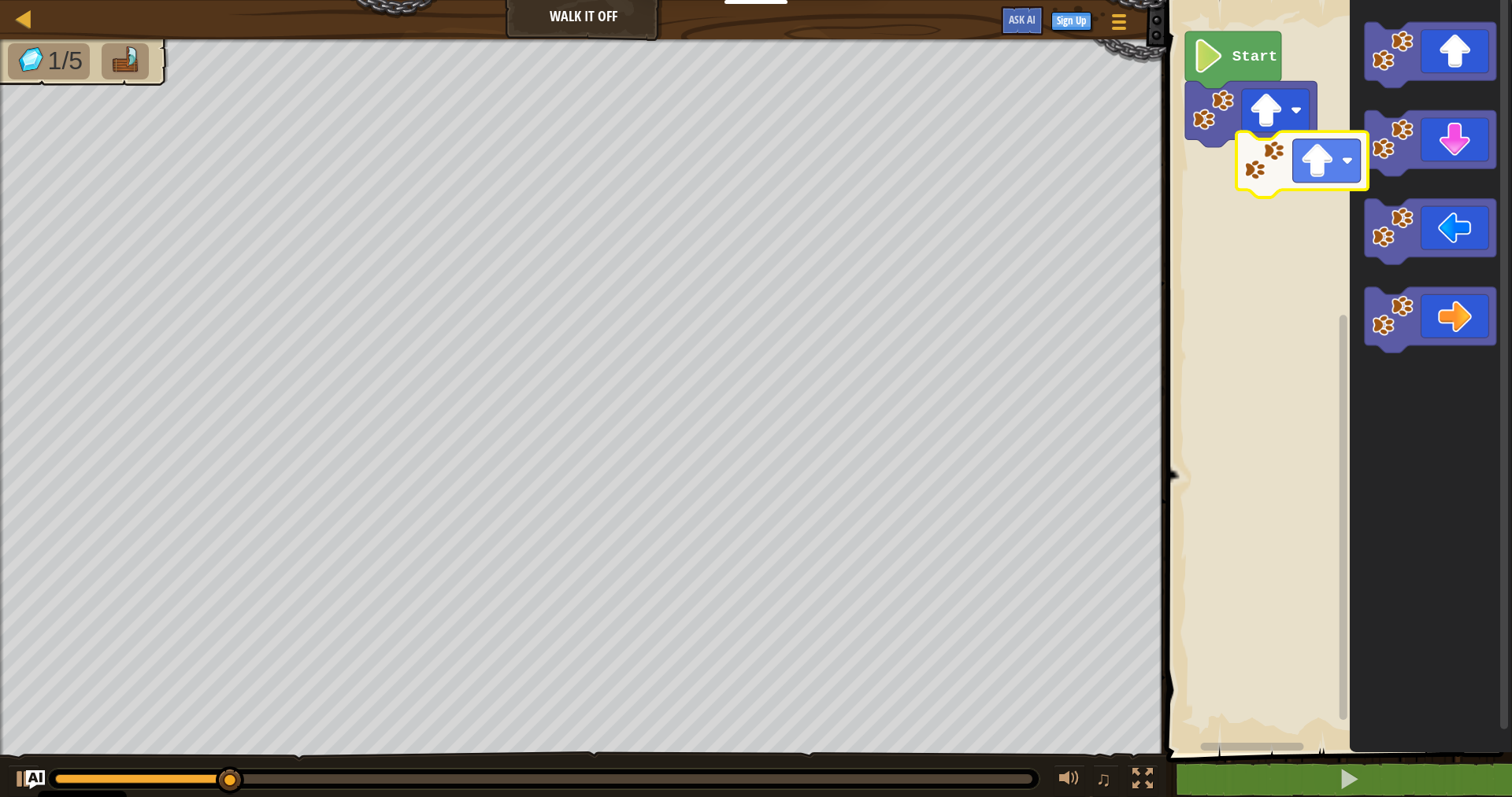
click at [1209, 199] on div "Start" at bounding box center [1336, 373] width 350 height 761
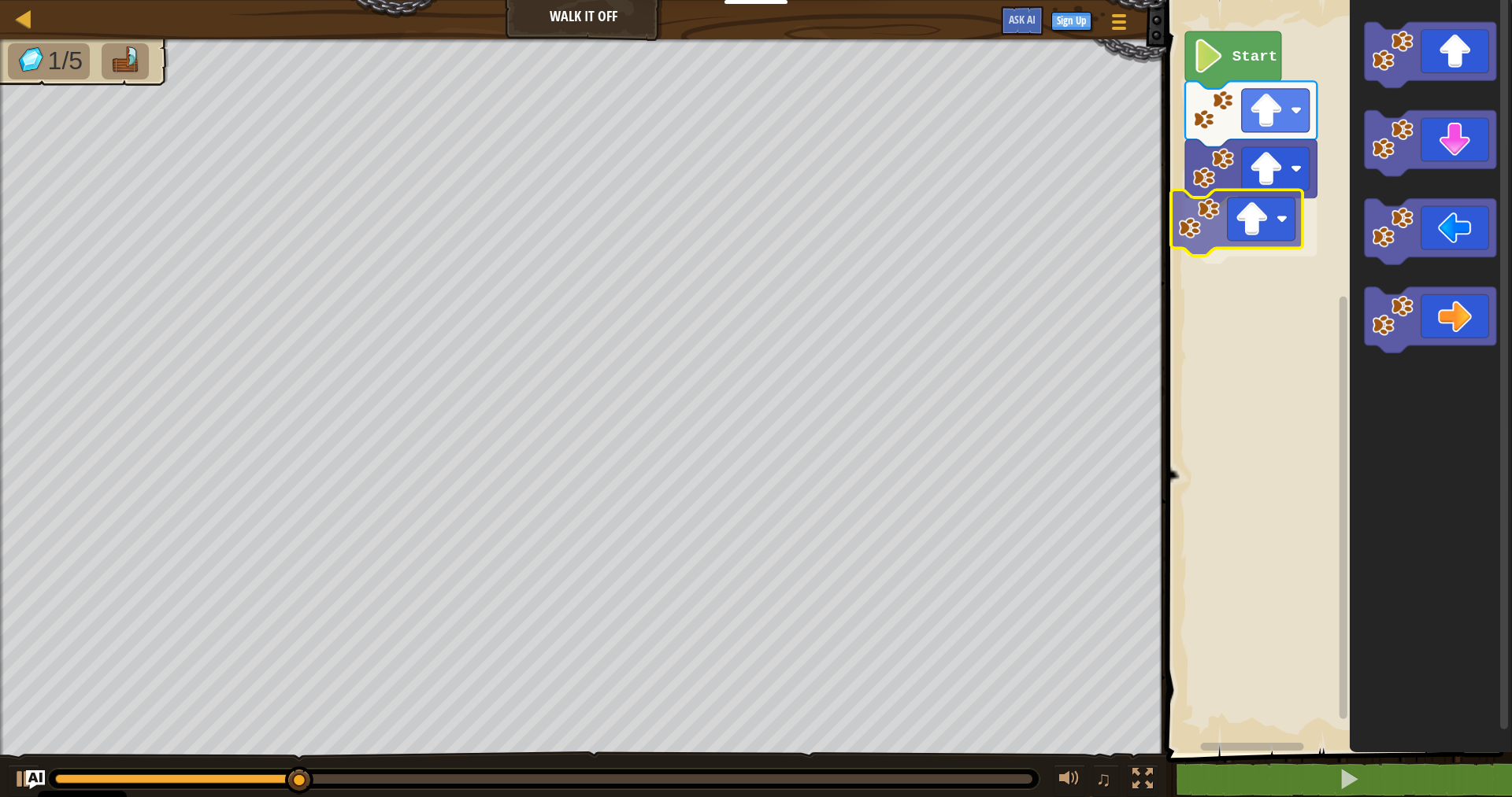
click at [1186, 231] on div "Start" at bounding box center [1336, 373] width 350 height 761
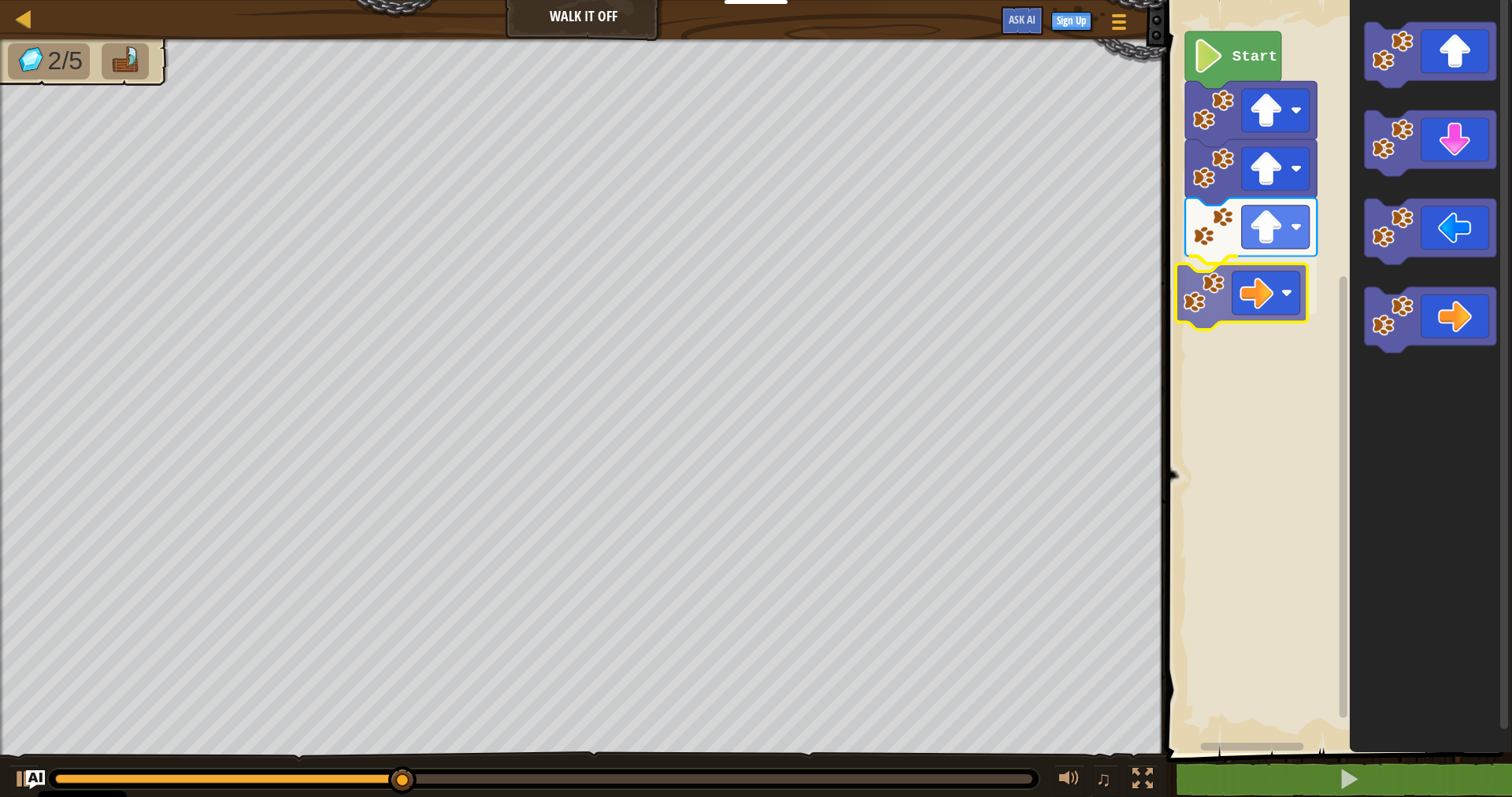
click at [1203, 289] on div "Start" at bounding box center [1336, 373] width 350 height 761
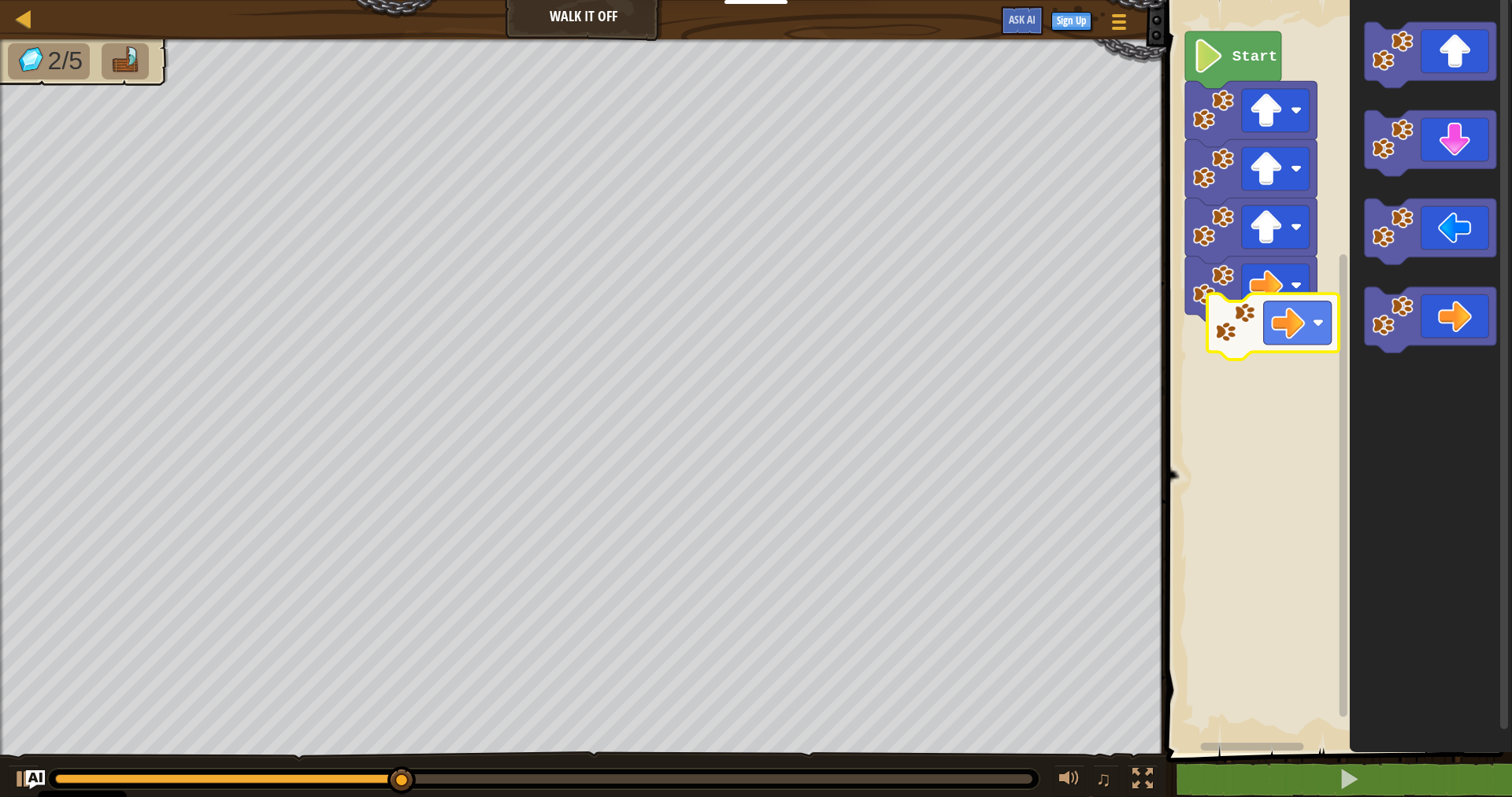
click at [1231, 342] on div "Start" at bounding box center [1336, 373] width 350 height 761
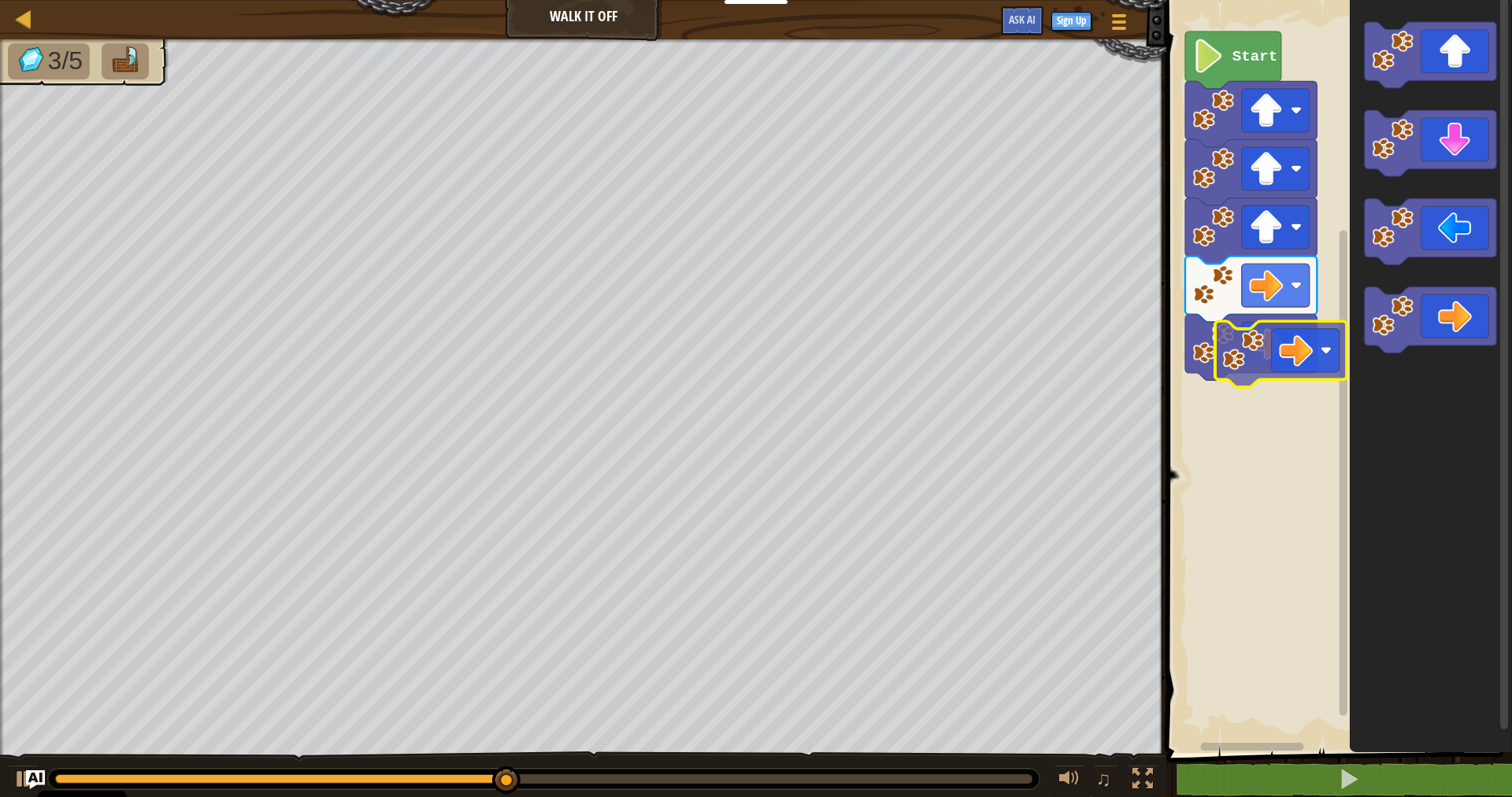
click at [1230, 375] on div "Start" at bounding box center [1336, 373] width 350 height 761
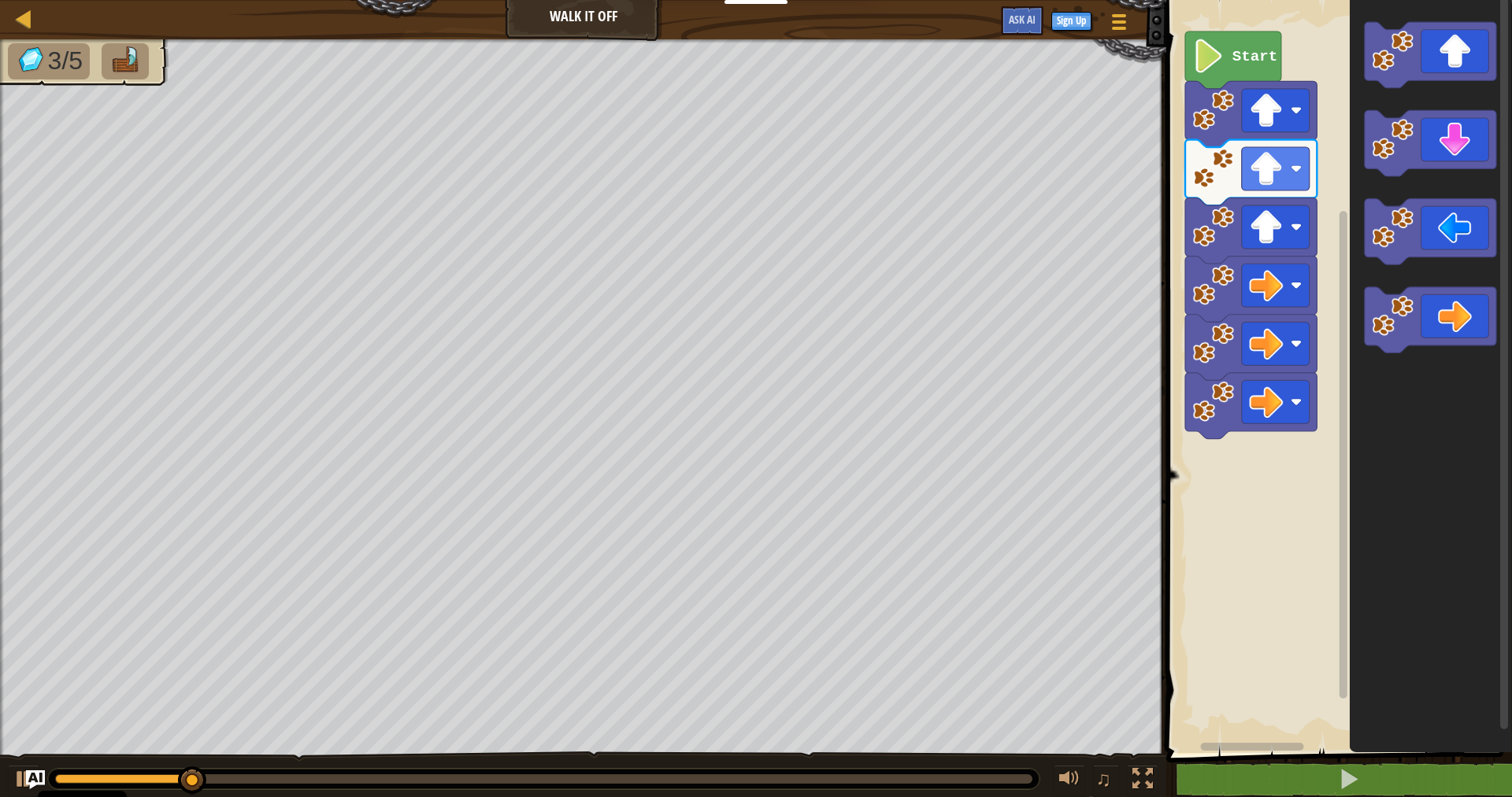
click at [1261, 486] on div "Start" at bounding box center [1336, 373] width 350 height 761
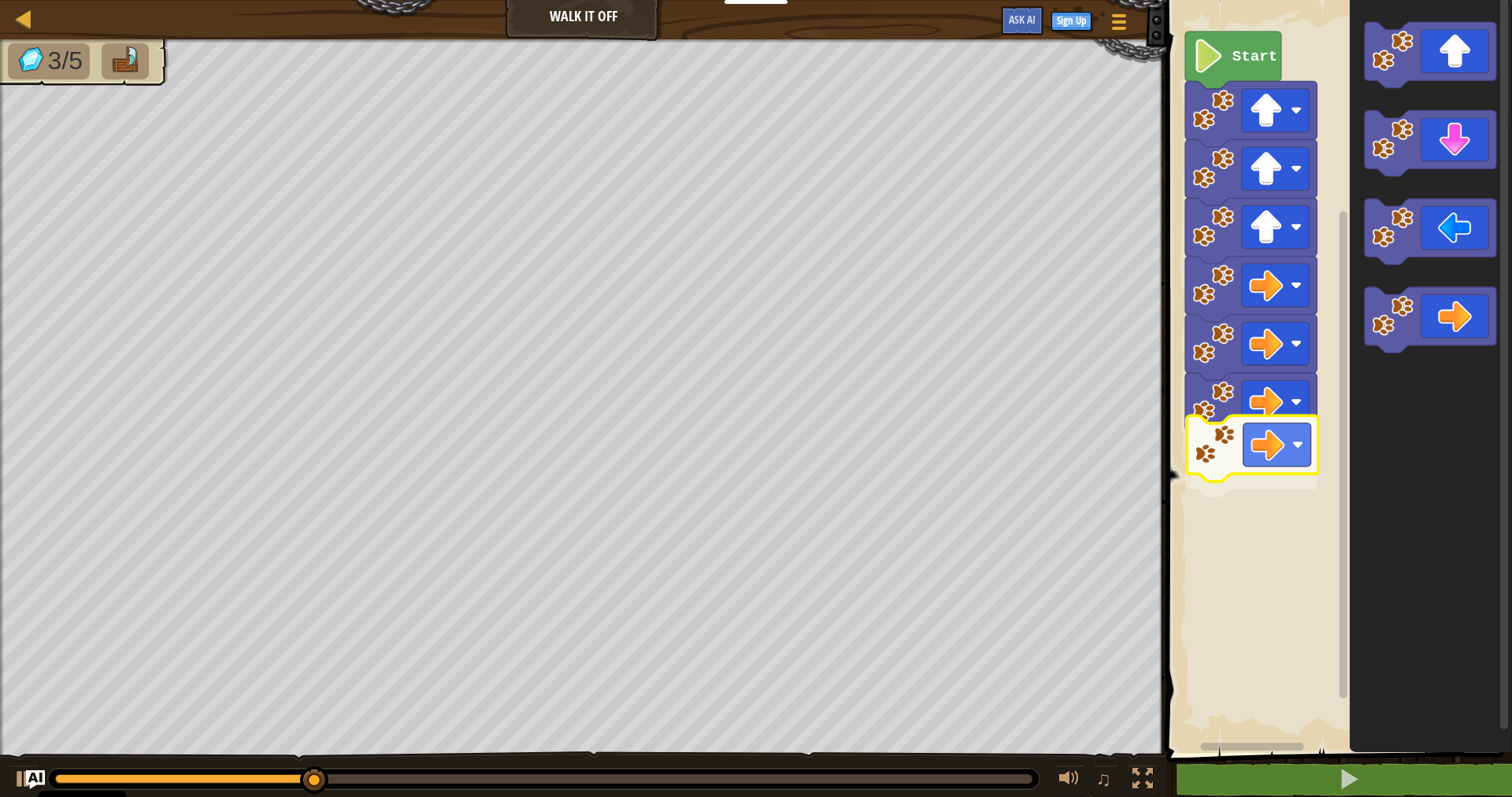
click at [1192, 453] on div "Start" at bounding box center [1336, 373] width 350 height 761
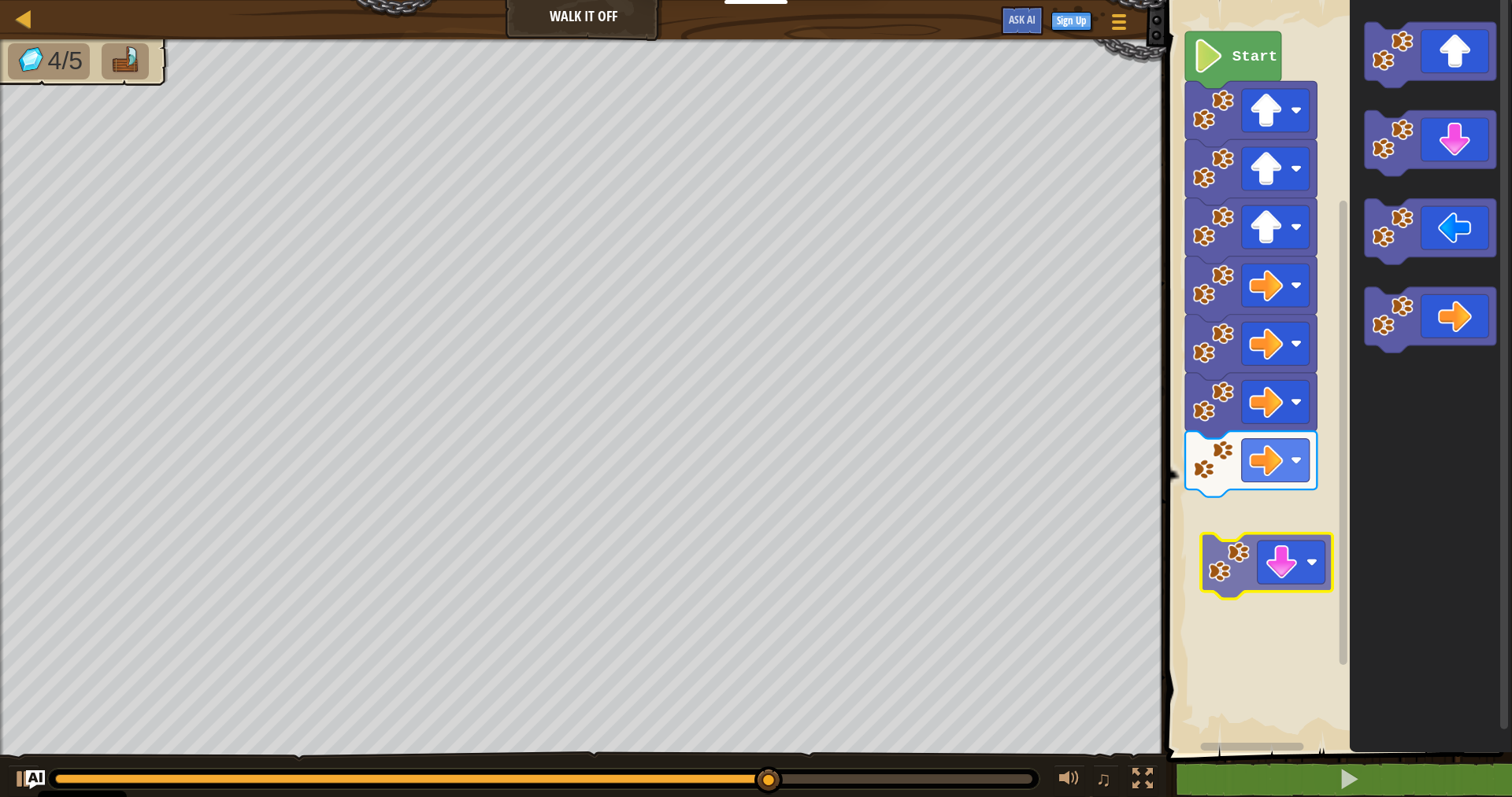
click at [1233, 540] on div "Start" at bounding box center [1336, 373] width 350 height 761
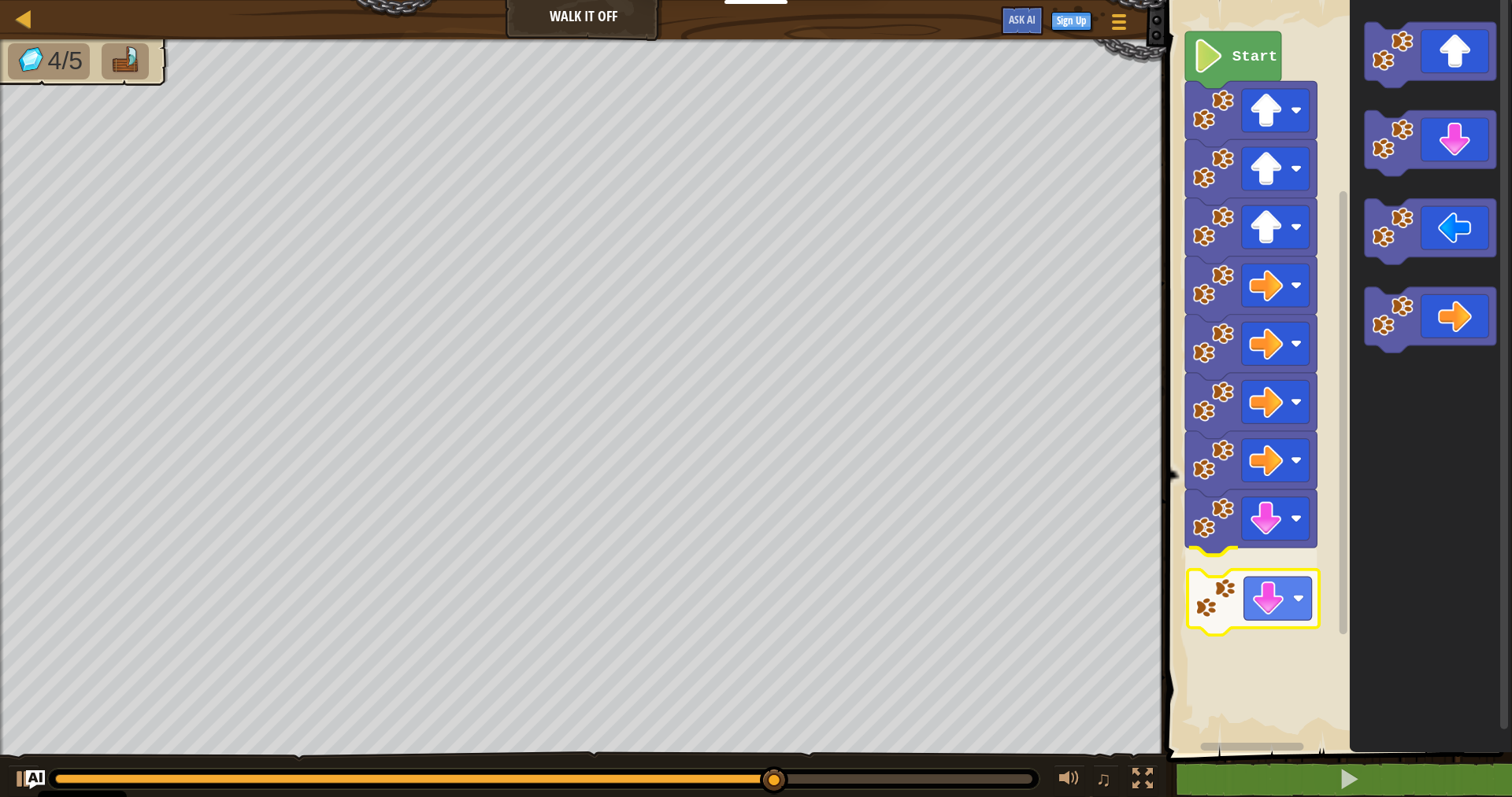
click at [1229, 616] on div "Start" at bounding box center [1336, 373] width 350 height 761
click at [1263, 589] on div "Start" at bounding box center [1336, 373] width 350 height 761
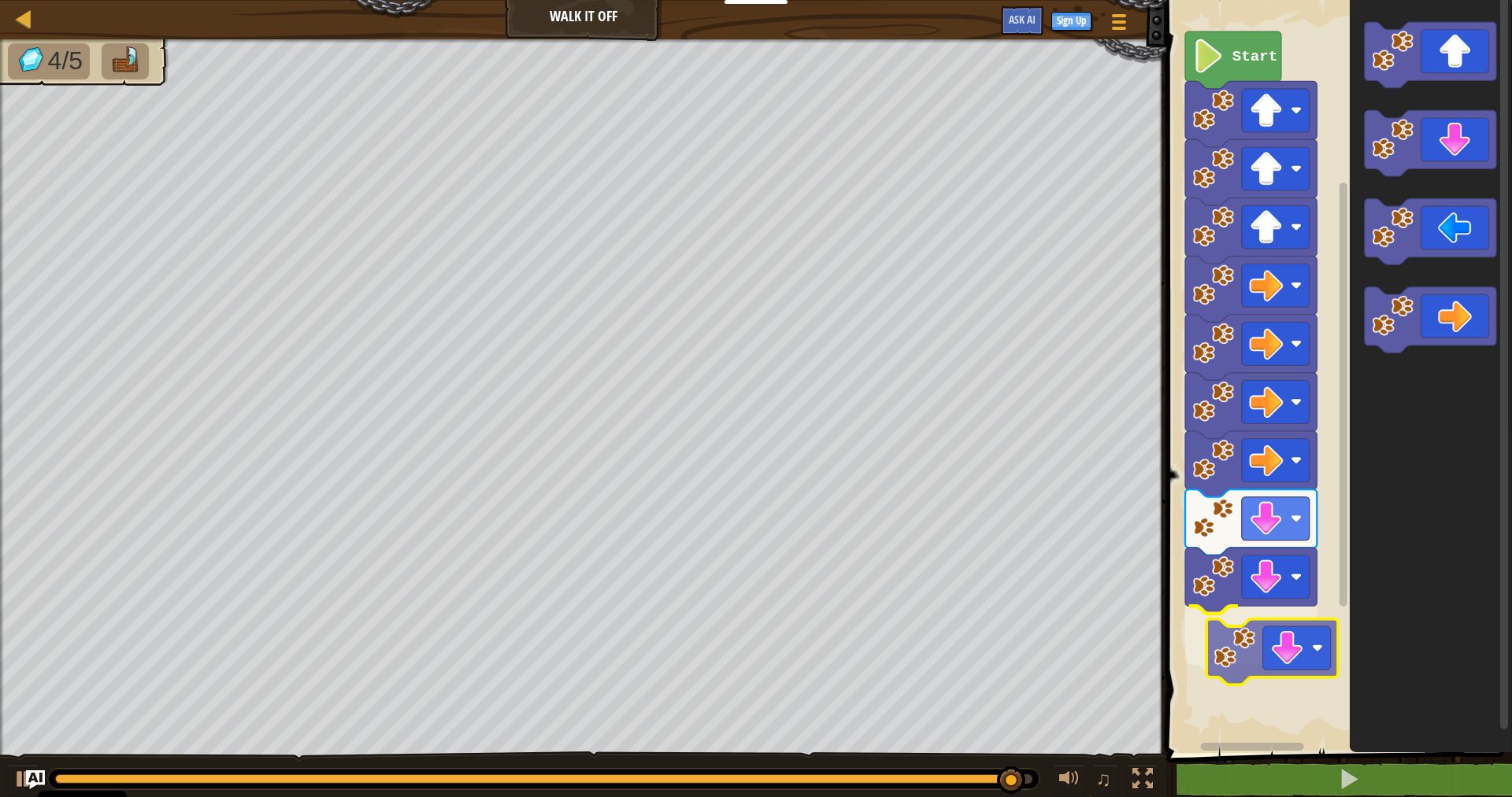
click at [1277, 659] on div "Start" at bounding box center [1336, 373] width 350 height 761
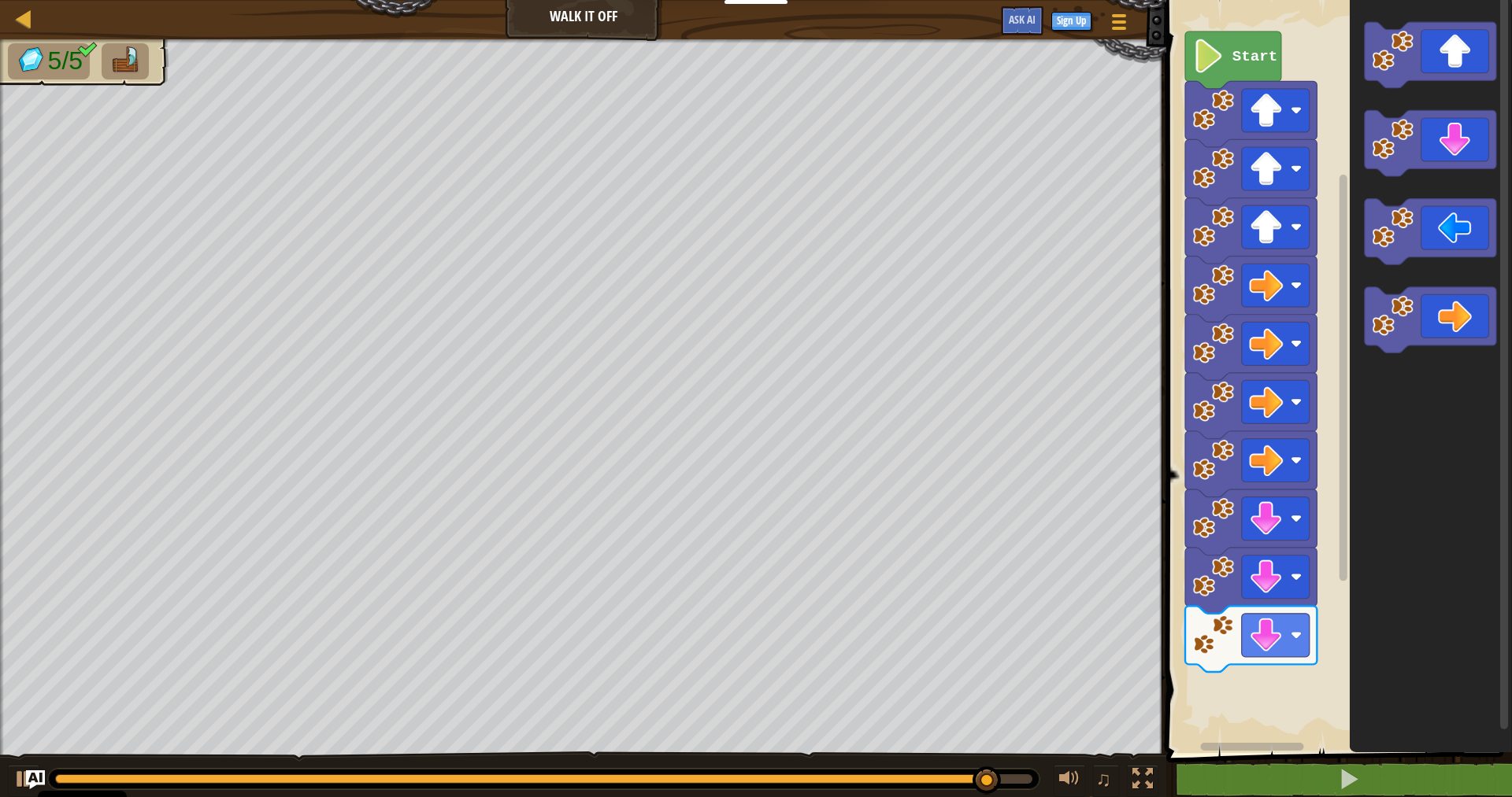
click at [1221, 687] on div "Start" at bounding box center [1336, 373] width 350 height 761
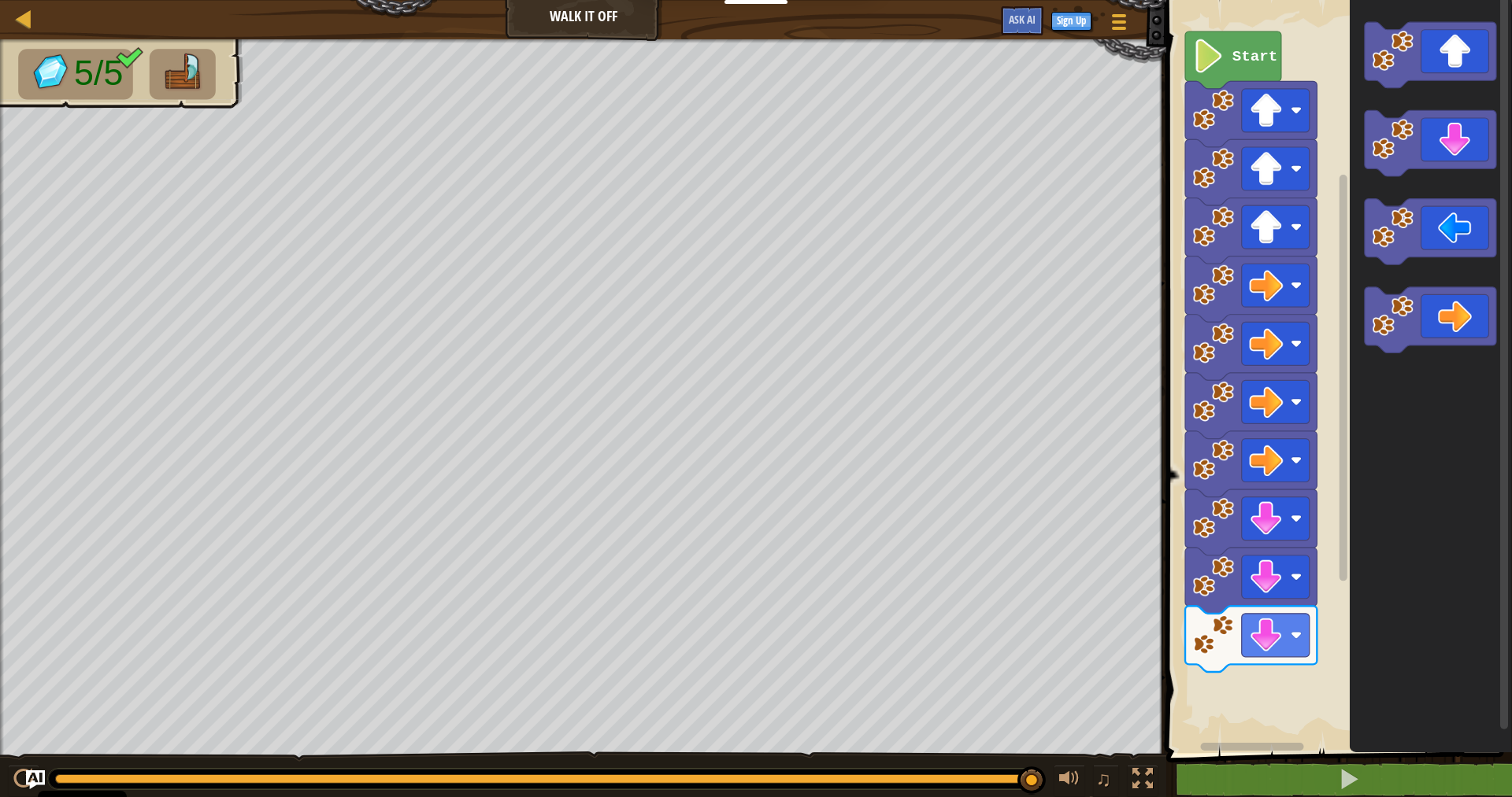
click at [1418, 375] on icon "Blockly Workspace" at bounding box center [1430, 373] width 162 height 761
click at [1235, 688] on rect "Blockly Workspace" at bounding box center [1336, 373] width 350 height 761
click at [1479, 220] on icon "Blockly Workspace" at bounding box center [1430, 232] width 132 height 66
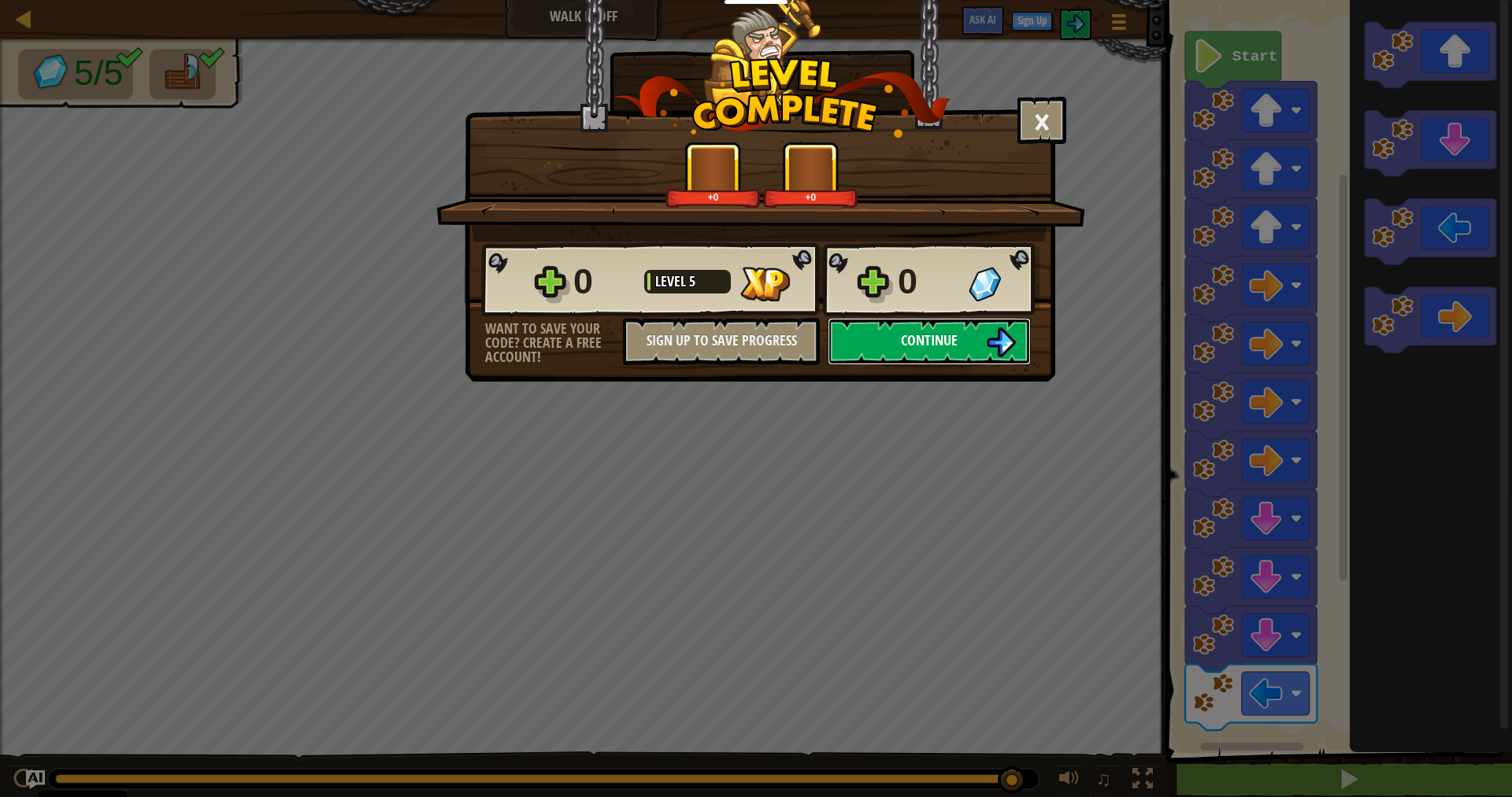
click at [930, 332] on span "Continue" at bounding box center [929, 340] width 57 height 20
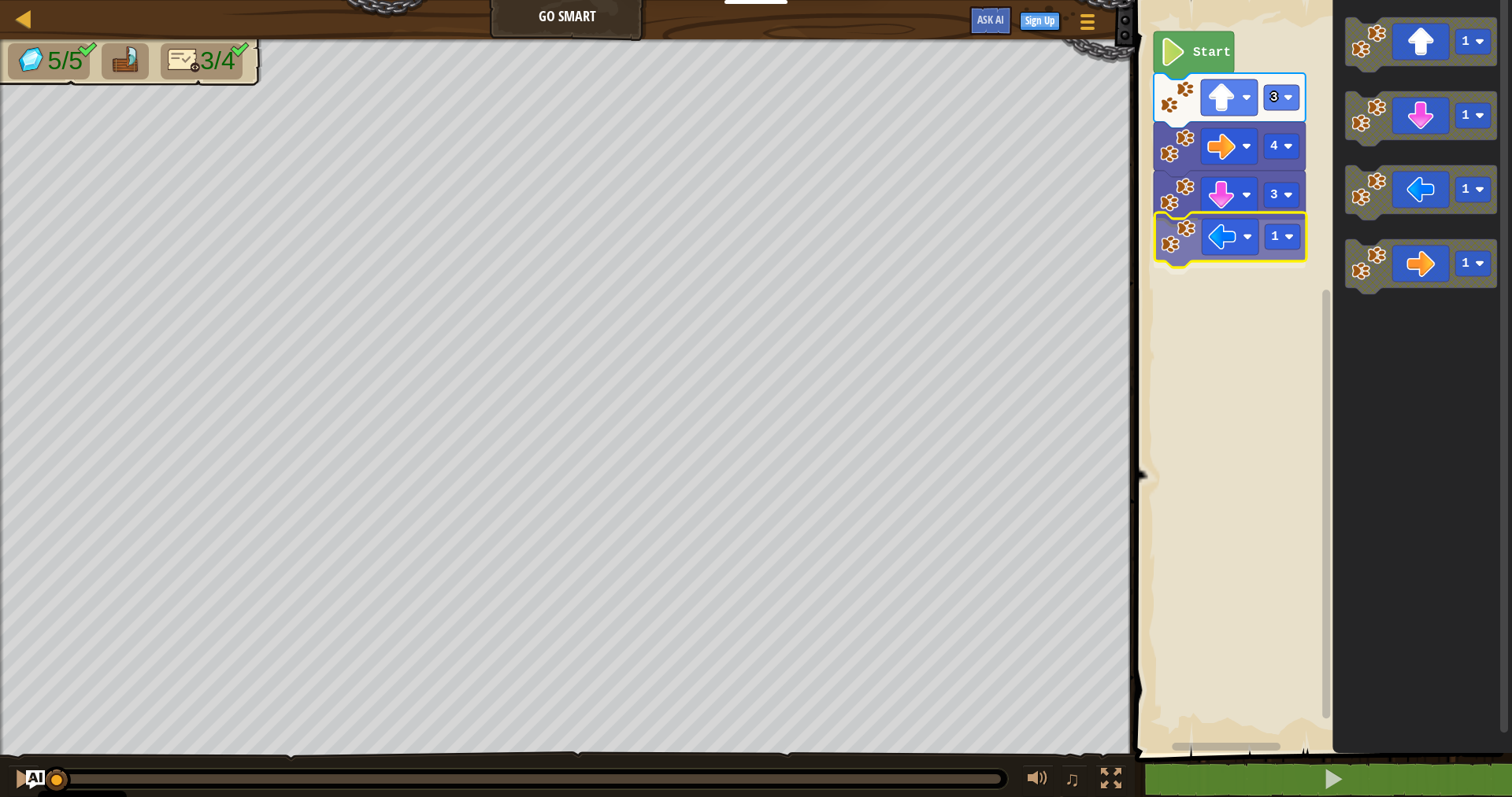
click at [1208, 235] on div "3 1 4 3 Start 1 1 1 1 1" at bounding box center [1320, 373] width 382 height 761
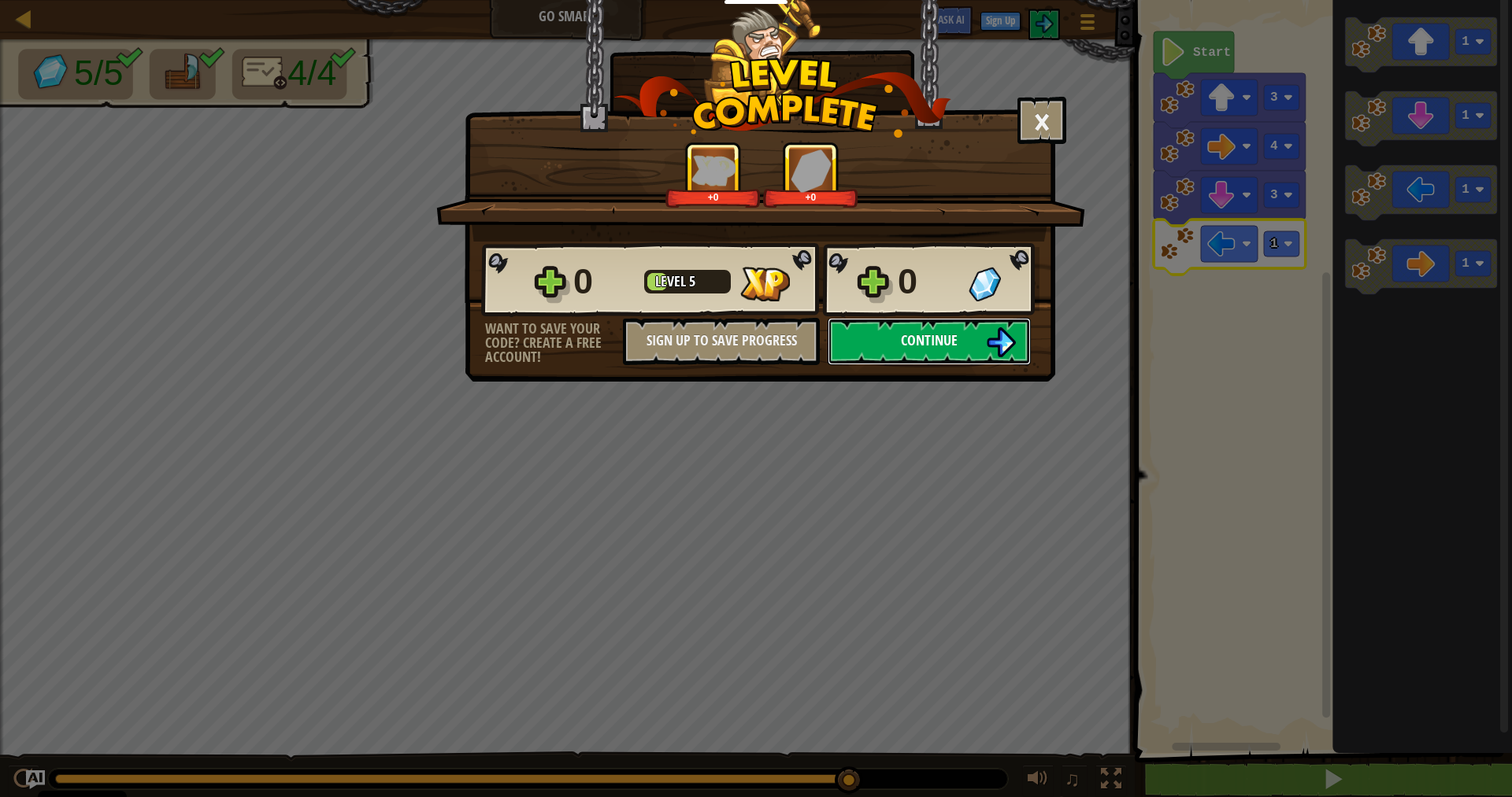
click at [961, 346] on button "Continue" at bounding box center [928, 341] width 203 height 47
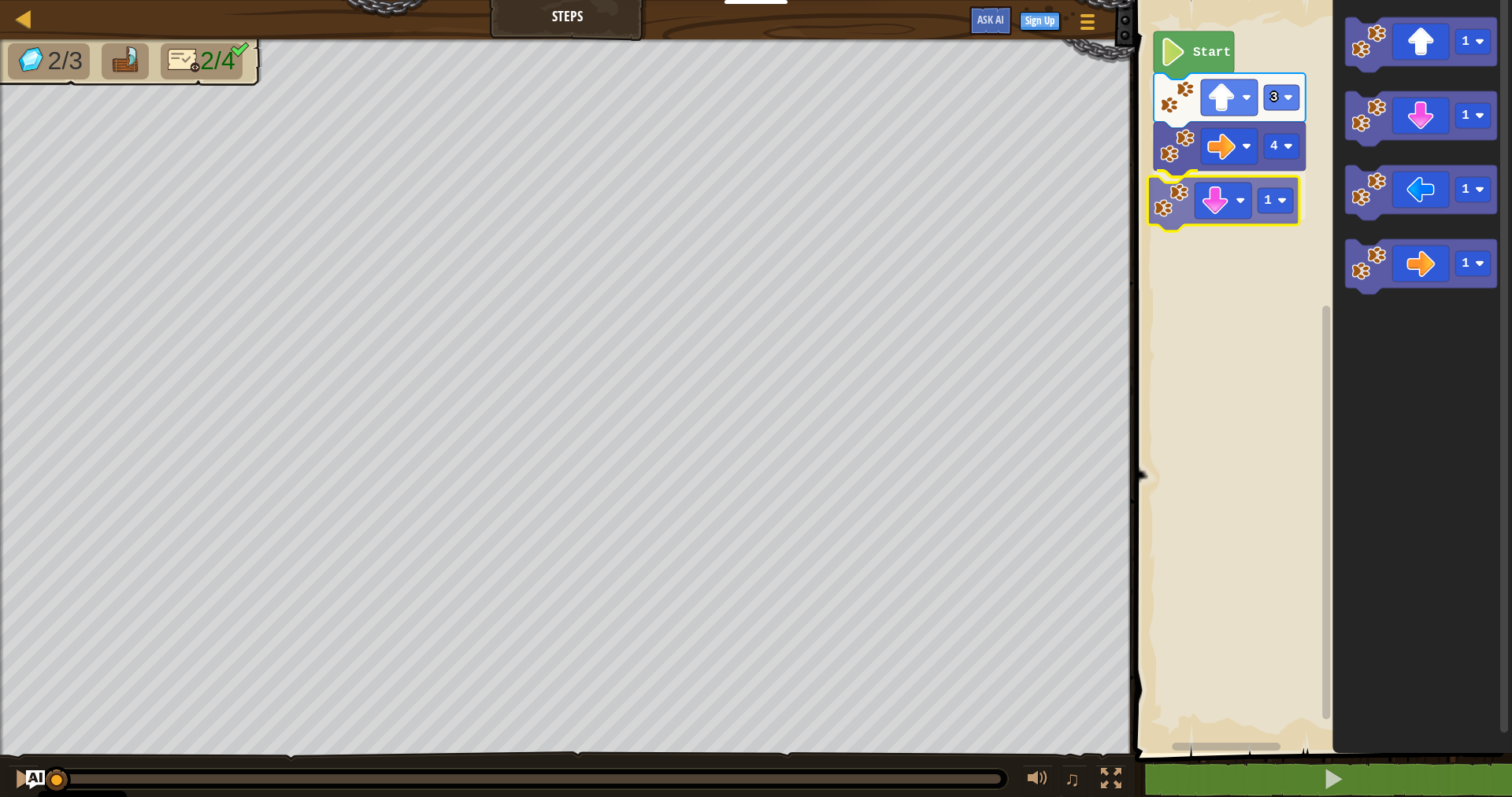
click at [1228, 210] on div "4 1 3 Start 1 1 1 1 1" at bounding box center [1320, 373] width 382 height 761
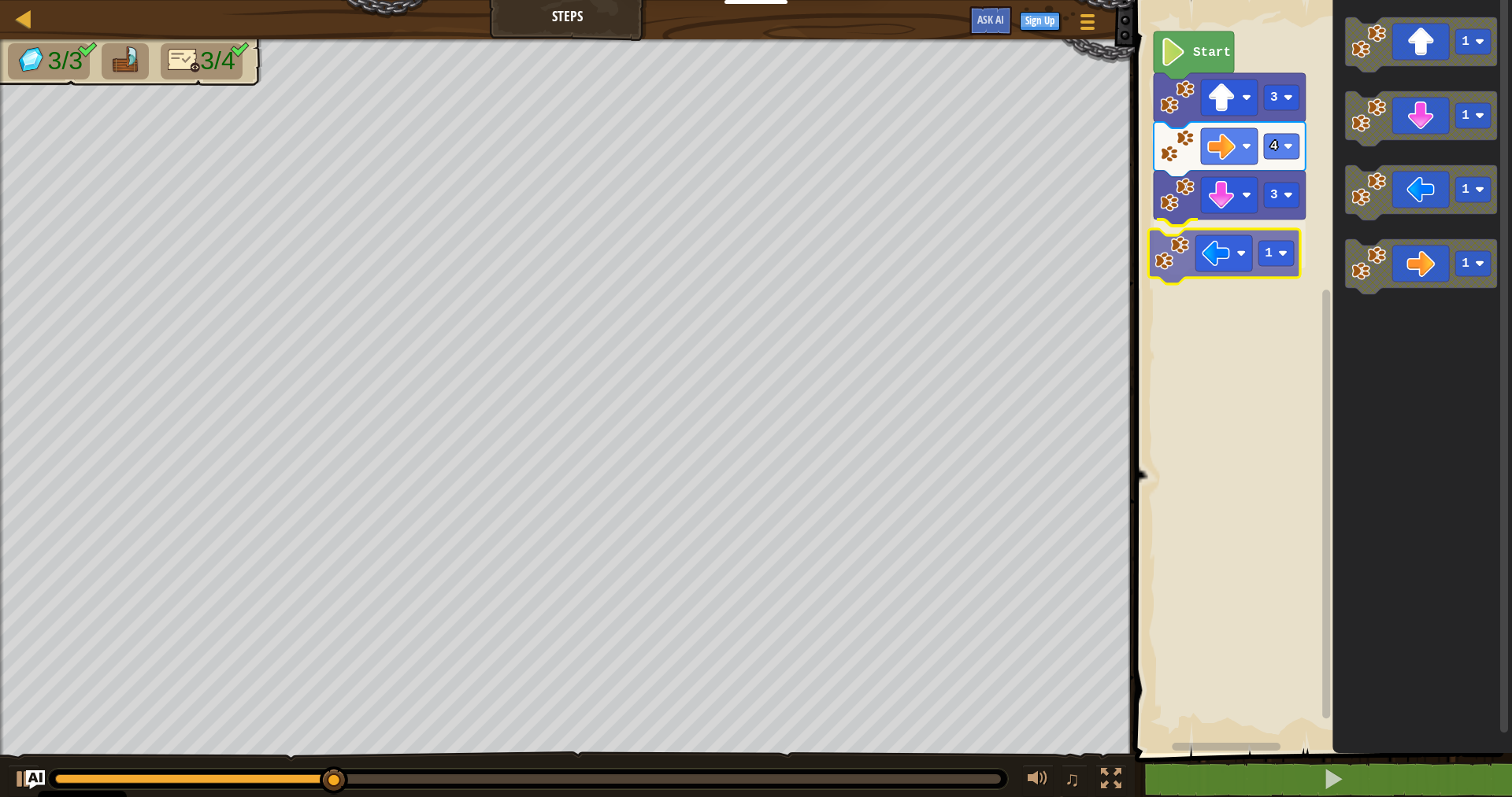
click at [1201, 266] on div "Start 3 4 3 1 1 1 1 1 1" at bounding box center [1320, 373] width 382 height 761
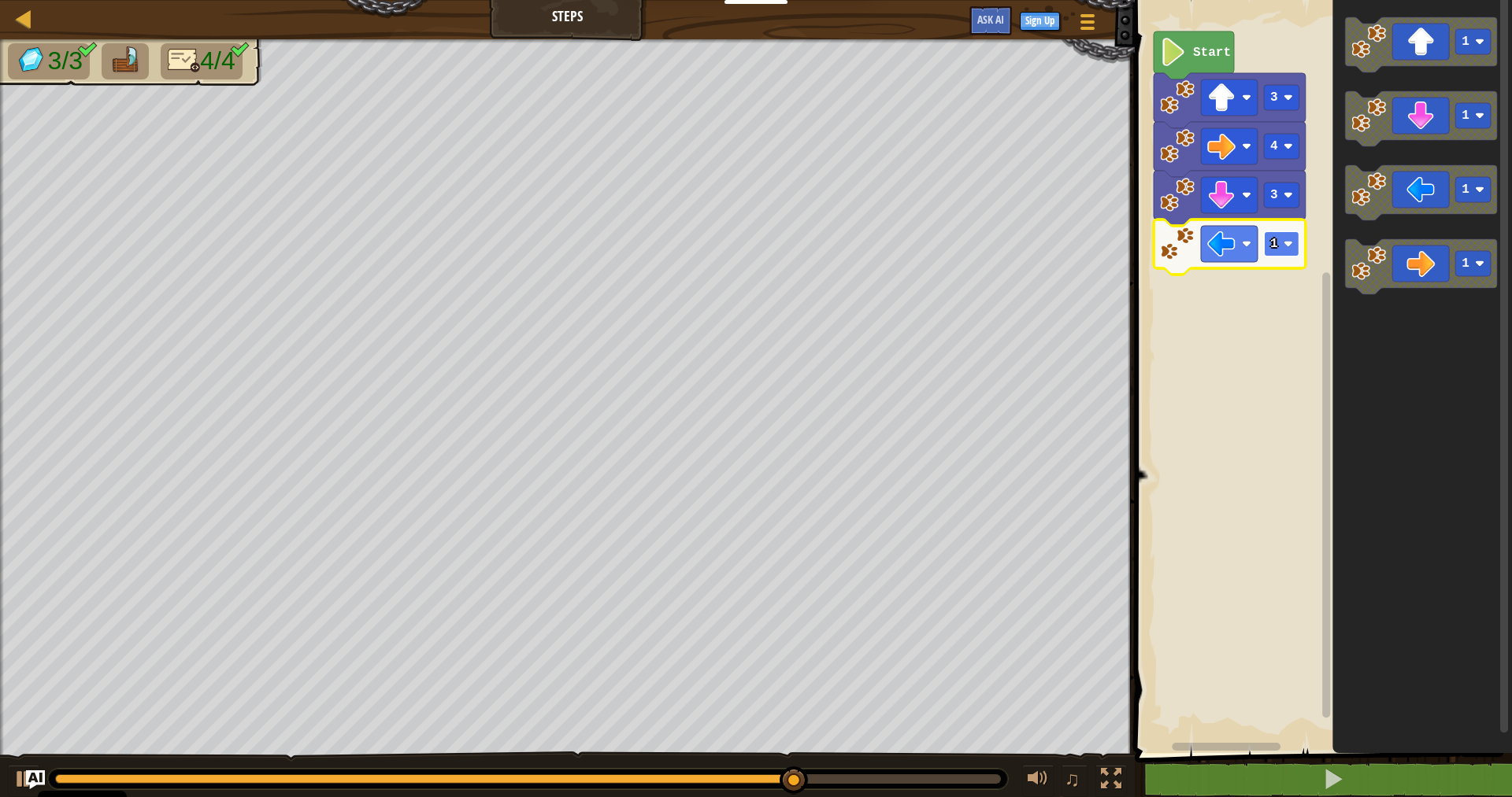
click at [1289, 243] on image "Blockly Workspace" at bounding box center [1288, 244] width 9 height 9
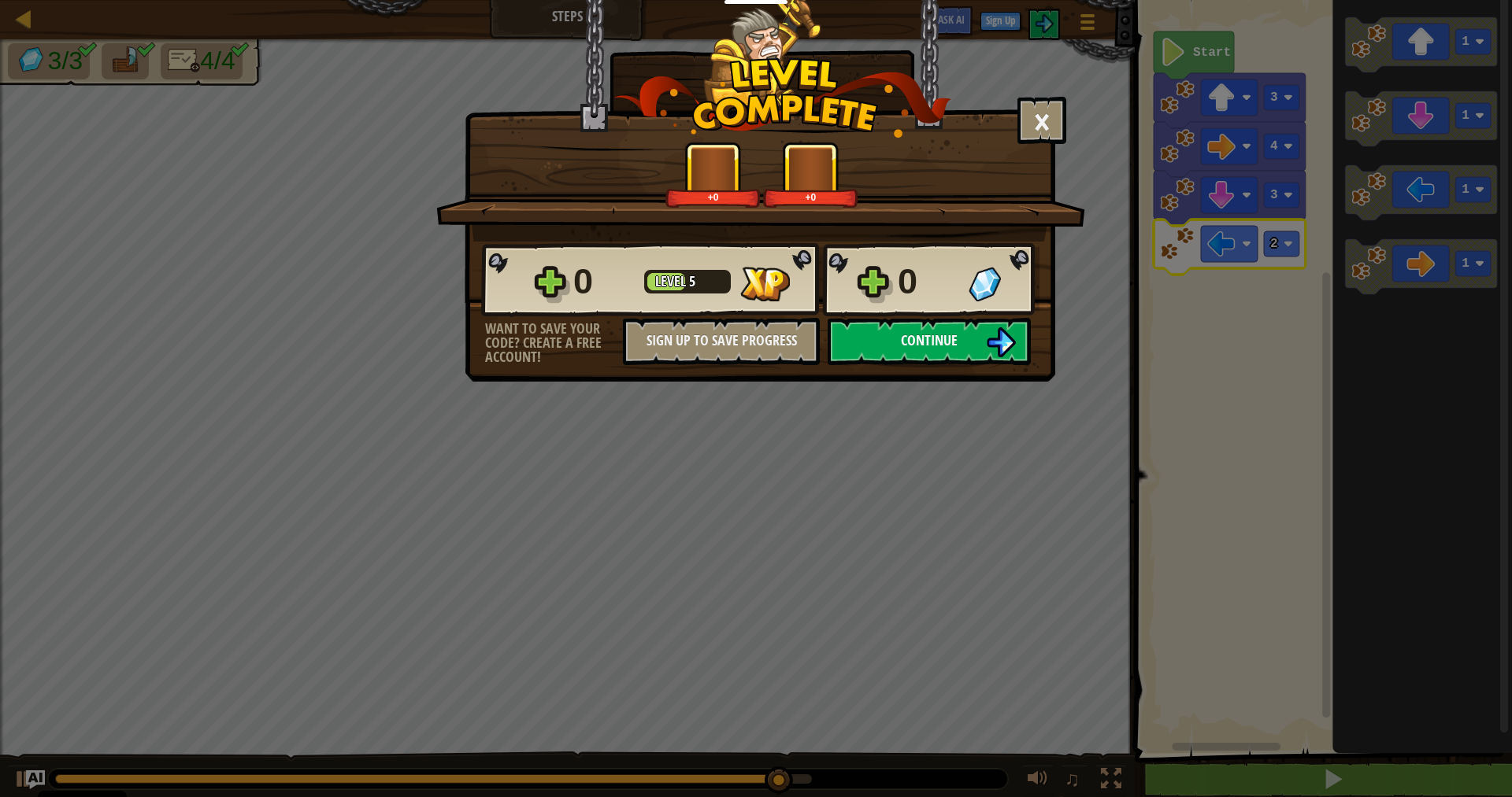
click at [1015, 342] on img at bounding box center [1001, 342] width 30 height 30
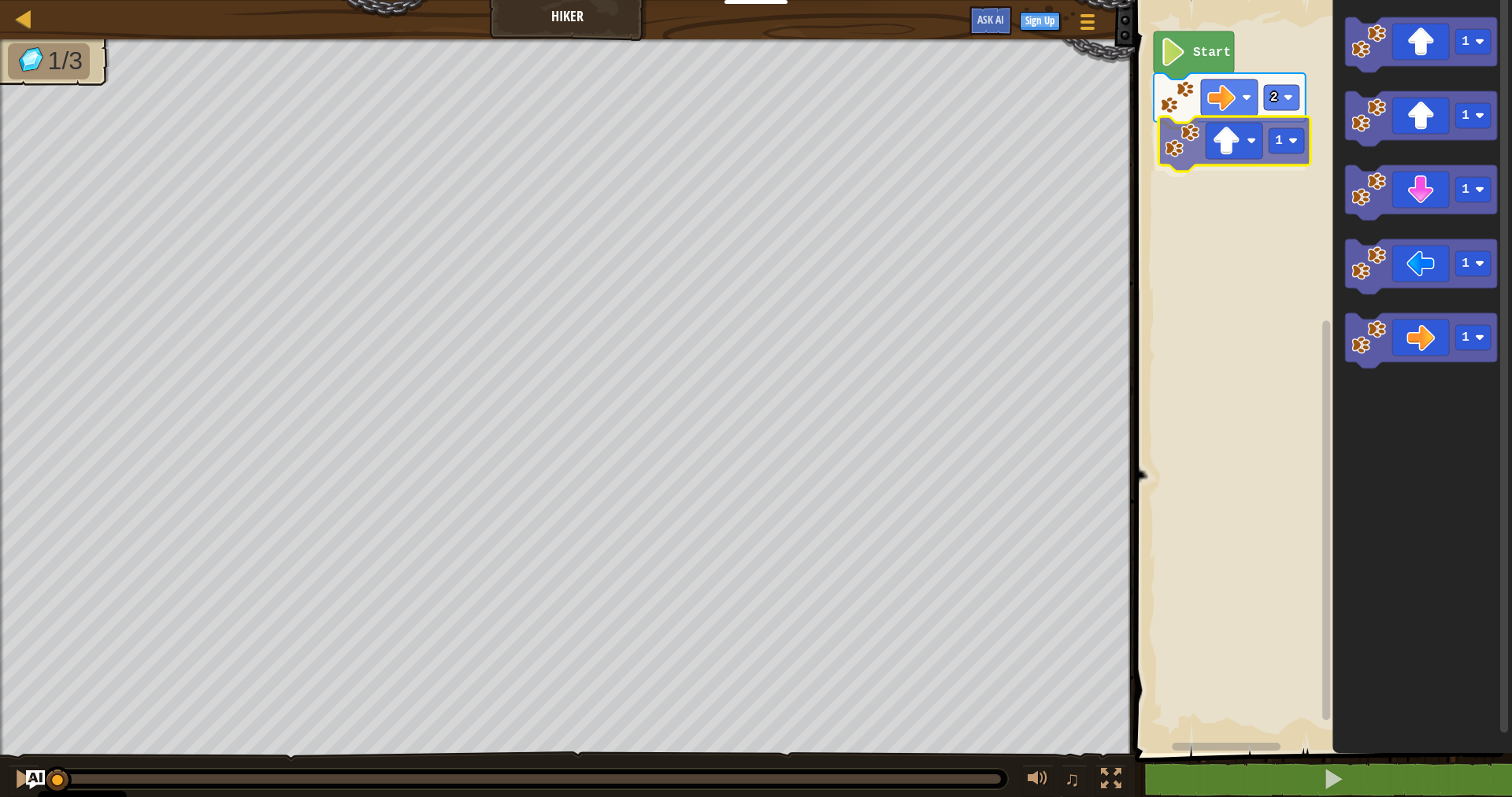
click at [1241, 156] on div "2 1 Start 1 1 1 1 1 1" at bounding box center [1320, 373] width 382 height 761
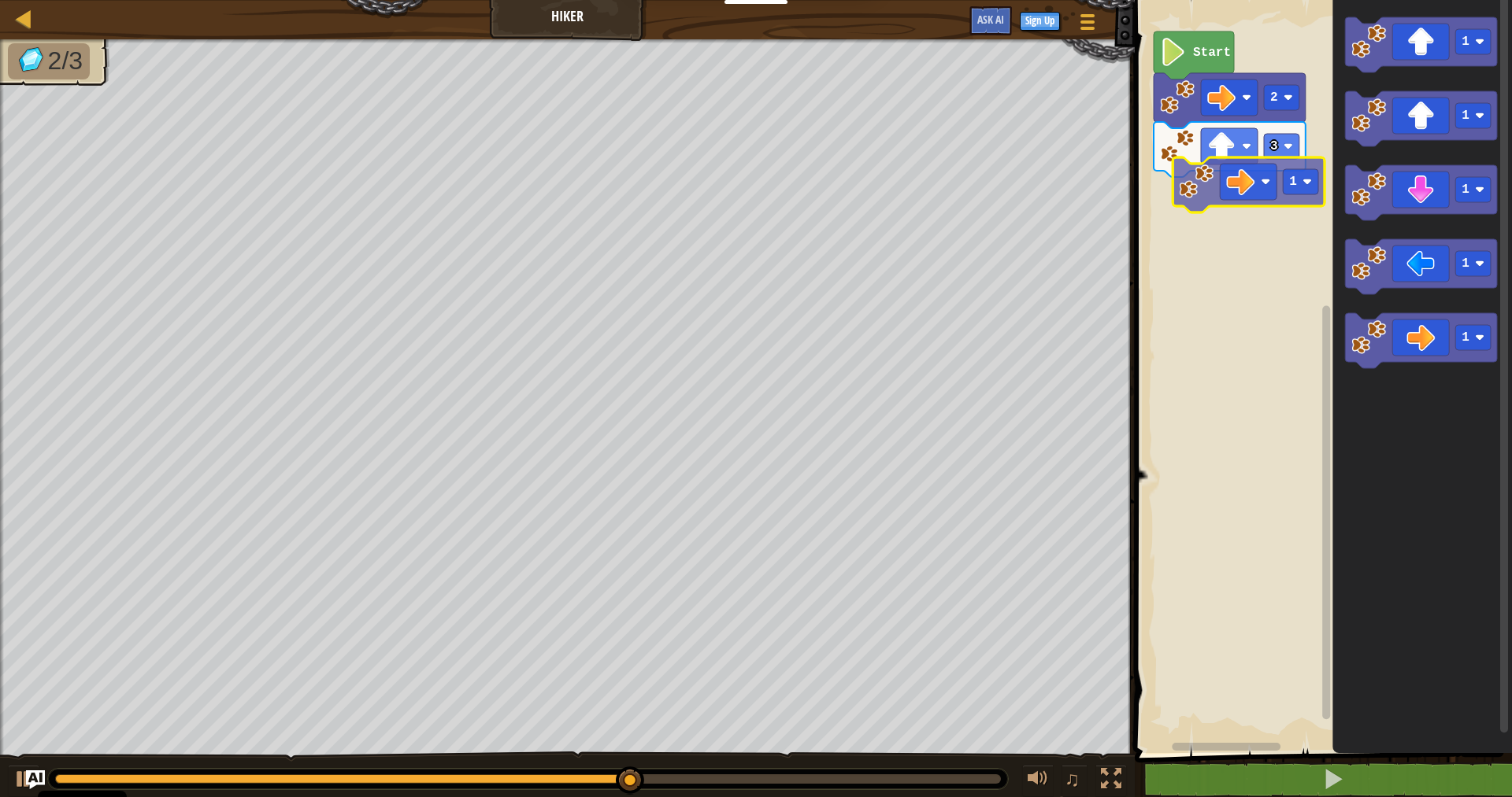
click at [1256, 181] on div "Start 2 3 1 1 1 1 1 1 1" at bounding box center [1320, 373] width 382 height 761
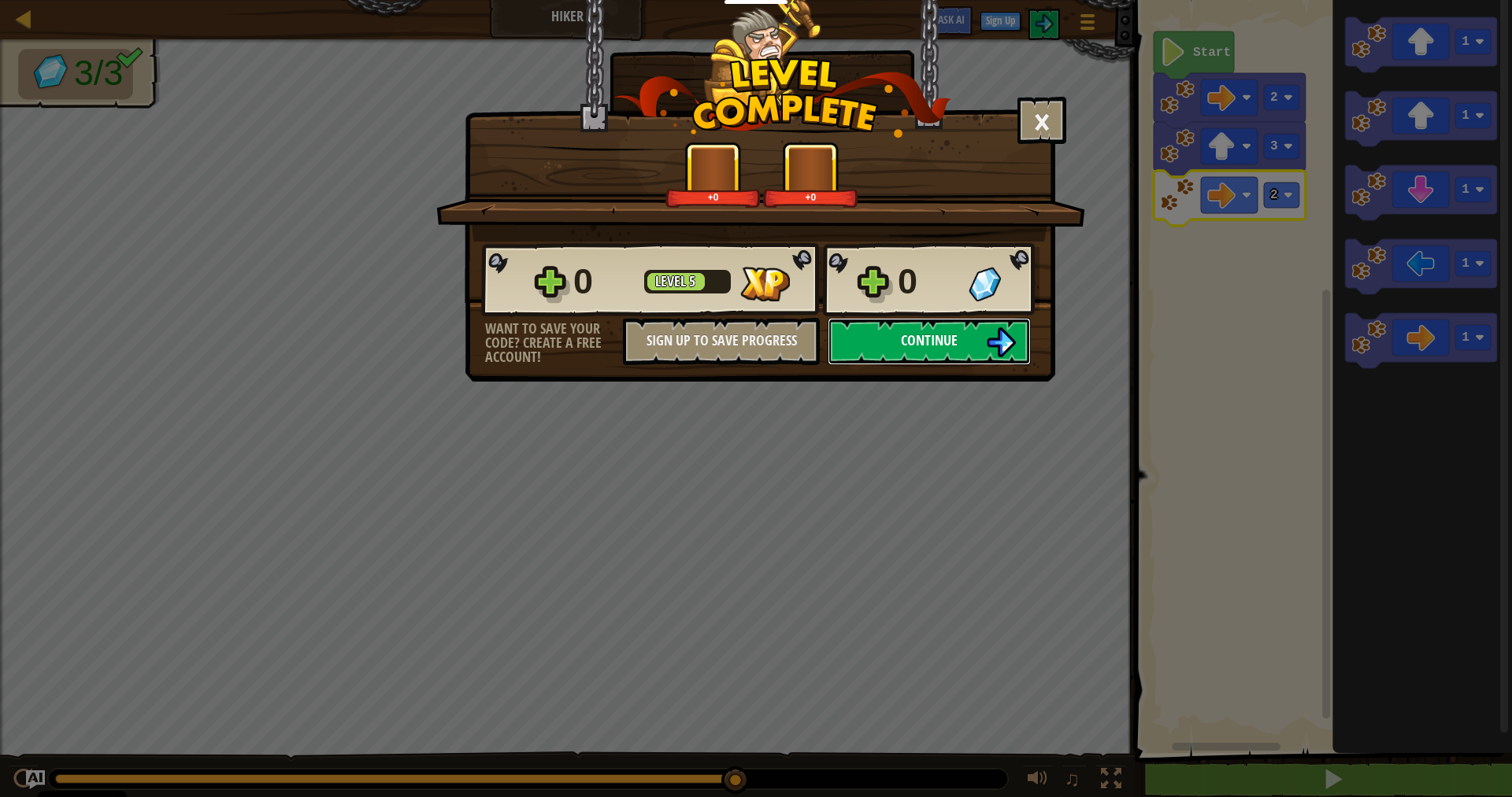
click at [919, 342] on span "Continue" at bounding box center [929, 340] width 57 height 20
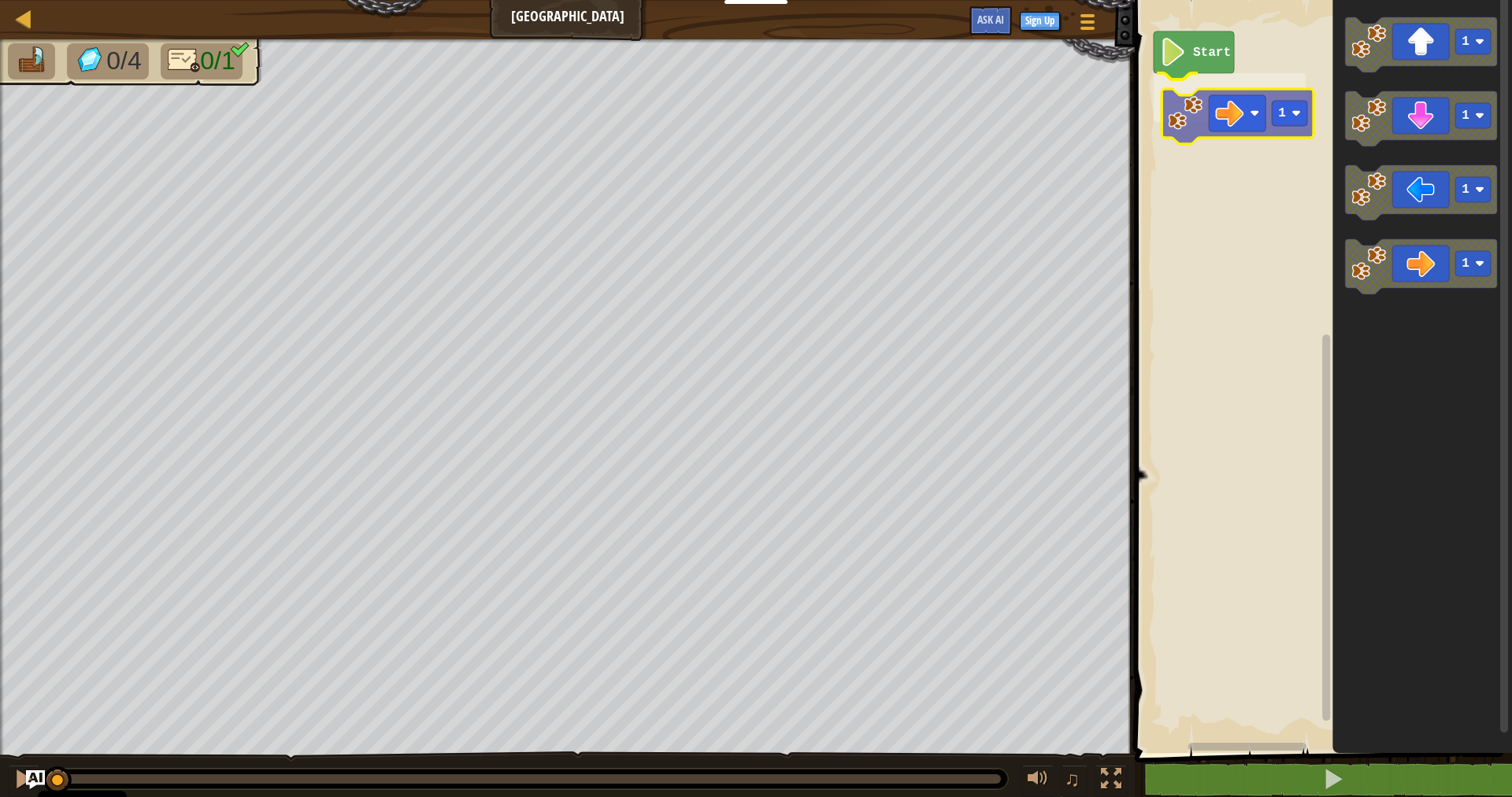
click at [1178, 105] on div "Start 1 1 1 1 1 1" at bounding box center [1320, 373] width 382 height 761
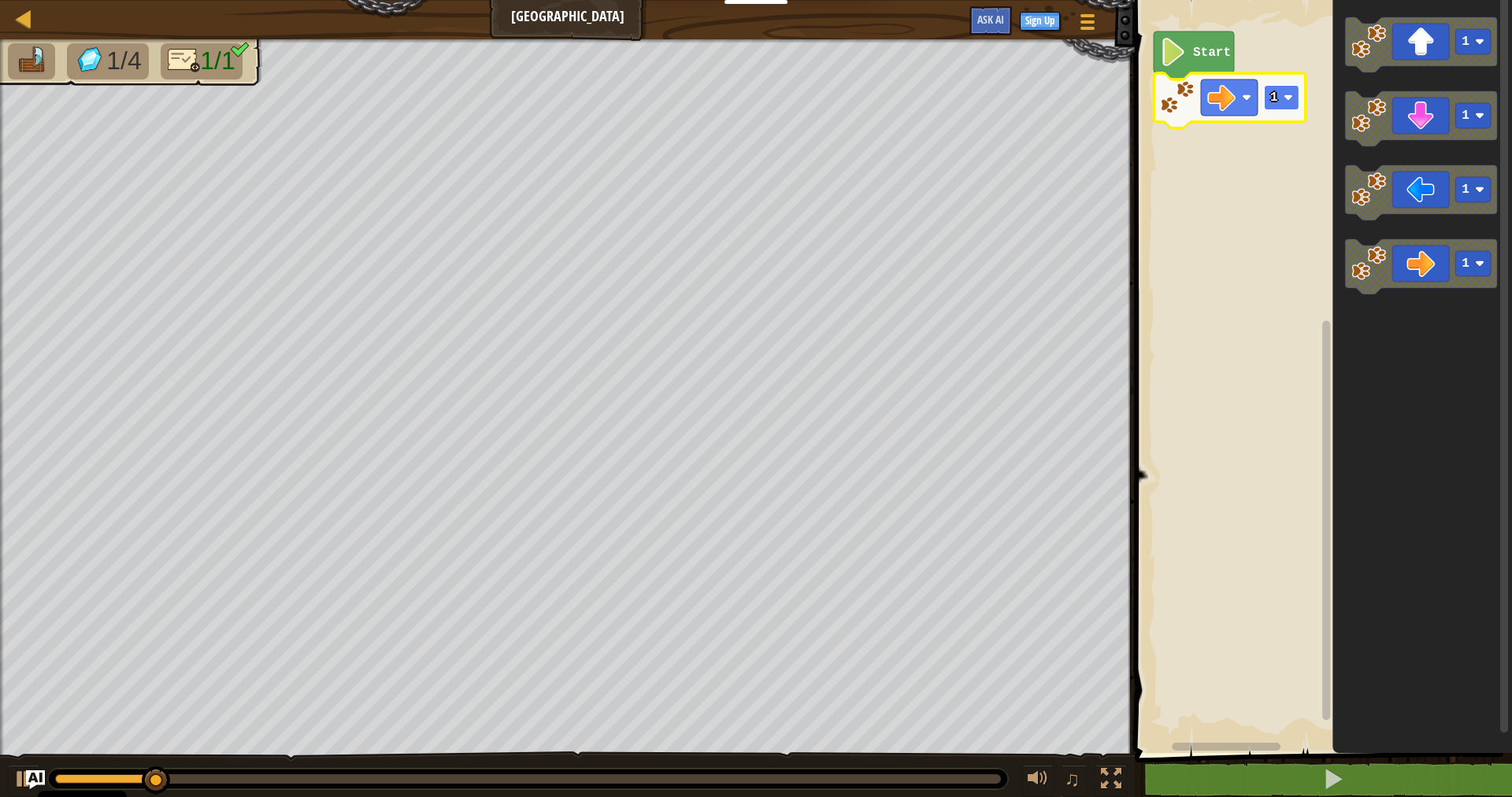
click at [1279, 99] on rect "Blockly Workspace" at bounding box center [1282, 97] width 36 height 25
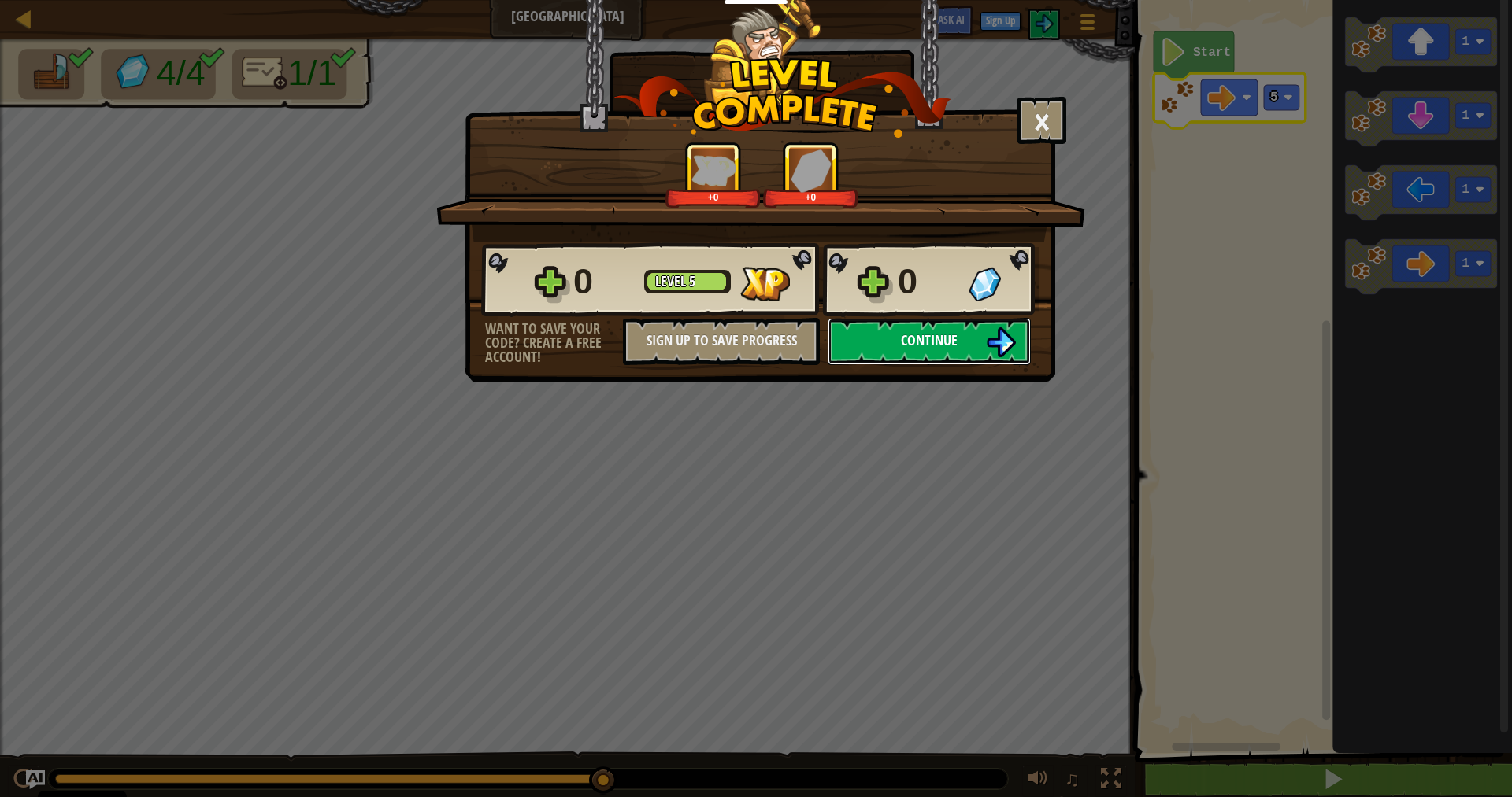
click at [968, 344] on button "Continue" at bounding box center [928, 341] width 203 height 47
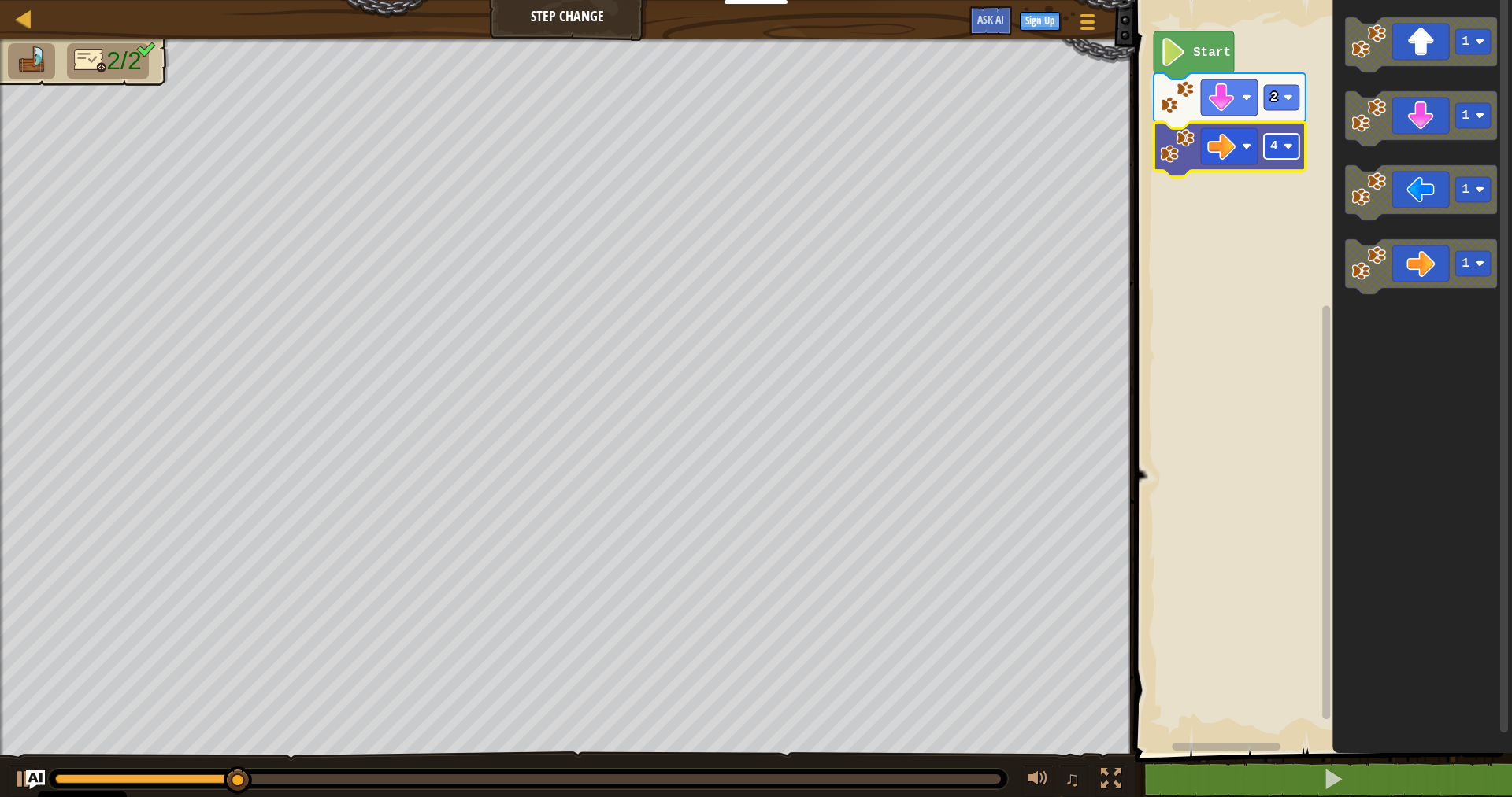
click at [1288, 152] on image "Blockly Workspace" at bounding box center [1288, 146] width 9 height 9
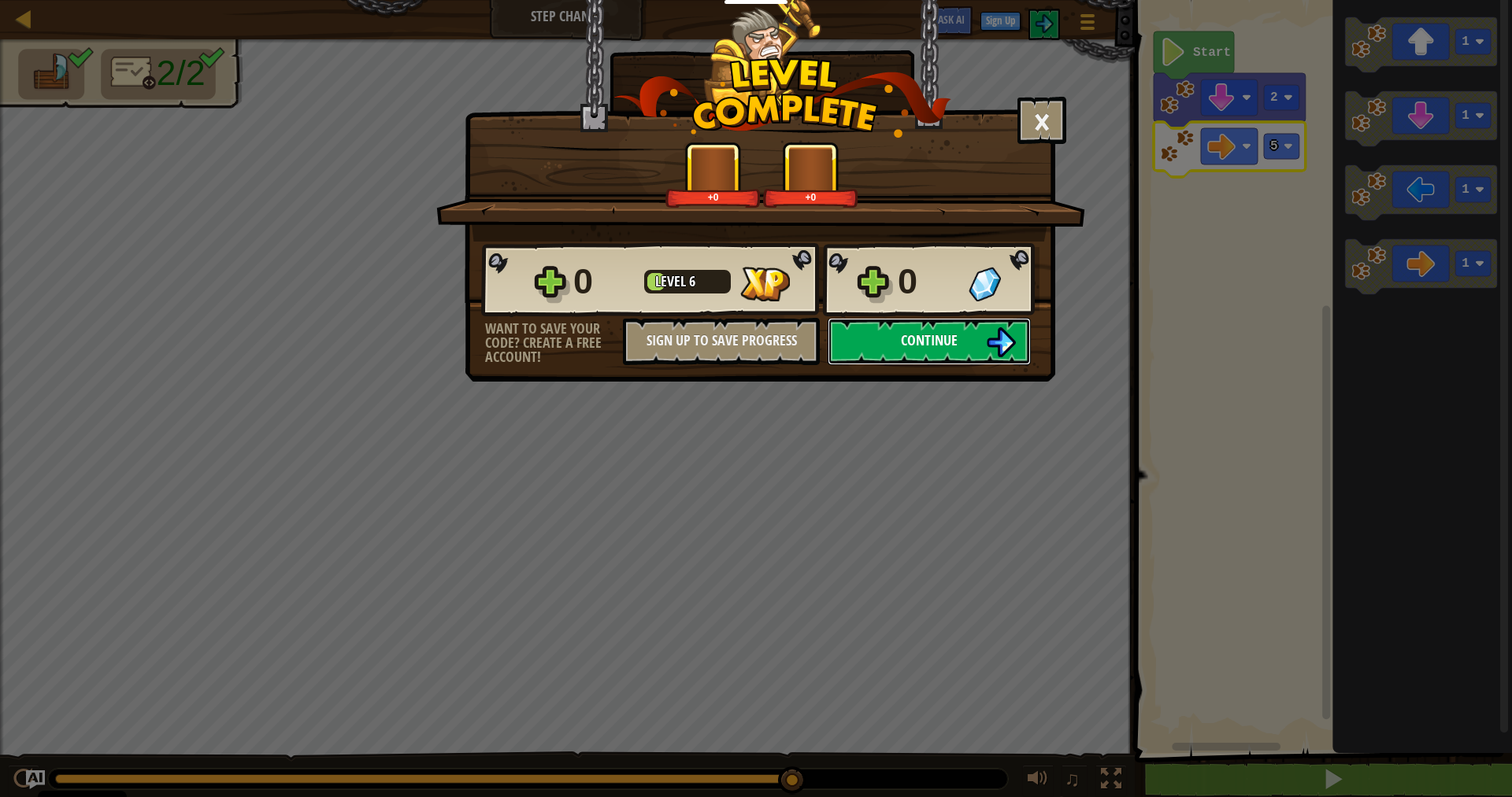
click at [914, 345] on span "Continue" at bounding box center [929, 340] width 57 height 20
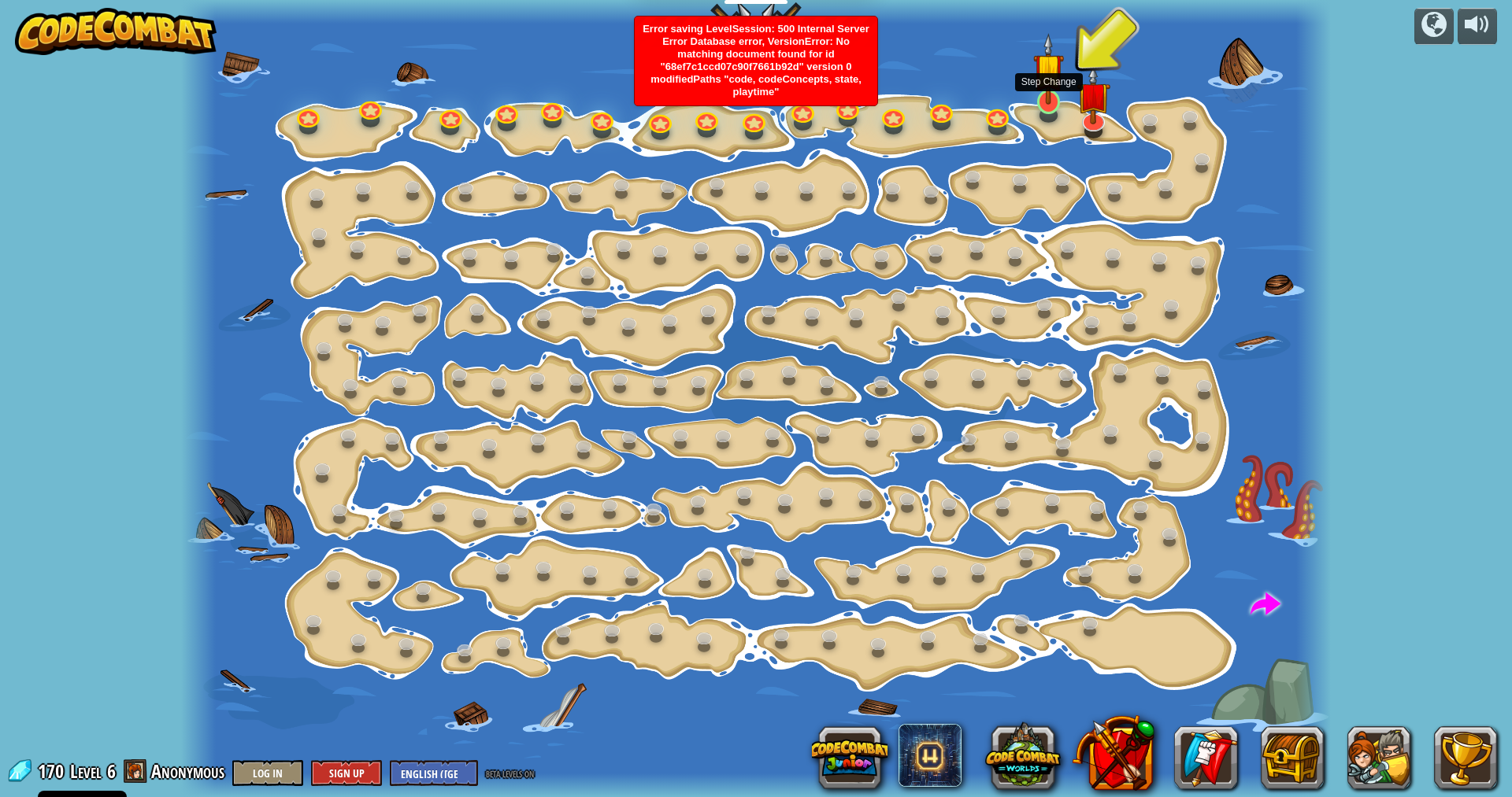
click at [1045, 101] on img at bounding box center [1048, 68] width 31 height 71
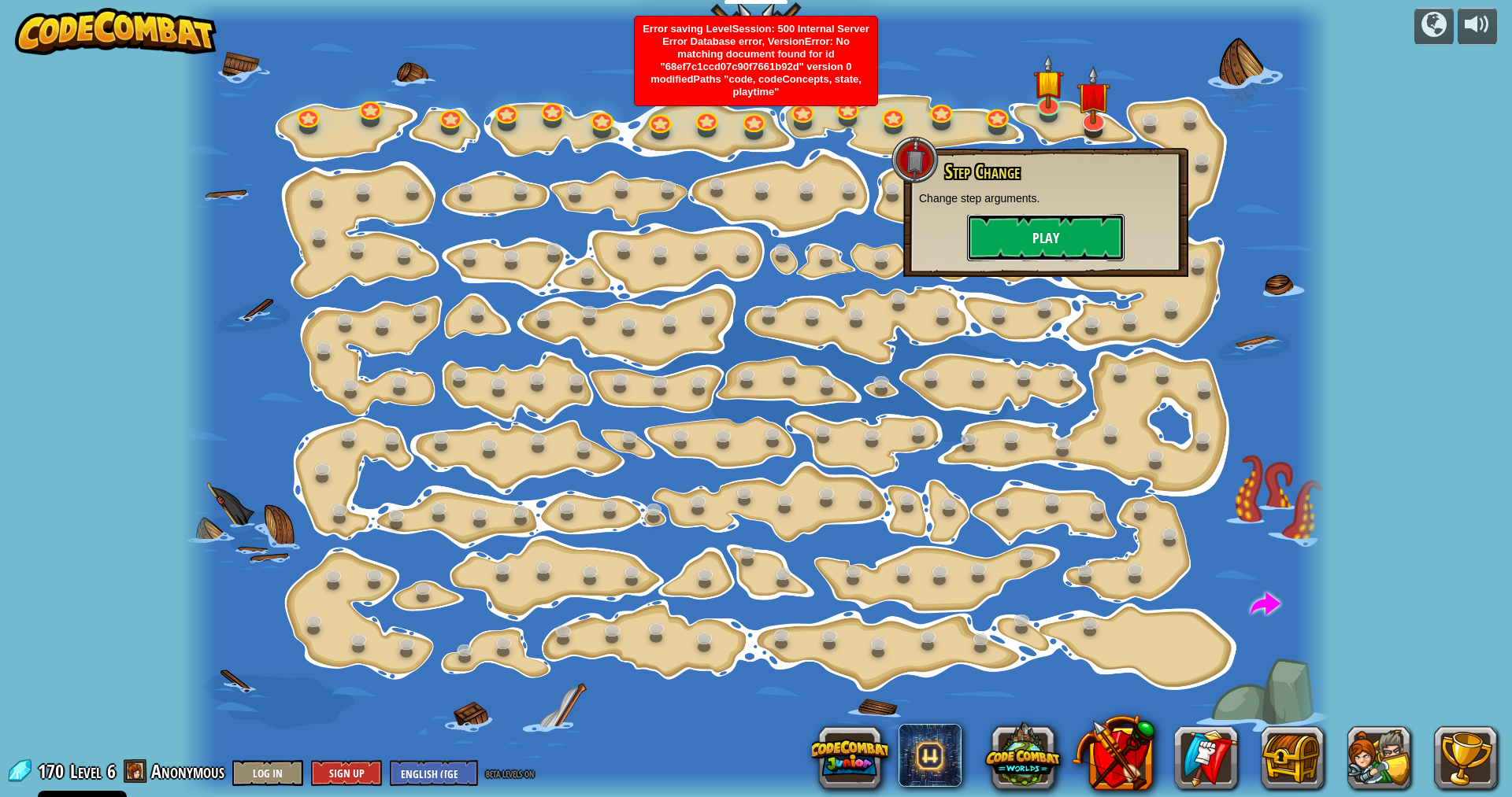
click at [1103, 237] on button "Play" at bounding box center [1045, 238] width 157 height 47
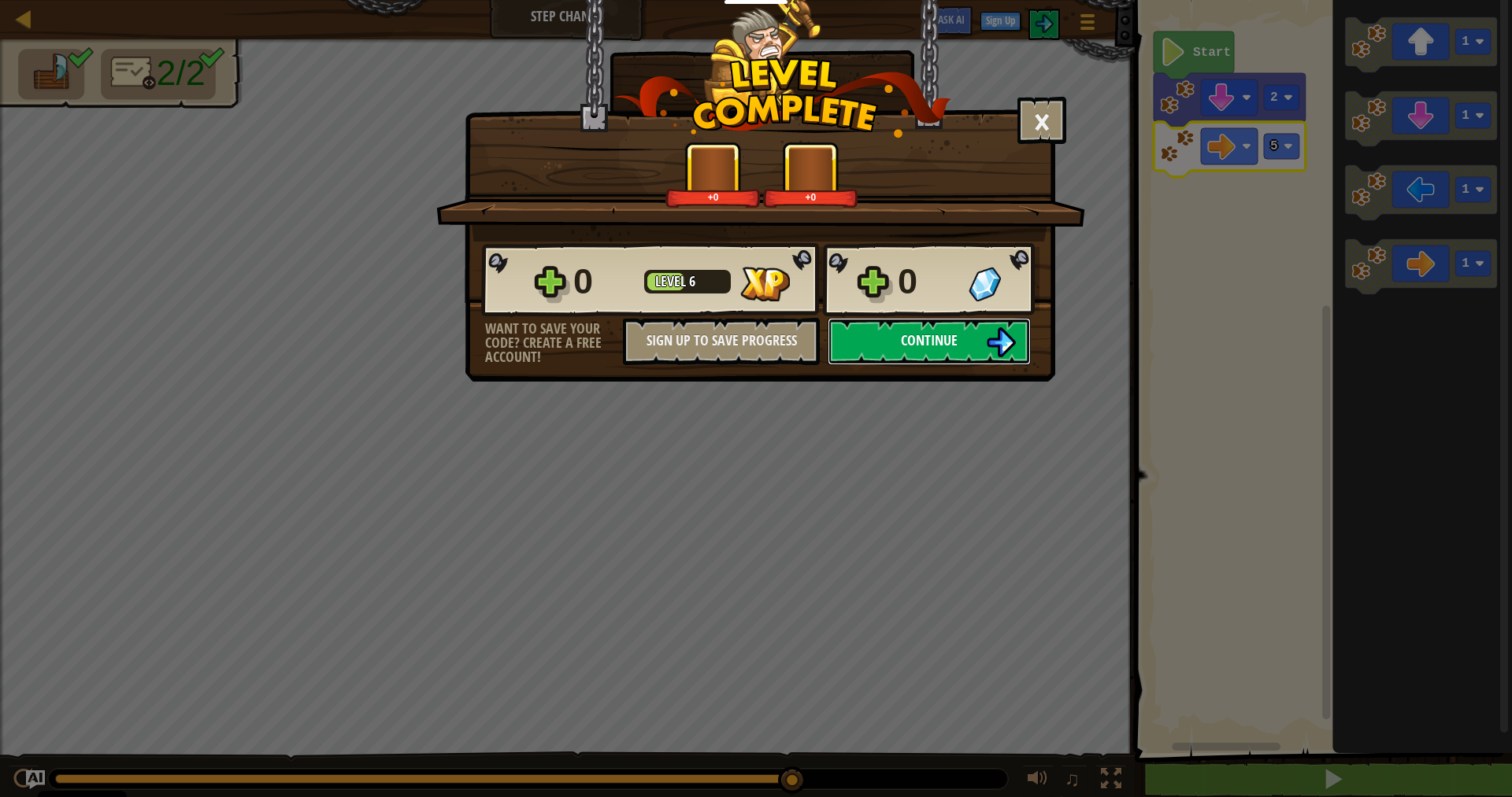
click at [951, 339] on span "Continue" at bounding box center [929, 340] width 57 height 20
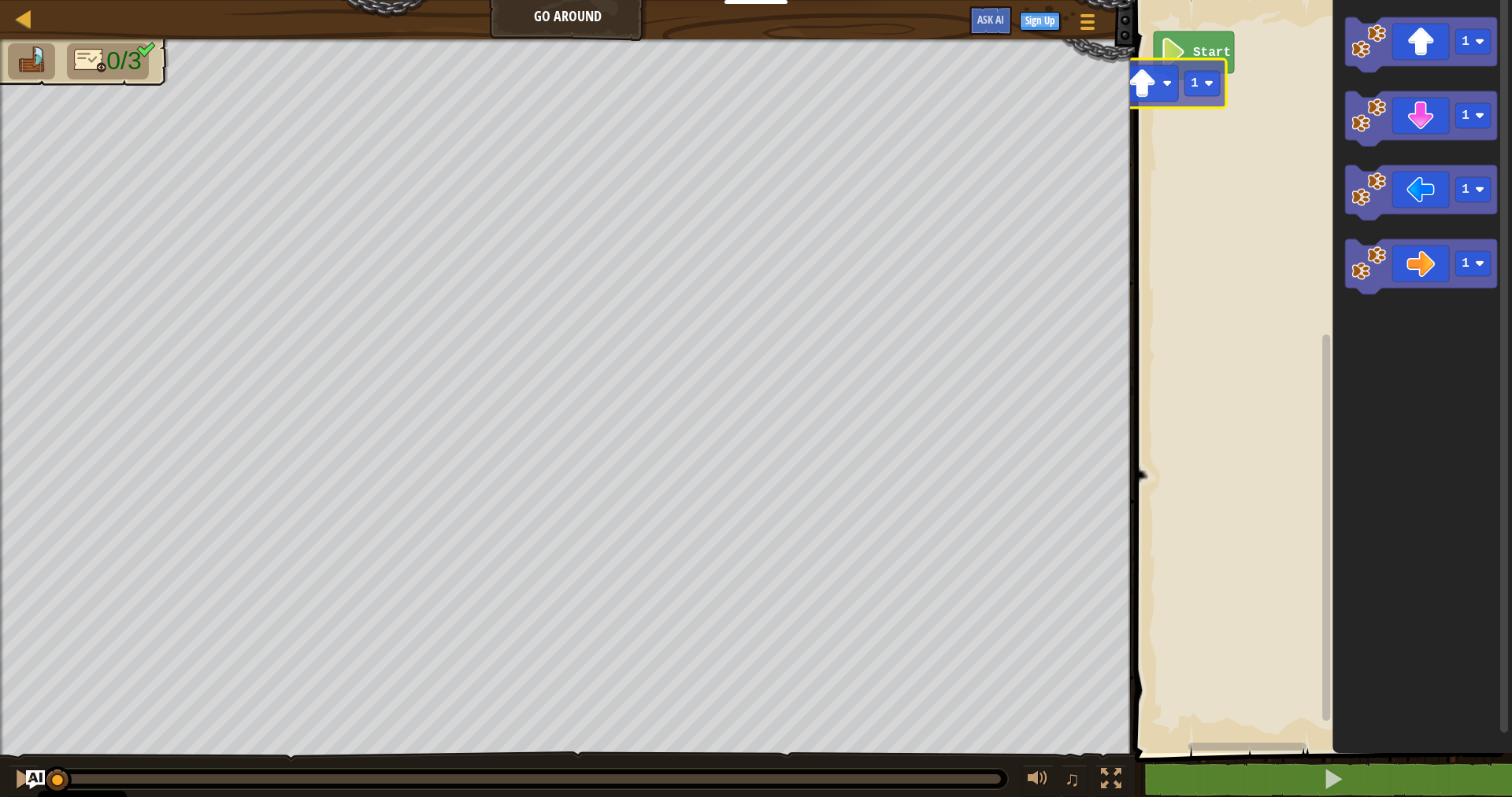
click at [1096, 104] on div "Map Go Around Game Menu Sign Up Ask AI 1 הההההההההההההההההההההההההההההההההההההה…" at bounding box center [756, 398] width 1512 height 797
click at [1214, 81] on div "Start 1 1 1 1 1 1" at bounding box center [1320, 373] width 382 height 761
click at [1286, 109] on rect "Blockly Workspace" at bounding box center [1282, 97] width 36 height 25
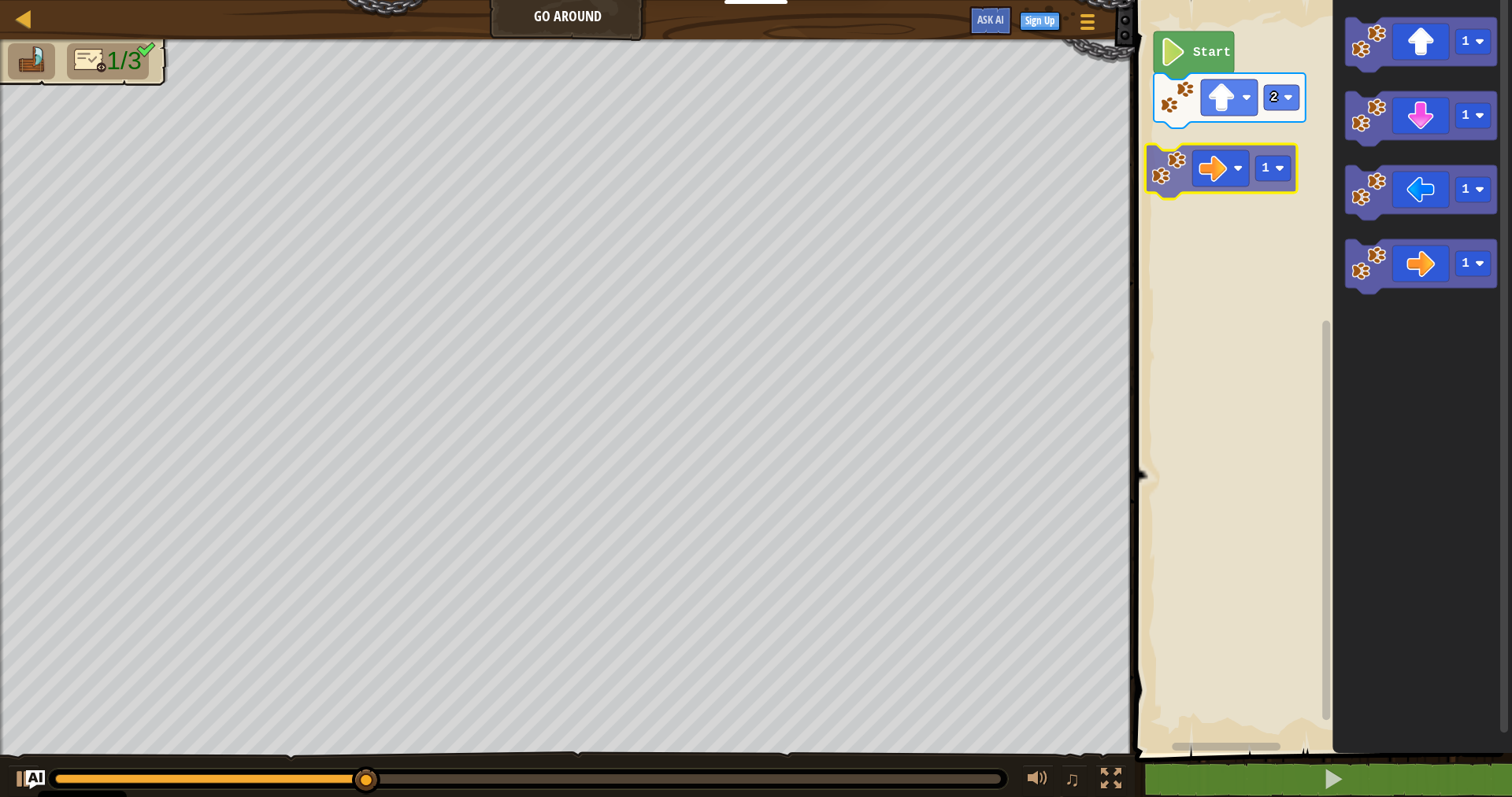
click at [1215, 152] on div "Start 2 1 1 1 1 1" at bounding box center [1320, 373] width 382 height 761
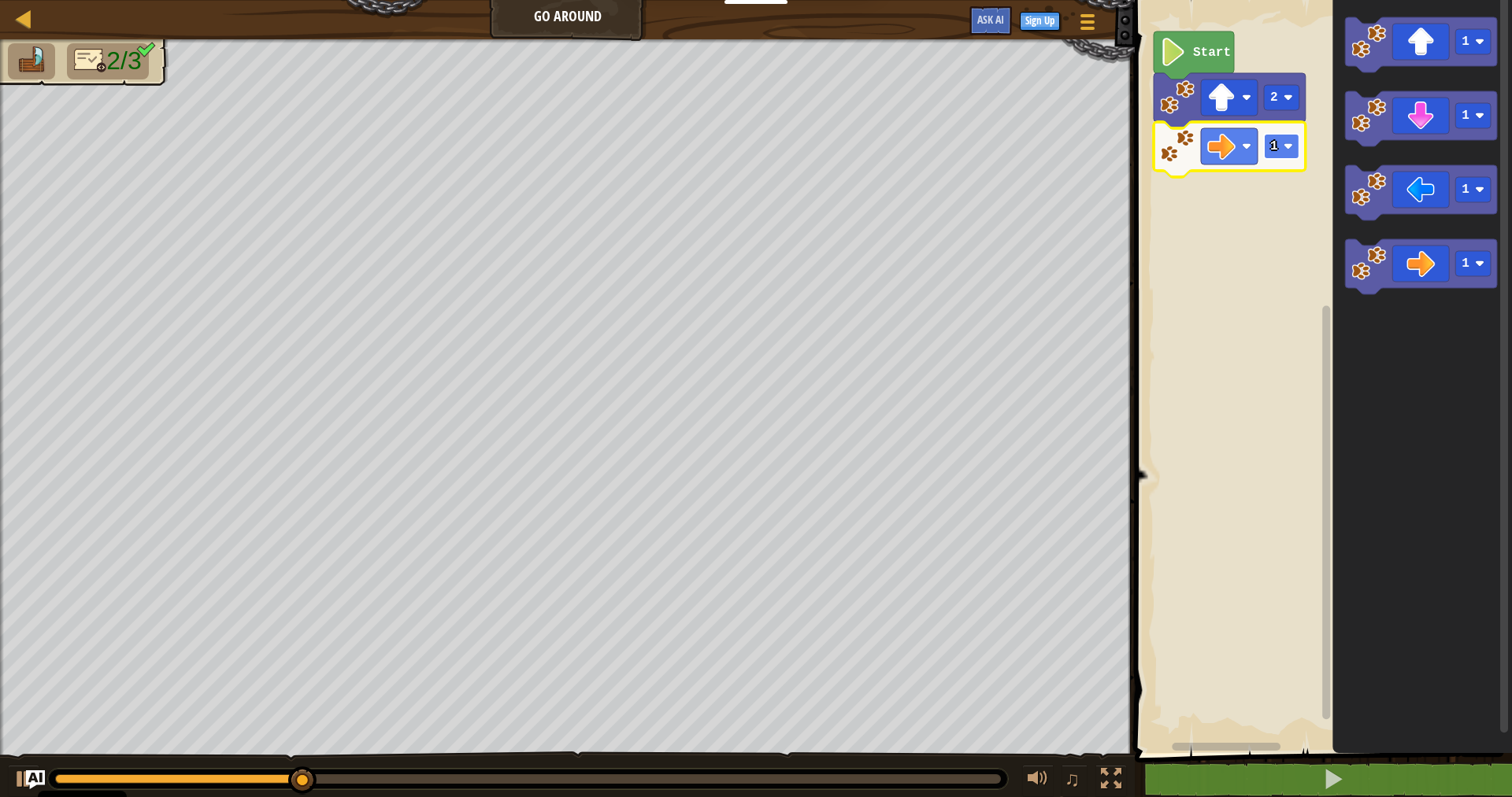
click at [1289, 147] on image "Blockly Workspace" at bounding box center [1288, 146] width 9 height 9
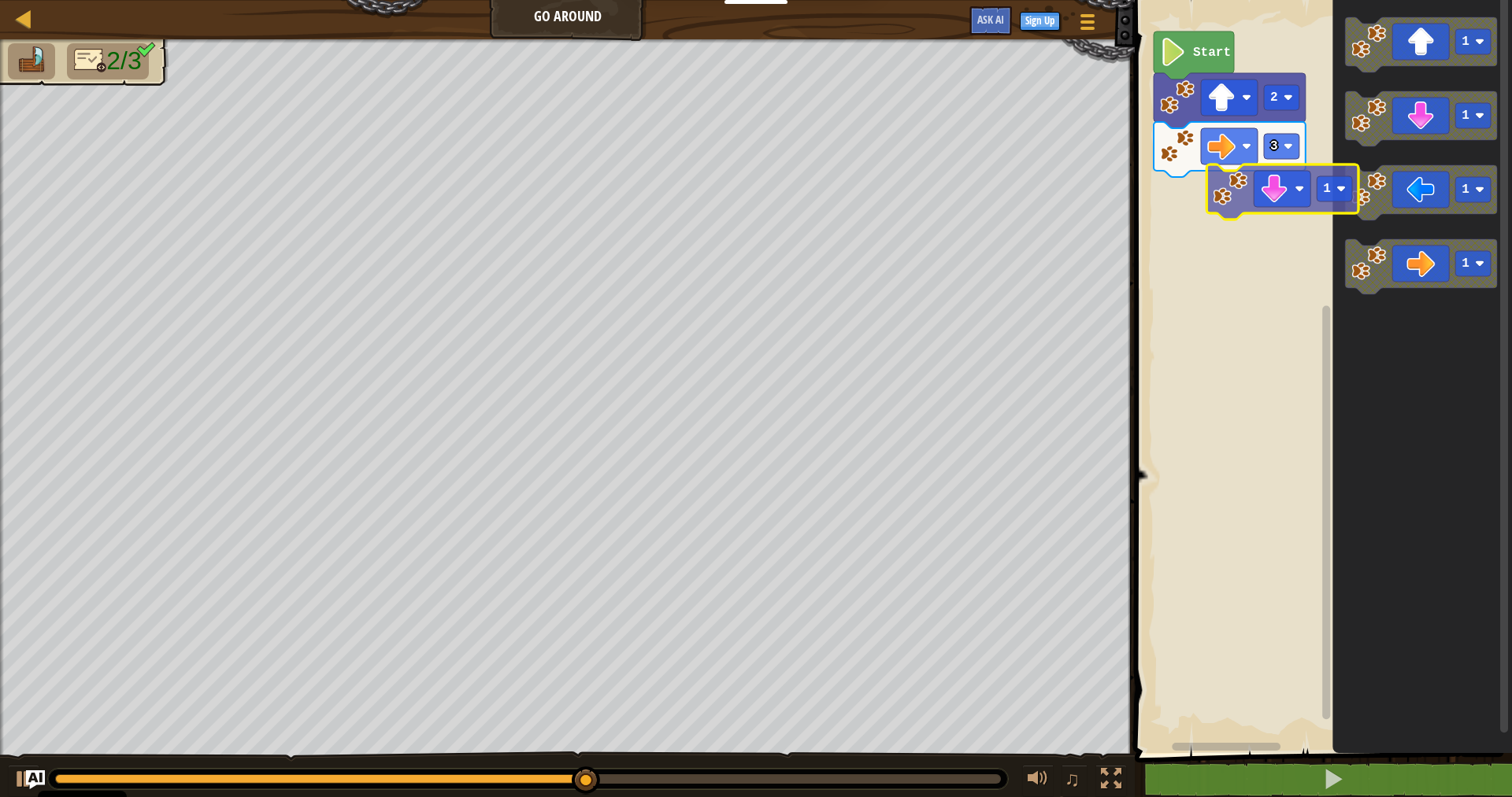
click at [1210, 220] on div "Start 2 3 1 1 1 1 1" at bounding box center [1320, 373] width 382 height 761
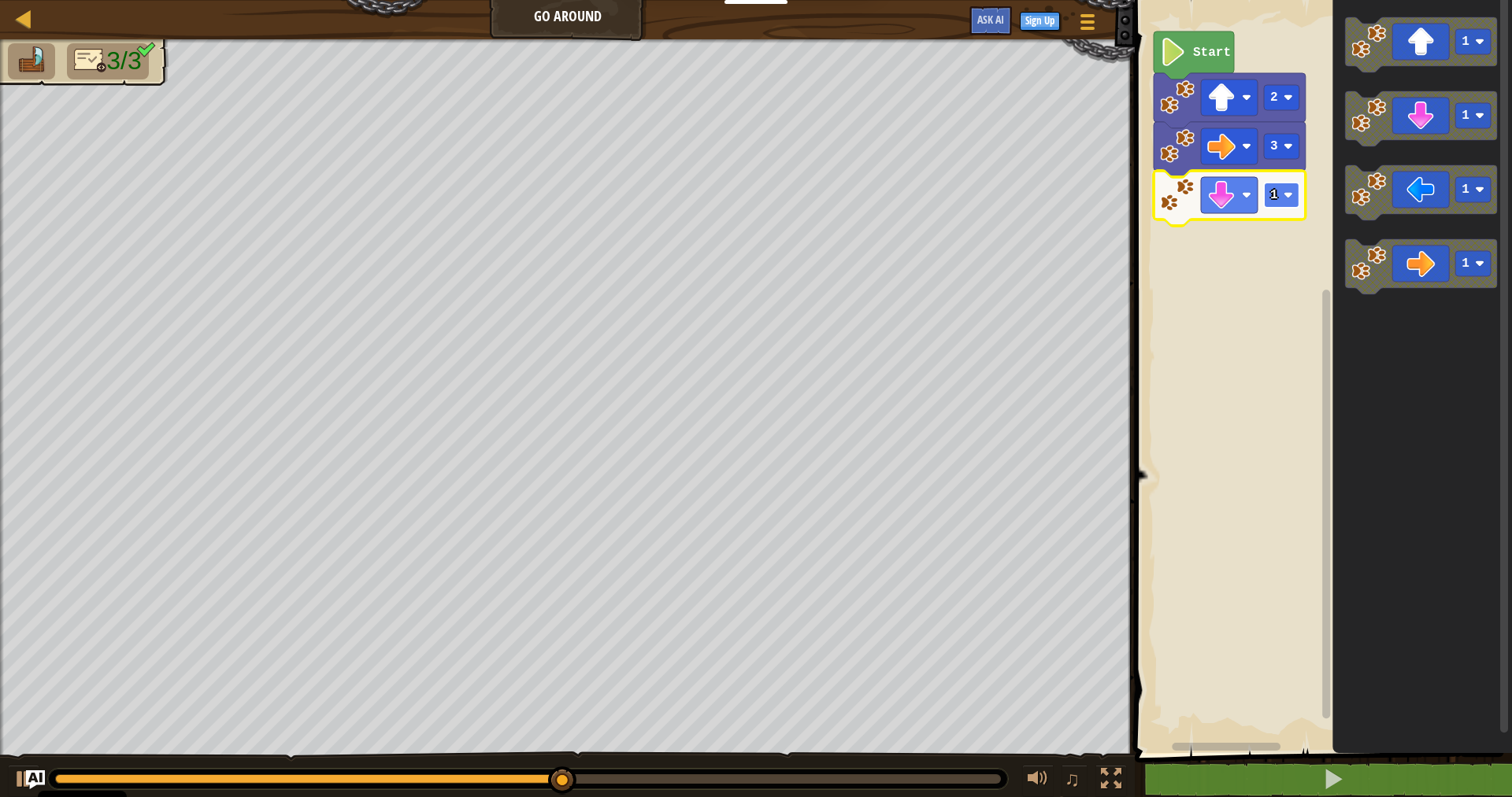
click at [1277, 191] on rect "Blockly Workspace" at bounding box center [1282, 195] width 36 height 25
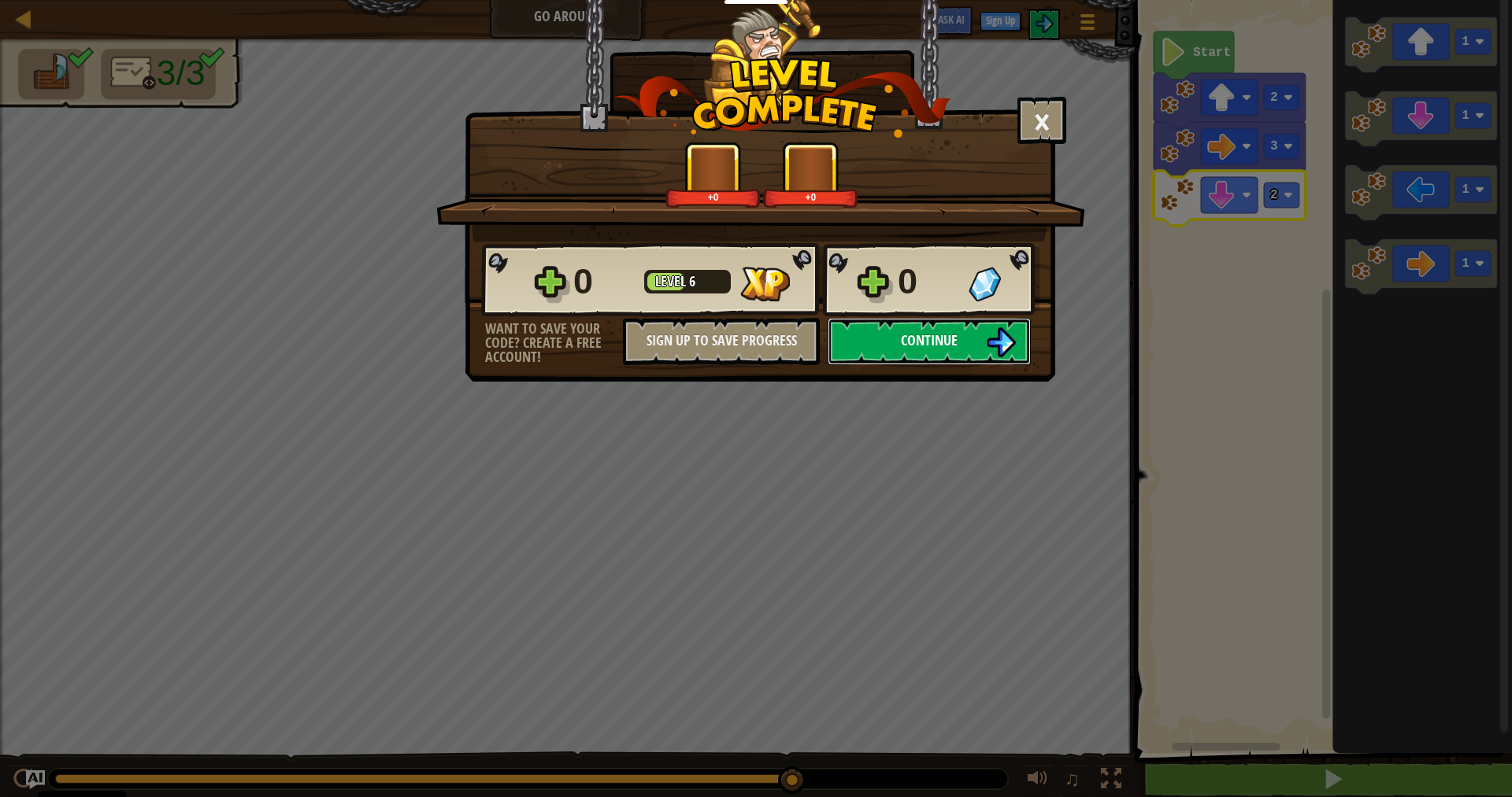
click at [871, 335] on button "Continue" at bounding box center [928, 341] width 203 height 47
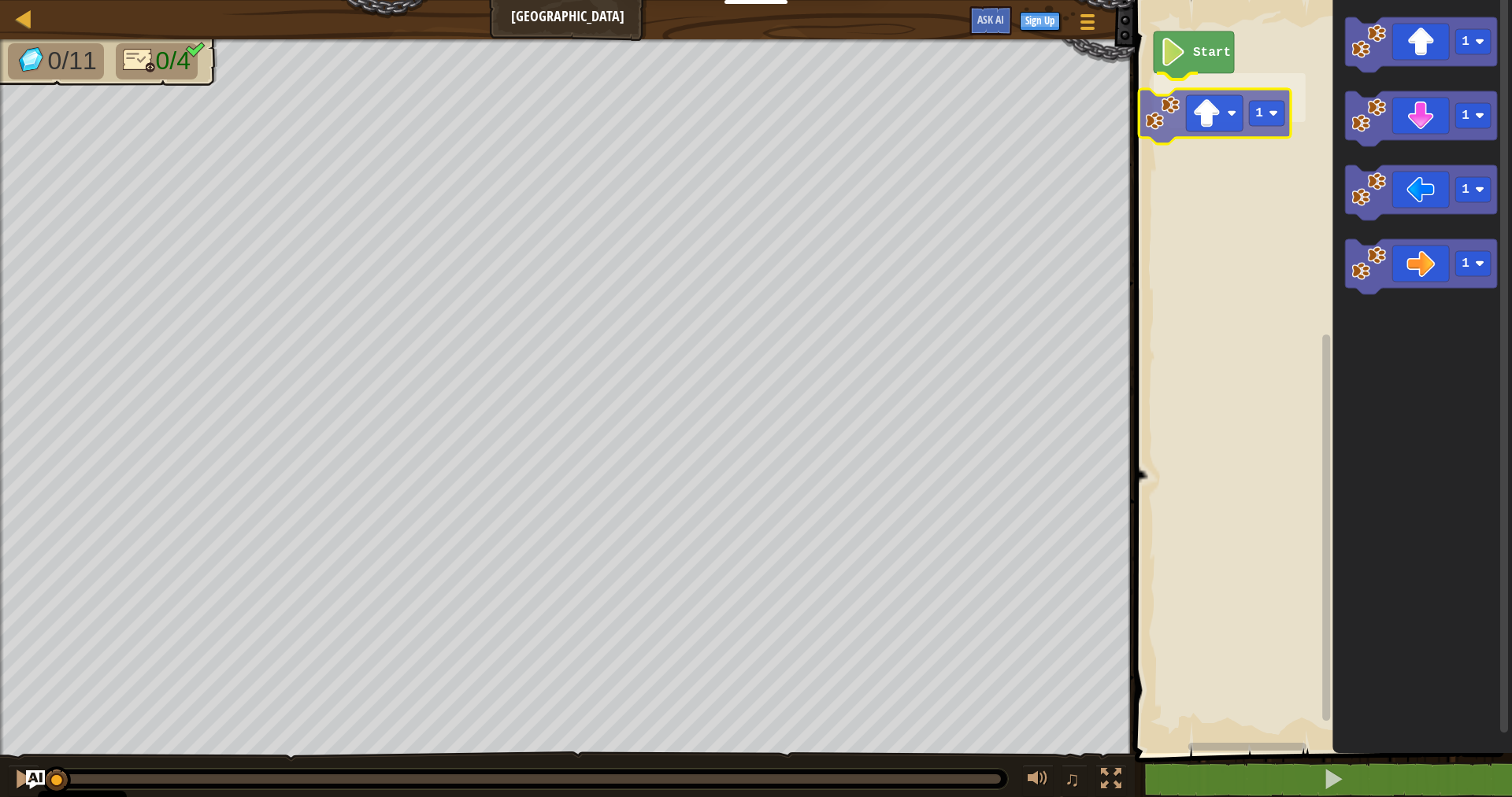
click at [1182, 107] on div "Start 1 1 1 1 1 1" at bounding box center [1320, 373] width 382 height 761
click at [1272, 107] on rect "Blockly Workspace" at bounding box center [1282, 97] width 36 height 25
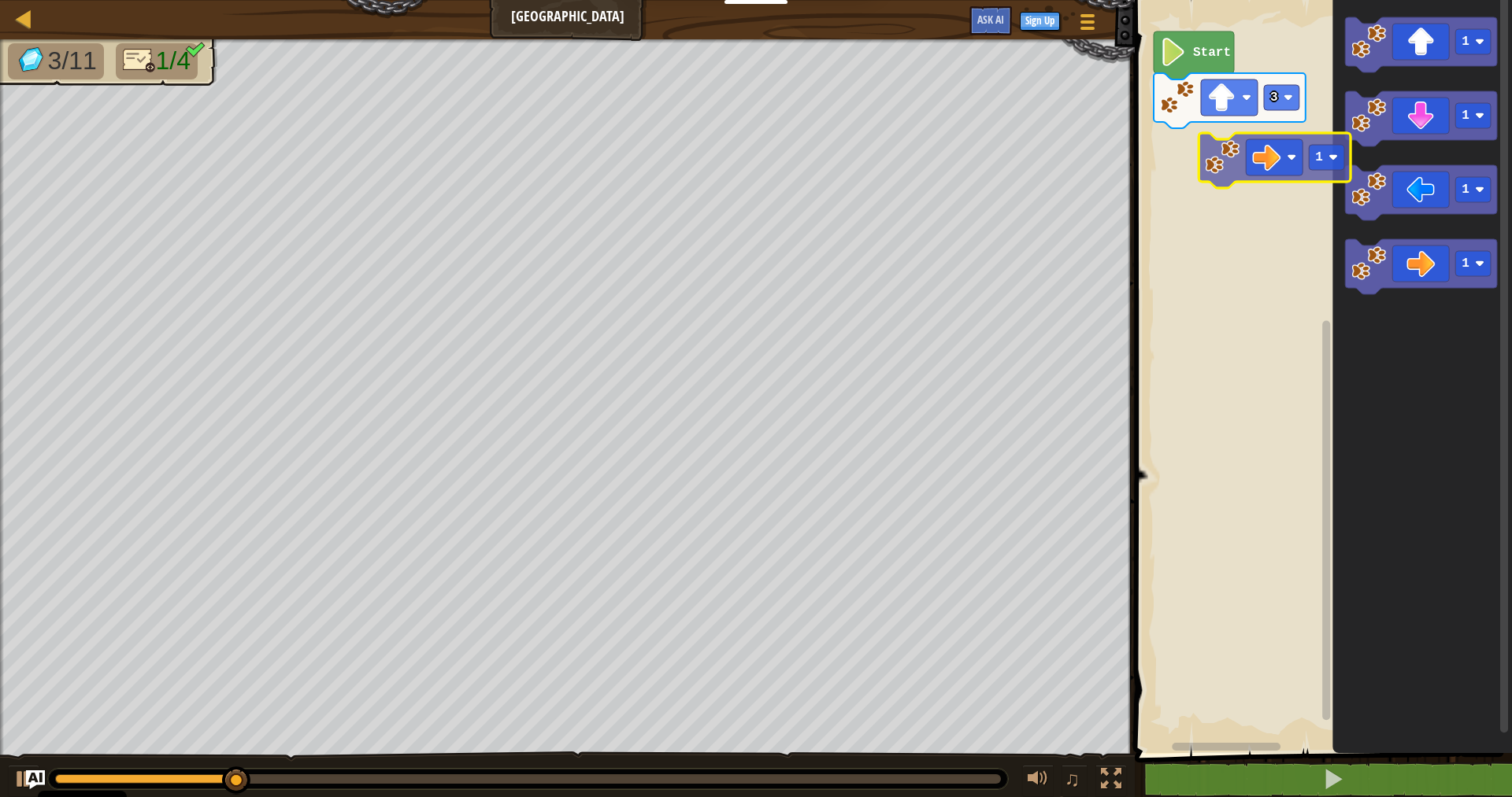
click at [1191, 145] on div "Start 3 1 1 1 1 1" at bounding box center [1320, 373] width 382 height 761
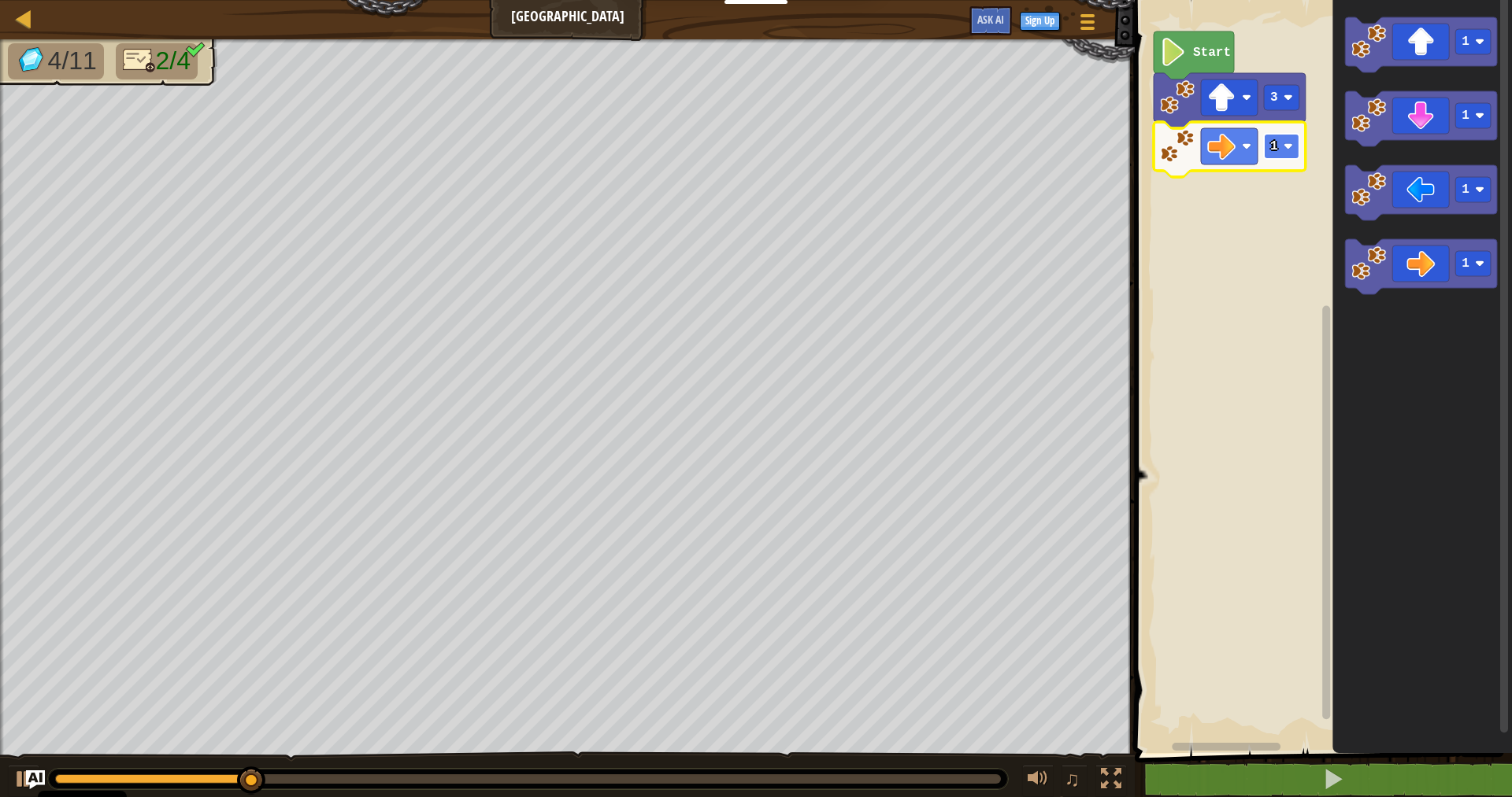
click at [1296, 152] on rect "Blockly Workspace" at bounding box center [1282, 146] width 36 height 25
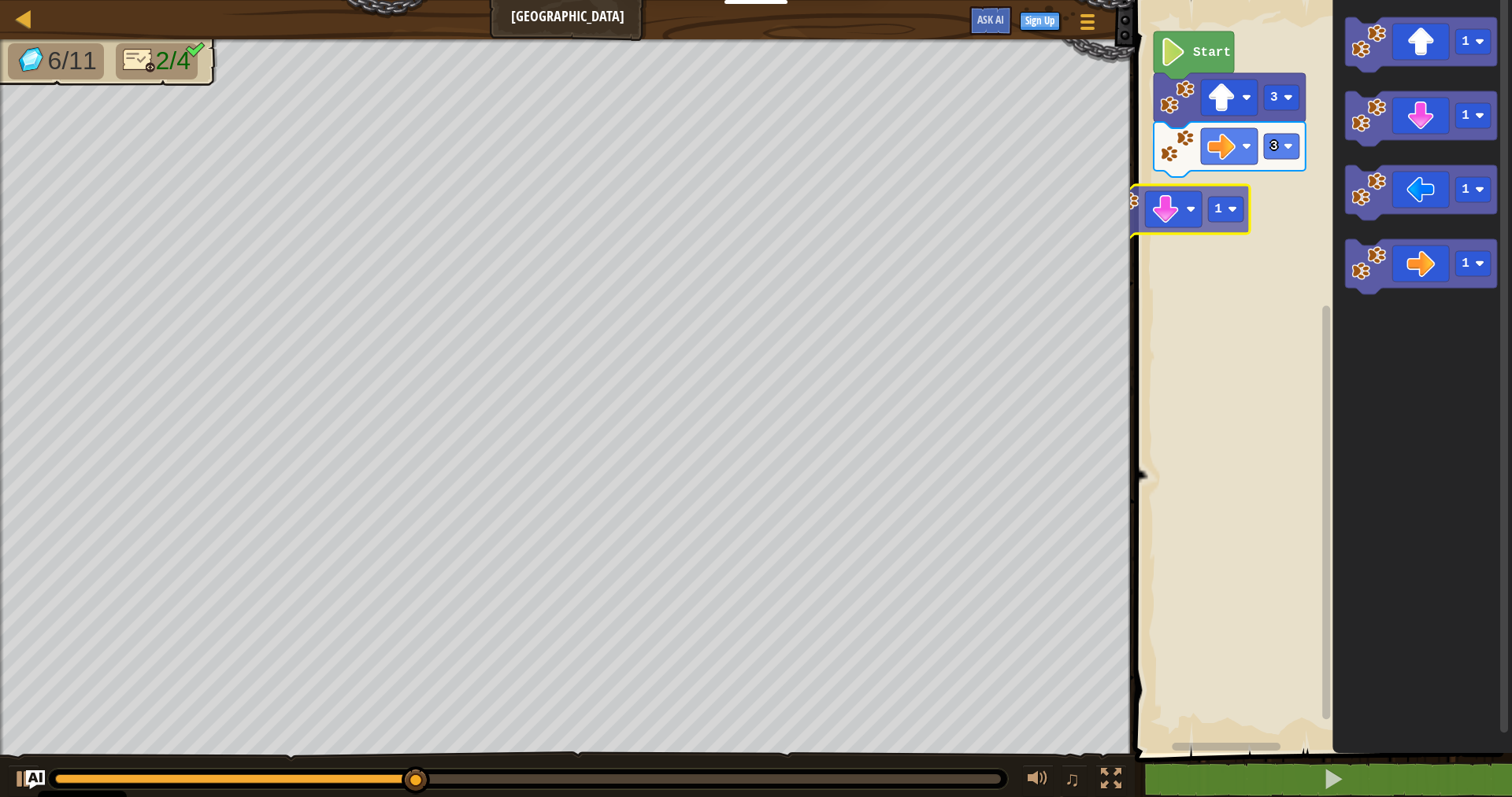
click at [1181, 214] on div "Start 3 3 1 1 1 1 1 1" at bounding box center [1320, 373] width 382 height 761
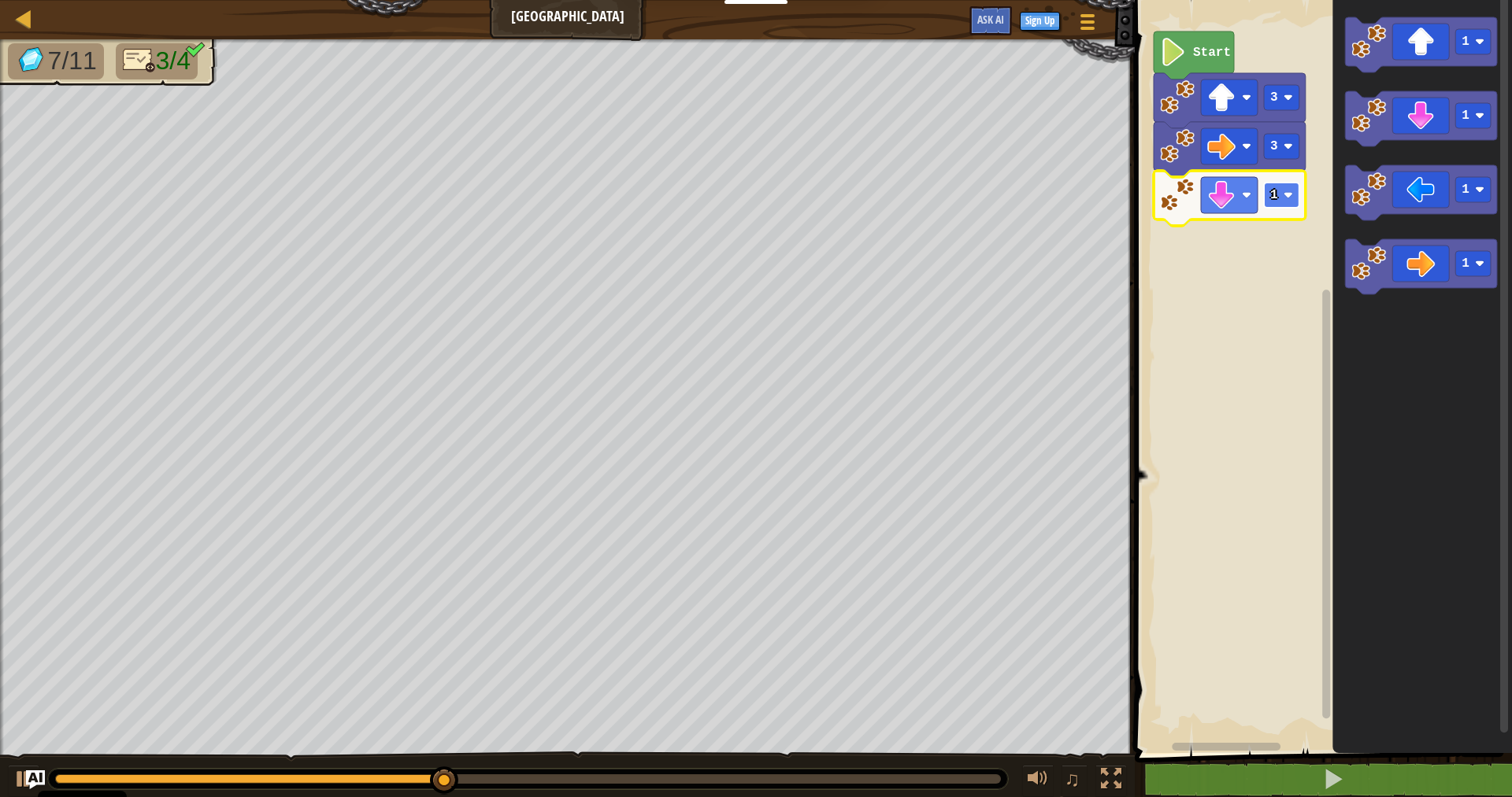
click at [1299, 195] on rect "Blockly Workspace" at bounding box center [1282, 195] width 36 height 25
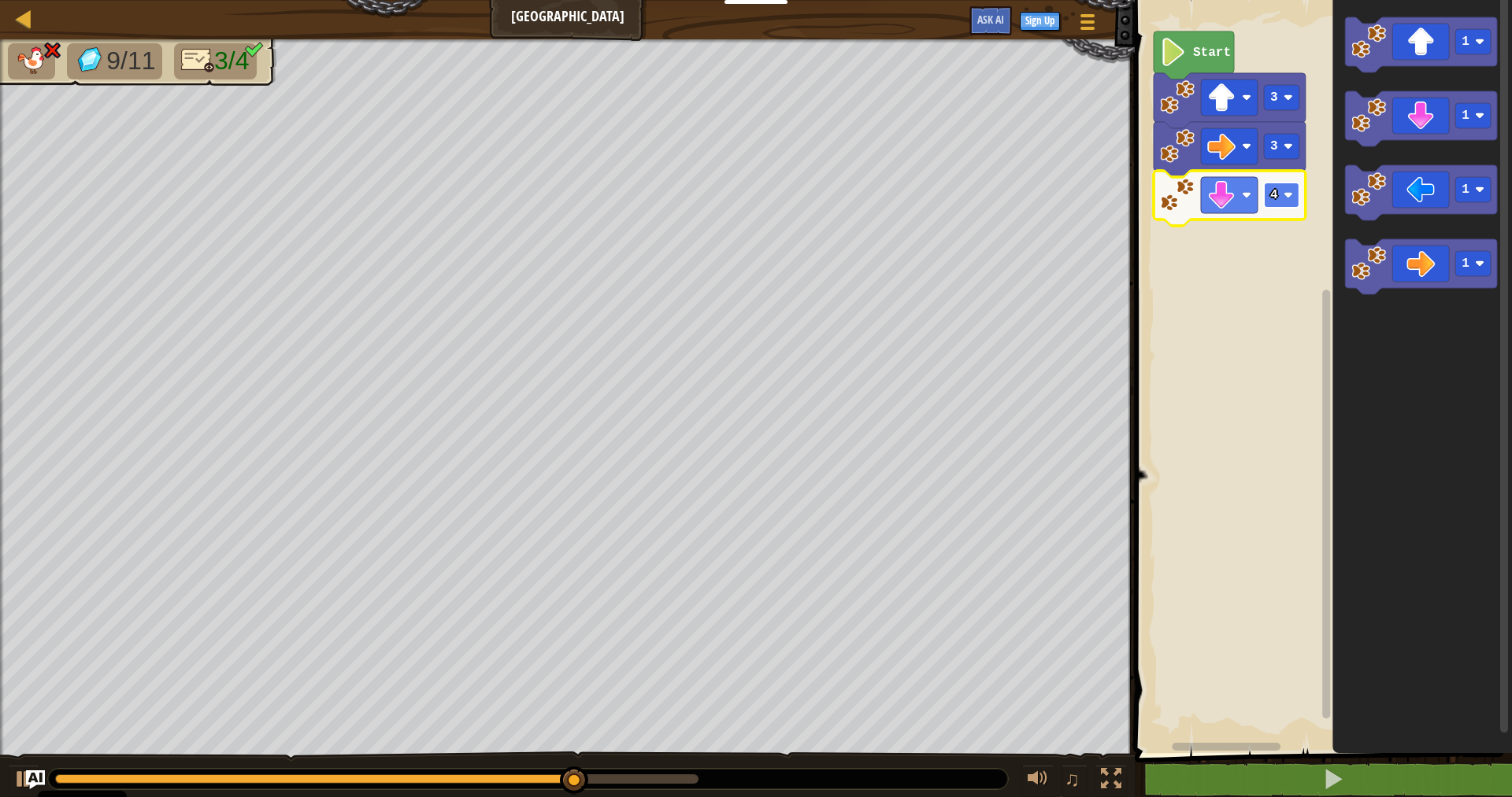
click at [1291, 206] on rect "Blockly Workspace" at bounding box center [1282, 195] width 36 height 25
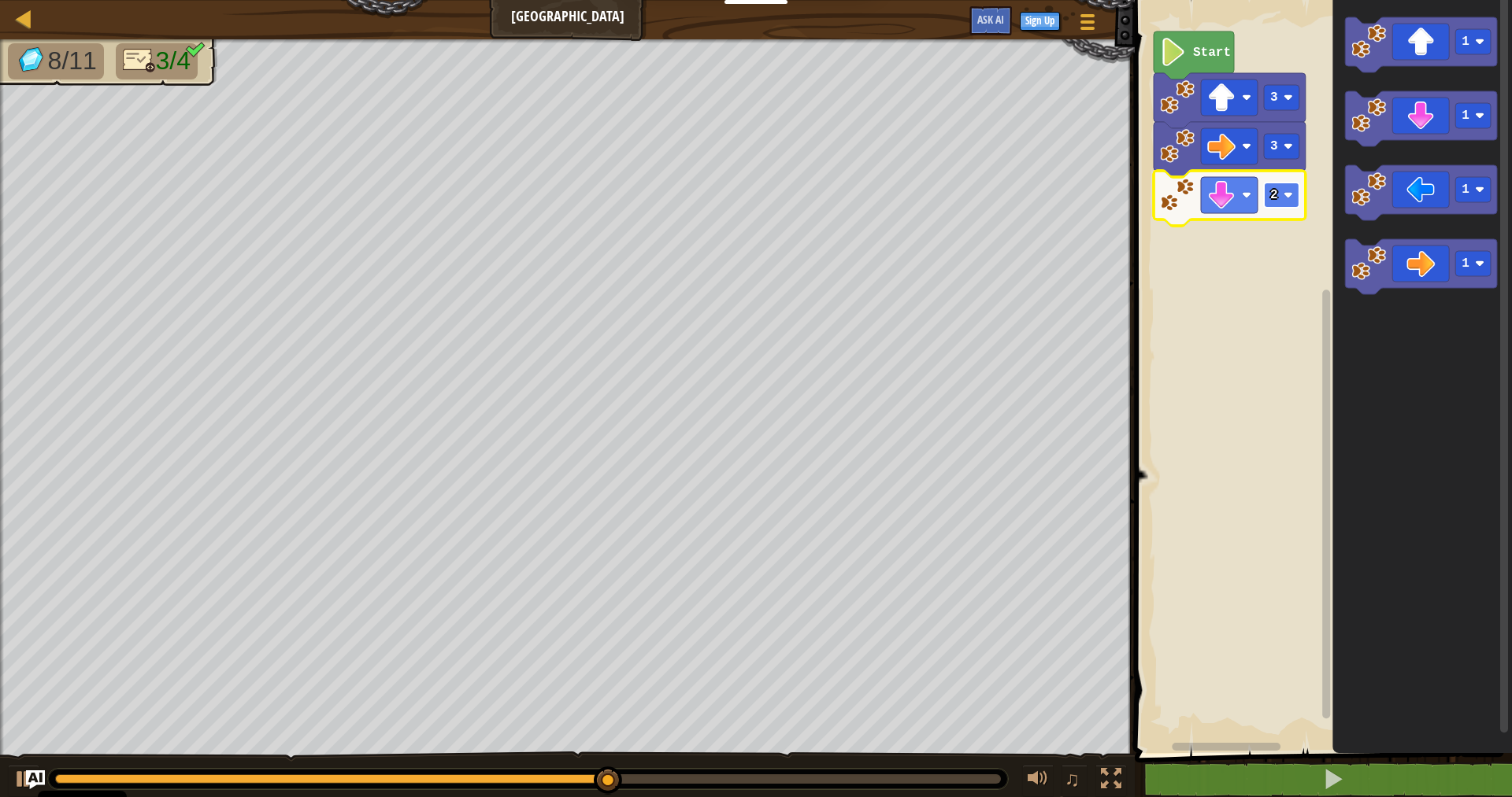
click at [1282, 196] on rect "Blockly Workspace" at bounding box center [1282, 195] width 36 height 25
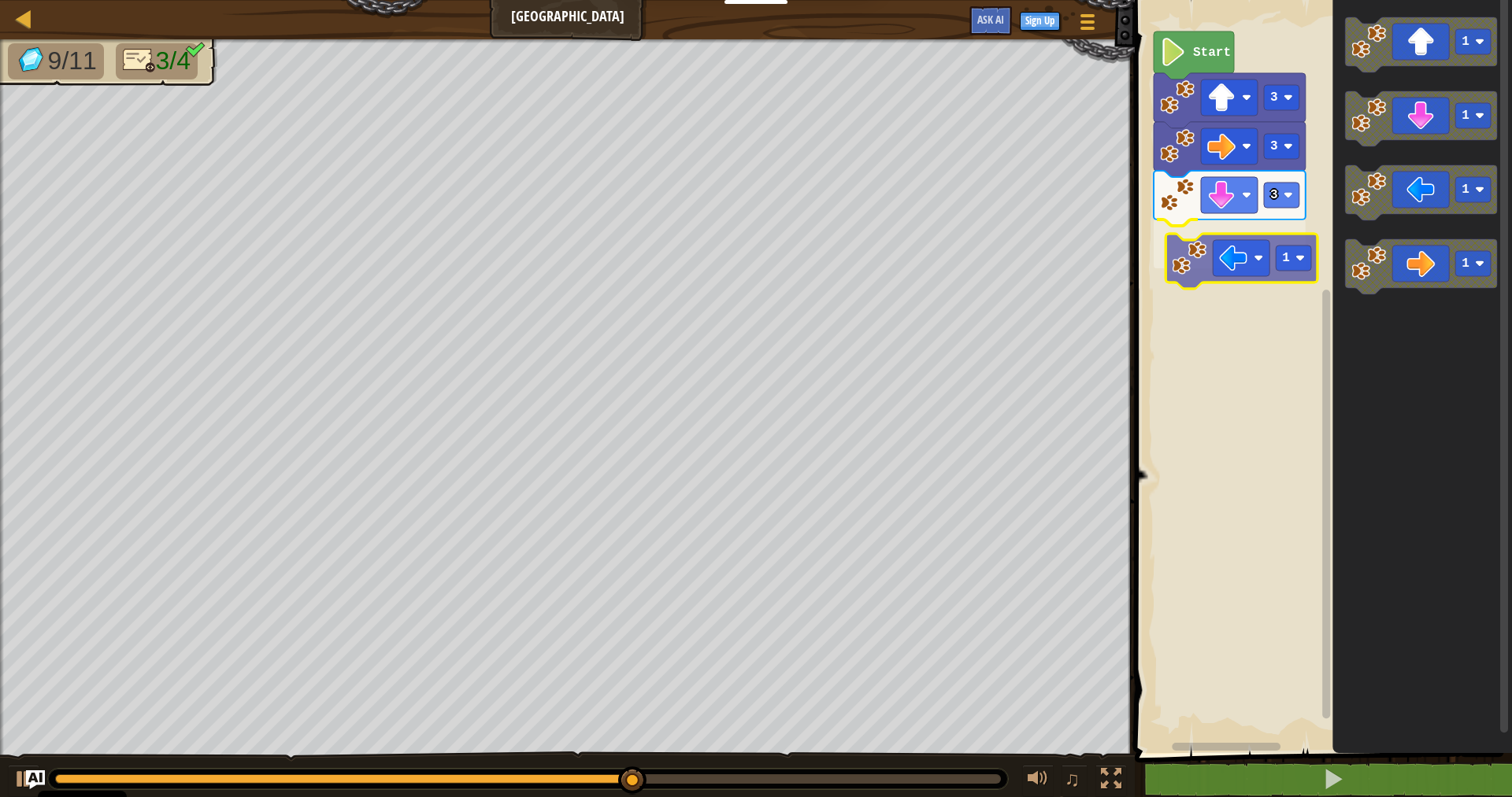
click at [1219, 271] on div "Start 3 3 3 1 1 1 1 1 1" at bounding box center [1320, 373] width 382 height 761
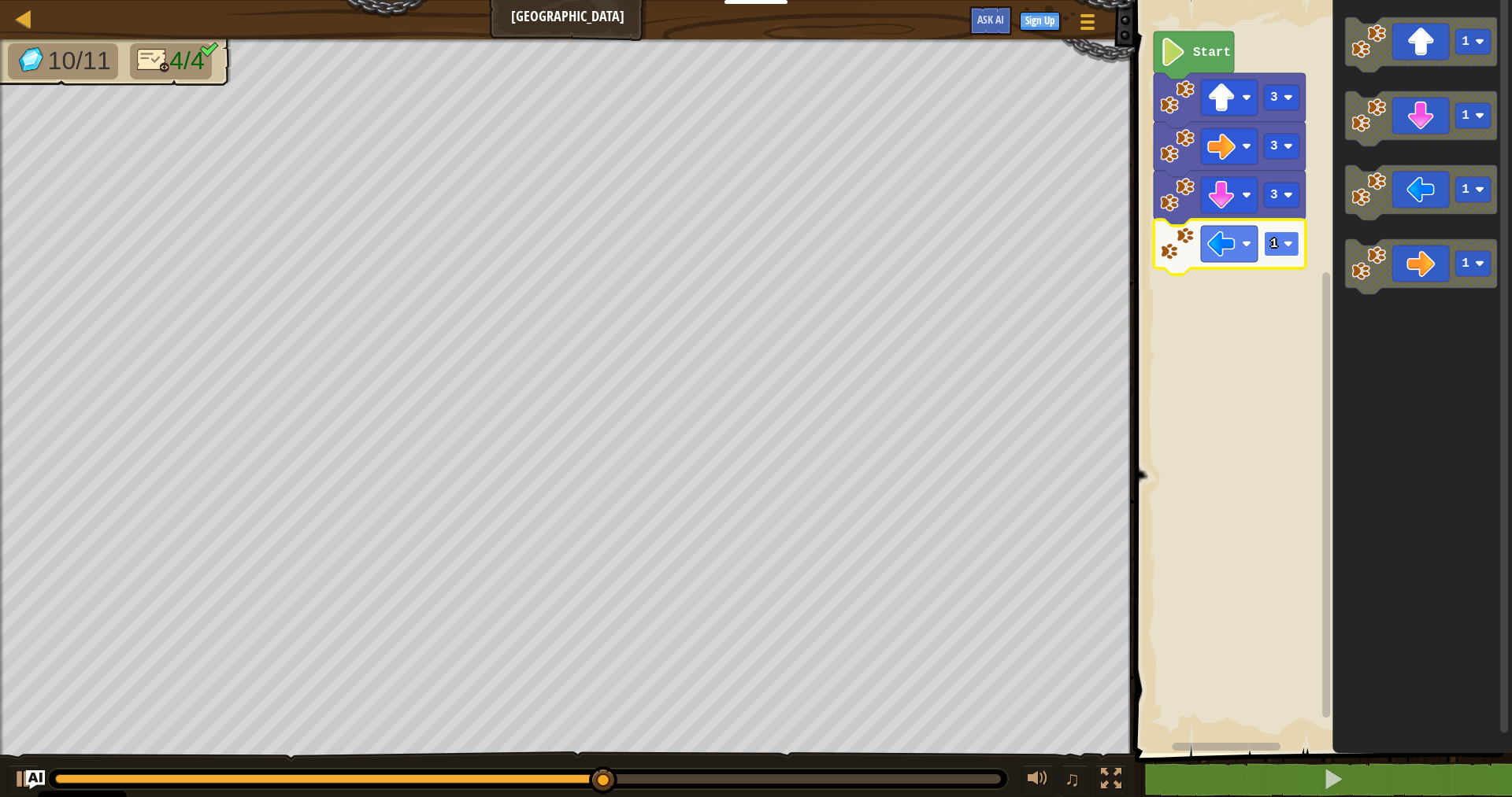
click at [1266, 245] on rect "Blockly Workspace" at bounding box center [1282, 243] width 36 height 25
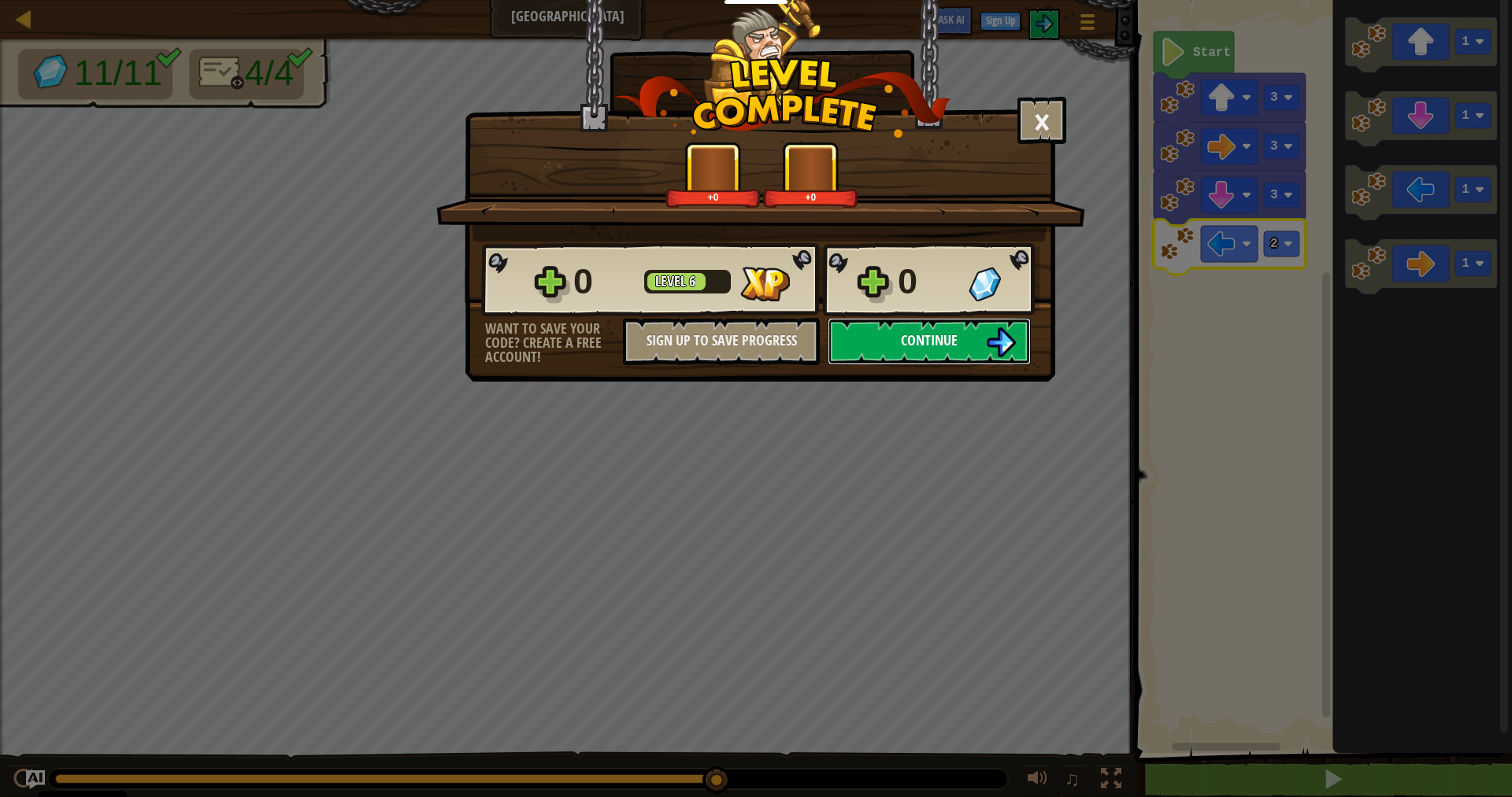
click at [881, 334] on button "Continue" at bounding box center [928, 341] width 203 height 47
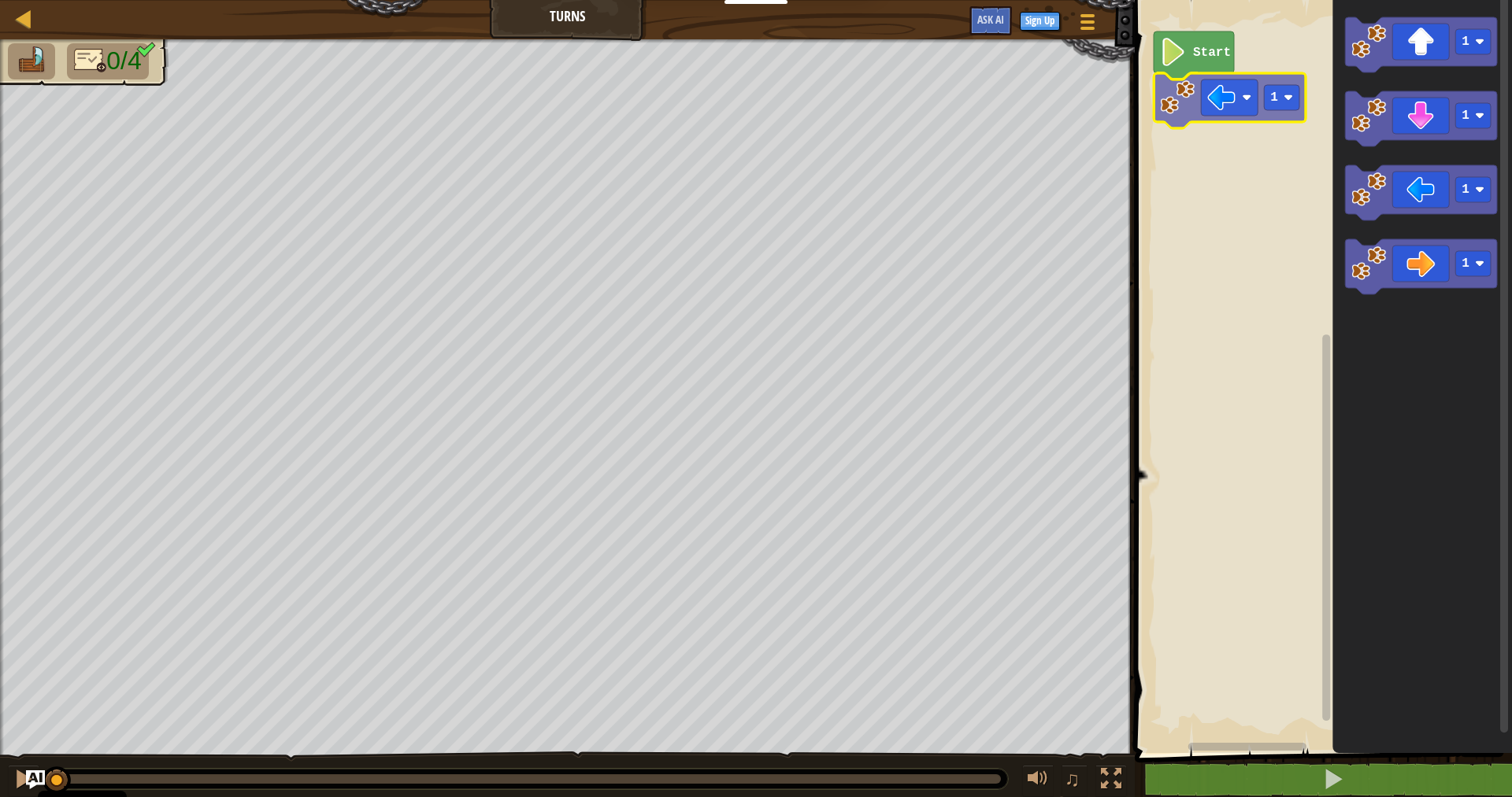
click at [1189, 92] on div "Start 1 1 1 1 1 1" at bounding box center [1320, 373] width 382 height 761
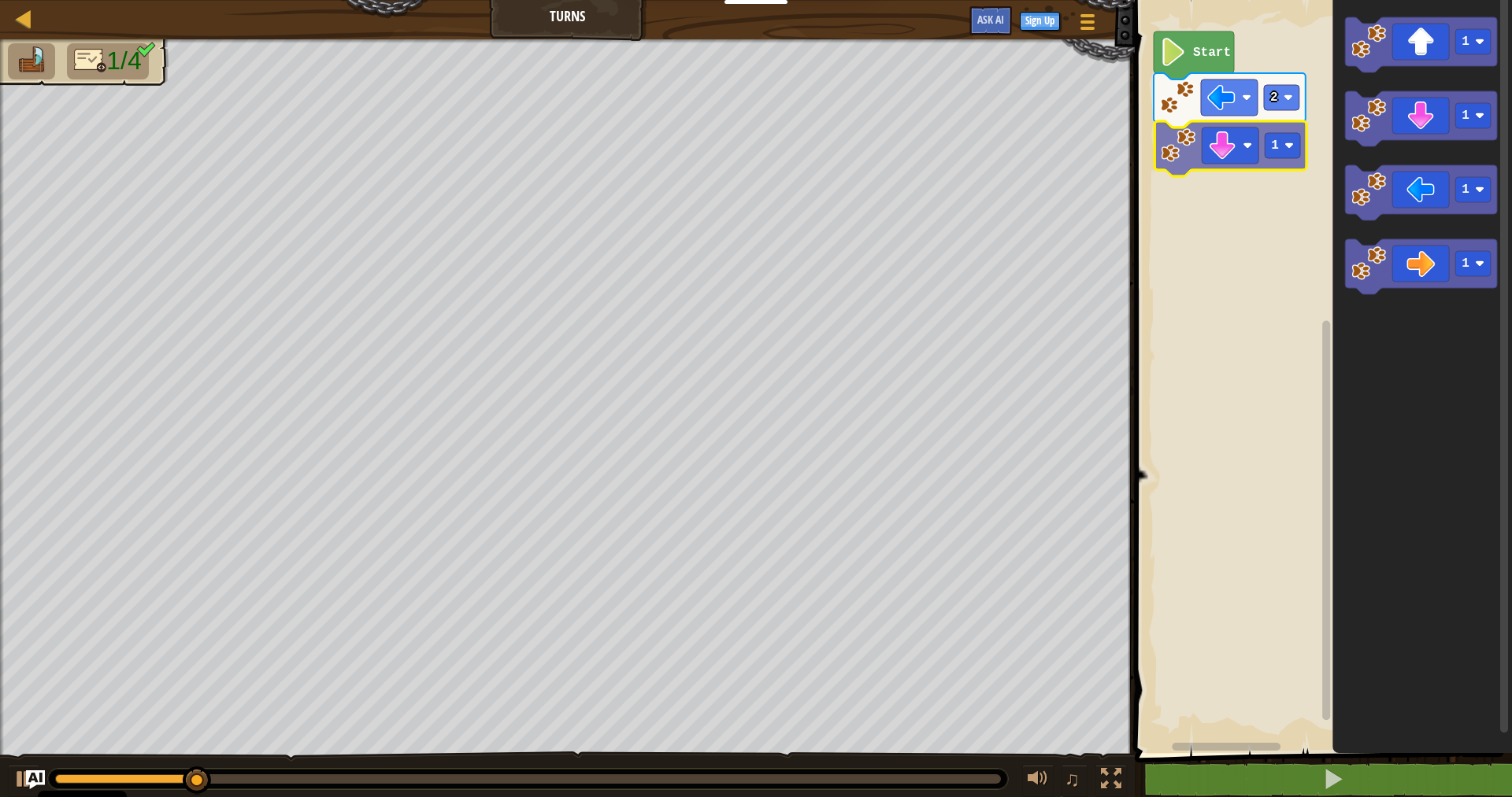
click at [1198, 144] on div "Start 2 1 1 1 1 1 1" at bounding box center [1320, 373] width 382 height 761
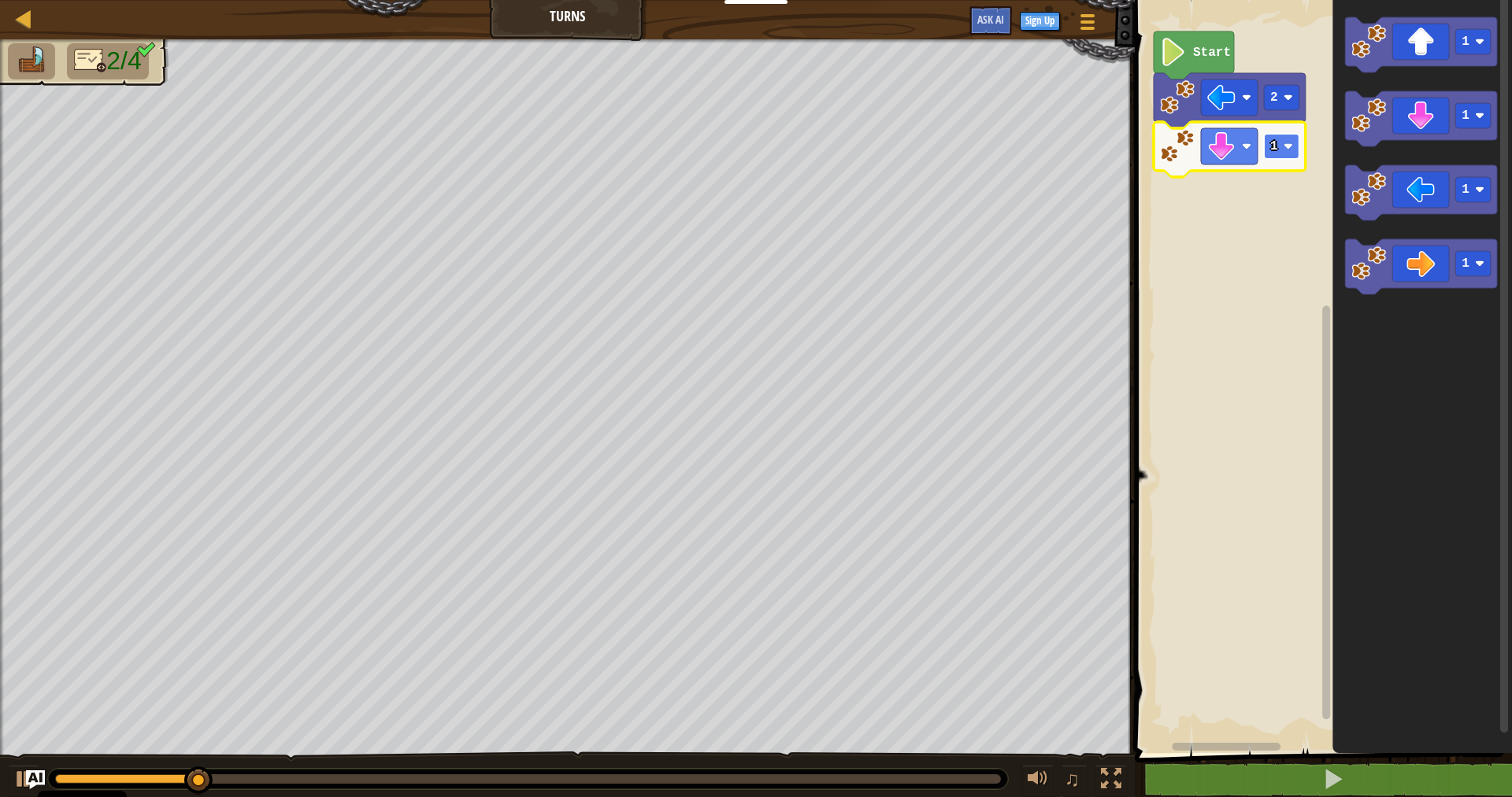
click at [1264, 144] on rect "Blockly Workspace" at bounding box center [1282, 146] width 36 height 25
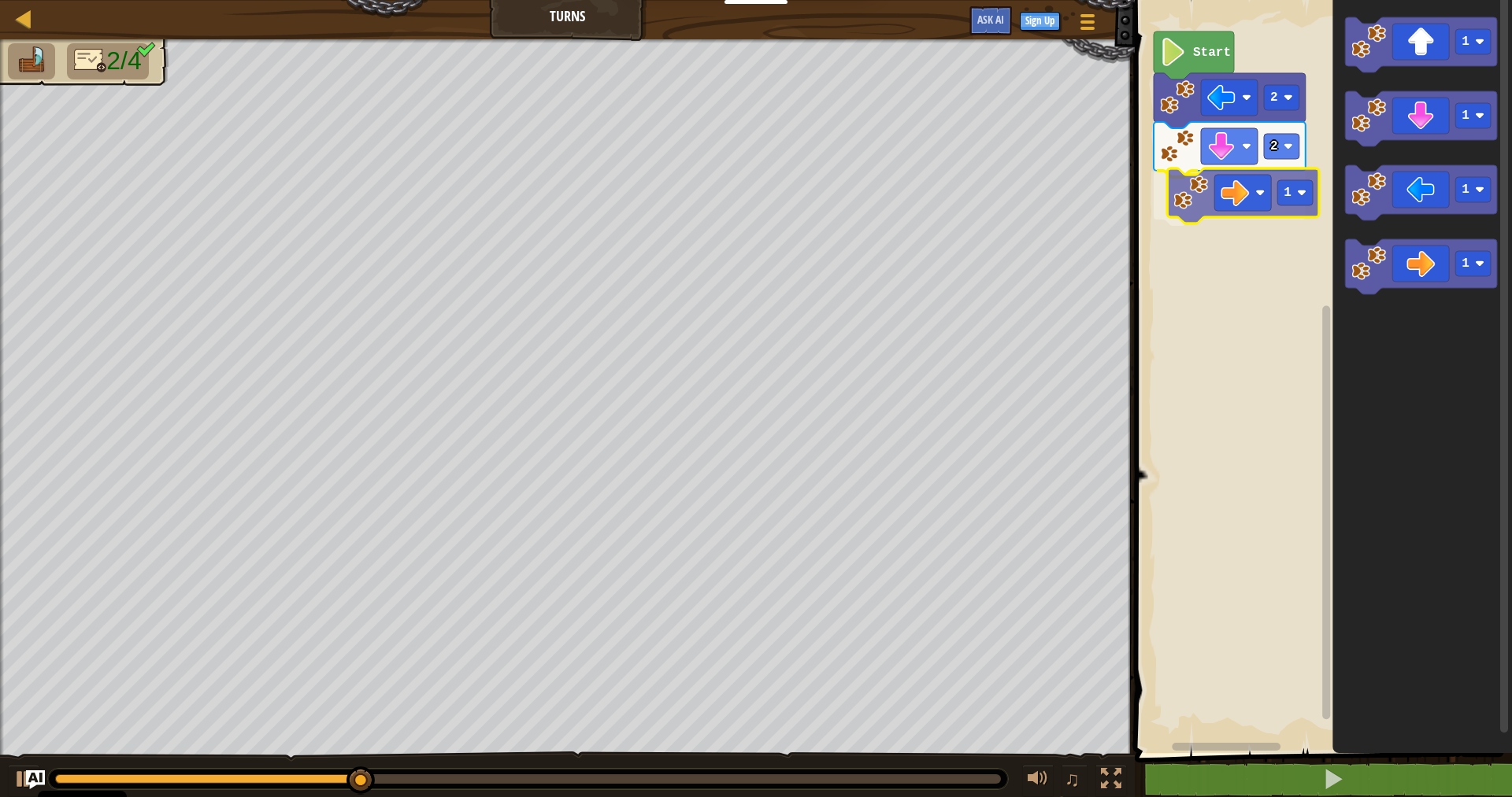
click at [1230, 186] on div "Start 2 2 1 1 1 1 1 1" at bounding box center [1320, 373] width 382 height 761
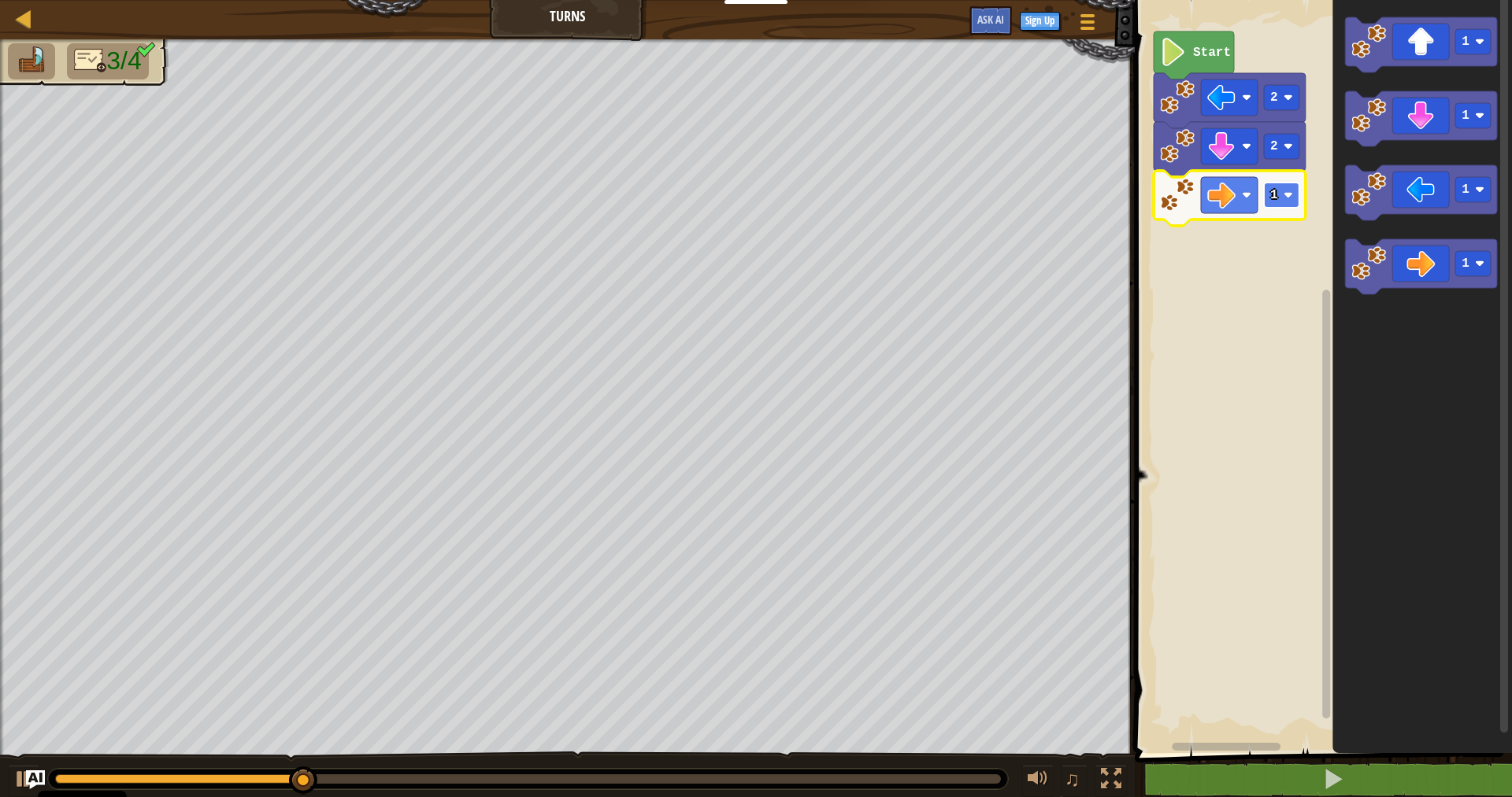
click at [1285, 194] on image "Blockly Workspace" at bounding box center [1288, 196] width 9 height 9
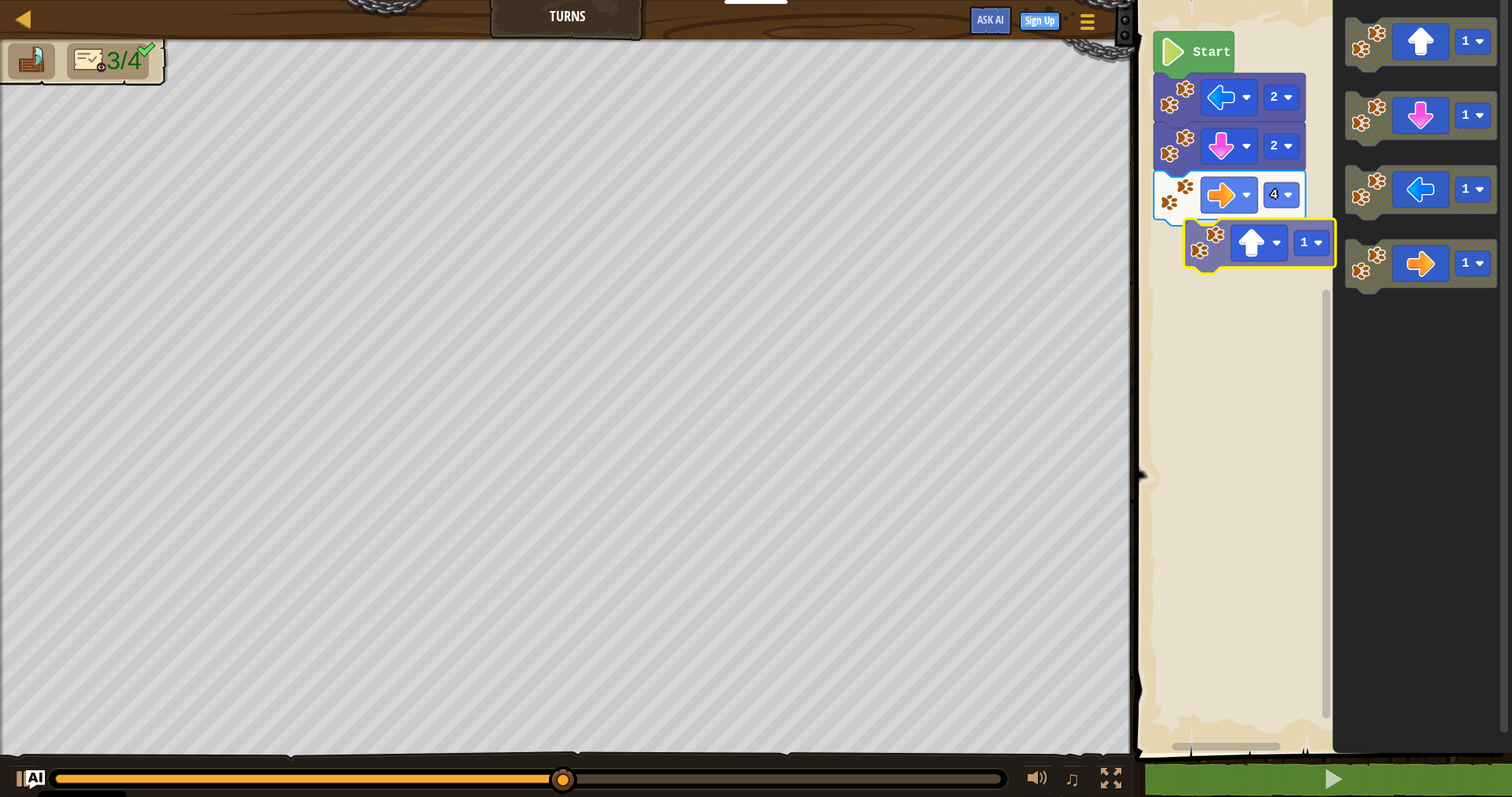
click at [1219, 262] on div "Start 2 2 4 1 1 1 1 1" at bounding box center [1320, 373] width 382 height 761
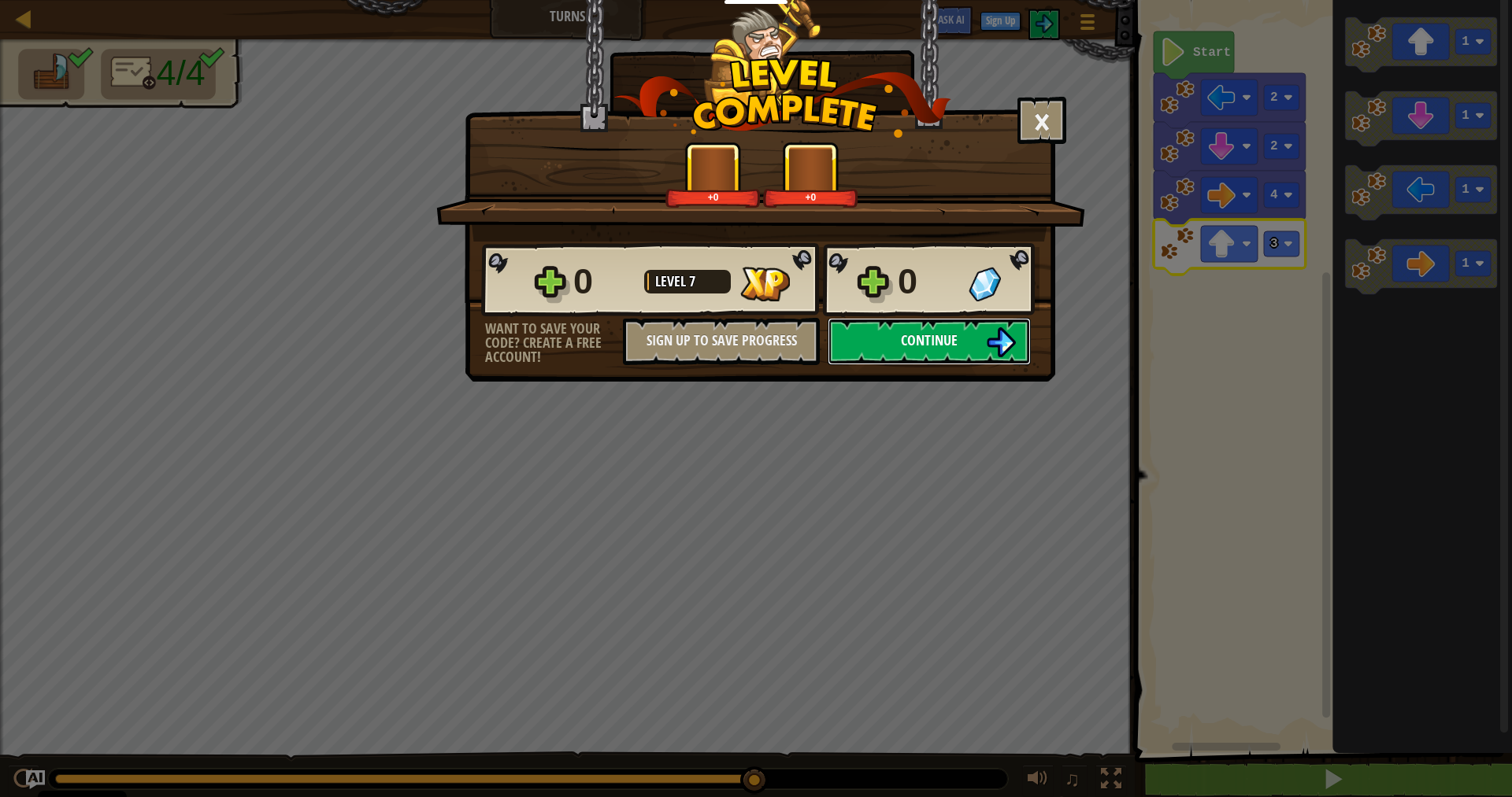
click at [933, 340] on span "Continue" at bounding box center [929, 340] width 57 height 20
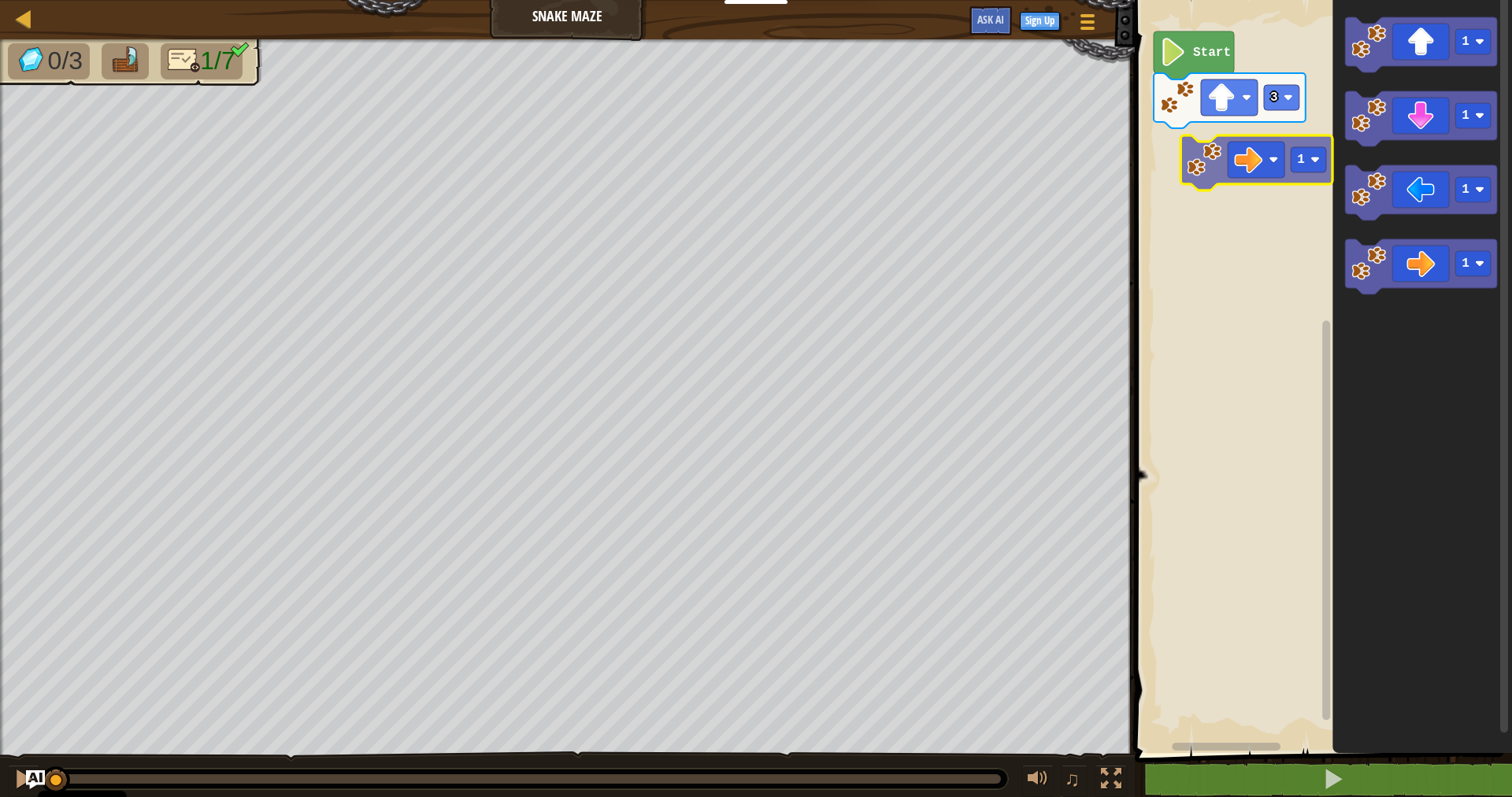
click at [1221, 163] on div "3 Start 1 1 1 1 1" at bounding box center [1320, 373] width 382 height 761
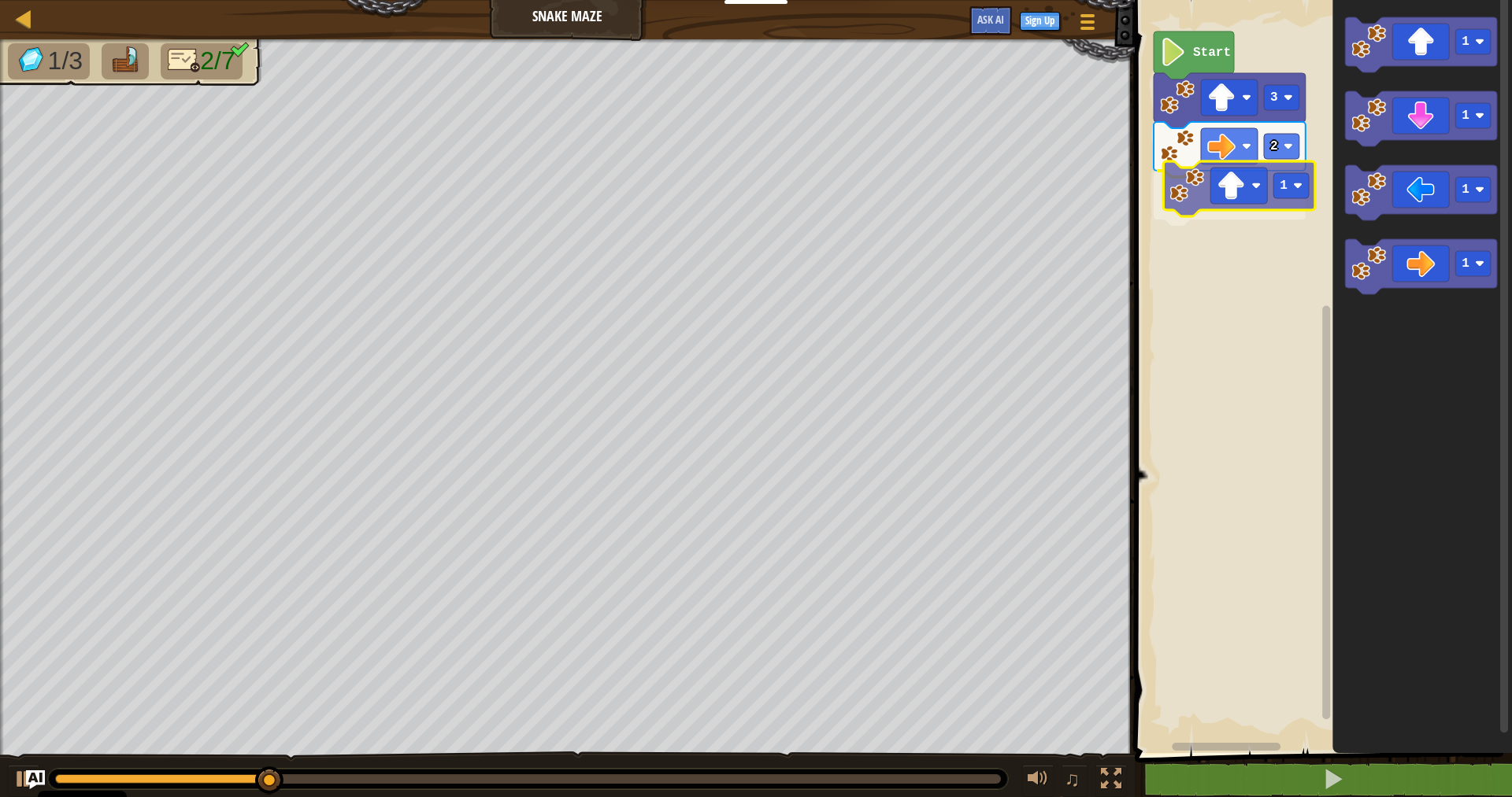
click at [1204, 188] on div "Start 3 2 1 1 1 1 1 1" at bounding box center [1320, 373] width 382 height 761
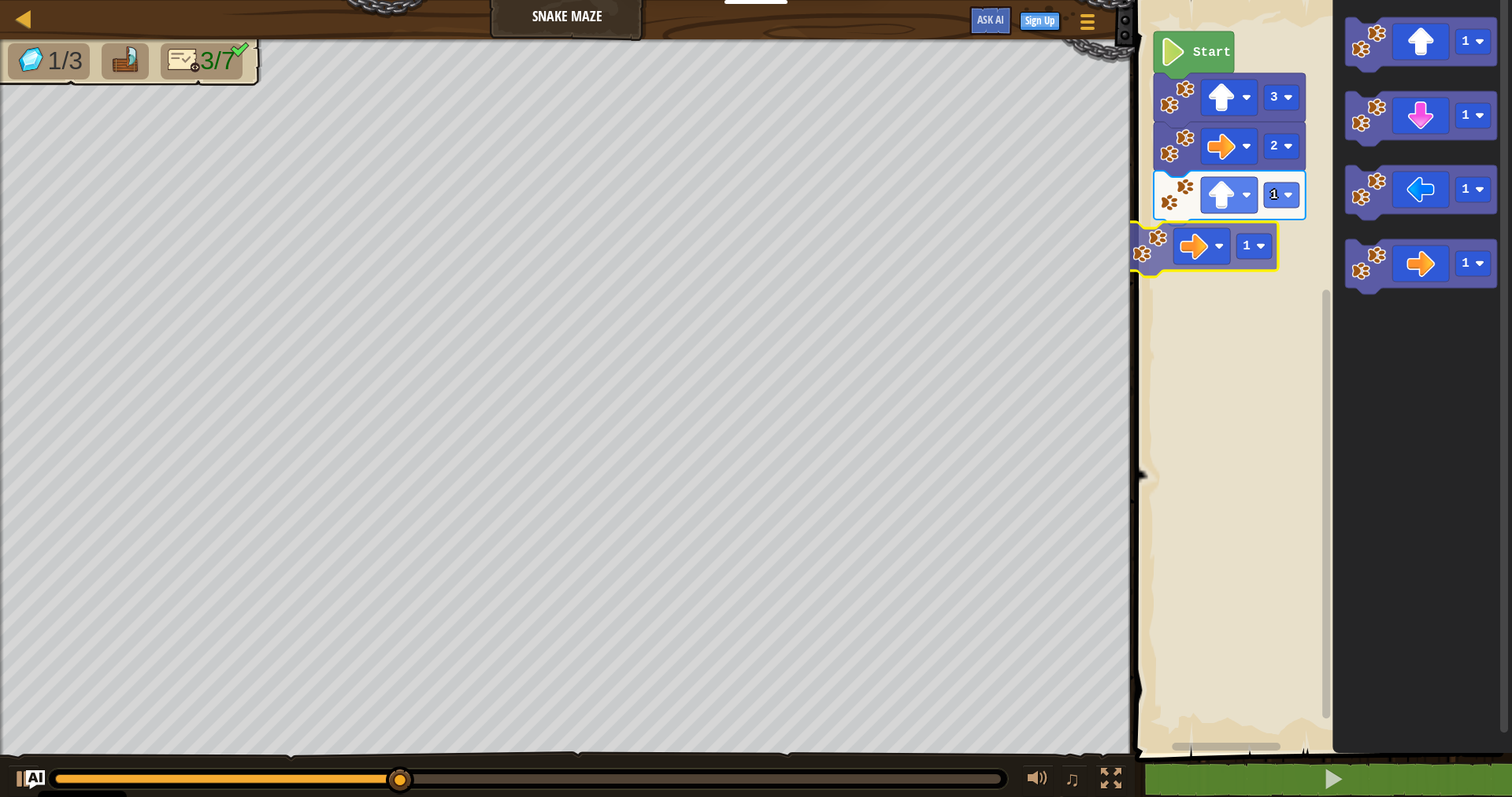
click at [1140, 238] on div "Start 3 2 1 1 1 1 1 1 1" at bounding box center [1320, 373] width 382 height 761
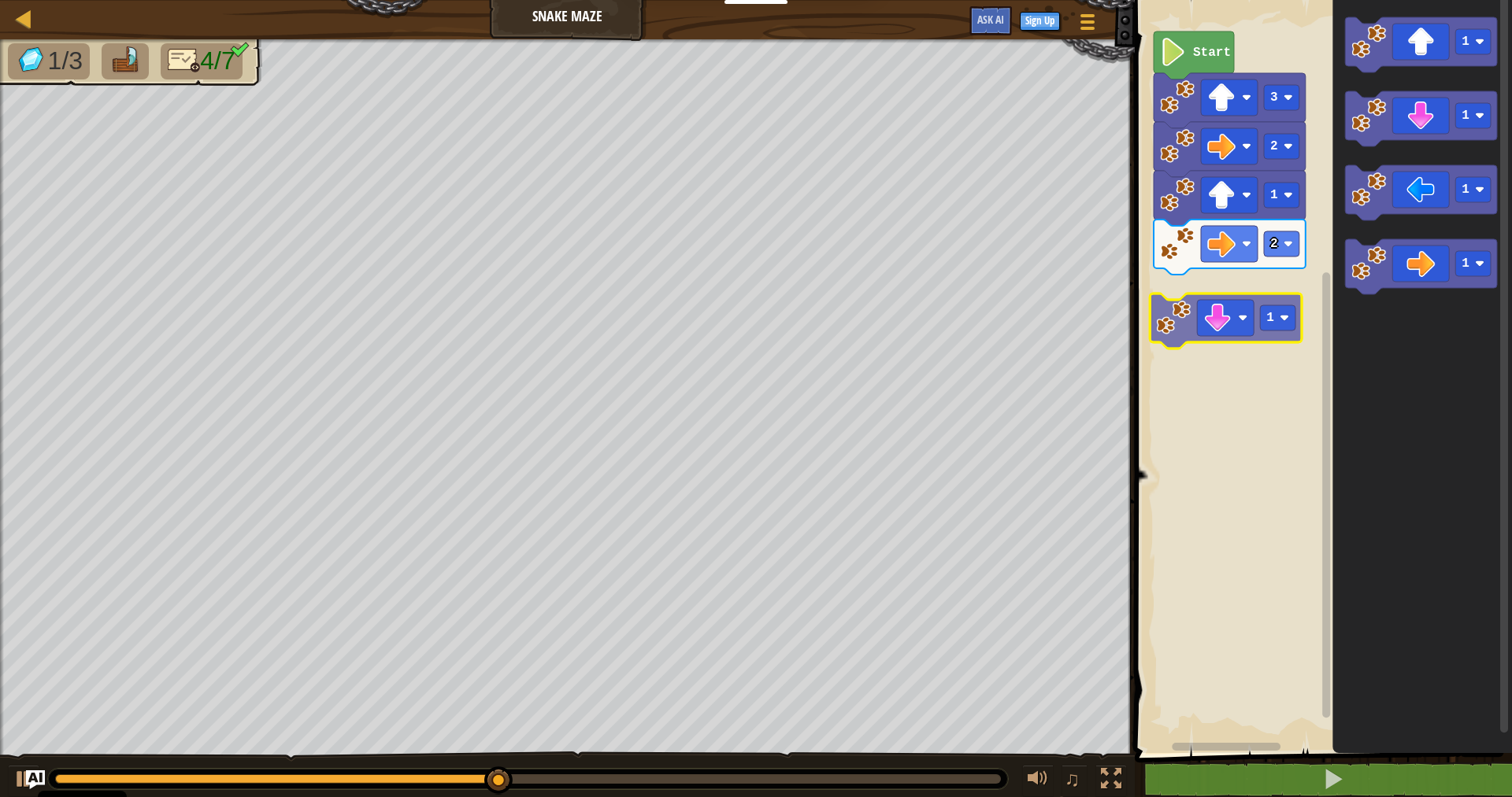
click at [1166, 303] on div "Start 3 2 1 2 1 1 1 1 1" at bounding box center [1320, 373] width 382 height 761
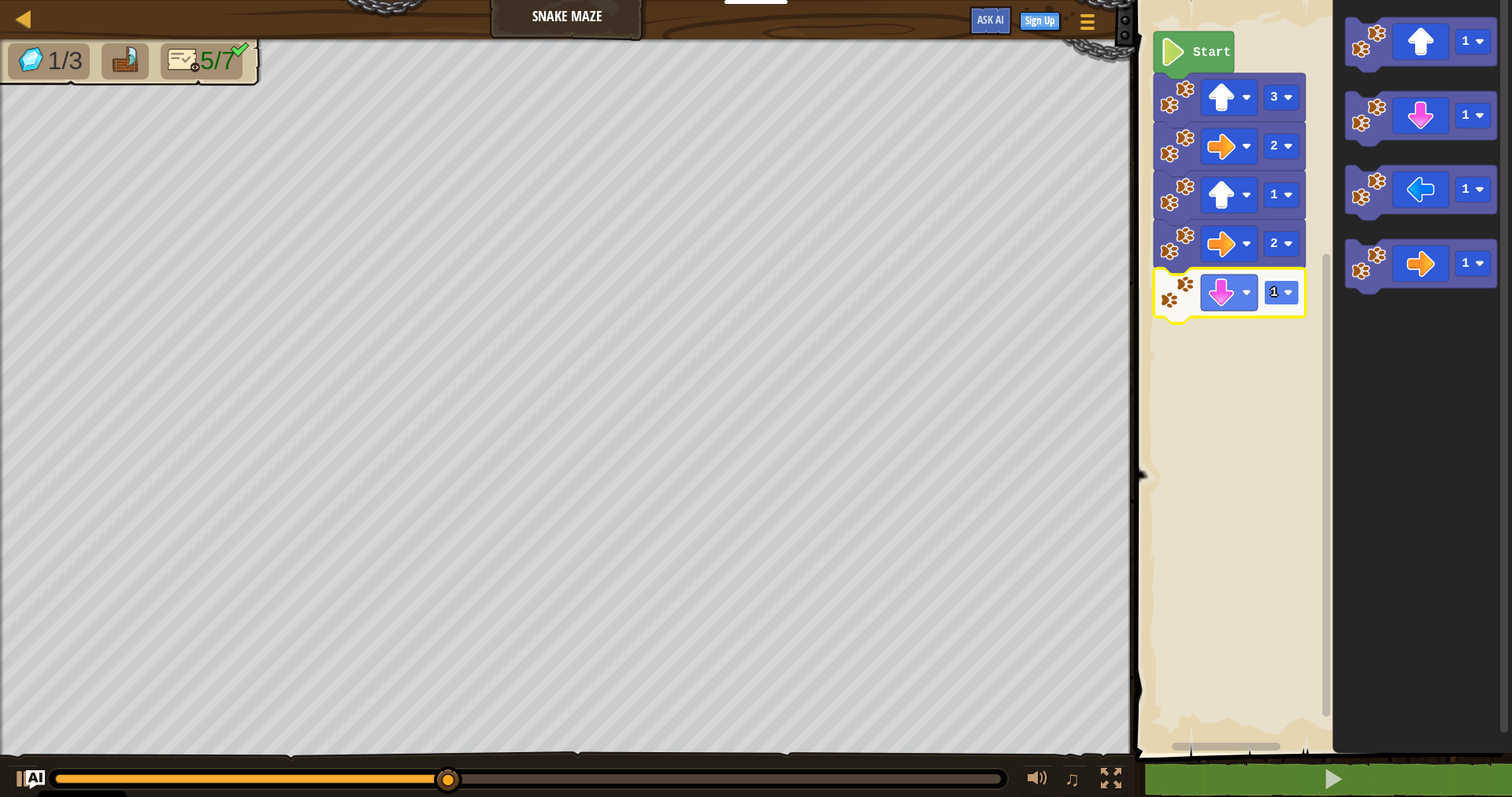
click at [1264, 286] on rect "Blockly Workspace" at bounding box center [1282, 293] width 36 height 25
click at [1224, 370] on div "Start 3 2 1 2 2 1 1 1 1" at bounding box center [1320, 373] width 382 height 761
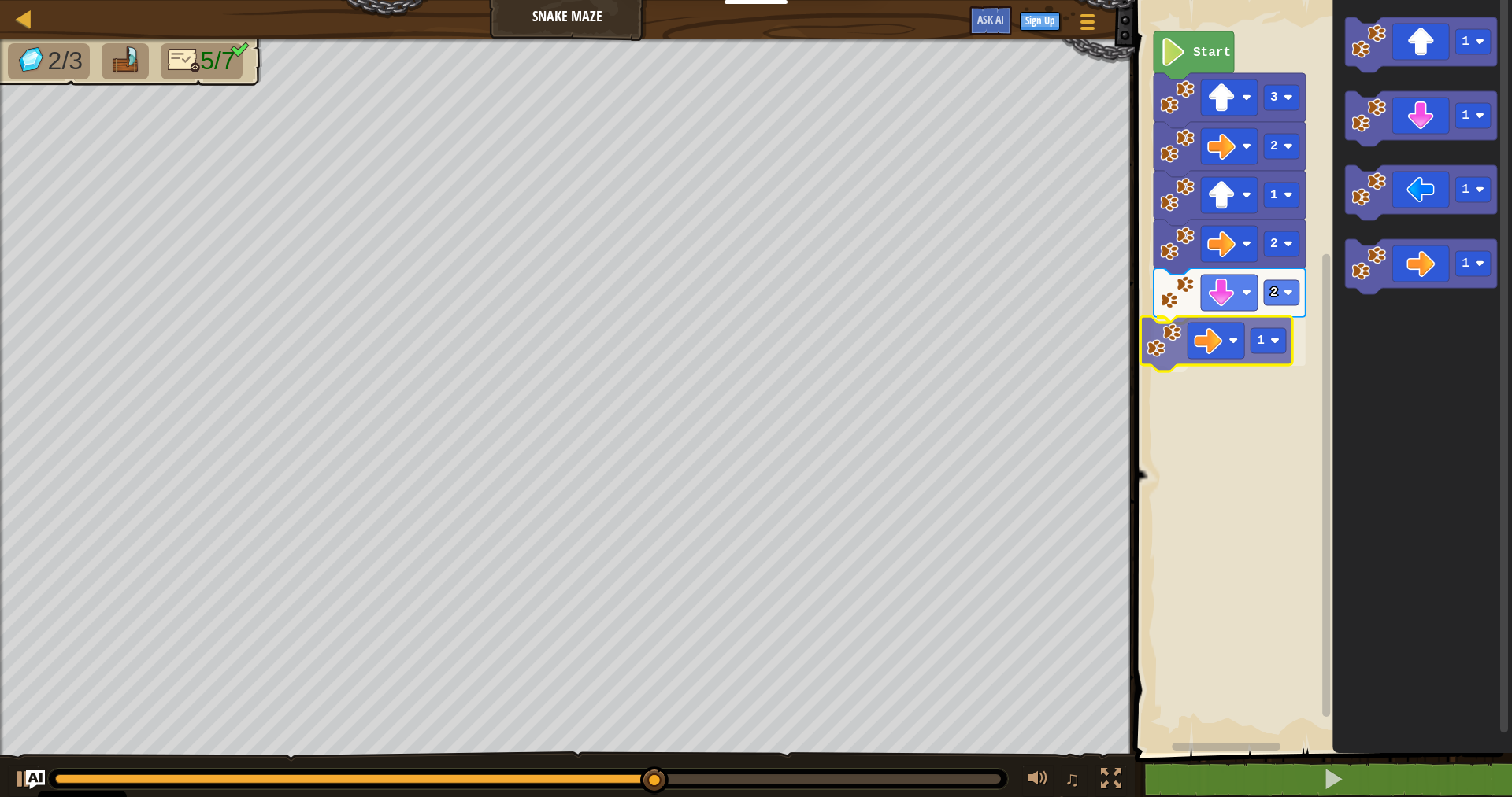
click at [1150, 341] on div "Start 3 2 1 2 2 1 1 1 1 1 1" at bounding box center [1320, 373] width 382 height 761
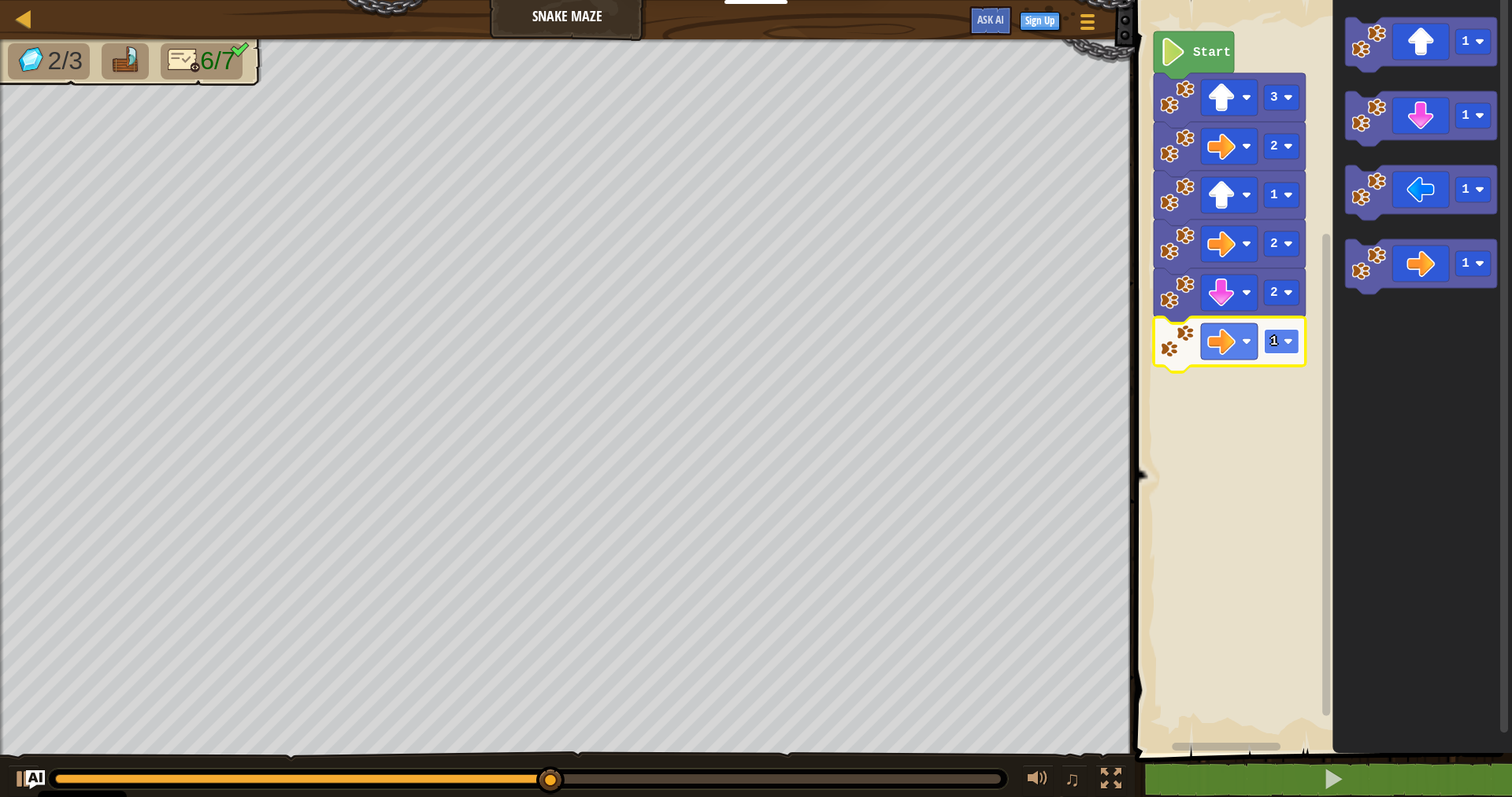
click at [1279, 336] on rect "Blockly Workspace" at bounding box center [1282, 341] width 36 height 25
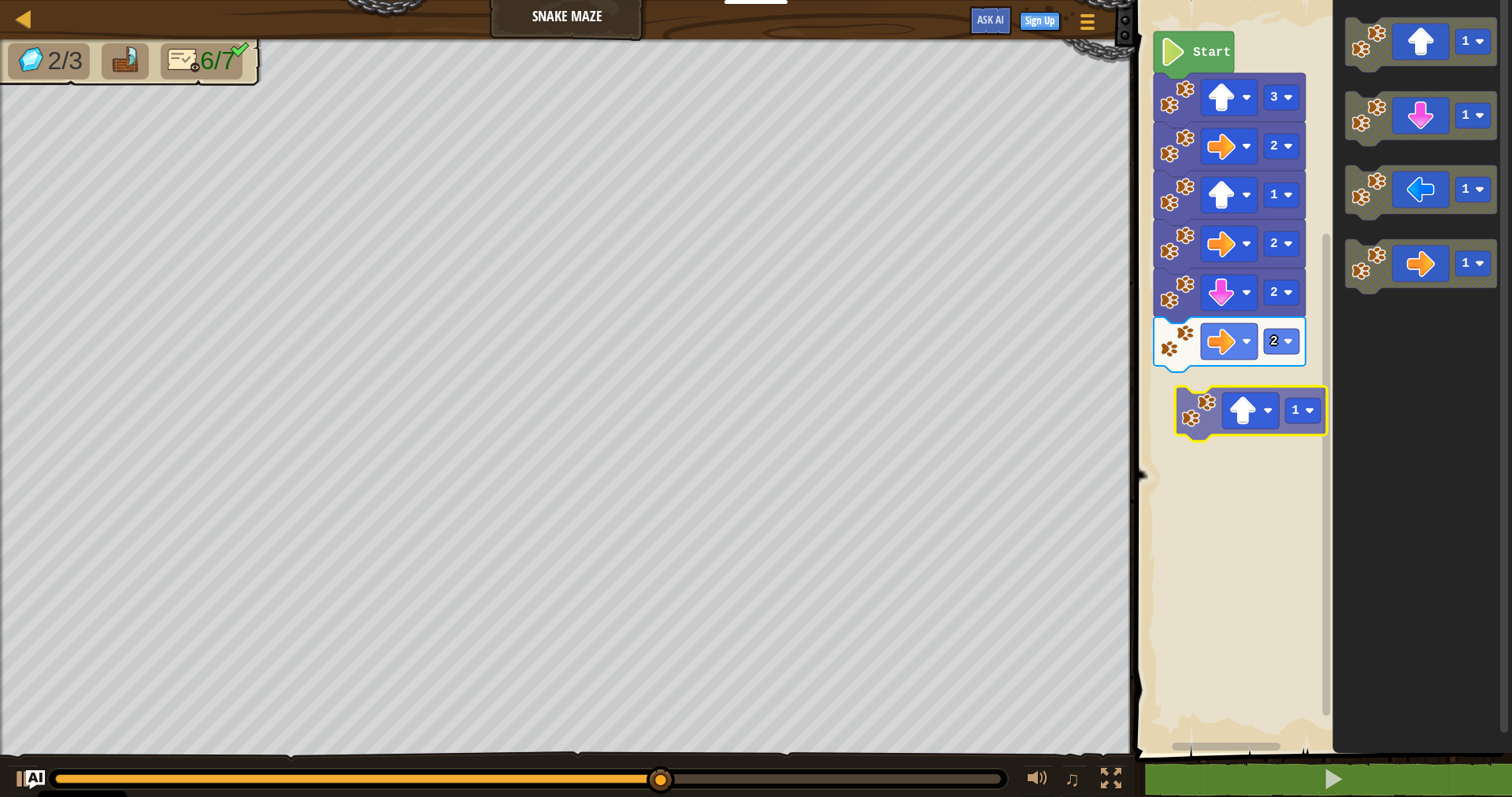
click at [1211, 418] on div "Start 3 2 1 2 2 2 1 1 1 1 1" at bounding box center [1320, 373] width 382 height 761
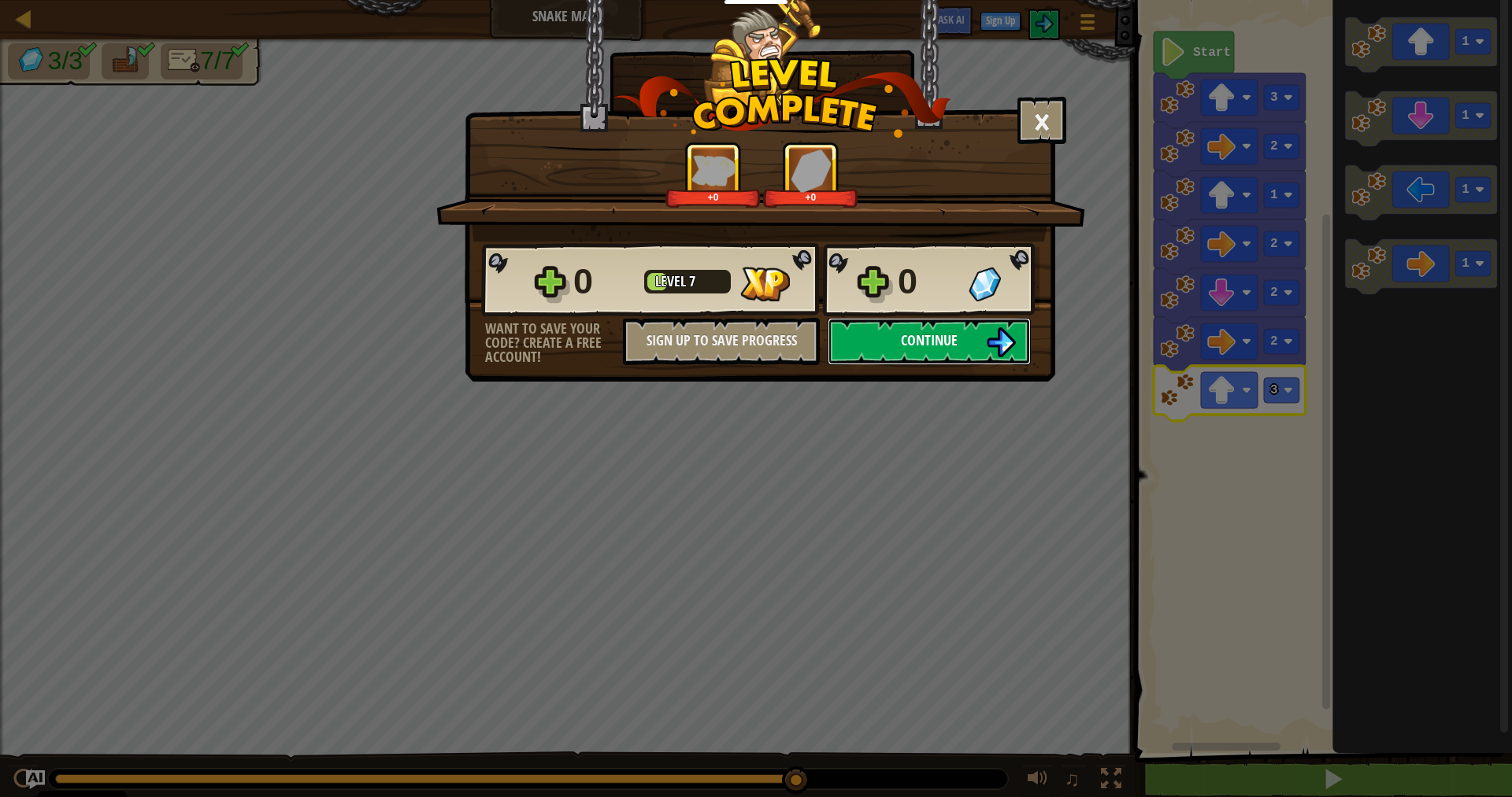
click at [959, 338] on button "Continue" at bounding box center [928, 341] width 203 height 47
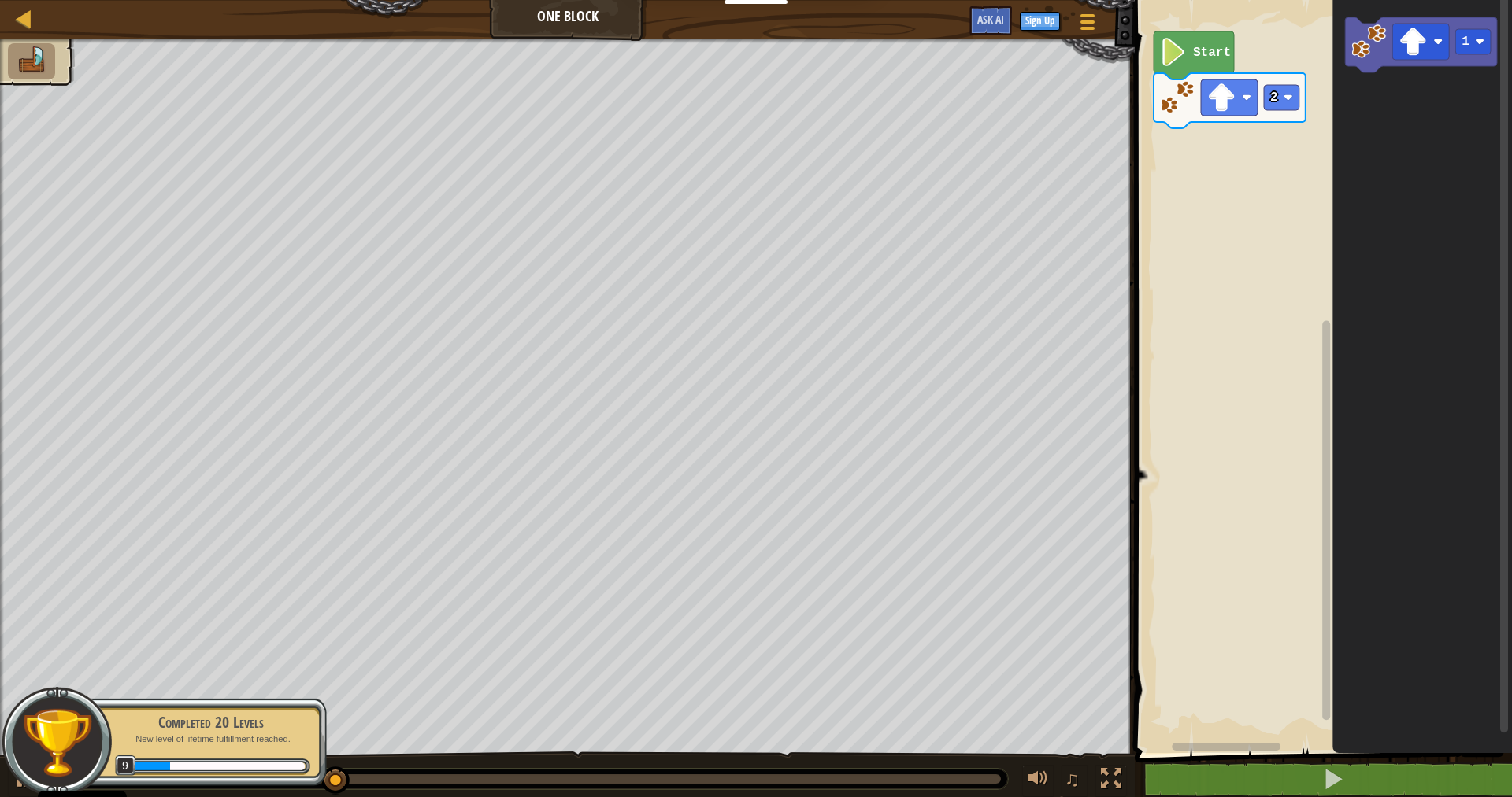
click at [1230, 142] on div "Start 2 1" at bounding box center [1320, 373] width 382 height 761
click at [1349, 123] on icon "1" at bounding box center [1422, 373] width 180 height 761
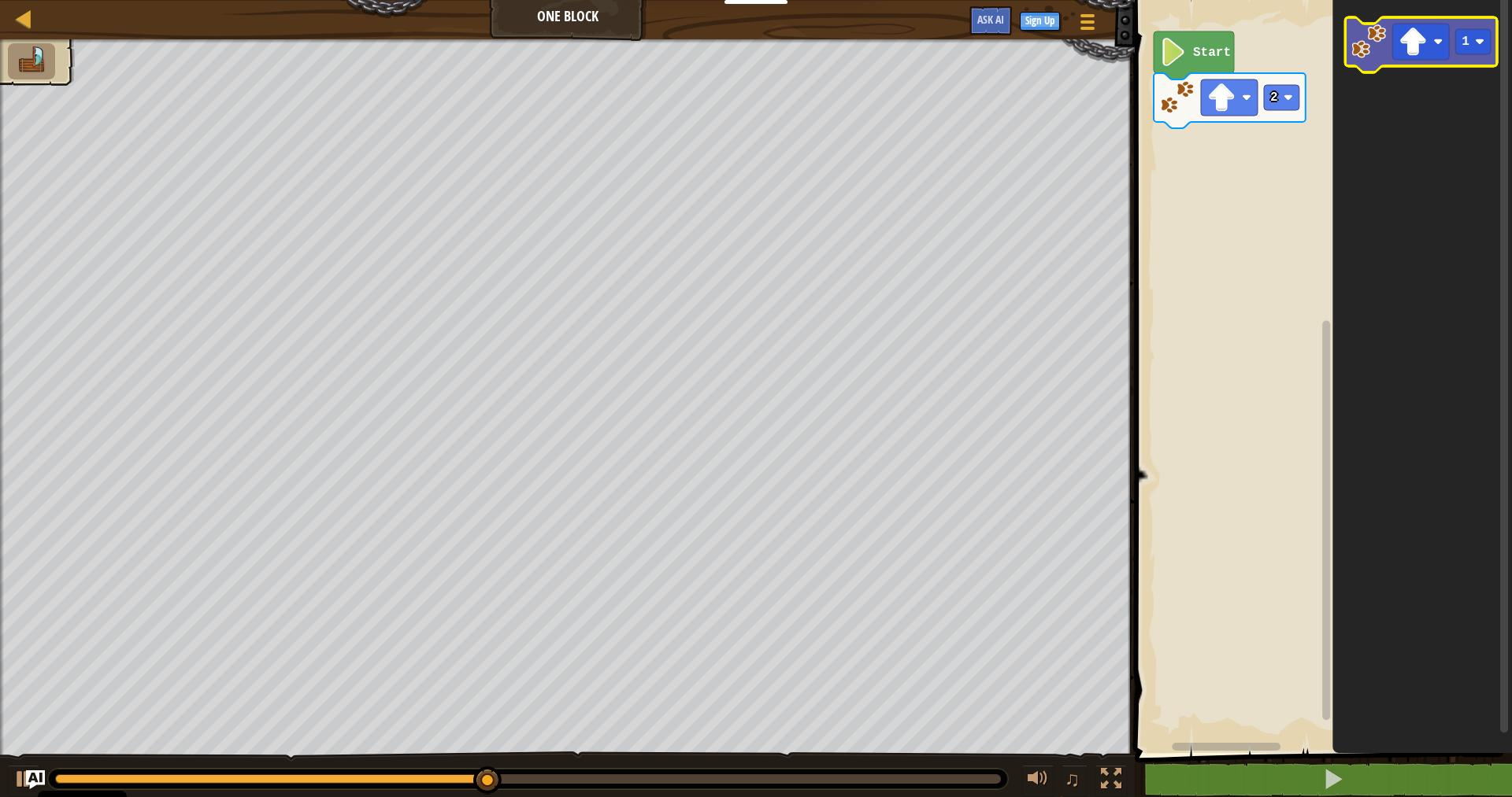
click at [1371, 55] on image "Blockly Workspace" at bounding box center [1368, 41] width 35 height 35
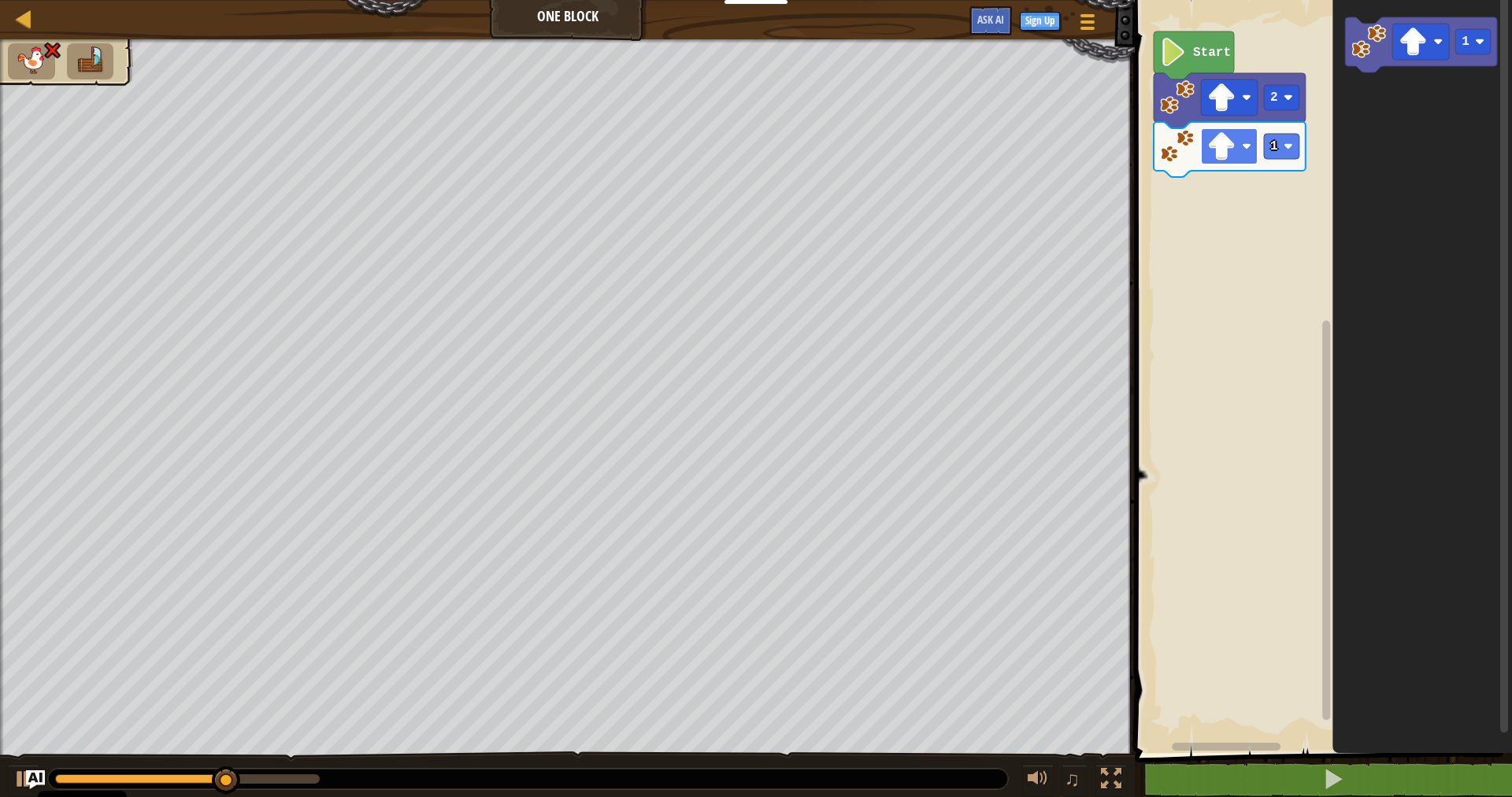
click at [1239, 152] on rect "Blockly Workspace" at bounding box center [1228, 146] width 57 height 36
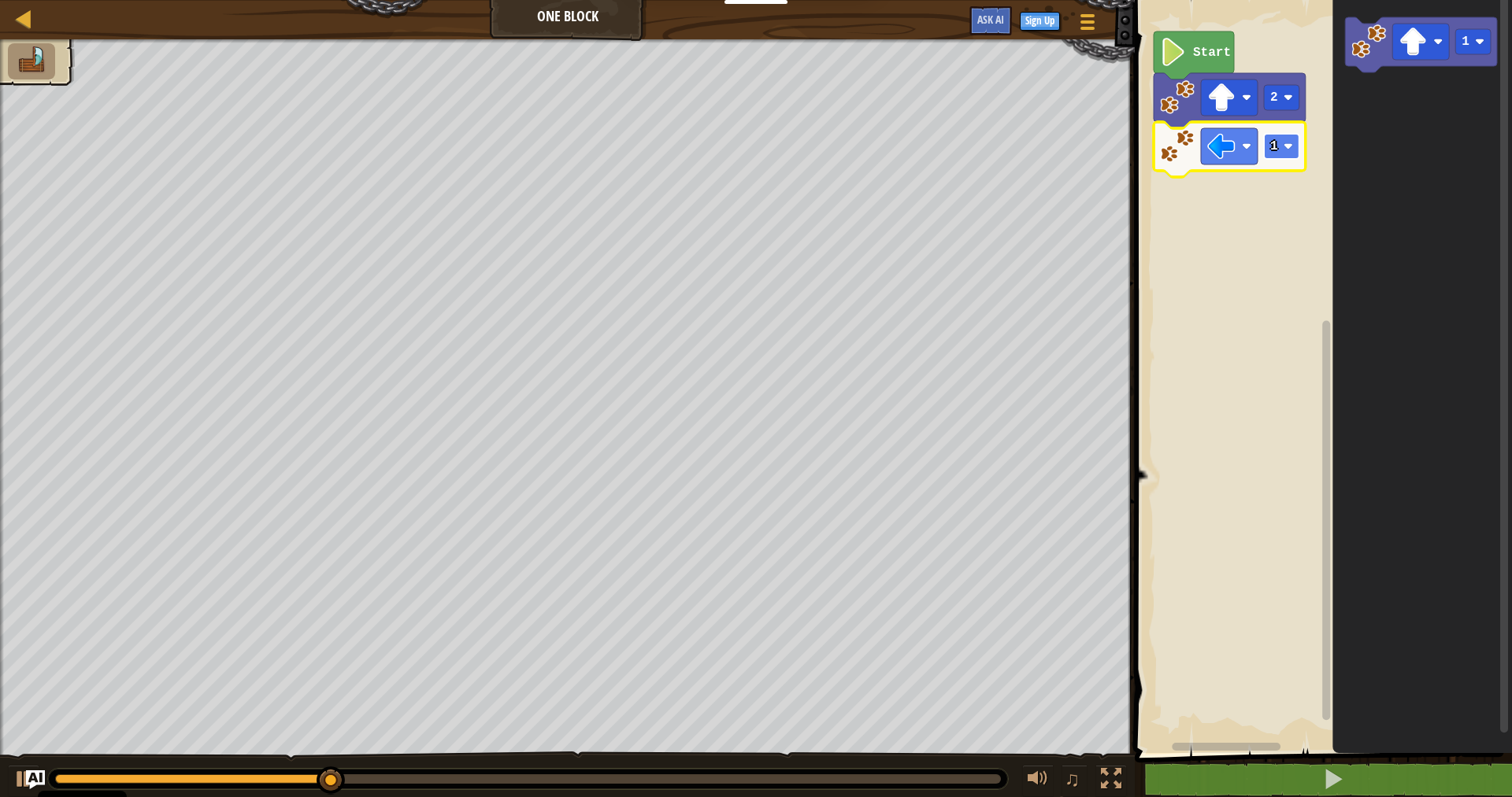
click at [1292, 150] on image "Blockly Workspace" at bounding box center [1288, 146] width 9 height 9
click at [1287, 160] on icon "Blockly Workspace" at bounding box center [1229, 149] width 152 height 55
click at [1285, 149] on image "Blockly Workspace" at bounding box center [1288, 146] width 9 height 9
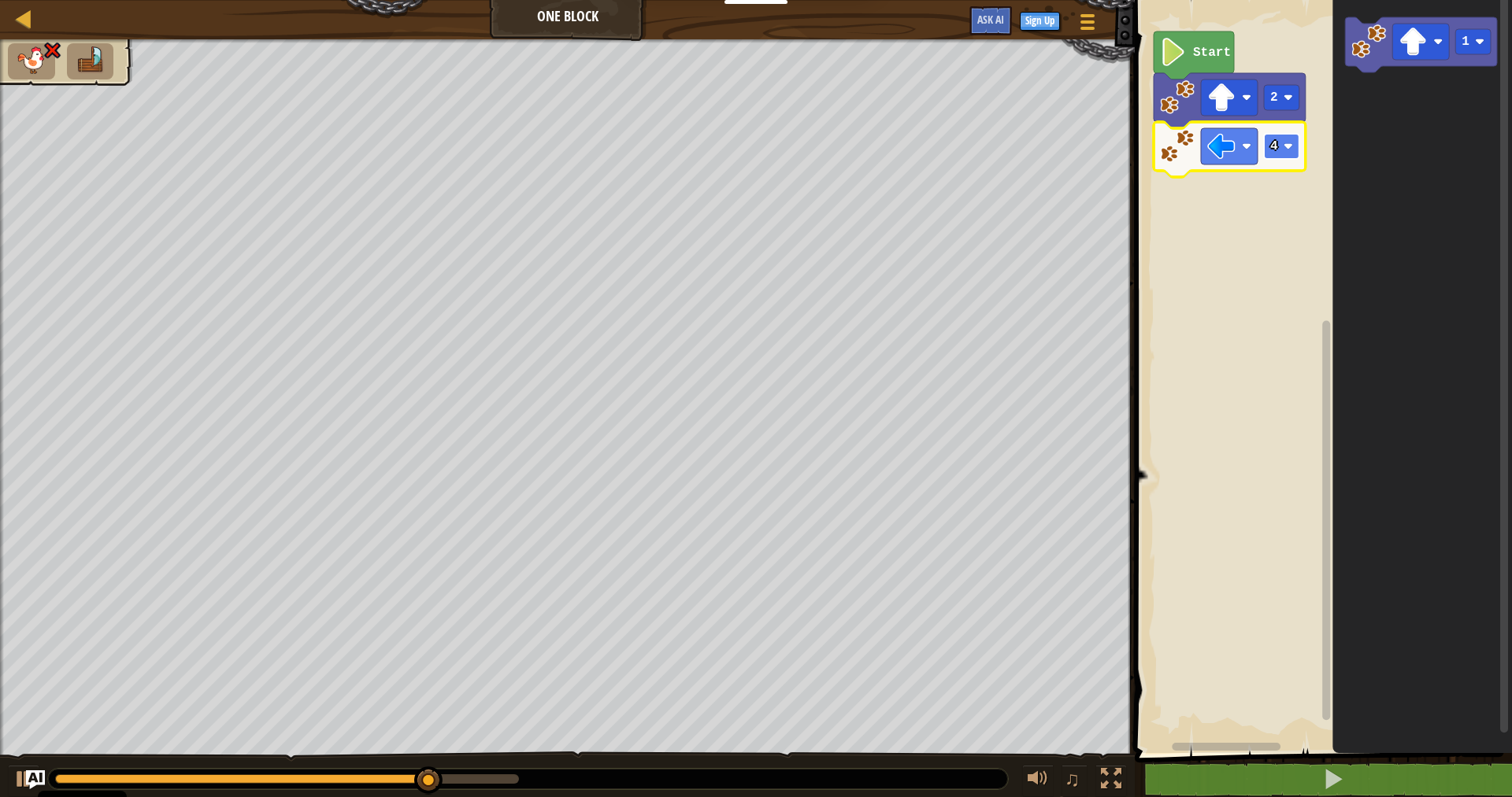
click at [1278, 154] on rect "Blockly Workspace" at bounding box center [1282, 146] width 36 height 25
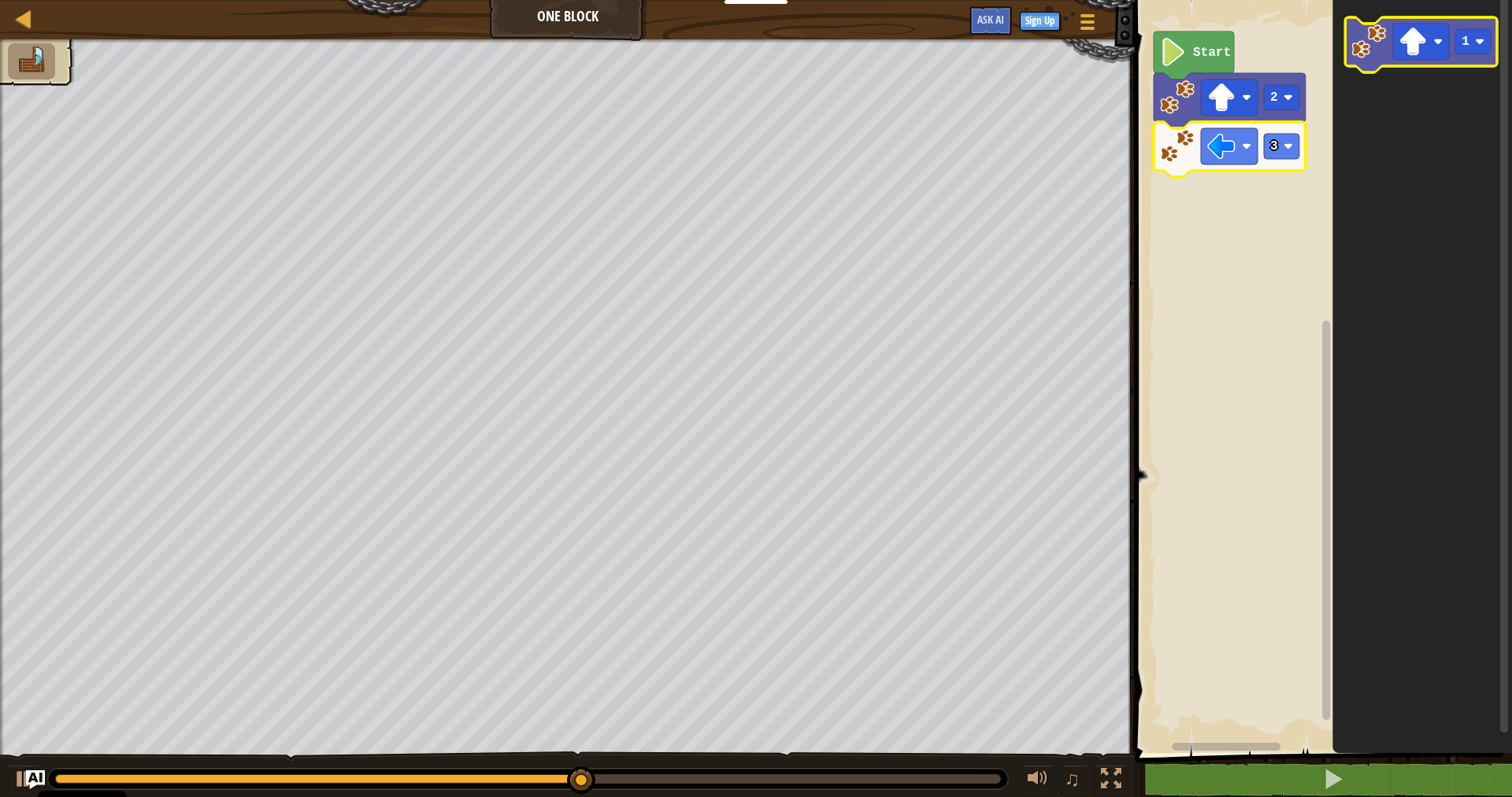
click at [1360, 57] on image "Blockly Workspace" at bounding box center [1368, 41] width 35 height 35
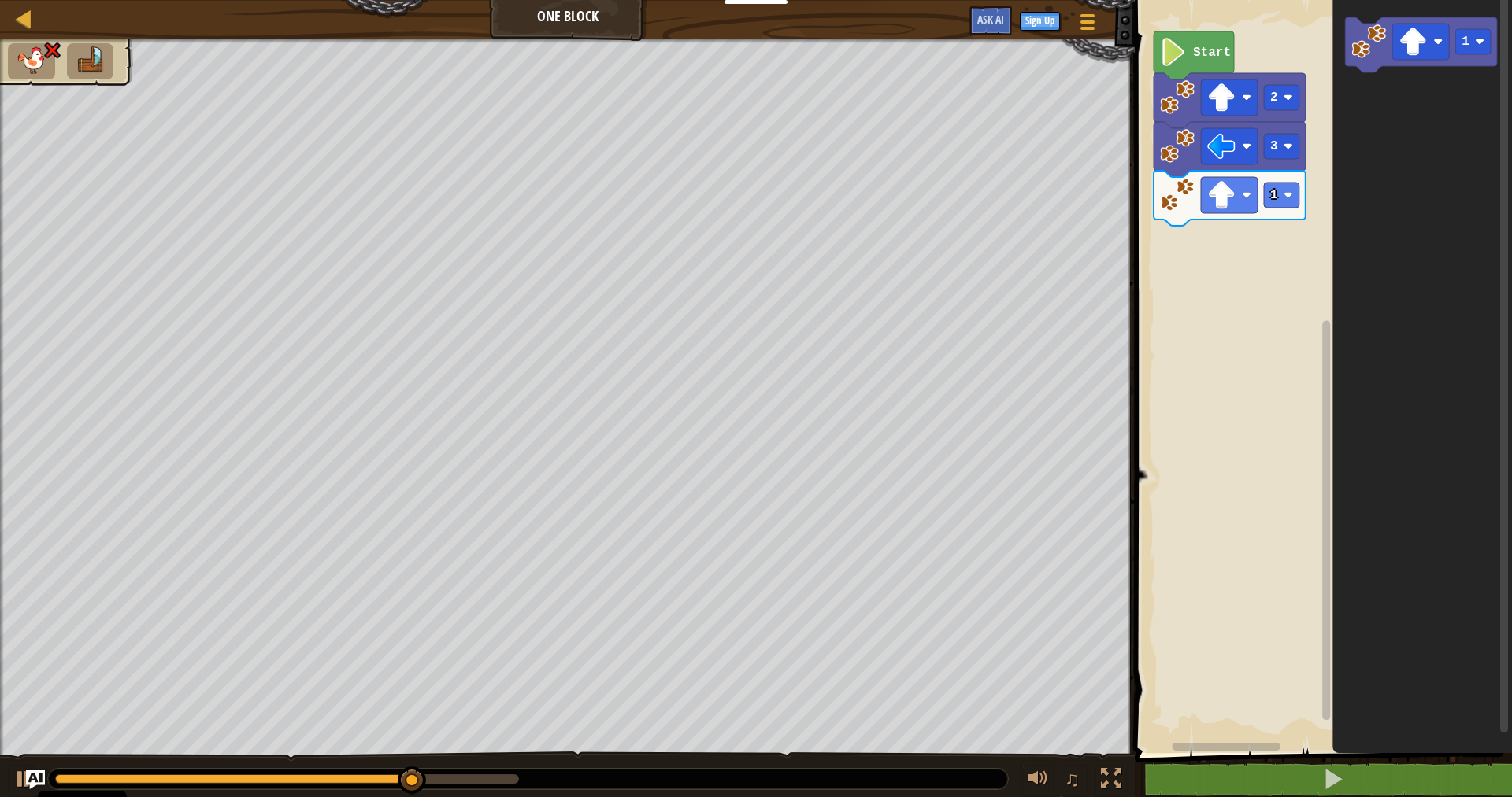
click at [1252, 217] on icon "Blockly Workspace" at bounding box center [1229, 198] width 152 height 55
click at [1236, 190] on rect "Blockly Workspace" at bounding box center [1228, 195] width 57 height 36
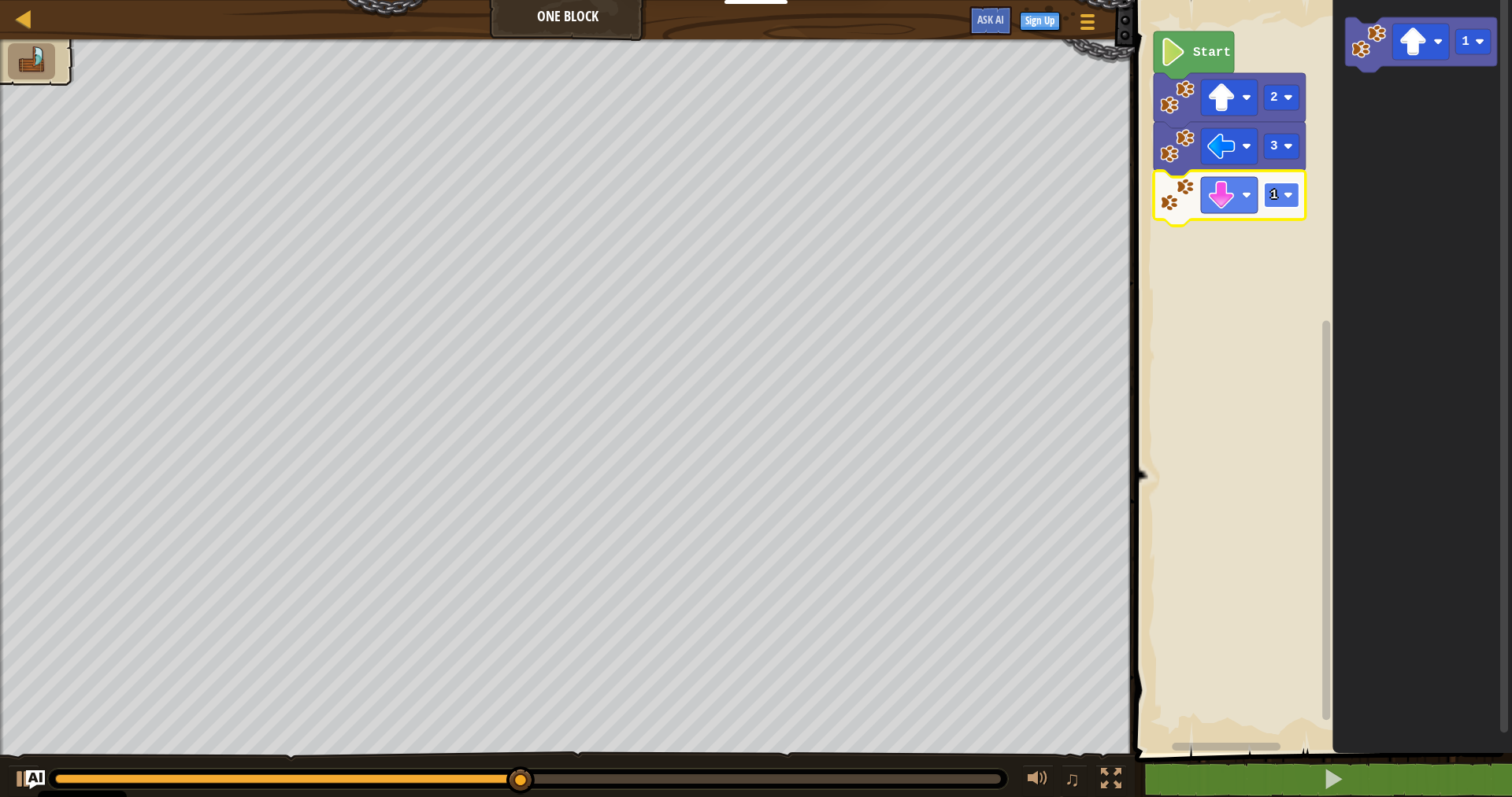
click at [1279, 196] on rect "Blockly Workspace" at bounding box center [1282, 195] width 36 height 25
click at [1238, 225] on div "Start 2 3 2 1" at bounding box center [1320, 373] width 382 height 761
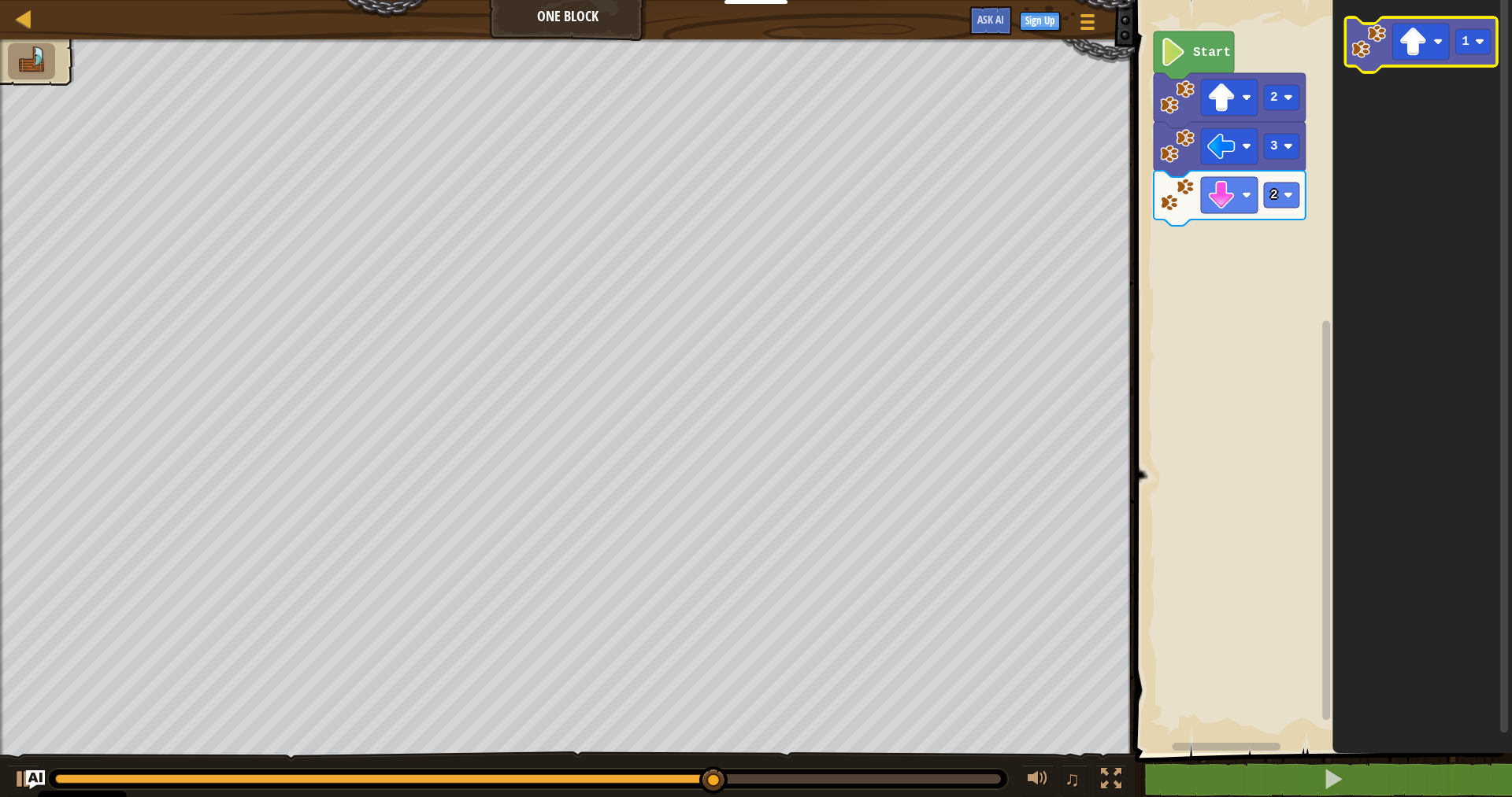
click at [1374, 38] on image "Blockly Workspace" at bounding box center [1368, 41] width 35 height 35
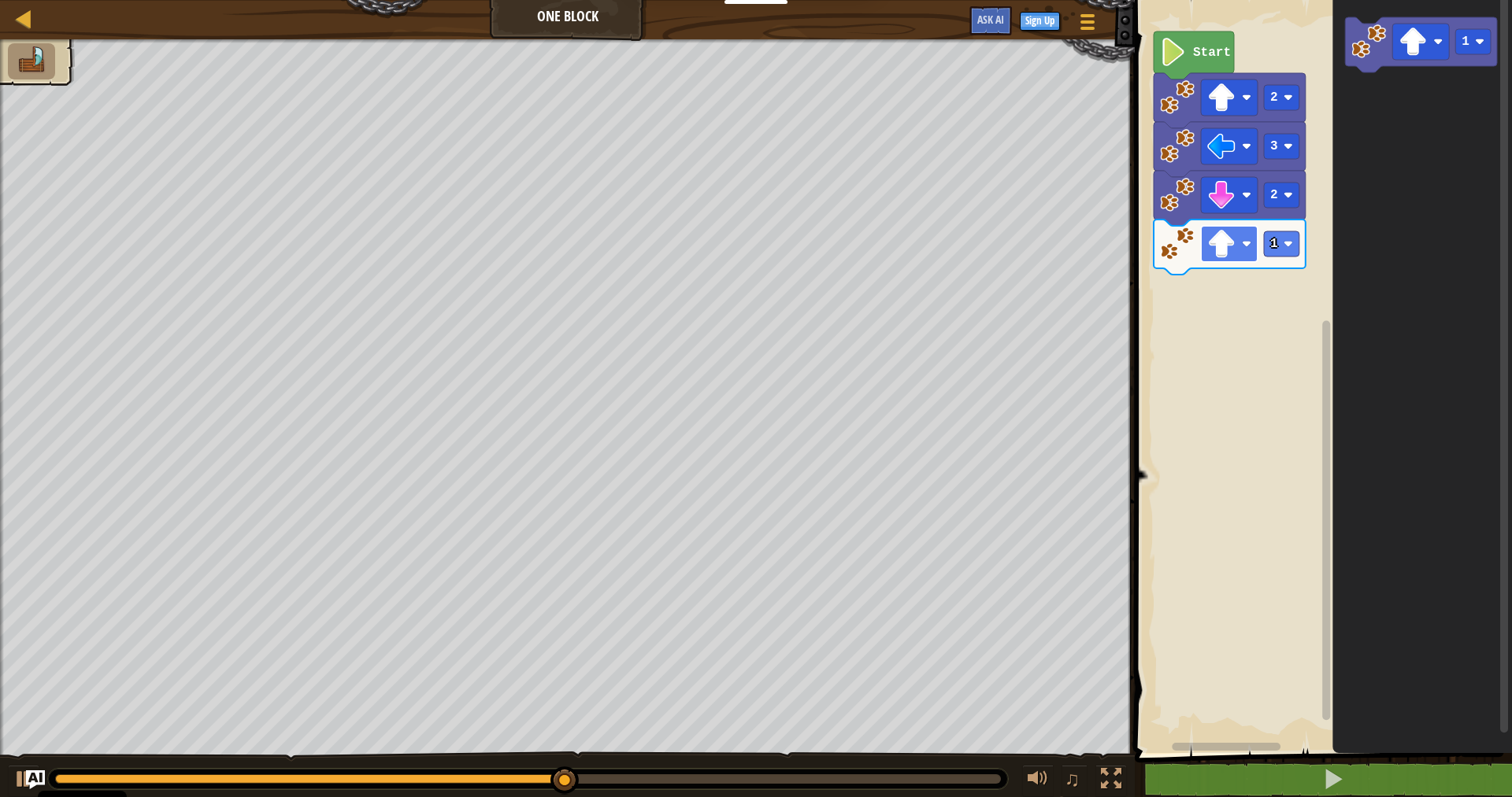
click at [1244, 251] on rect "Blockly Workspace" at bounding box center [1228, 243] width 57 height 36
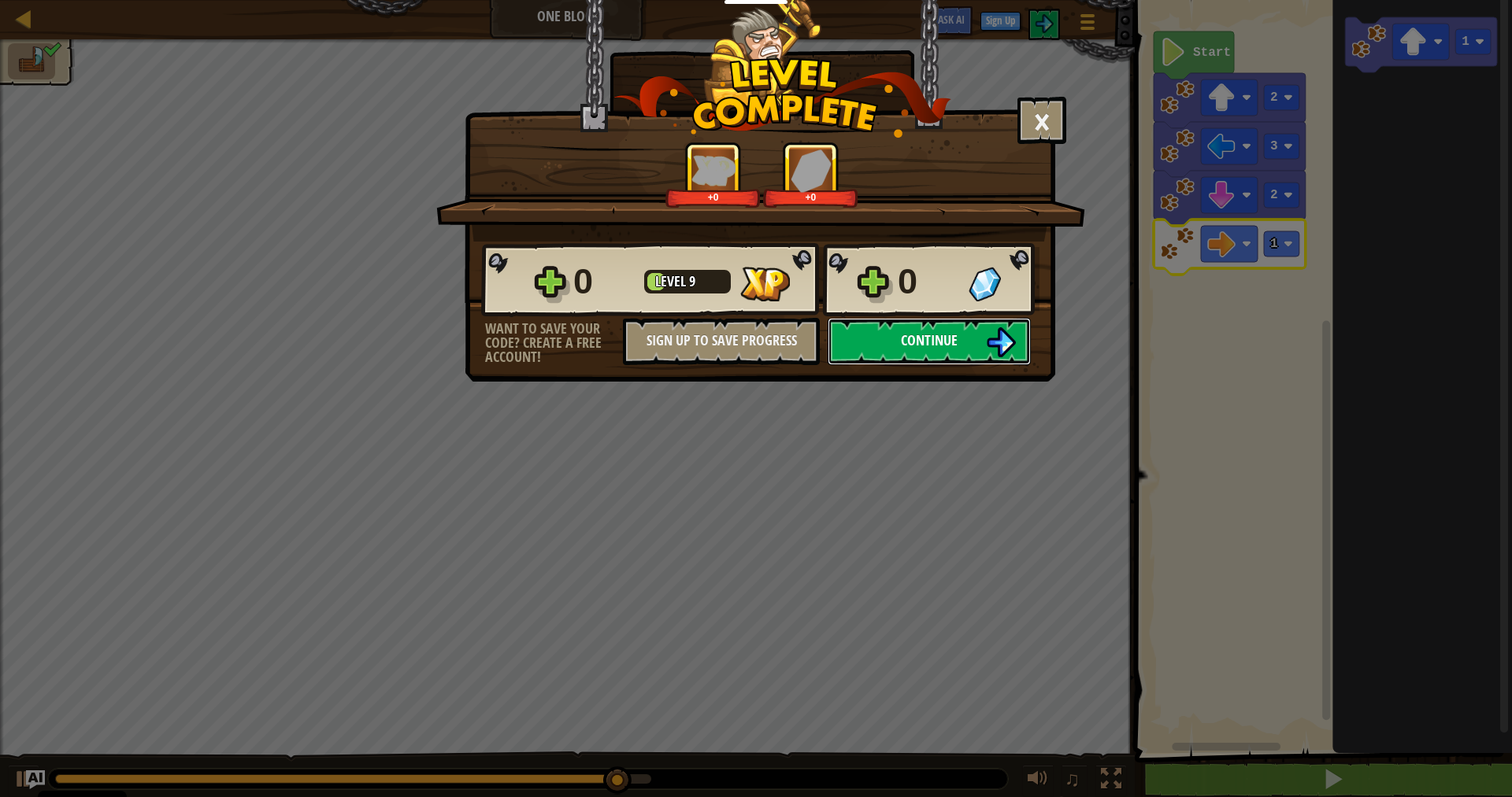
click at [1023, 328] on button "Continue" at bounding box center [928, 341] width 203 height 47
